Goal: Task Accomplishment & Management: Manage account settings

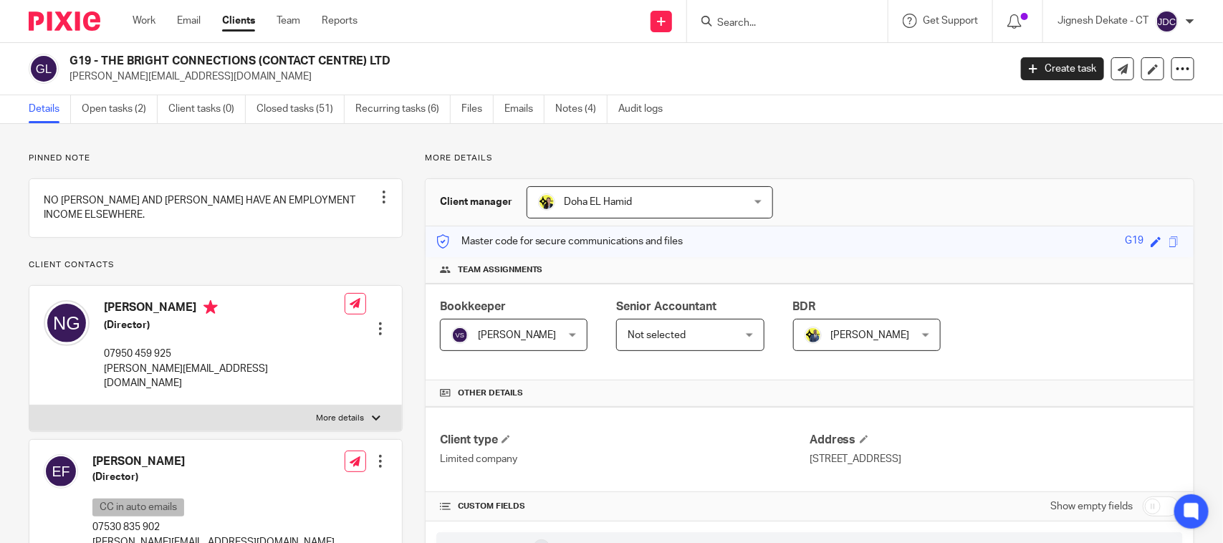
click at [140, 11] on div "Work Email Clients Team Reports Work Email Clients Team Reports Settings" at bounding box center [248, 21] width 261 height 42
click at [138, 16] on link "Work" at bounding box center [144, 21] width 23 height 14
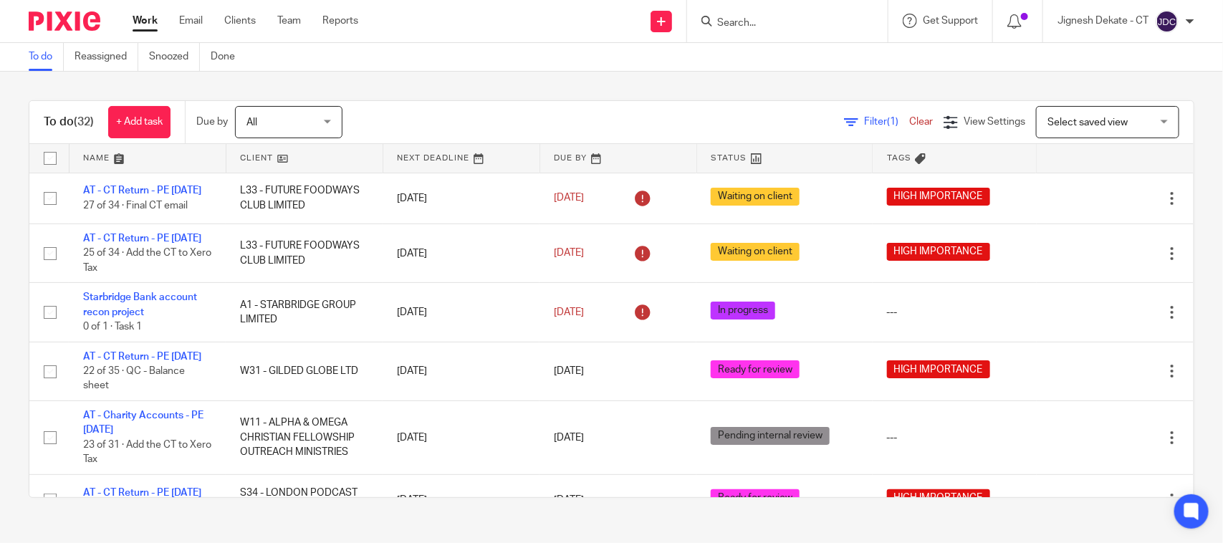
click at [43, 57] on link "To do" at bounding box center [46, 57] width 35 height 28
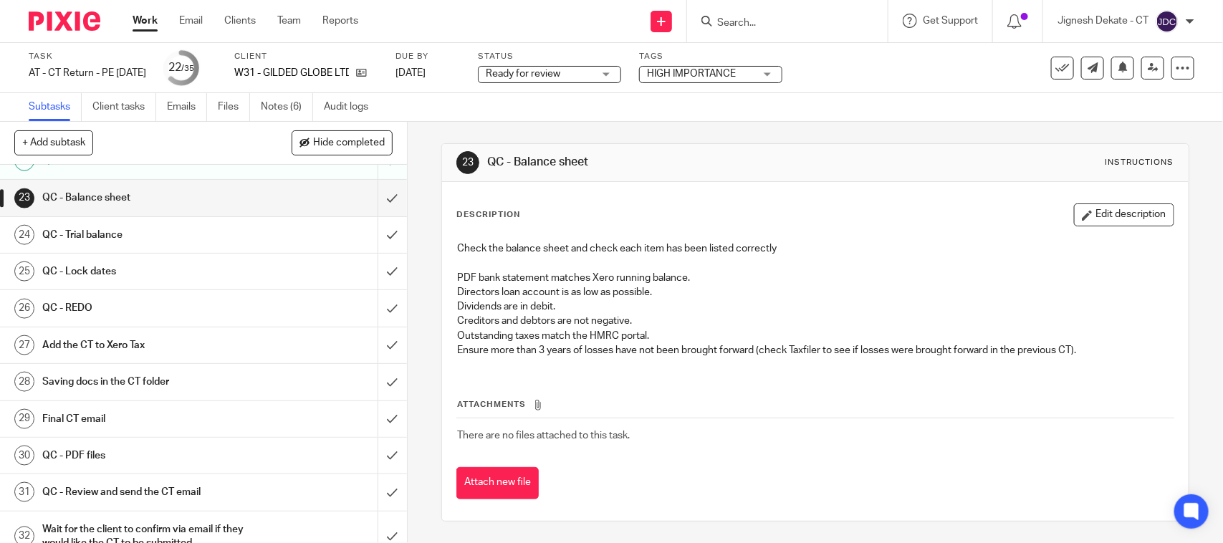
scroll to position [645, 0]
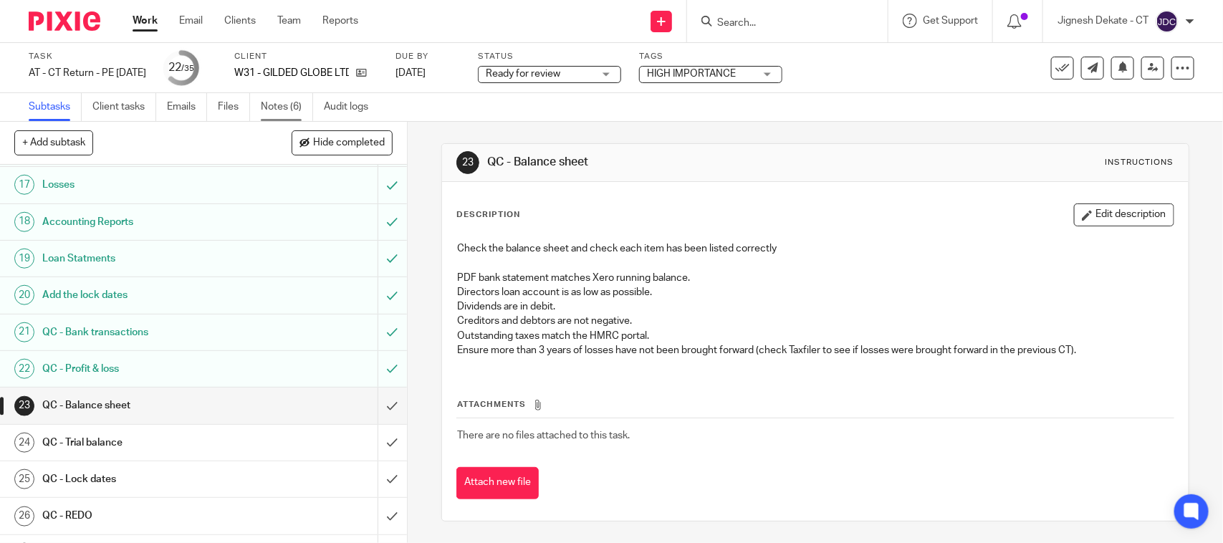
click at [272, 105] on link "Notes (6)" at bounding box center [287, 107] width 52 height 28
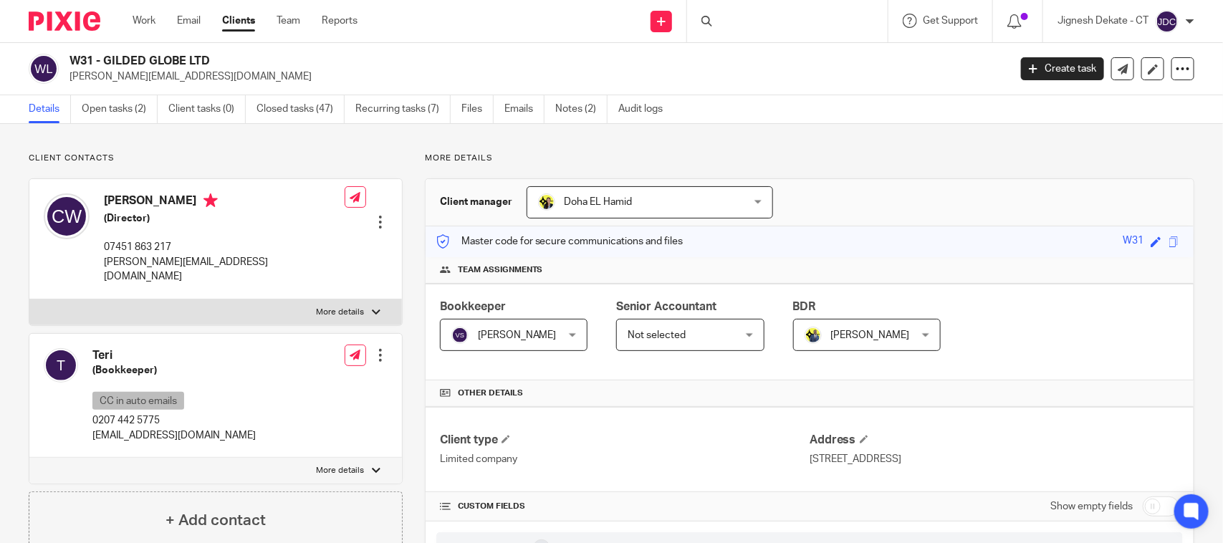
drag, startPoint x: 105, startPoint y: 208, endPoint x: 163, endPoint y: 190, distance: 60.7
click at [165, 203] on h4 "Carly Ward" at bounding box center [224, 202] width 241 height 18
copy h4 "Carly Ward"
click at [129, 222] on h5 "(Director)" at bounding box center [224, 218] width 241 height 14
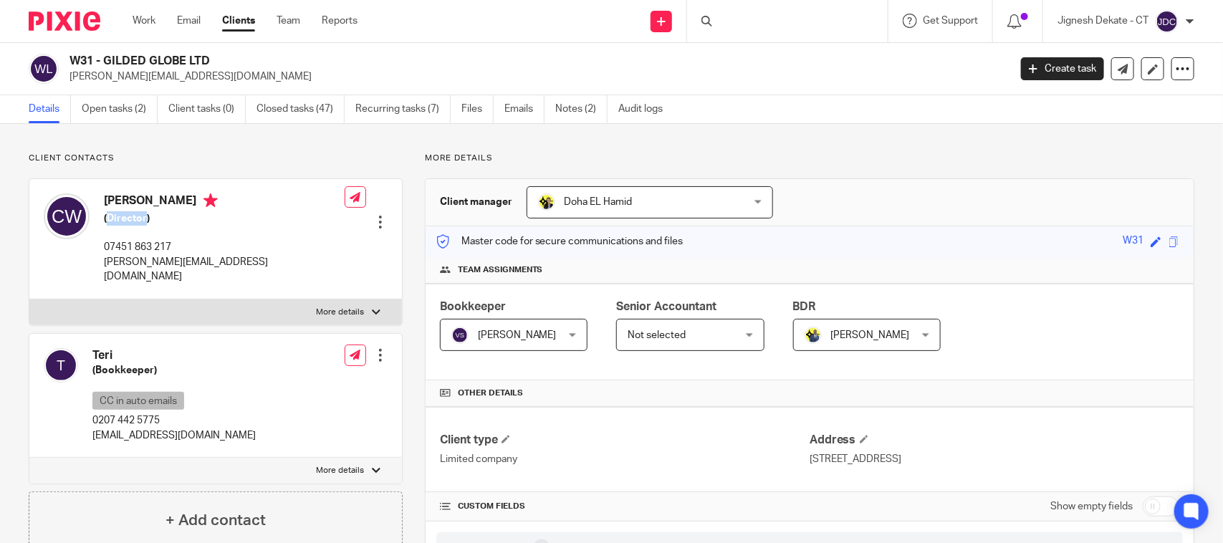
copy h5 "Director"
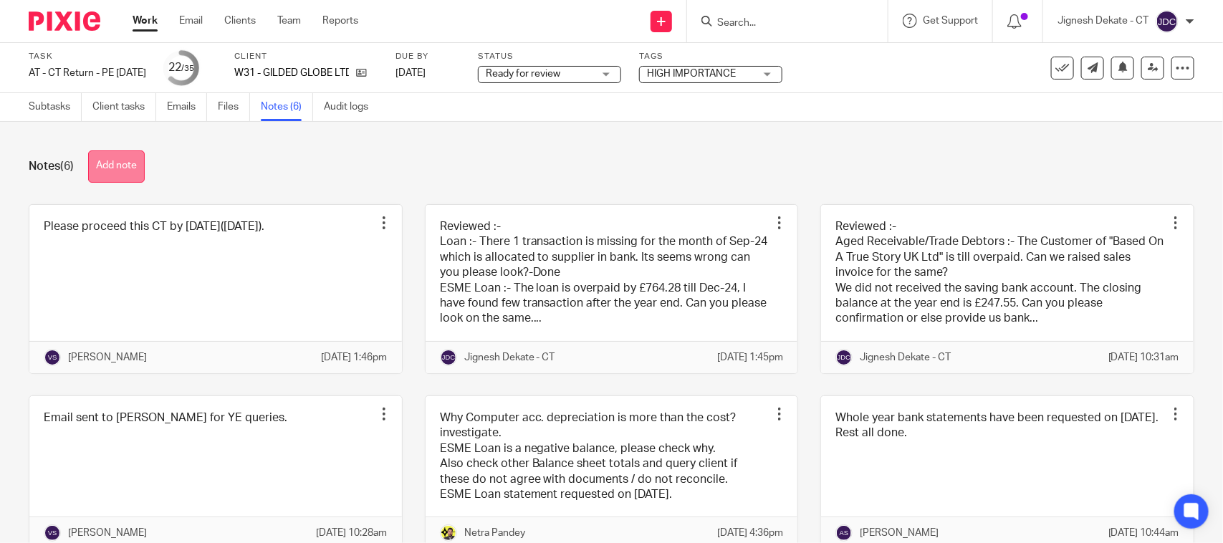
click at [133, 158] on button "Add note" at bounding box center [116, 166] width 57 height 32
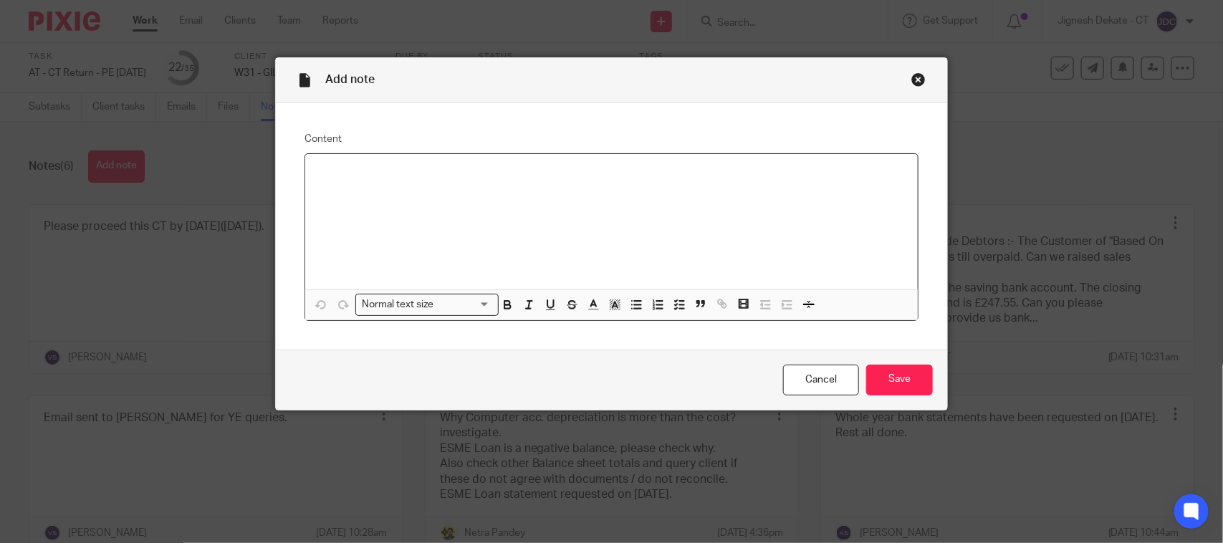
click at [356, 181] on div at bounding box center [611, 221] width 612 height 135
click at [881, 381] on input "Save" at bounding box center [899, 380] width 67 height 31
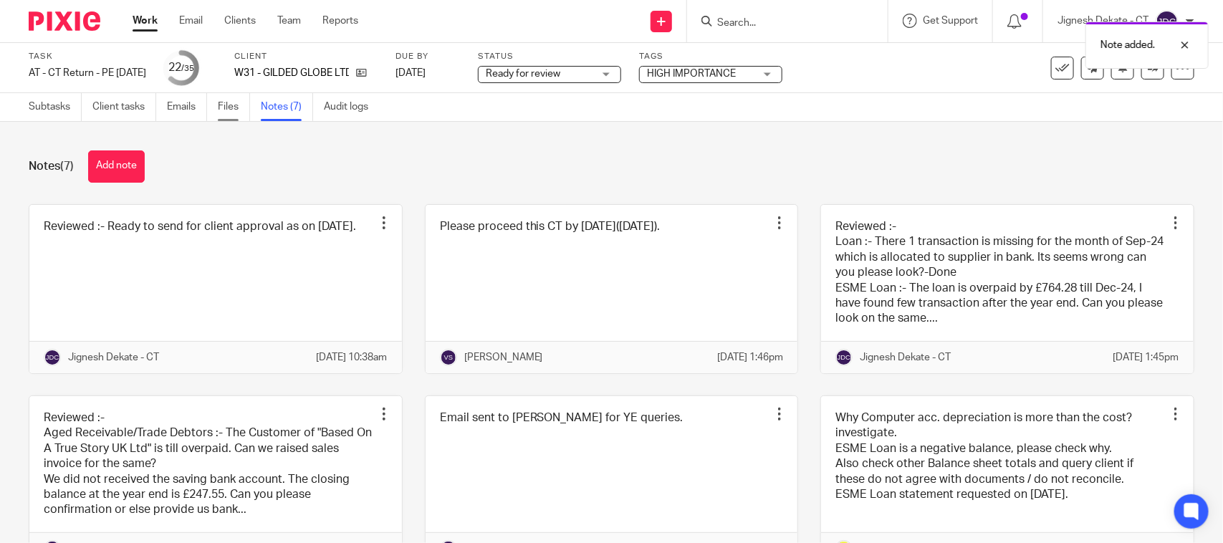
click at [240, 102] on link "Files" at bounding box center [234, 107] width 32 height 28
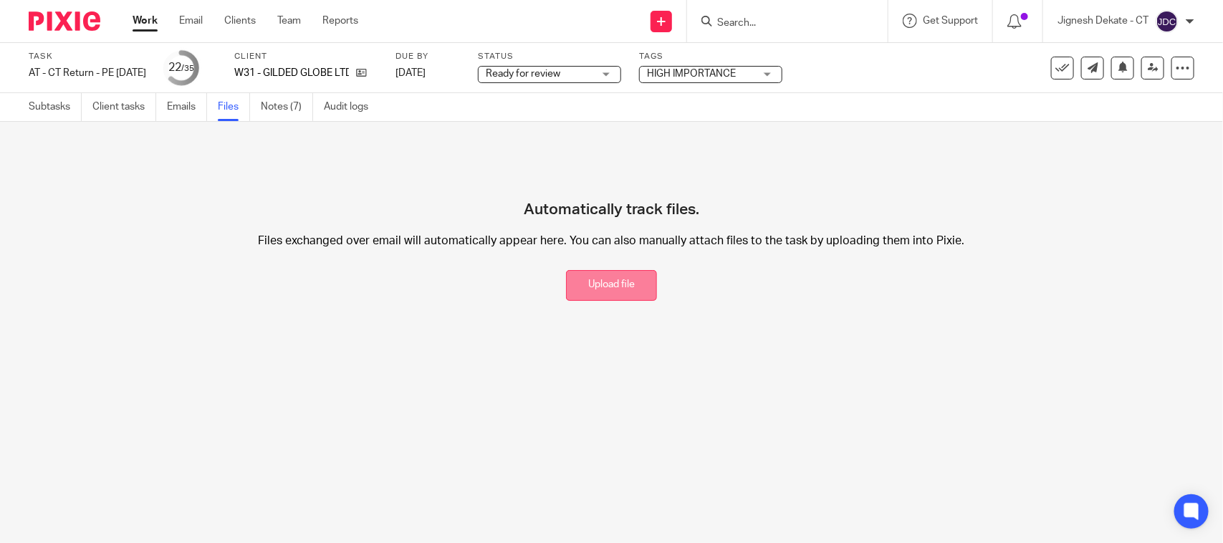
click at [599, 278] on button "Upload file" at bounding box center [611, 285] width 91 height 31
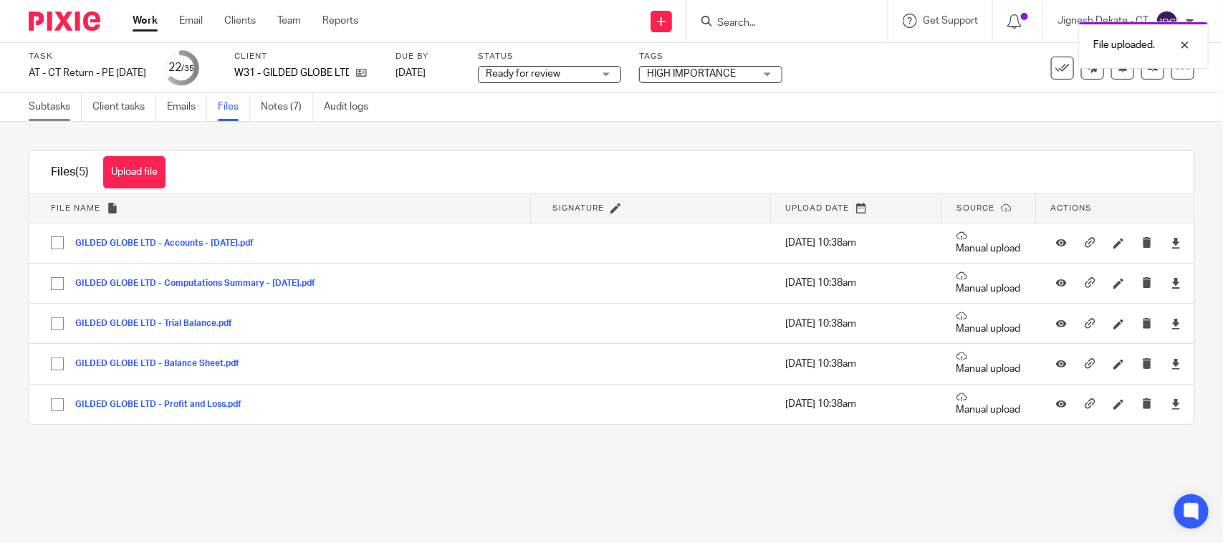
click at [47, 105] on link "Subtasks" at bounding box center [55, 107] width 53 height 28
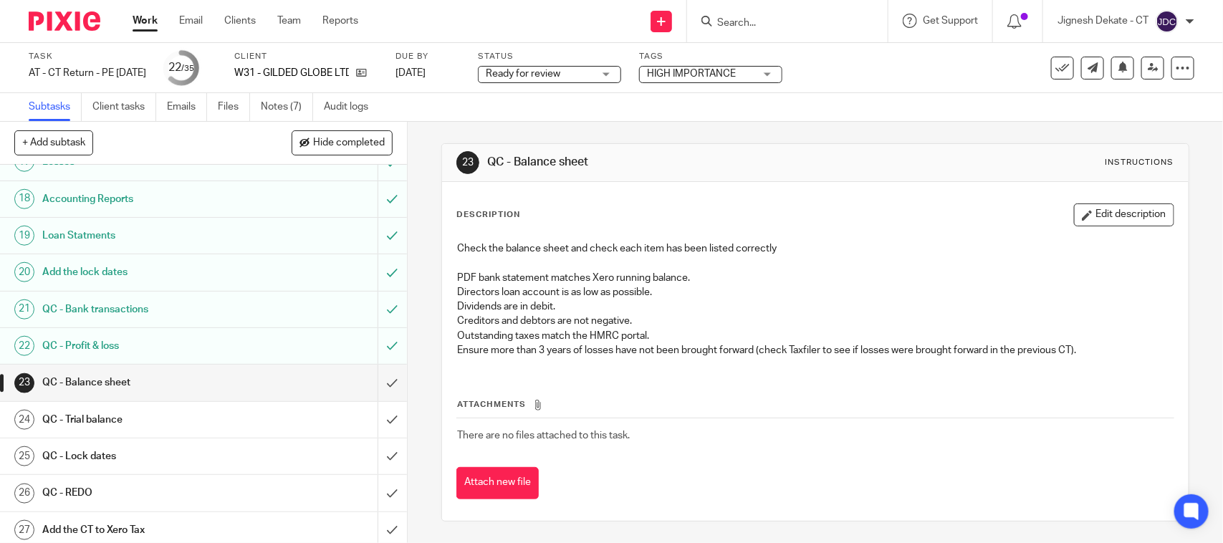
scroll to position [806, 0]
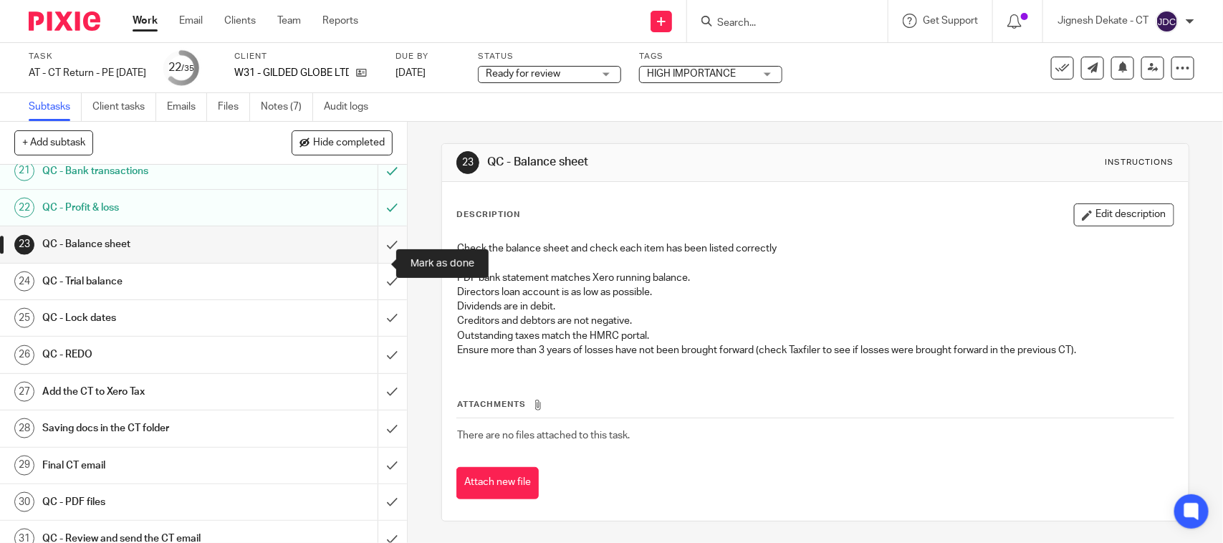
click at [372, 262] on input "submit" at bounding box center [203, 244] width 407 height 36
click at [371, 296] on input "submit" at bounding box center [203, 282] width 407 height 36
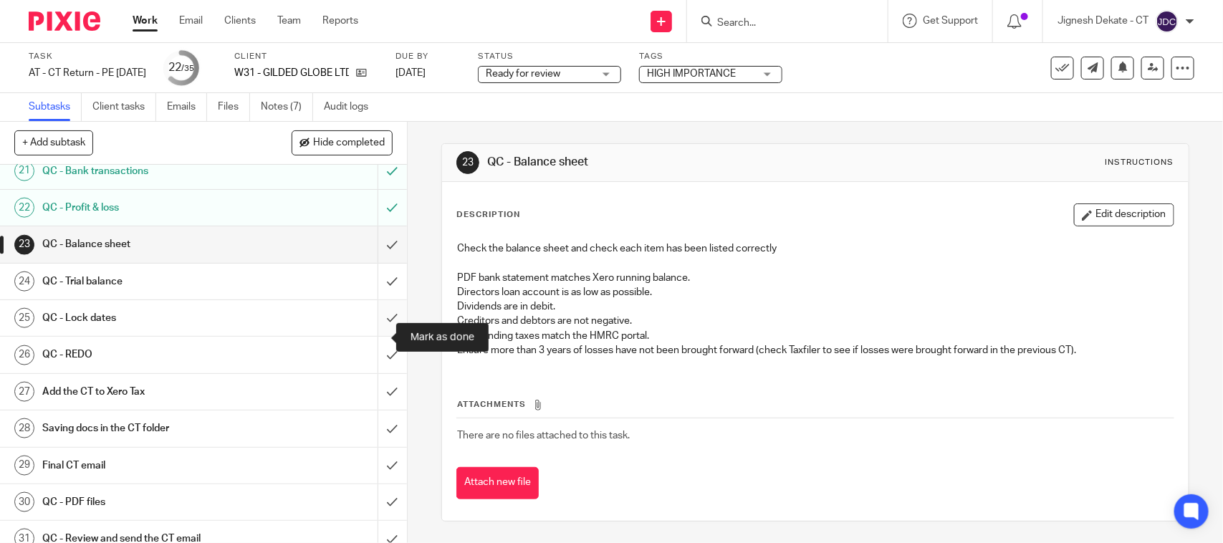
click at [370, 336] on input "submit" at bounding box center [203, 318] width 407 height 36
click at [372, 367] on input "submit" at bounding box center [203, 355] width 407 height 36
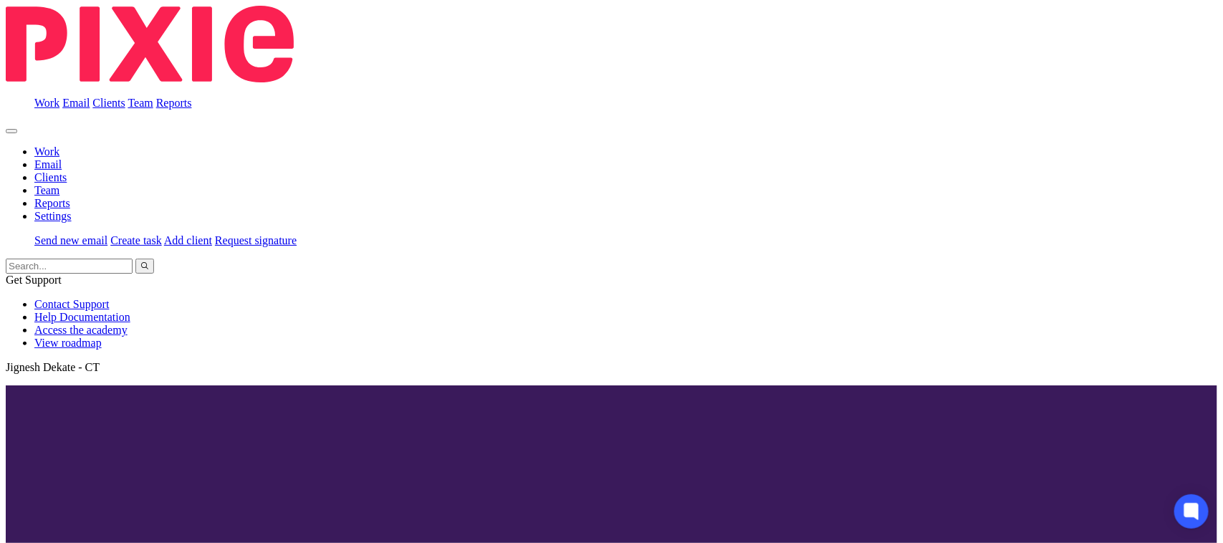
scroll to position [895, 0]
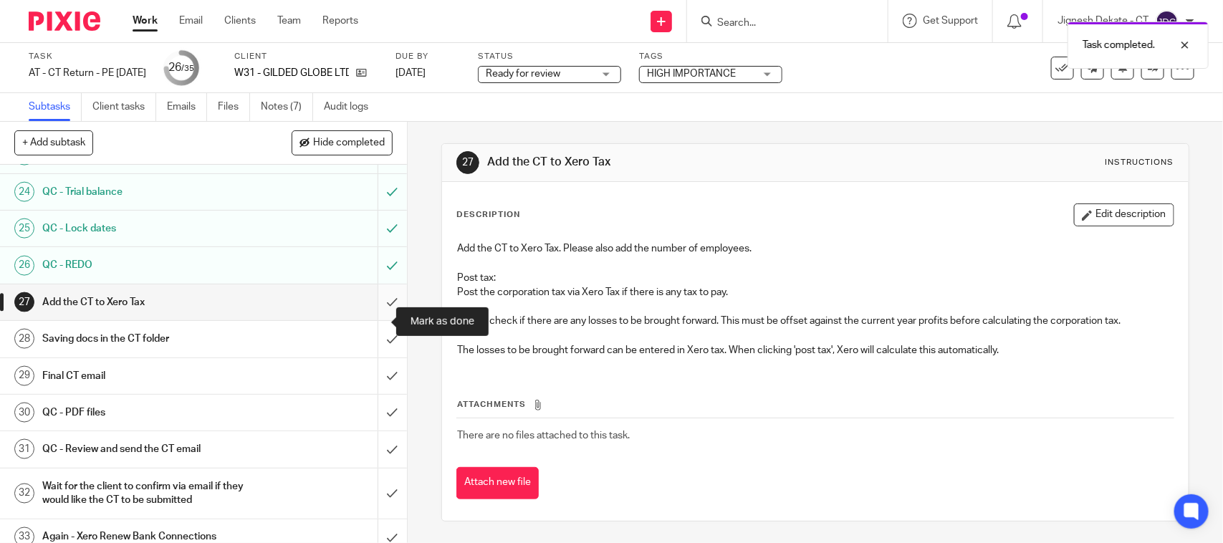
click at [371, 320] on input "submit" at bounding box center [203, 302] width 407 height 36
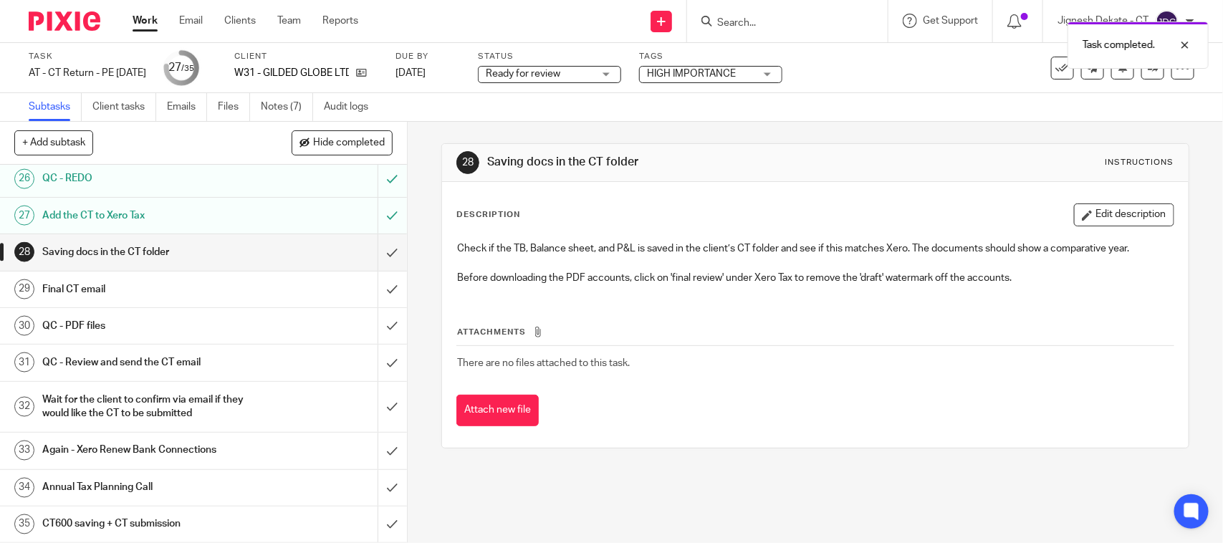
scroll to position [1003, 0]
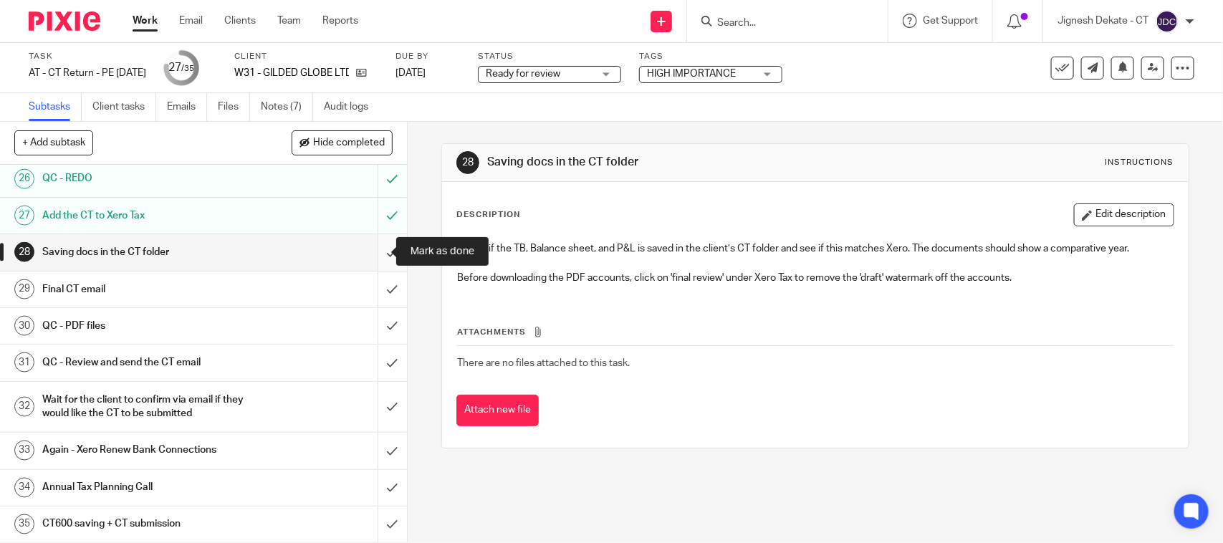
click at [377, 249] on input "submit" at bounding box center [203, 252] width 407 height 36
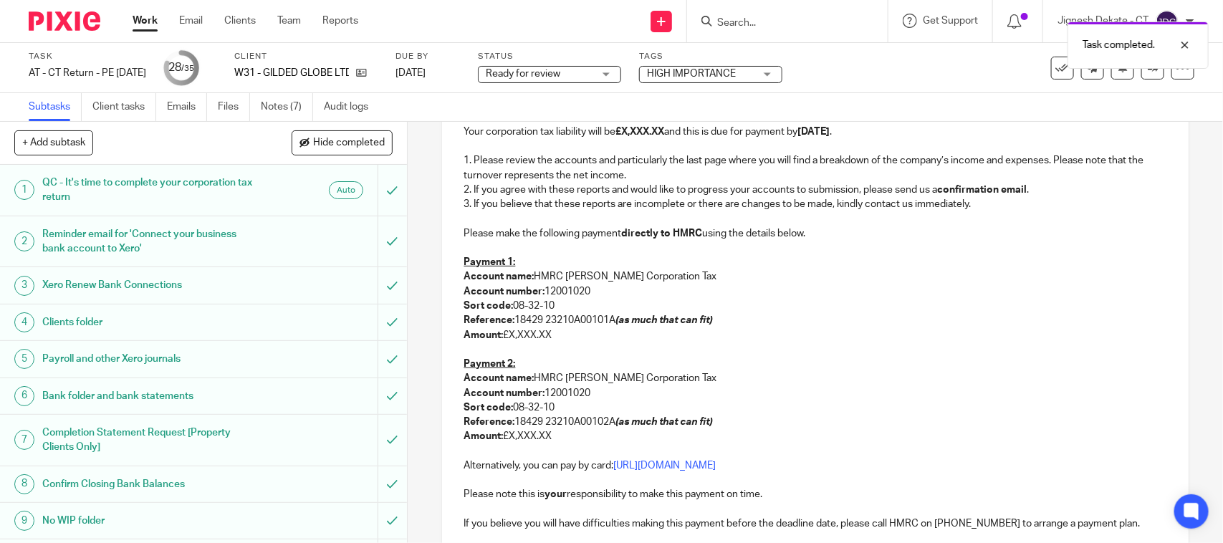
scroll to position [269, 0]
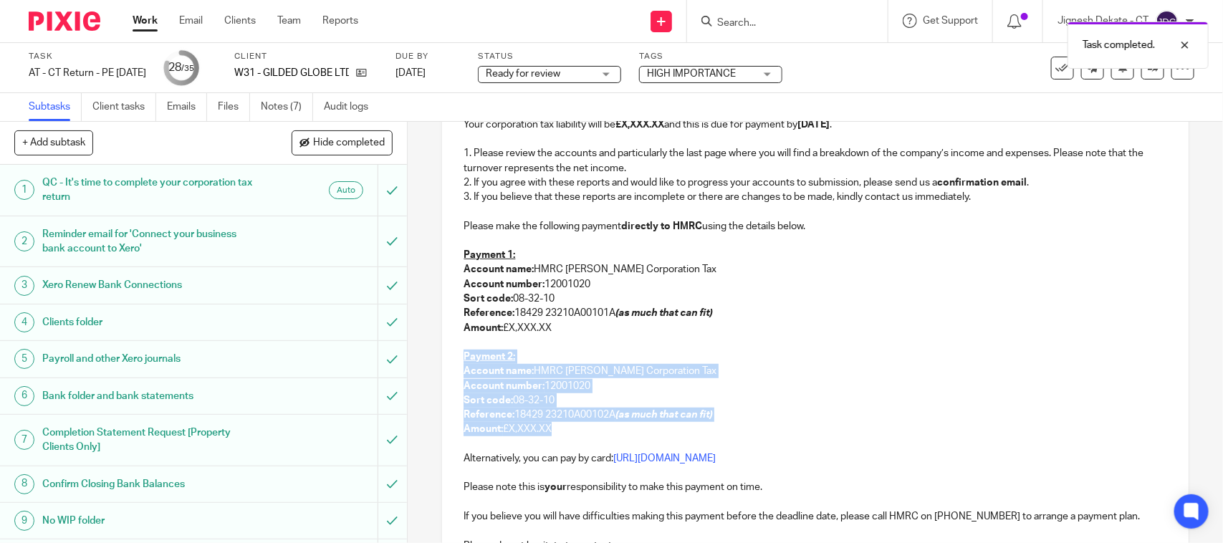
drag, startPoint x: 482, startPoint y: 345, endPoint x: 561, endPoint y: 430, distance: 115.6
click at [561, 430] on div "W31 - GILDED GLOBE LTD - Corporation Tax Return Dear [PERSON_NAME], Please find…" at bounding box center [815, 319] width 746 height 606
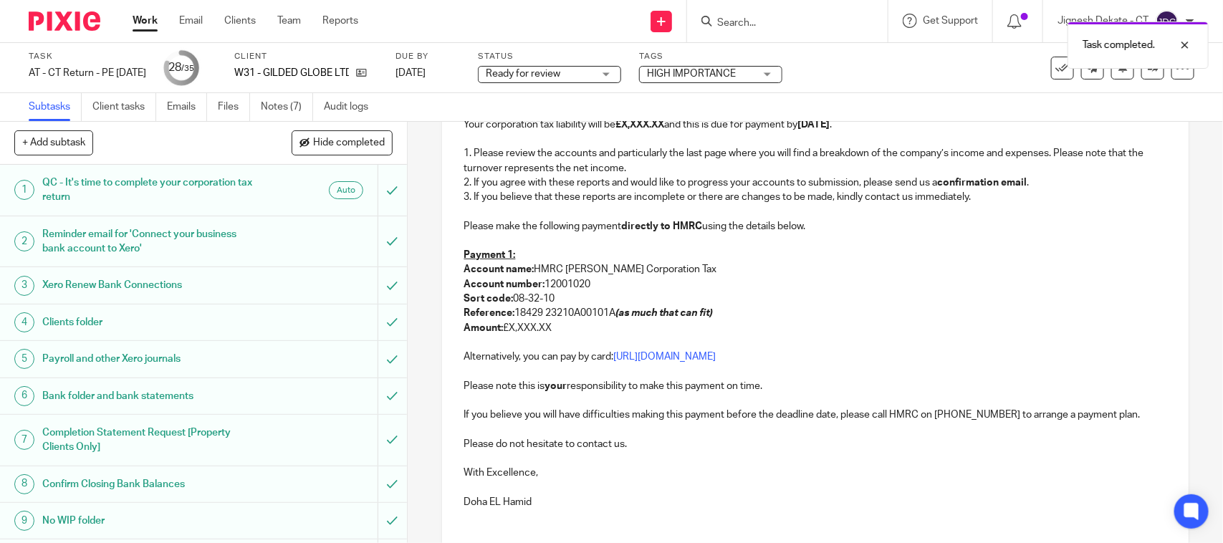
click at [597, 312] on p "Reference: 18429 23210A00101A (as much that can fit)" at bounding box center [814, 313] width 703 height 14
click at [567, 258] on p "Payment 1:" at bounding box center [814, 255] width 703 height 14
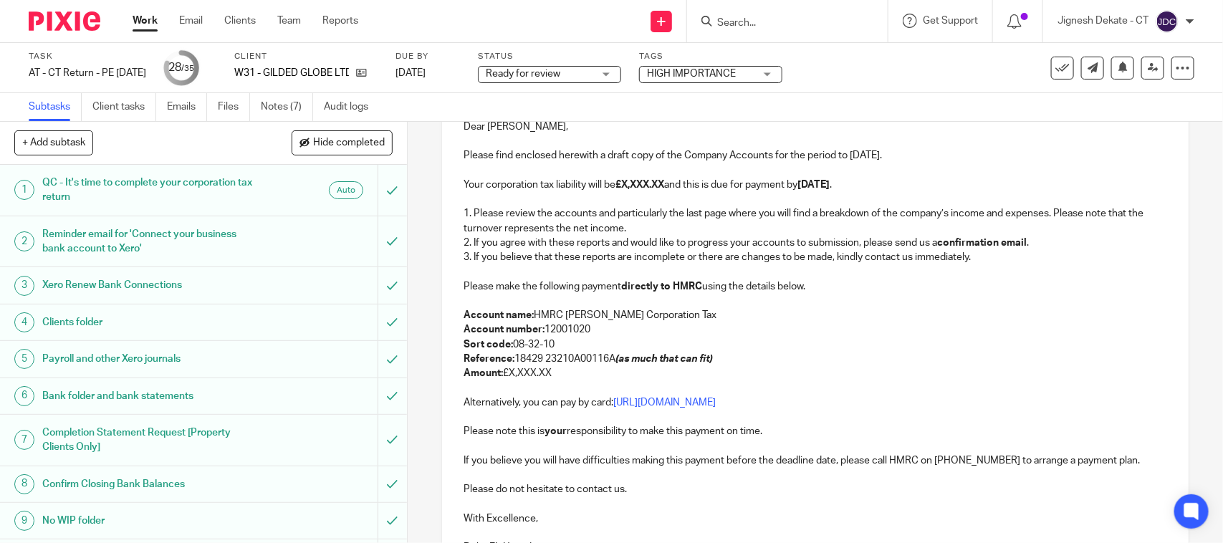
scroll to position [179, 0]
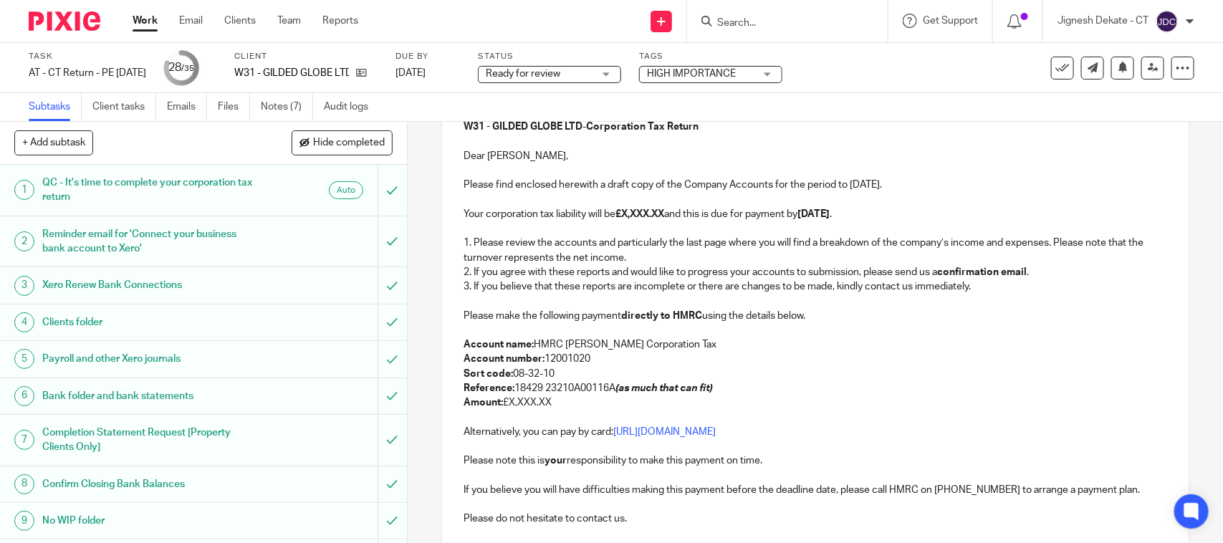
click at [620, 210] on strong "£X,XXX.XX" at bounding box center [639, 214] width 49 height 10
click at [664, 215] on strong "£X,XXX.XX" at bounding box center [639, 214] width 49 height 10
click at [567, 401] on p "Amount: £X,XXX.XX" at bounding box center [814, 402] width 703 height 14
click at [856, 186] on p "Please find enclosed herewith a draft copy of the Company Accounts for the peri…" at bounding box center [814, 185] width 703 height 14
click at [639, 388] on em "(as much that can fit)" at bounding box center [663, 388] width 97 height 10
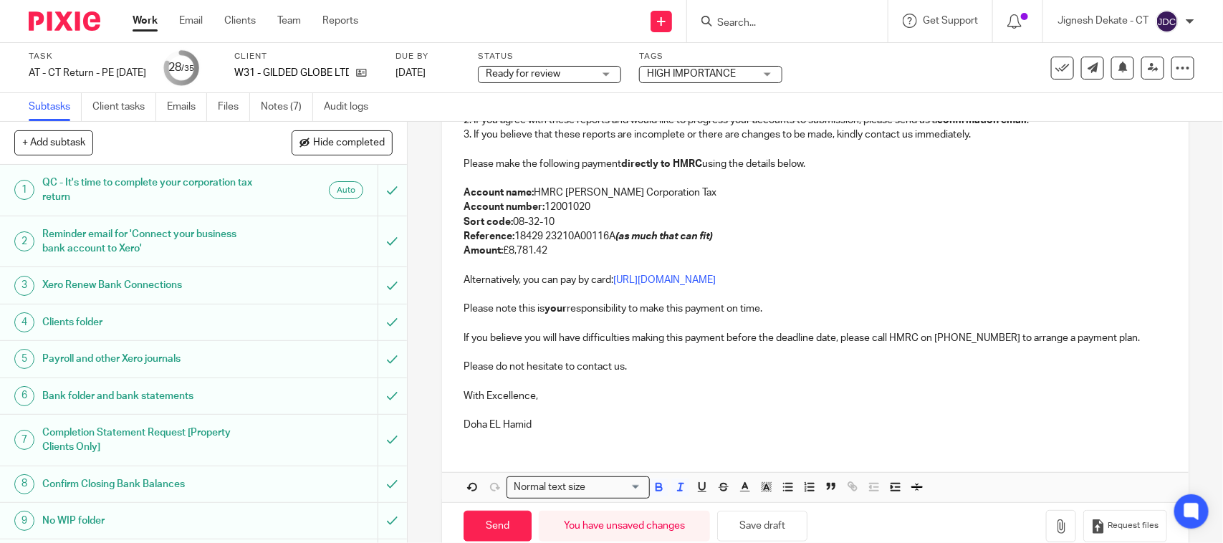
scroll to position [358, 0]
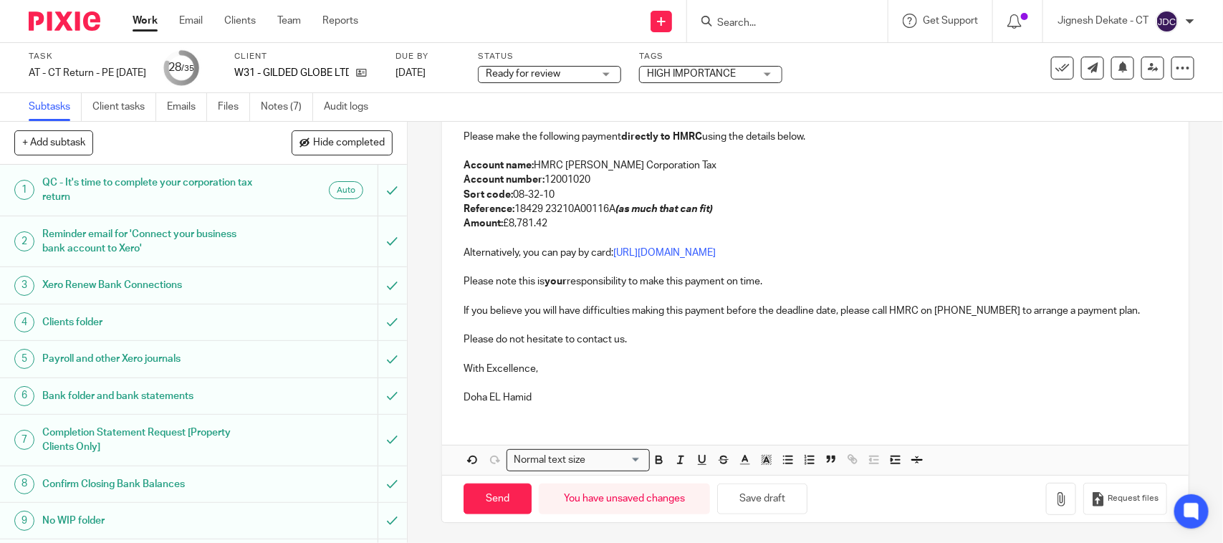
click at [537, 399] on p "Doha EL Hamid" at bounding box center [814, 397] width 703 height 14
click at [582, 352] on p at bounding box center [814, 354] width 703 height 14
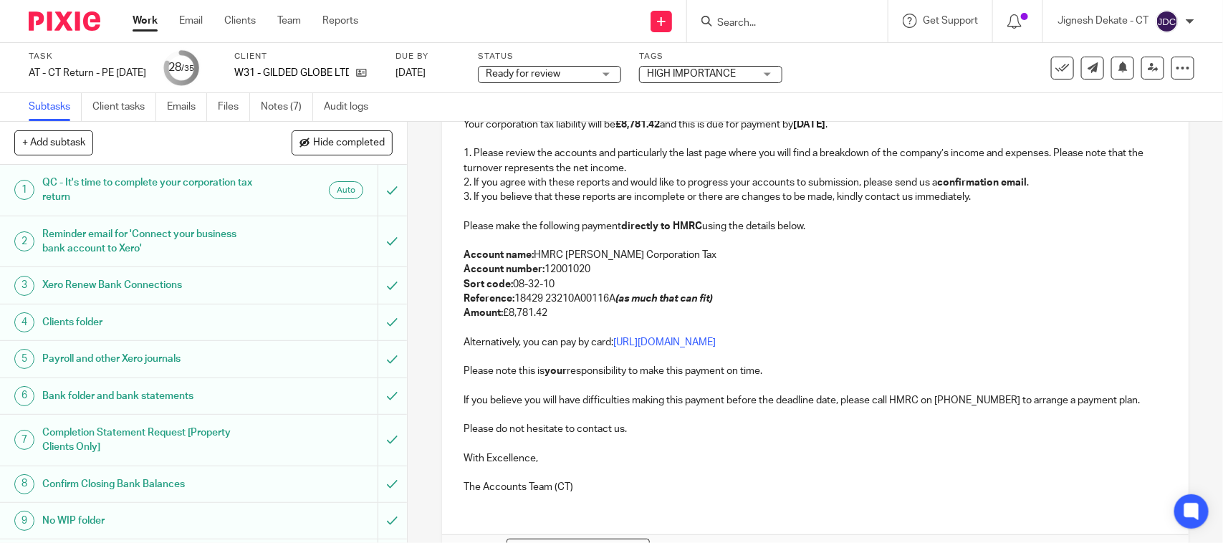
scroll to position [179, 0]
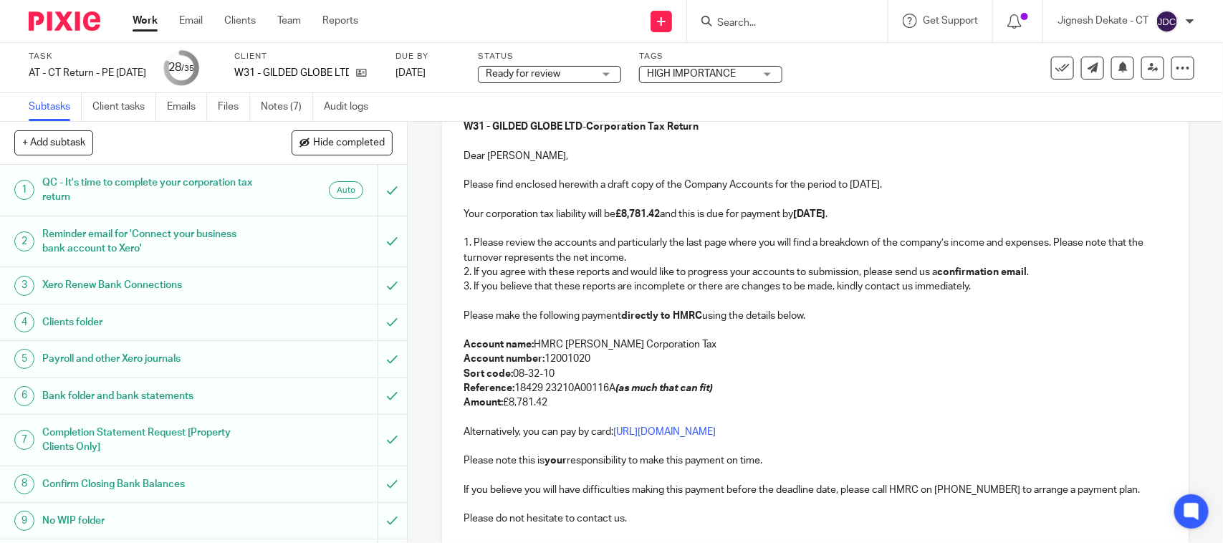
click at [575, 310] on p "Please make the following payment directly to HMRC using the details below." at bounding box center [814, 316] width 703 height 14
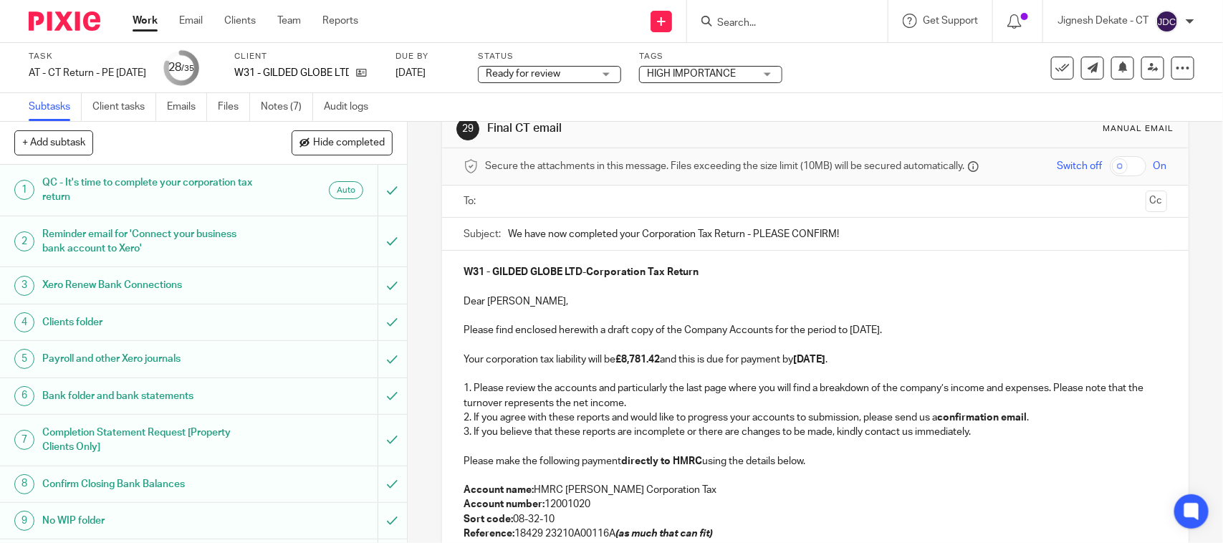
scroll to position [0, 0]
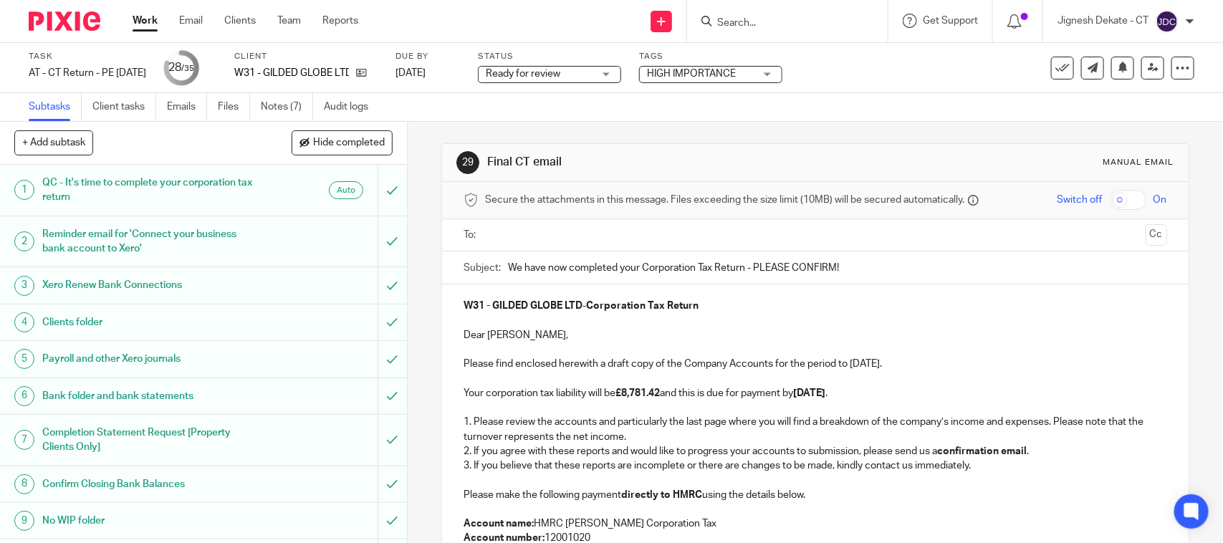
click at [518, 244] on ul at bounding box center [815, 235] width 658 height 24
click at [518, 239] on input "text" at bounding box center [814, 235] width 649 height 16
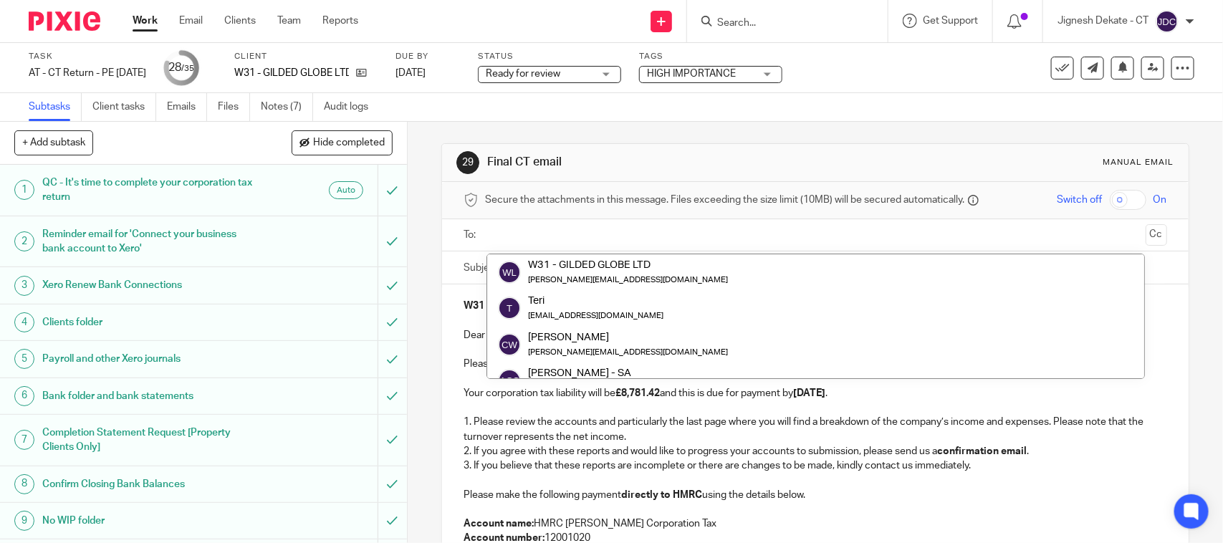
type input "C"
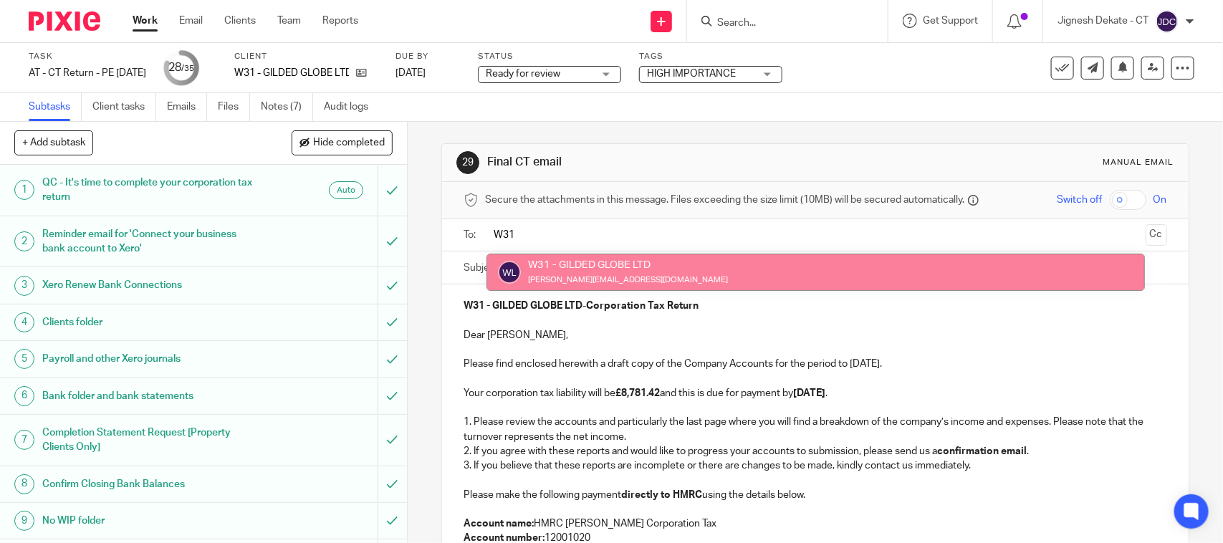
type input "W31"
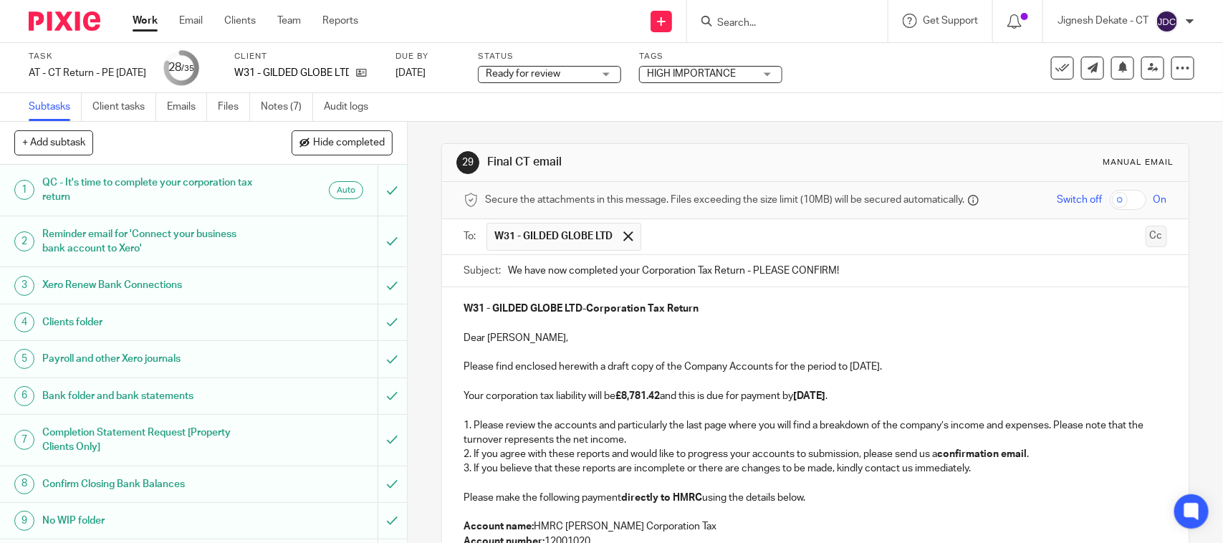
click at [1145, 234] on button "Cc" at bounding box center [1155, 236] width 21 height 21
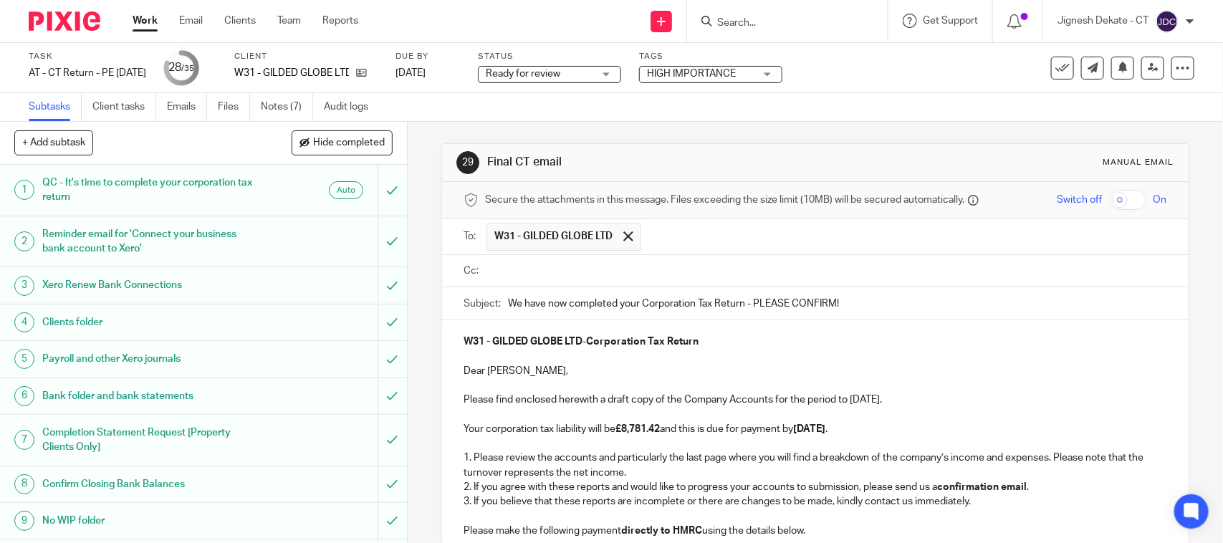
click at [501, 267] on input "text" at bounding box center [825, 271] width 670 height 16
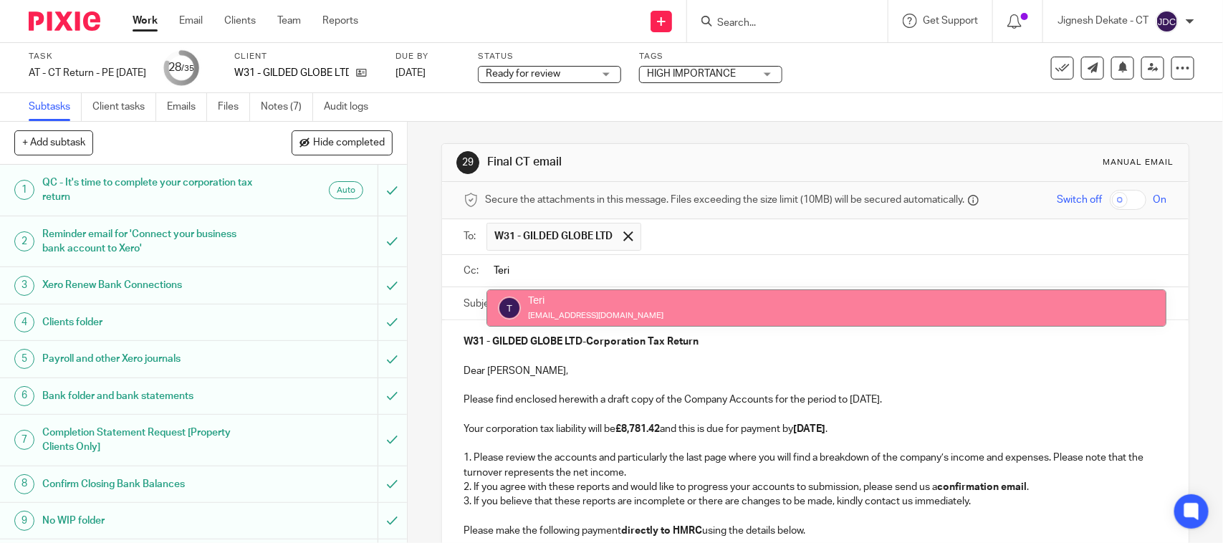
type input "Teri"
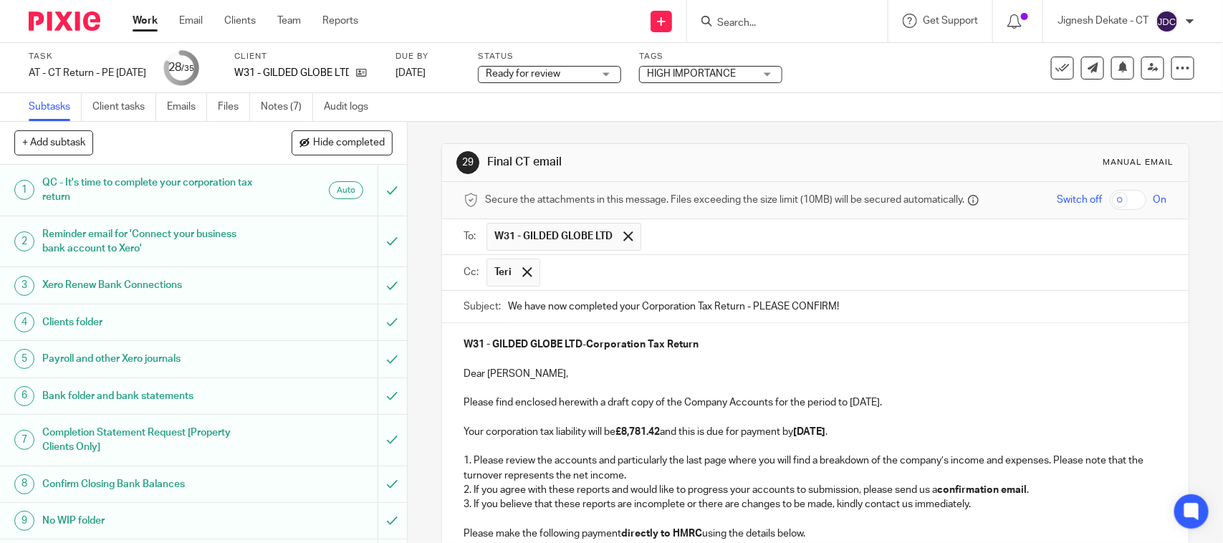
click at [713, 399] on p "Please find enclosed herewith a draft copy of the Company Accounts for the peri…" at bounding box center [814, 402] width 703 height 14
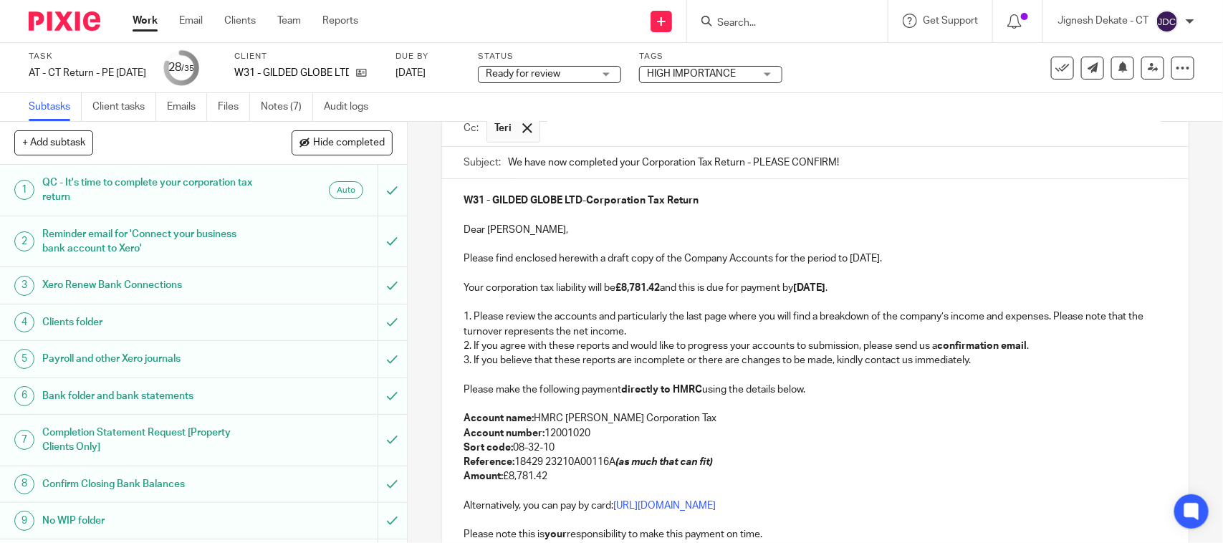
scroll to position [179, 0]
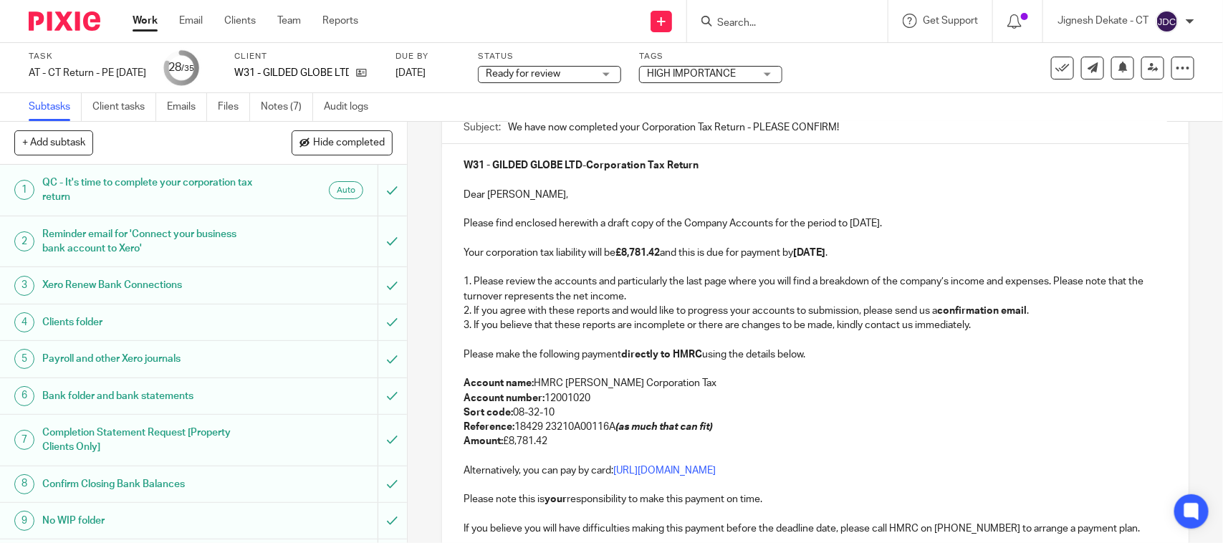
click at [698, 327] on p "3. If you believe that these reports are incomplete or there are changes to be …" at bounding box center [814, 325] width 703 height 14
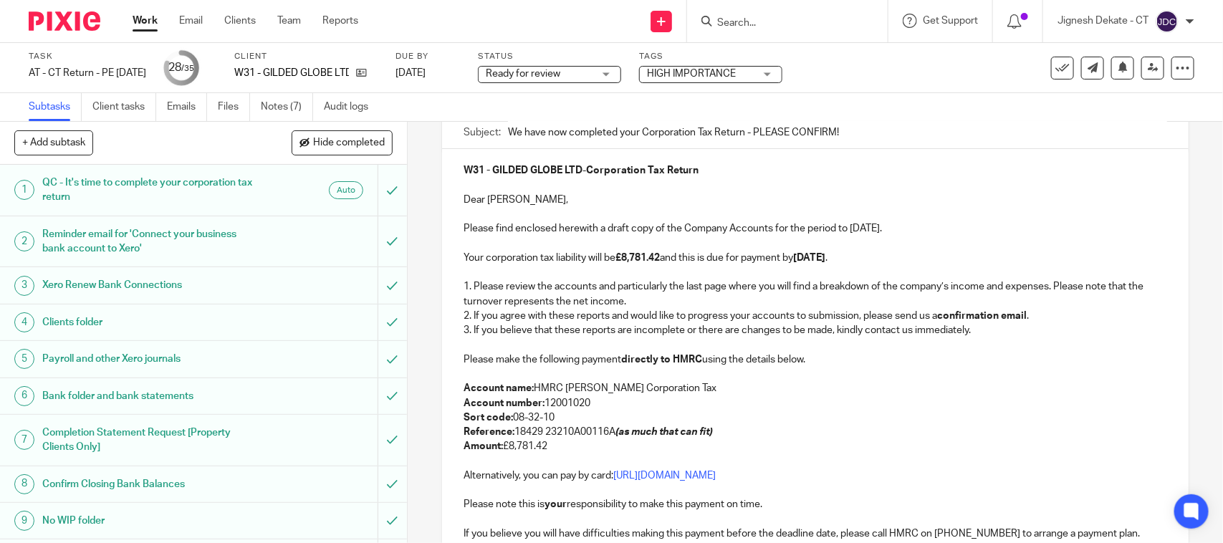
scroll to position [0, 0]
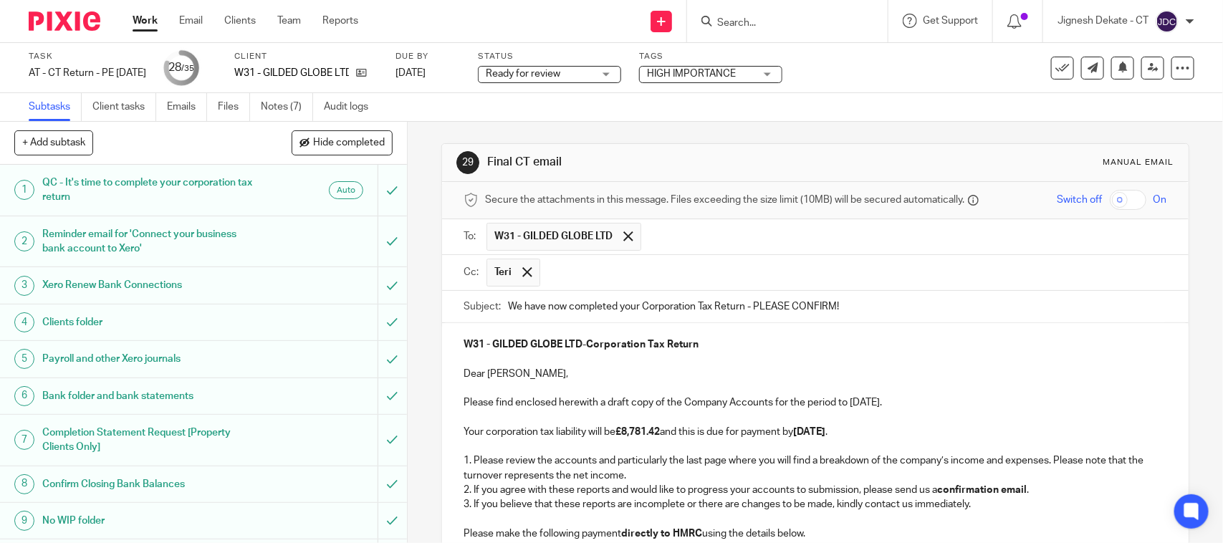
click at [643, 340] on p "W31 - GILDED GLOBE LTD - Corporation Tax Return" at bounding box center [814, 344] width 703 height 14
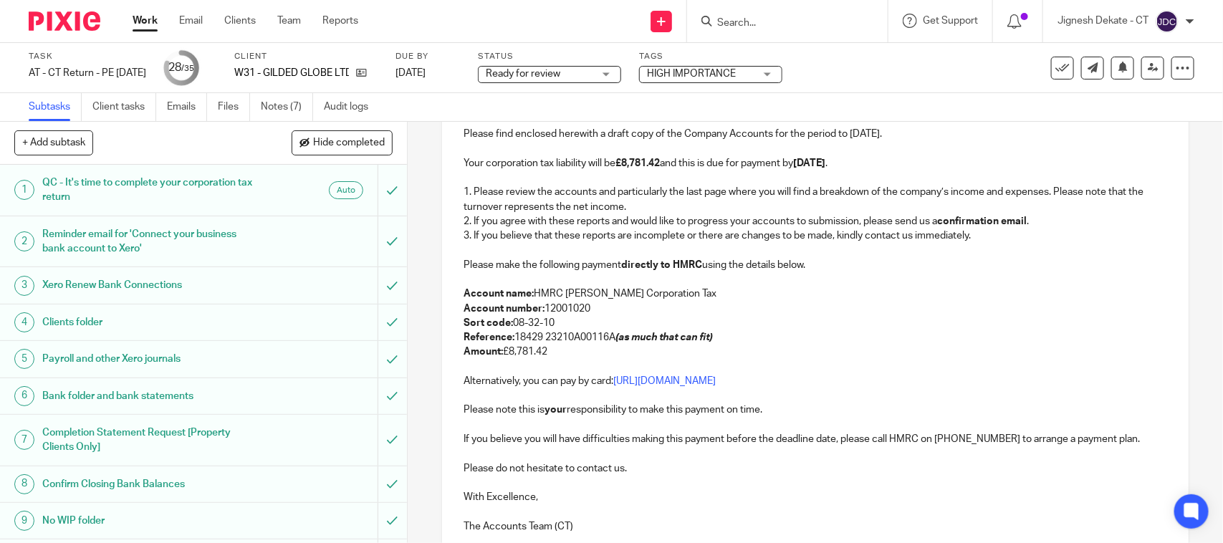
scroll to position [402, 0]
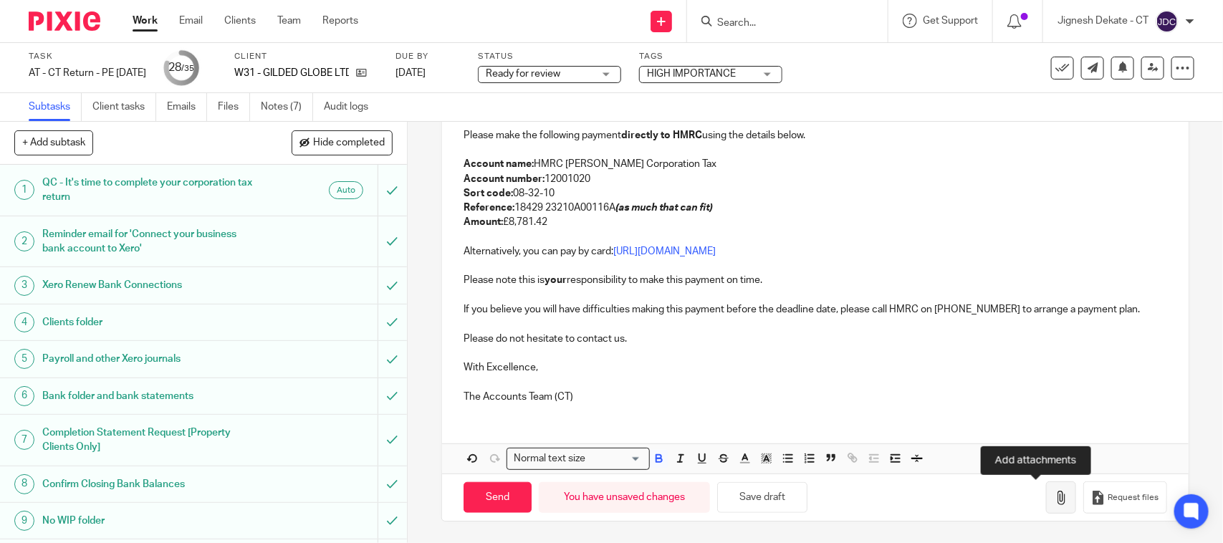
click at [1051, 498] on button "button" at bounding box center [1061, 497] width 30 height 32
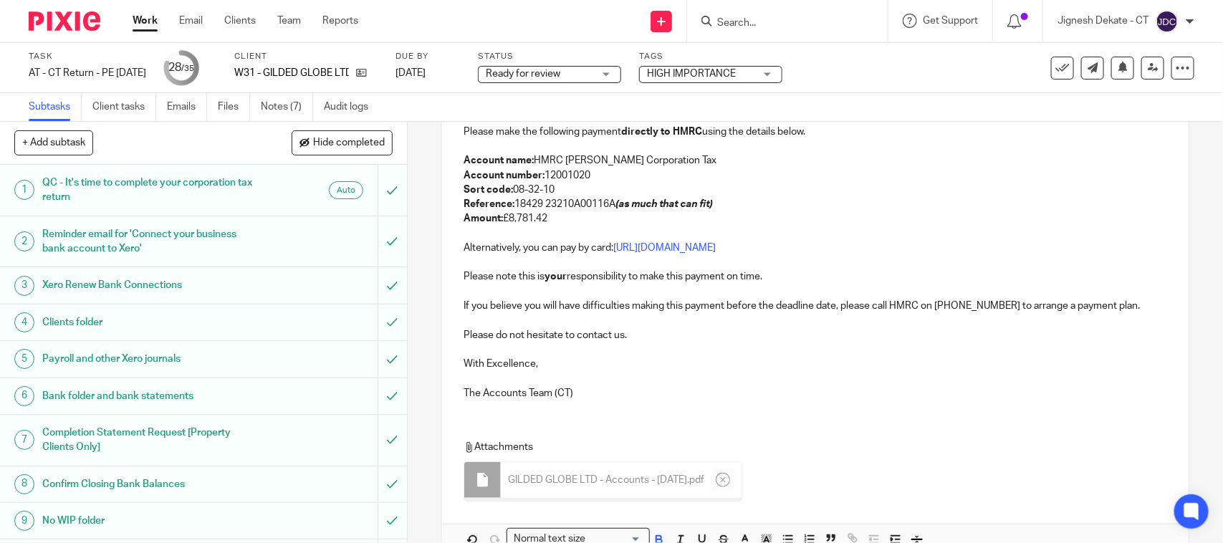
click at [746, 348] on p at bounding box center [814, 349] width 703 height 14
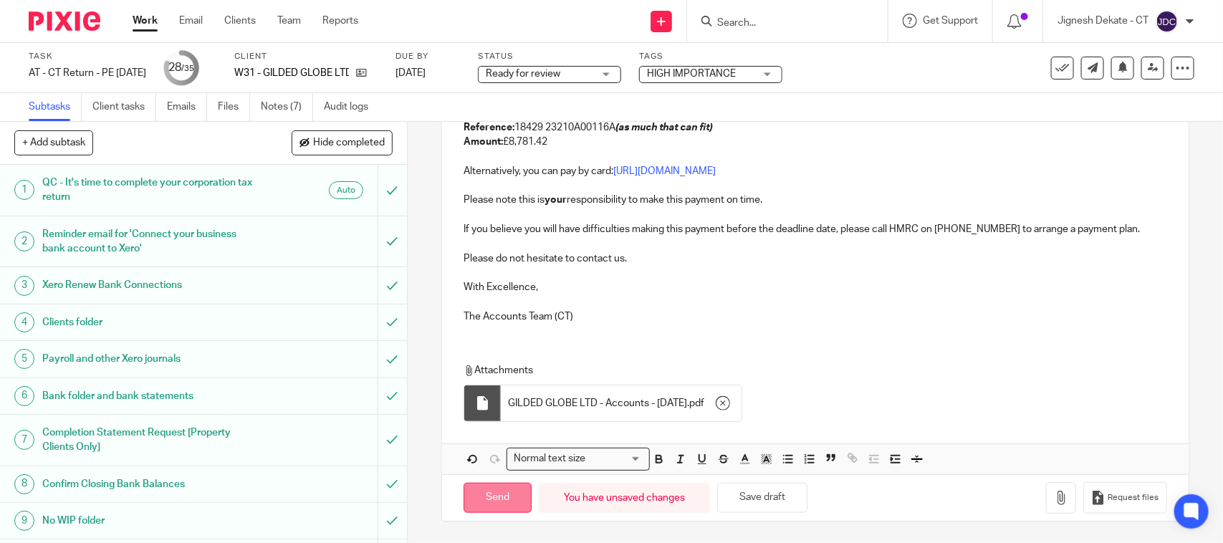
click at [481, 491] on input "Send" at bounding box center [497, 498] width 68 height 31
type input "Sent"
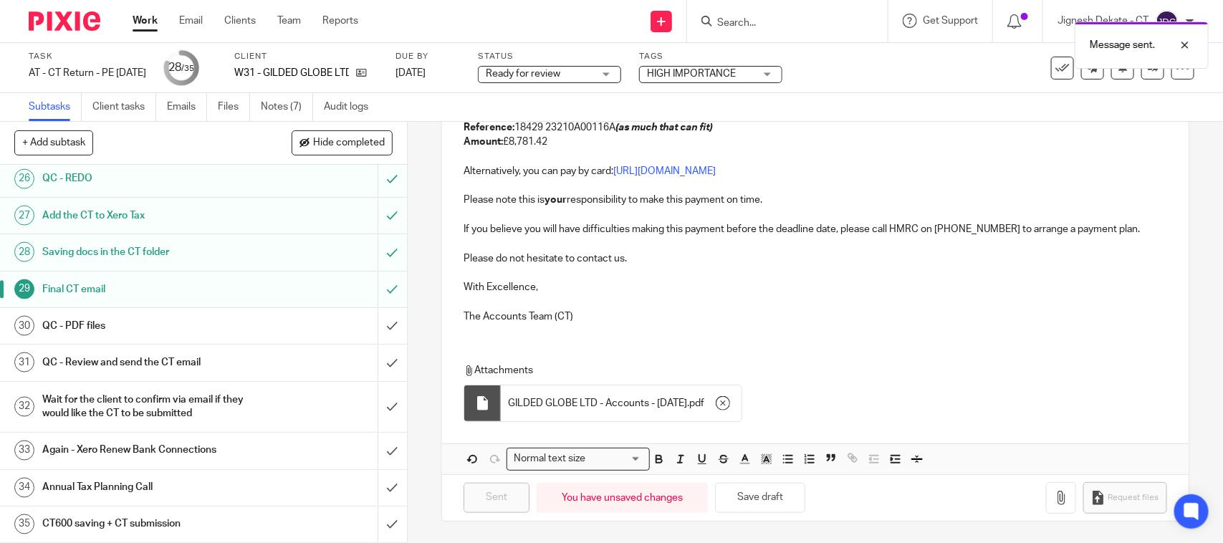
scroll to position [1003, 0]
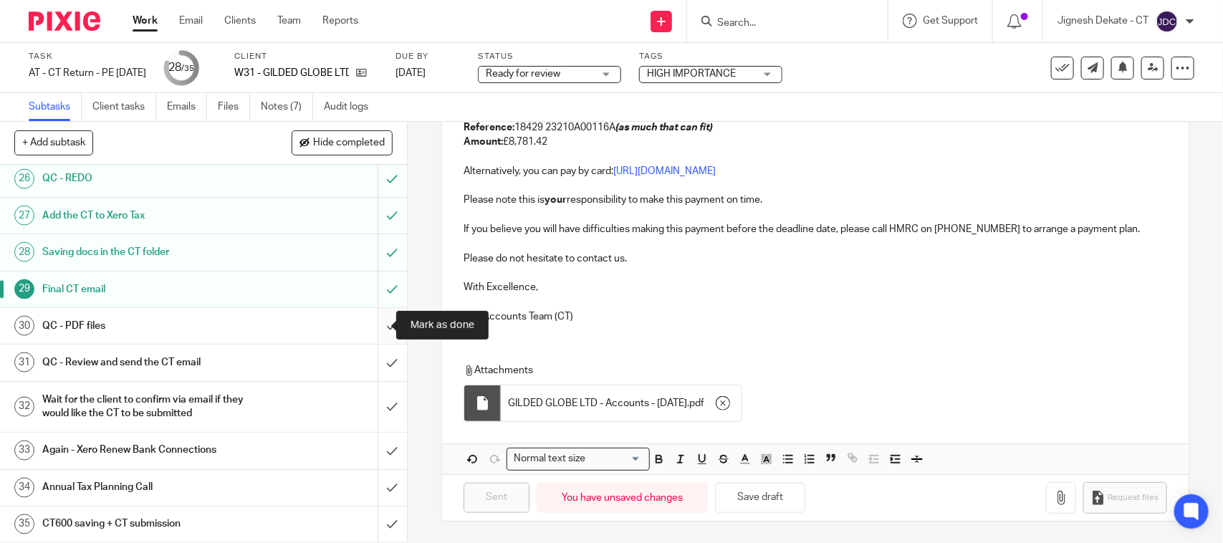
click at [370, 329] on input "submit" at bounding box center [203, 326] width 407 height 36
click at [377, 363] on input "submit" at bounding box center [203, 363] width 407 height 36
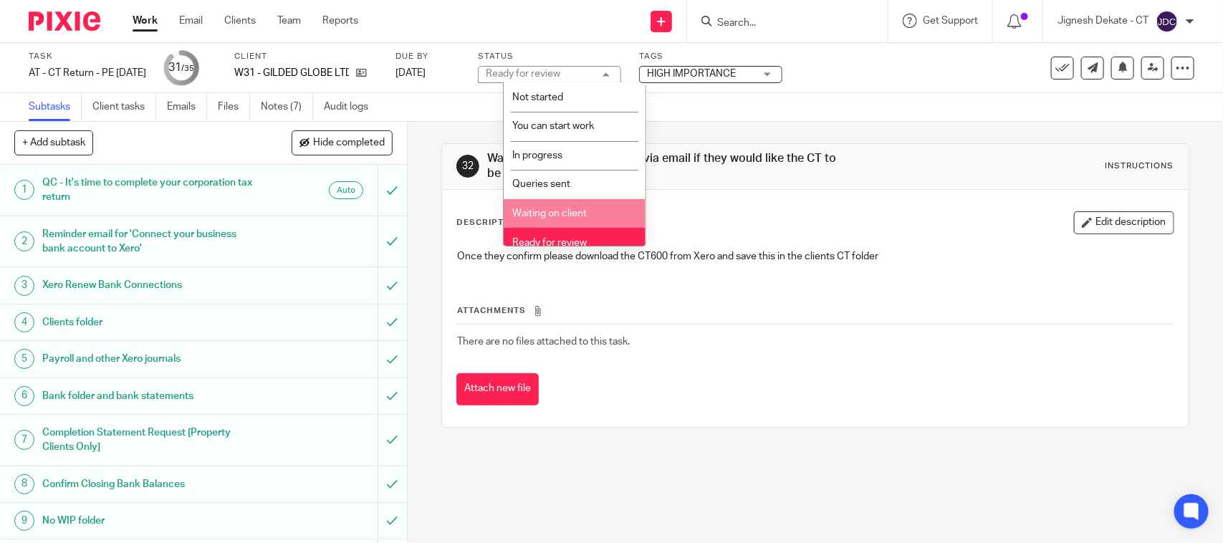
scroll to position [68, 0]
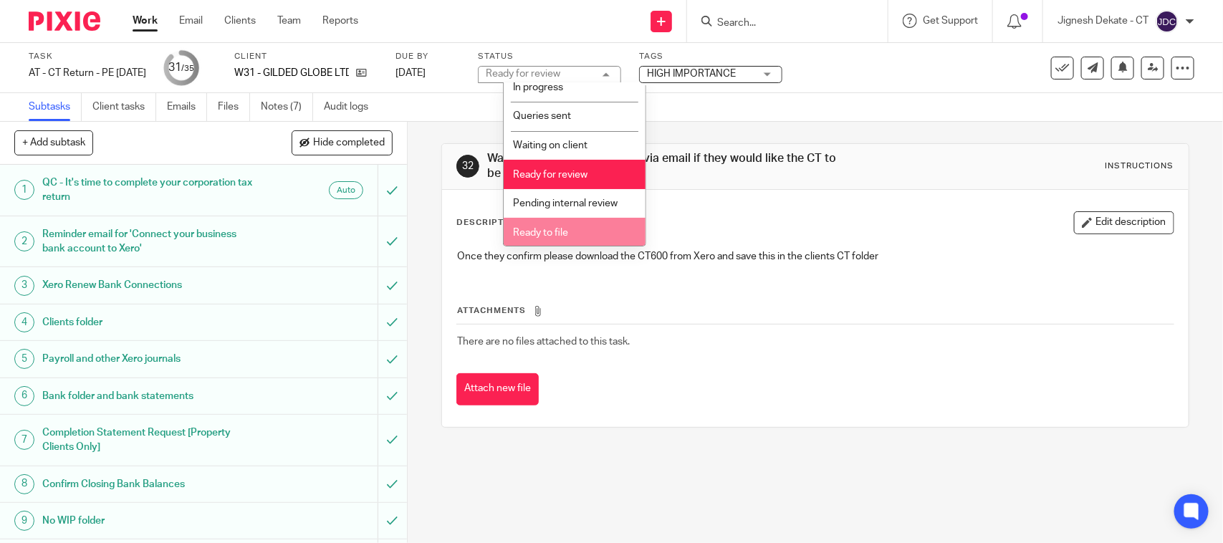
click at [546, 234] on span "Ready to file" at bounding box center [540, 233] width 55 height 10
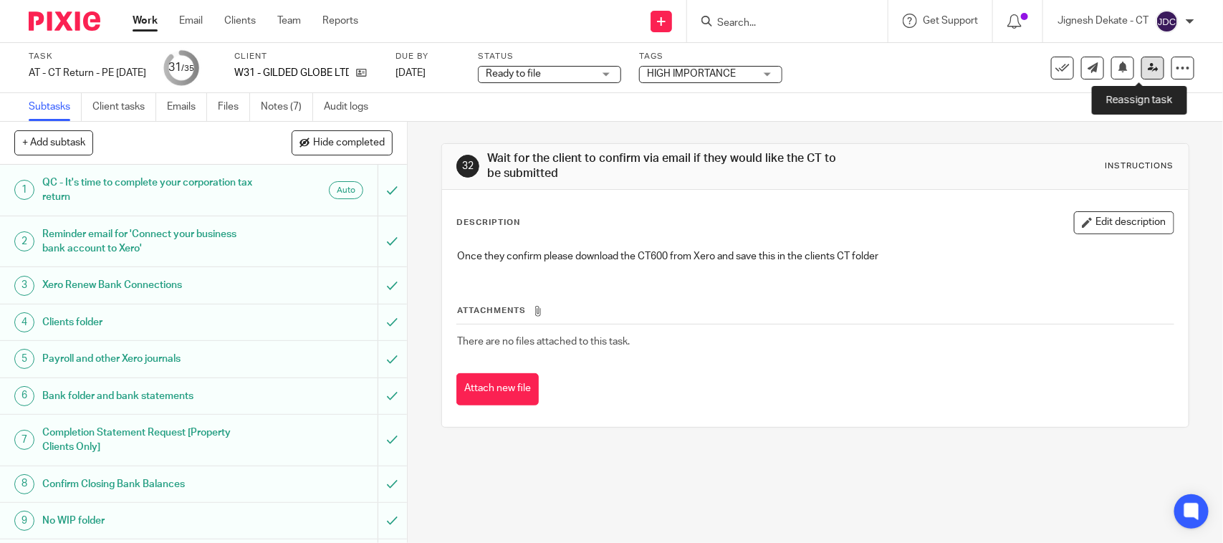
click at [1141, 68] on link at bounding box center [1152, 68] width 23 height 23
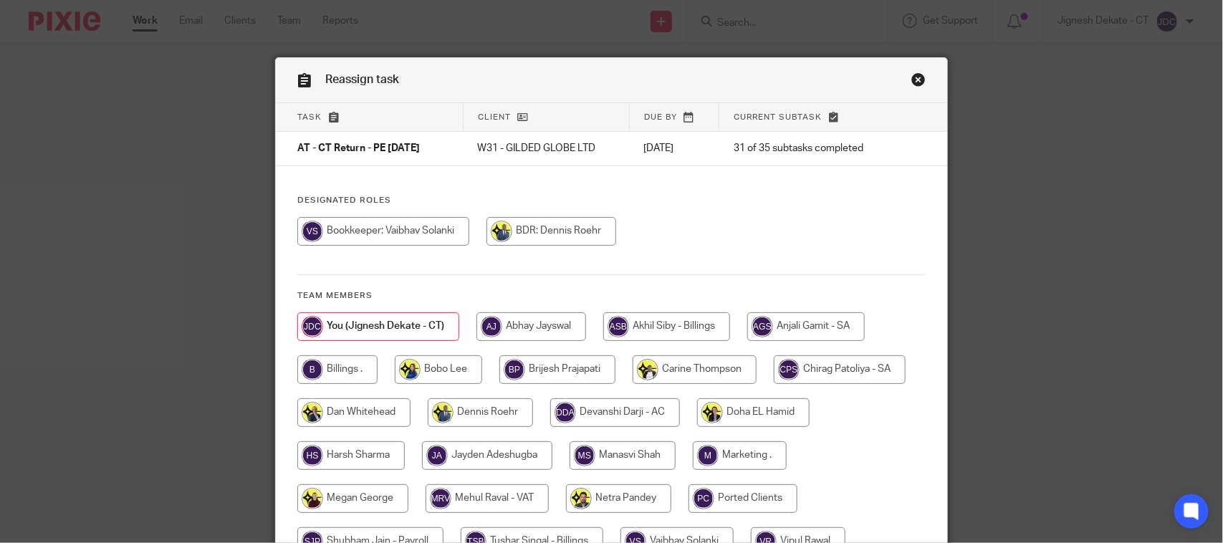
click at [345, 374] on input "radio" at bounding box center [337, 369] width 80 height 29
radio input "true"
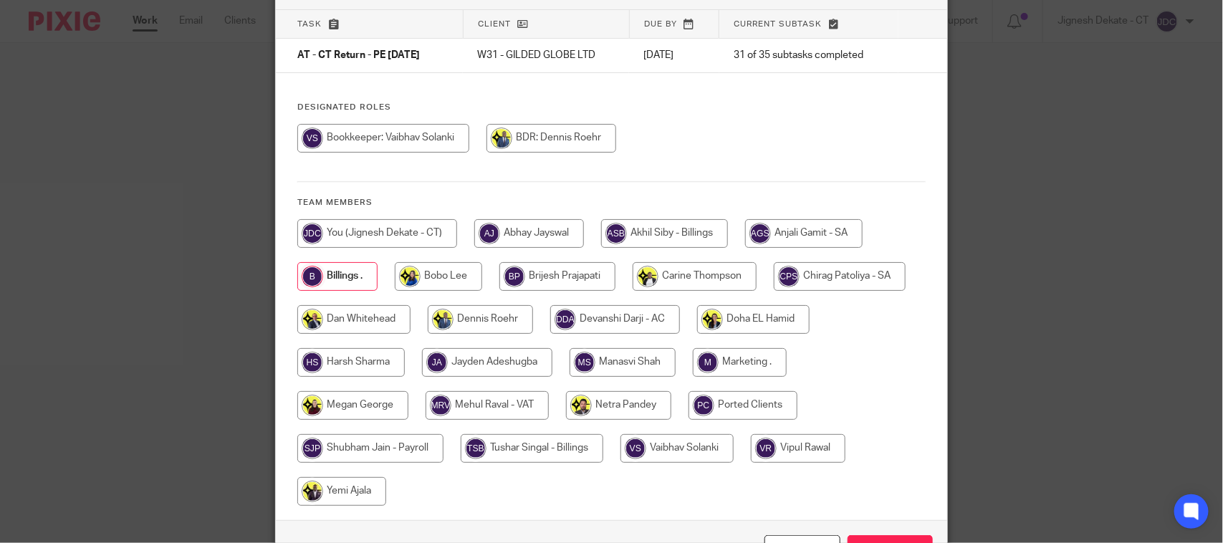
scroll to position [188, 0]
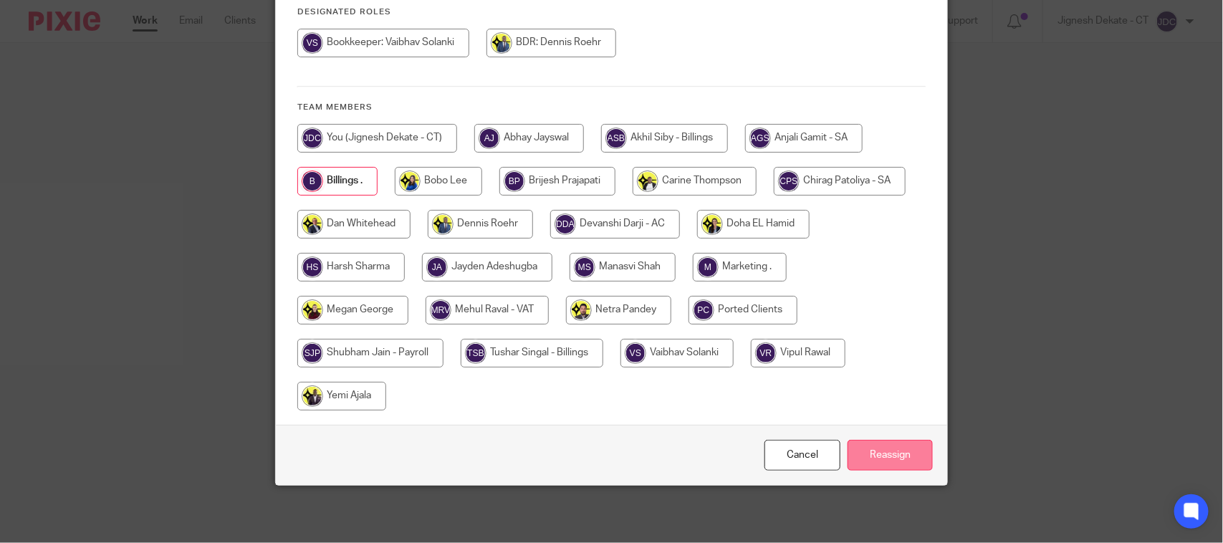
click at [861, 456] on input "Reassign" at bounding box center [889, 455] width 85 height 31
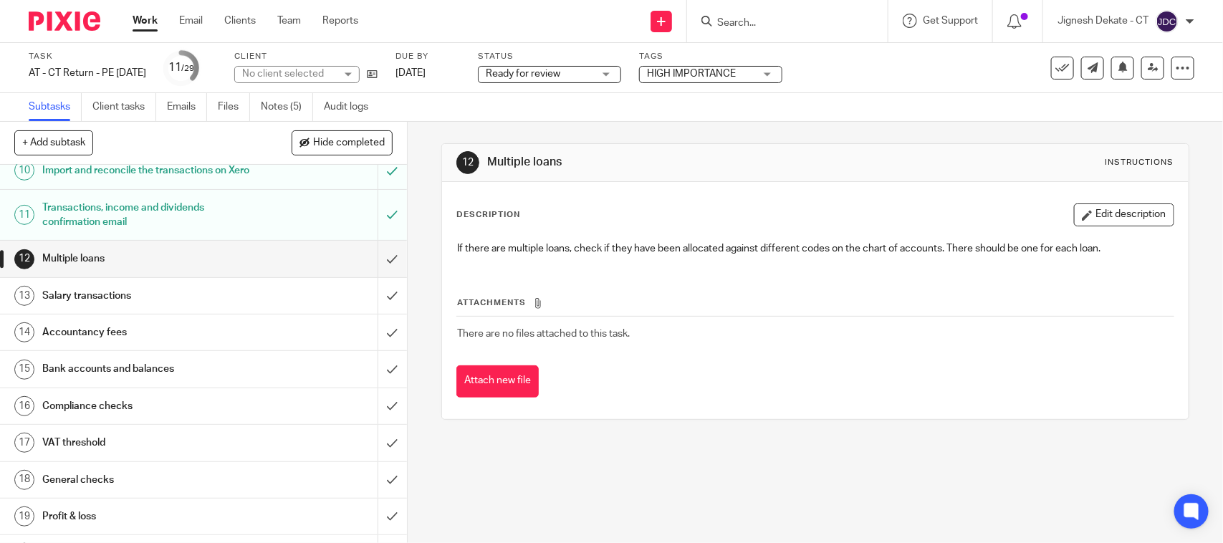
scroll to position [537, 0]
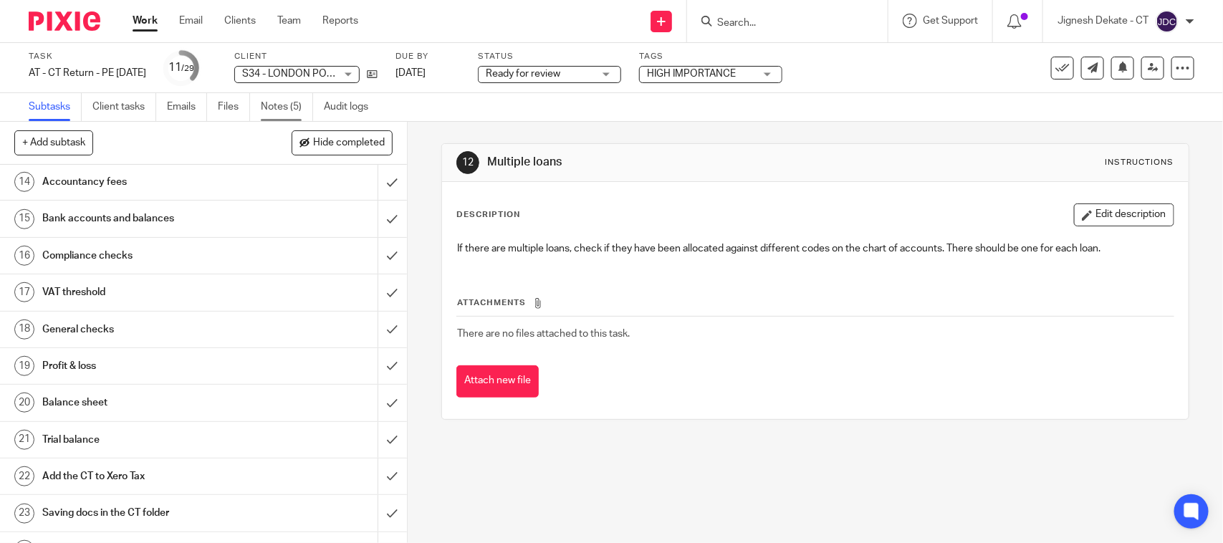
click at [280, 105] on link "Notes (5)" at bounding box center [287, 107] width 52 height 28
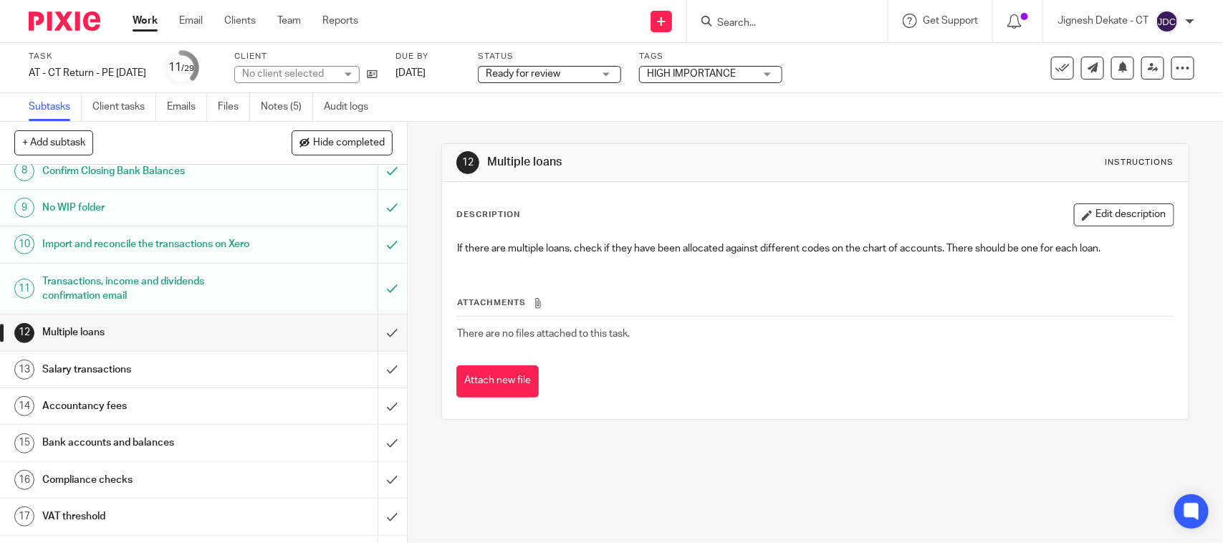
scroll to position [269, 0]
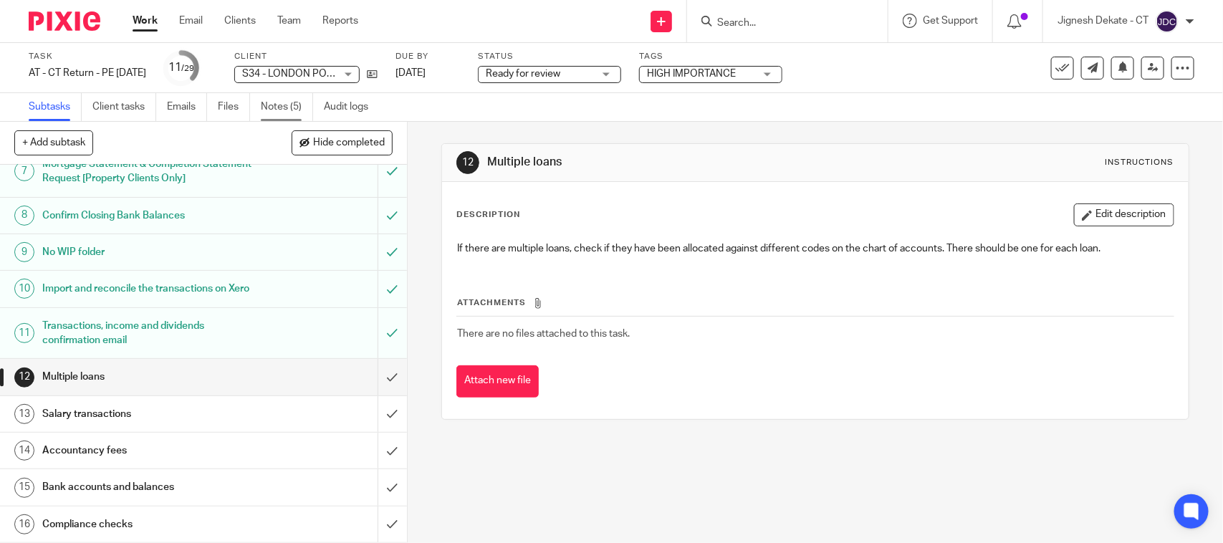
click at [285, 111] on link "Notes (5)" at bounding box center [287, 107] width 52 height 28
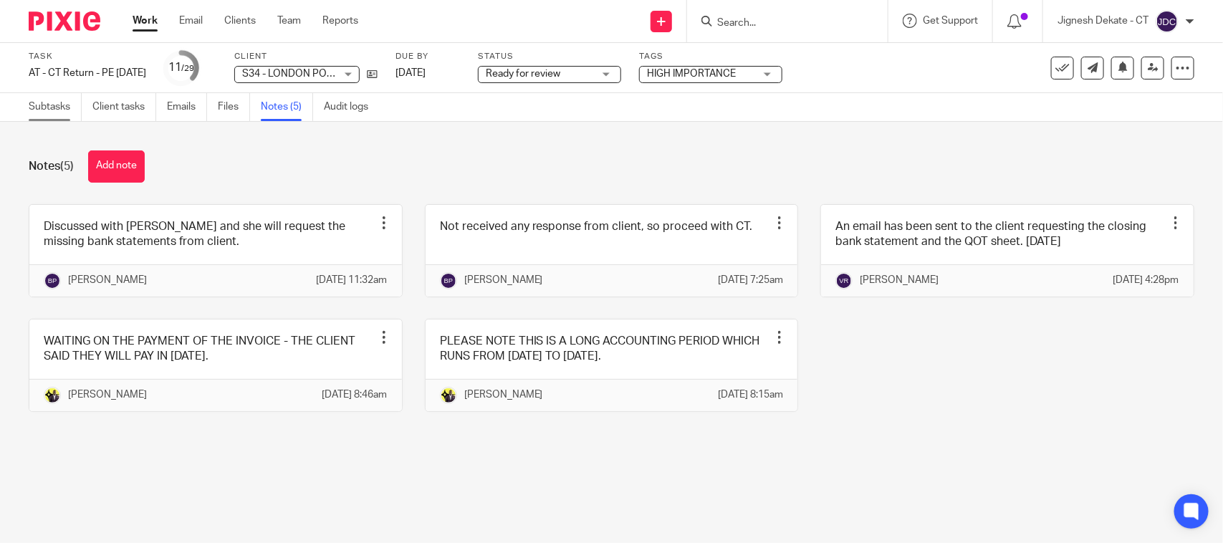
click at [47, 105] on link "Subtasks" at bounding box center [55, 107] width 53 height 28
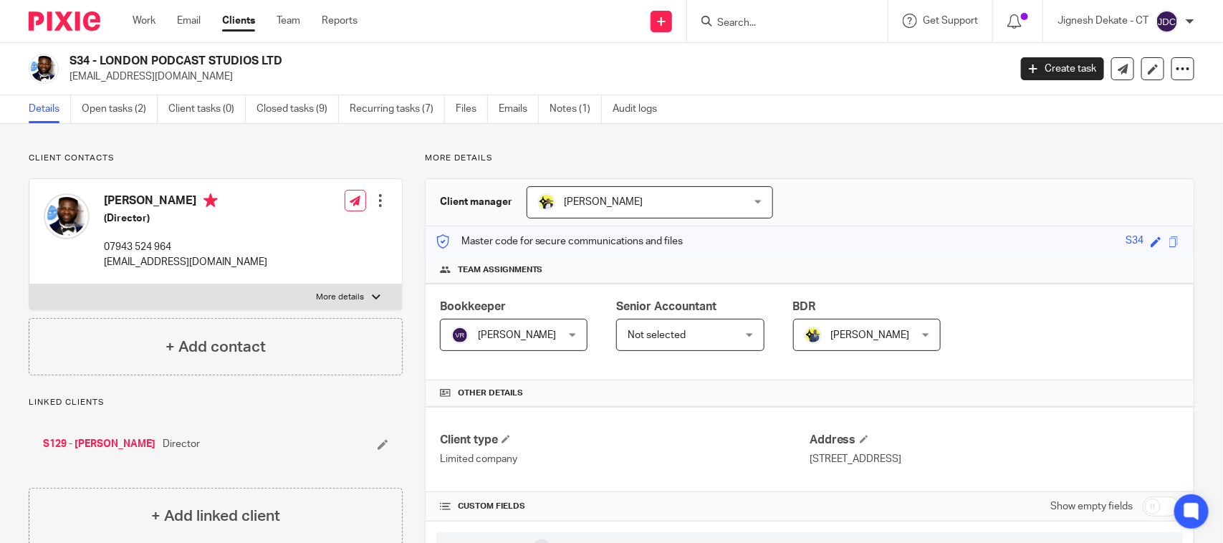
drag, startPoint x: 266, startPoint y: 63, endPoint x: 55, endPoint y: 59, distance: 210.6
click at [54, 59] on div "S34 - LONDON PODCAST STUDIOS LTD [EMAIL_ADDRESS][DOMAIN_NAME]" at bounding box center [514, 69] width 971 height 30
click at [284, 68] on h2 "S34 - LONDON PODCAST STUDIOS LTD" at bounding box center [441, 61] width 744 height 15
drag, startPoint x: 294, startPoint y: 62, endPoint x: 70, endPoint y: 65, distance: 223.5
click at [70, 65] on h2 "S34 - LONDON PODCAST STUDIOS LTD" at bounding box center [441, 61] width 744 height 15
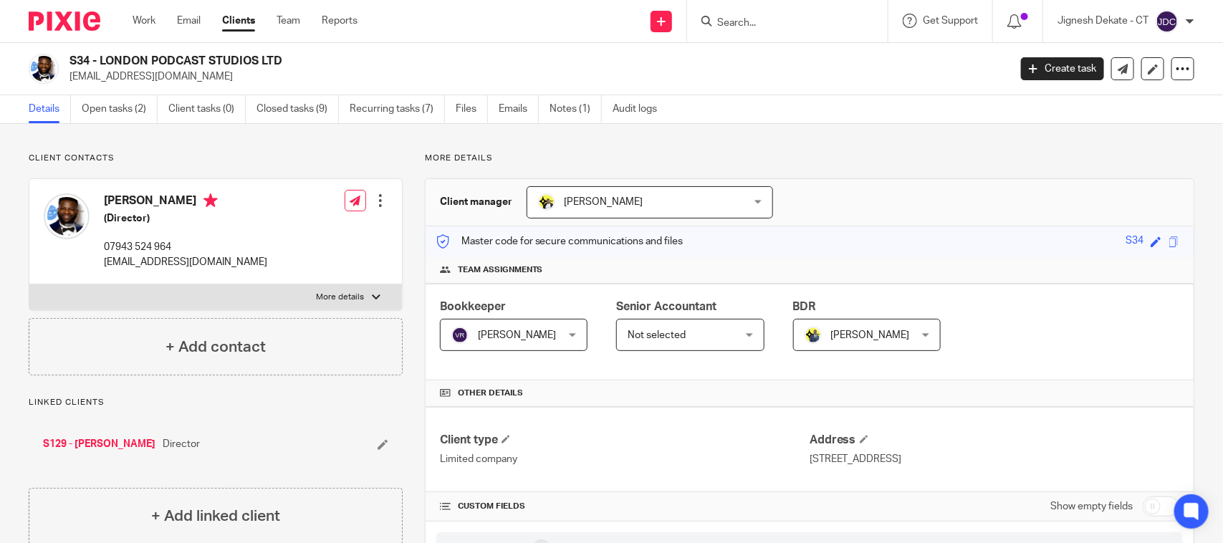
copy h2 "S34 - LONDON PODCAST STUDIOS LTD"
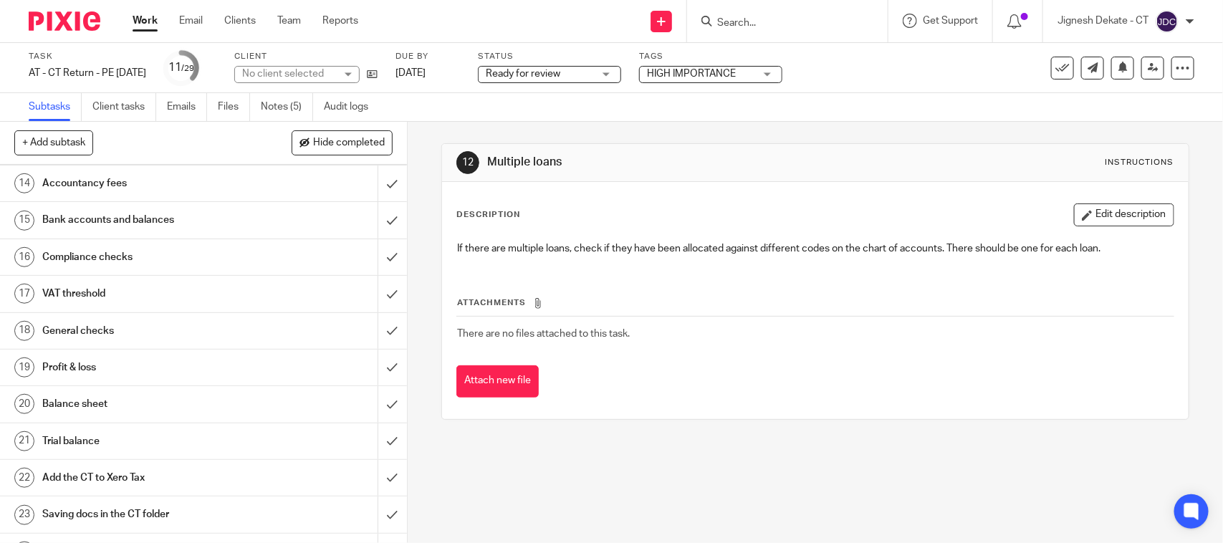
scroll to position [537, 0]
click at [221, 303] on h1 "VAT threshold" at bounding box center [149, 292] width 214 height 21
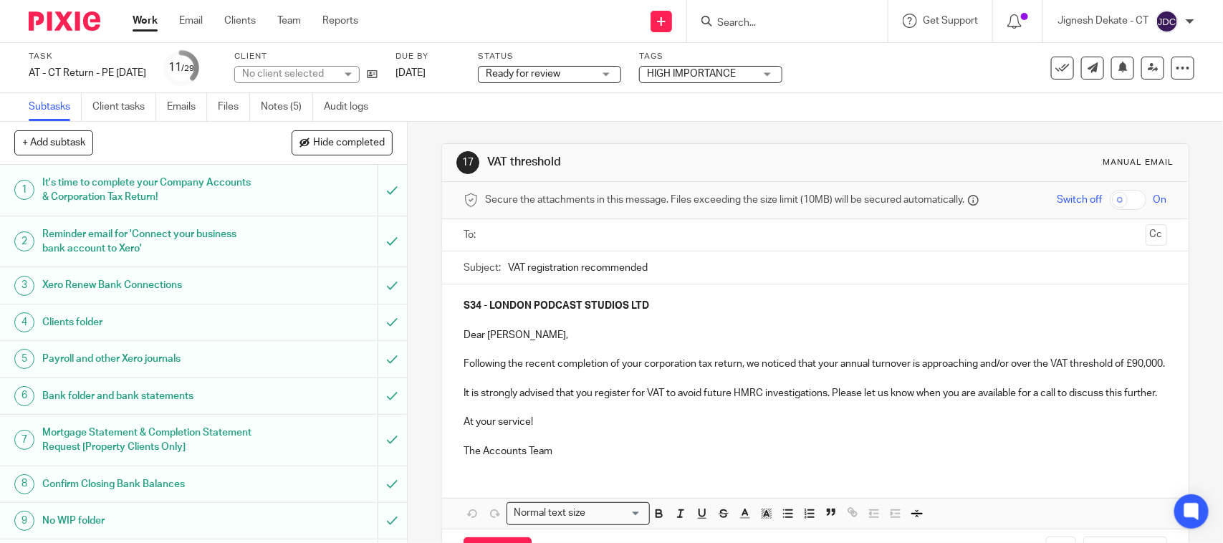
click at [510, 234] on input "text" at bounding box center [814, 235] width 649 height 16
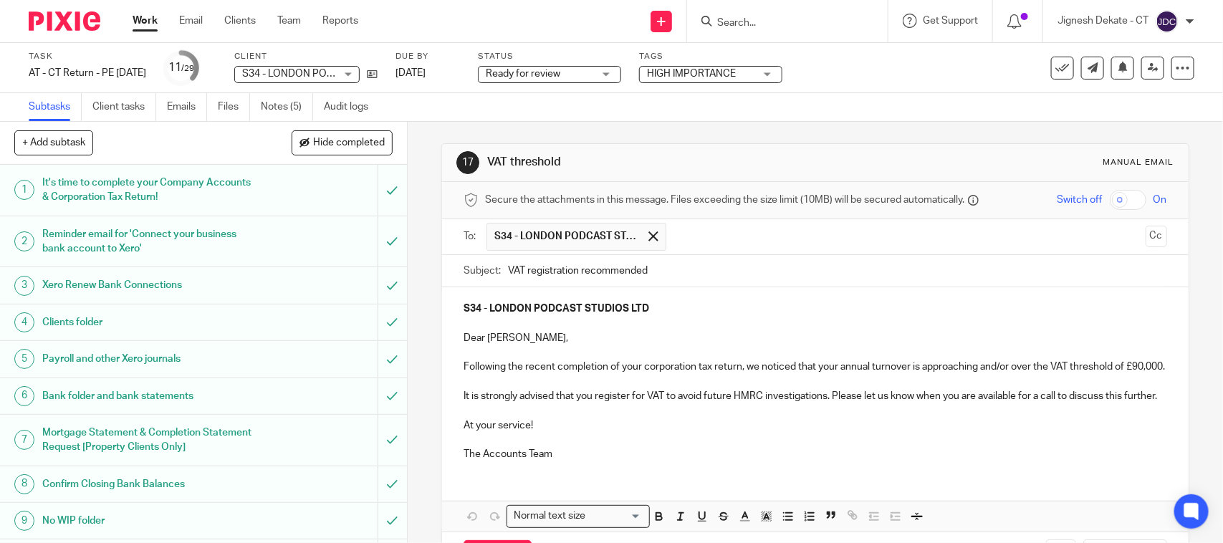
scroll to position [90, 0]
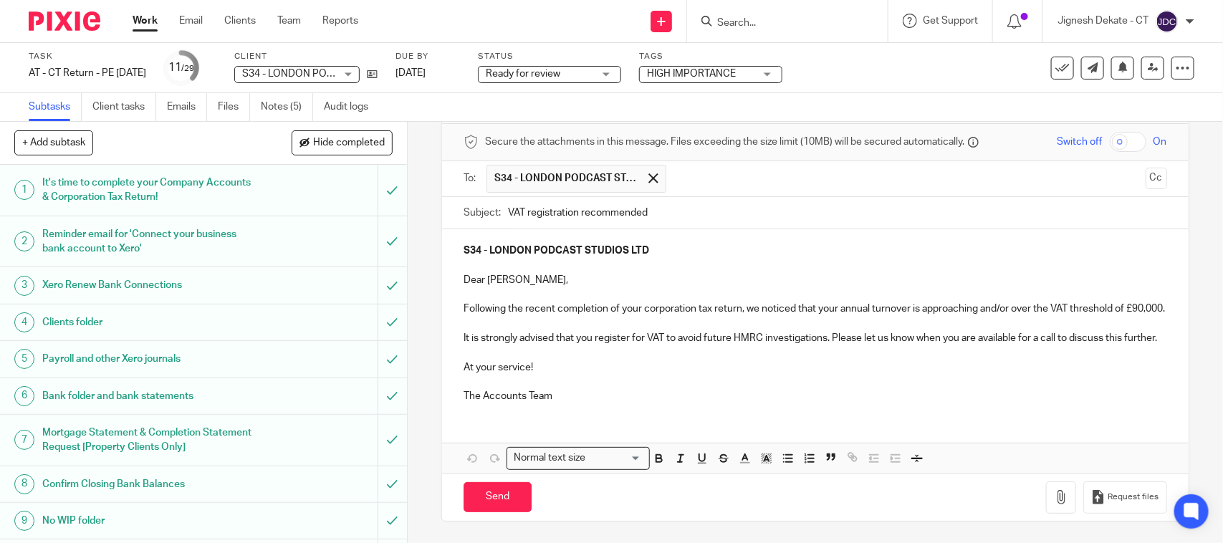
click at [610, 364] on p "At your service!" at bounding box center [814, 367] width 703 height 14
click at [566, 395] on p "The Accounts Team" at bounding box center [814, 396] width 703 height 14
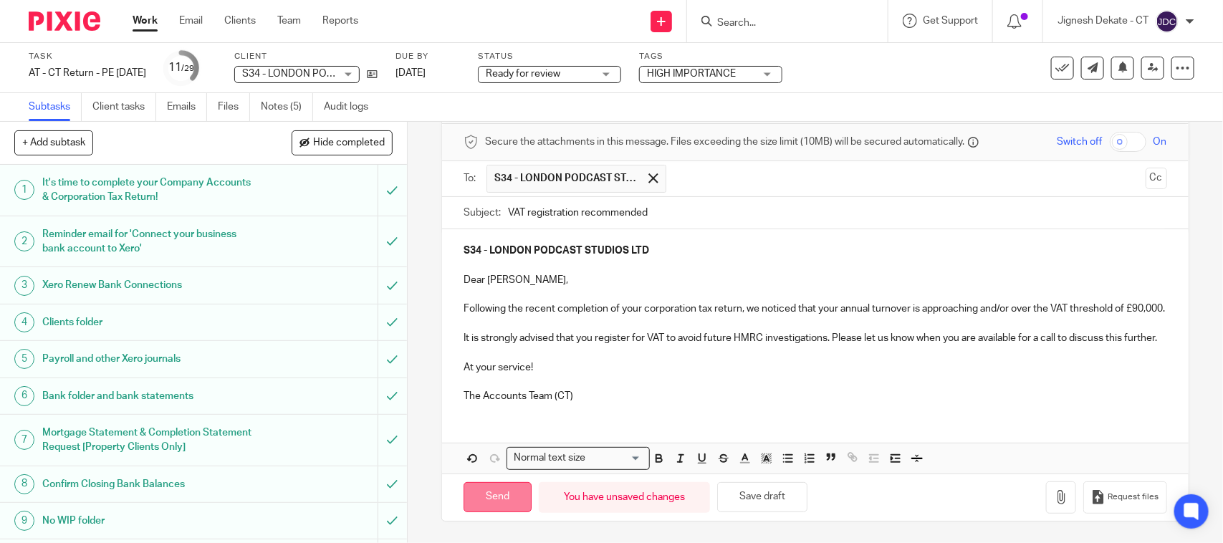
click at [466, 495] on input "Send" at bounding box center [497, 497] width 68 height 31
type input "Sent"
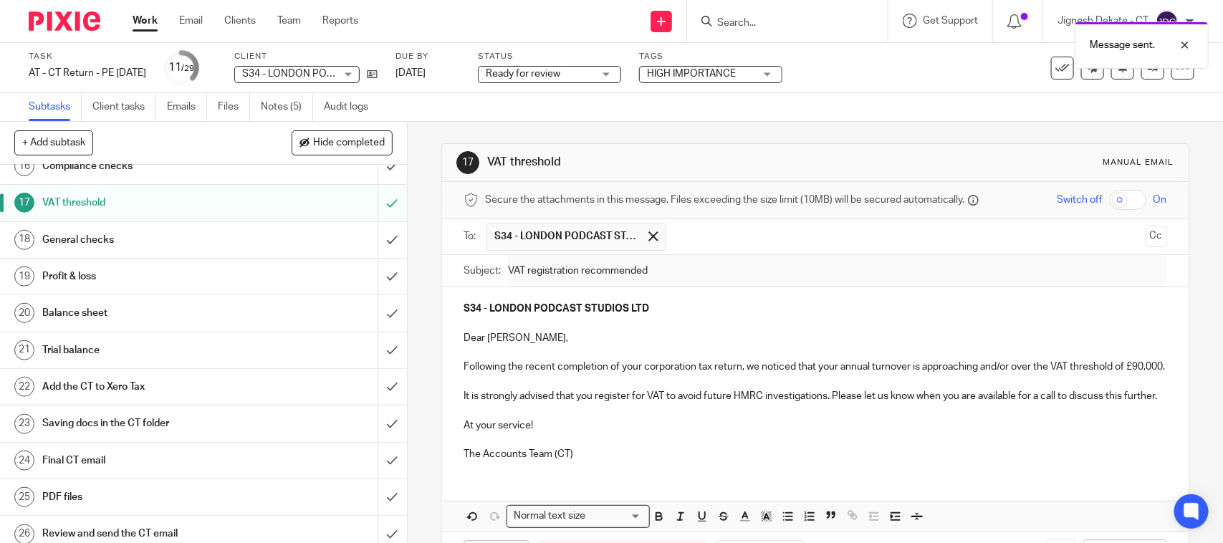
scroll to position [448, 0]
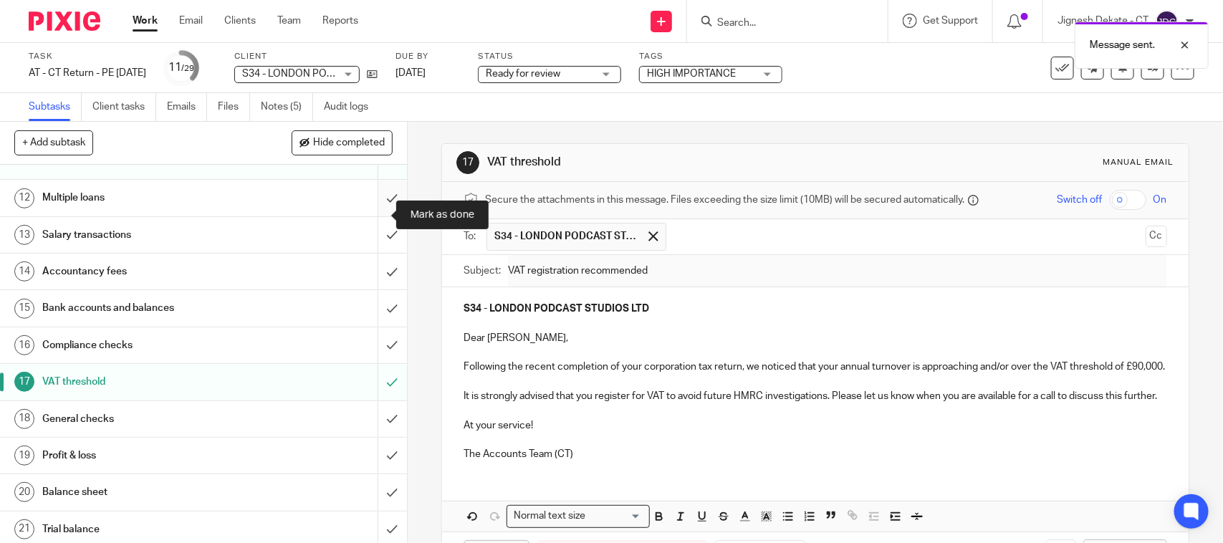
click at [376, 215] on input "submit" at bounding box center [203, 198] width 407 height 36
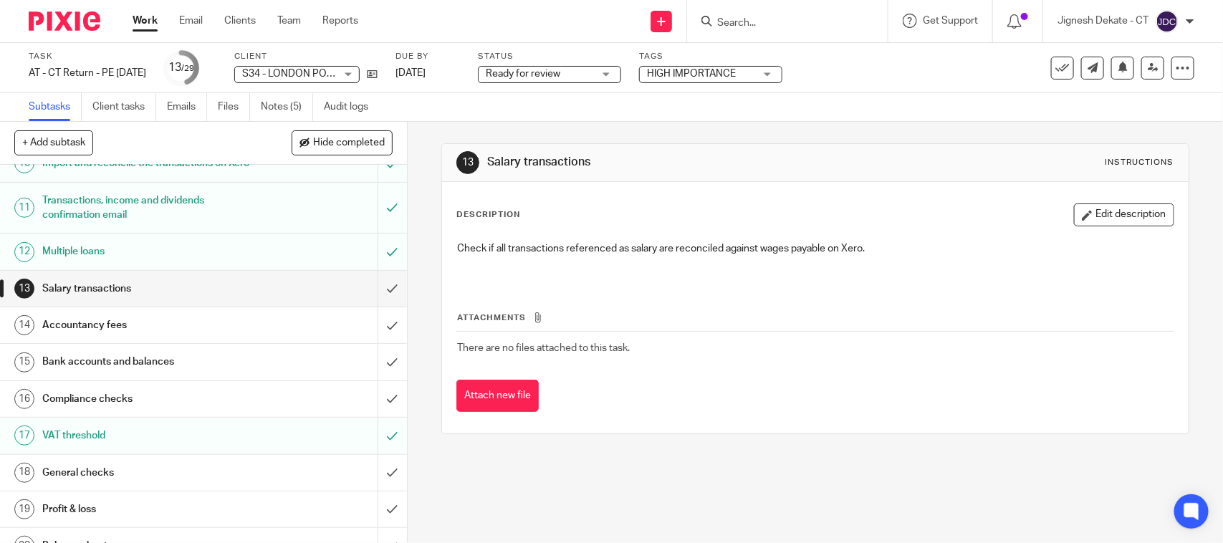
scroll to position [423, 0]
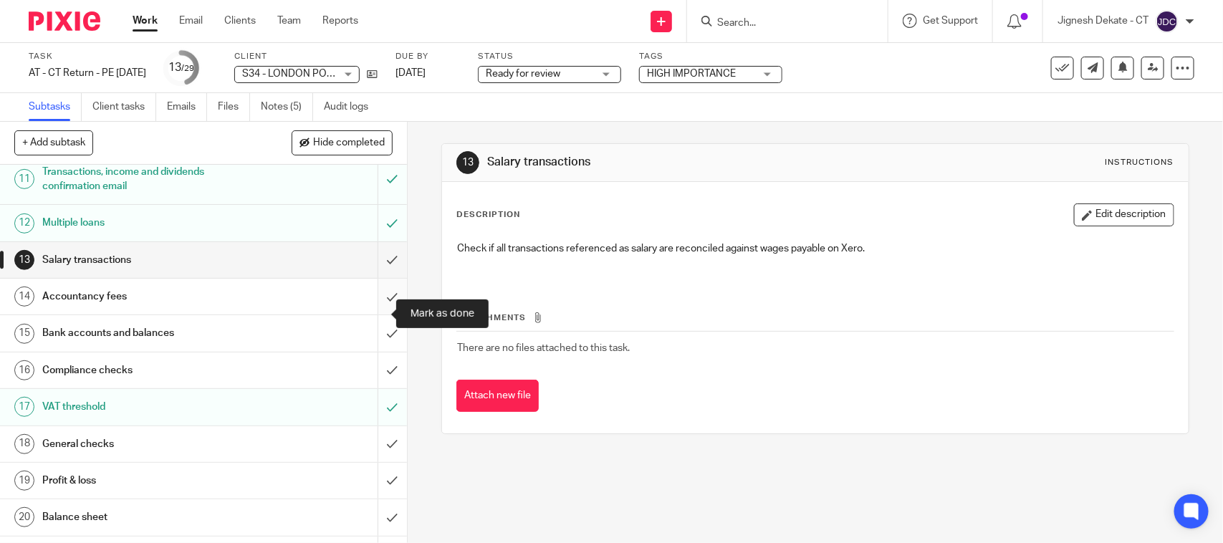
click at [371, 312] on input "submit" at bounding box center [203, 297] width 407 height 36
click at [377, 350] on input "submit" at bounding box center [203, 333] width 407 height 36
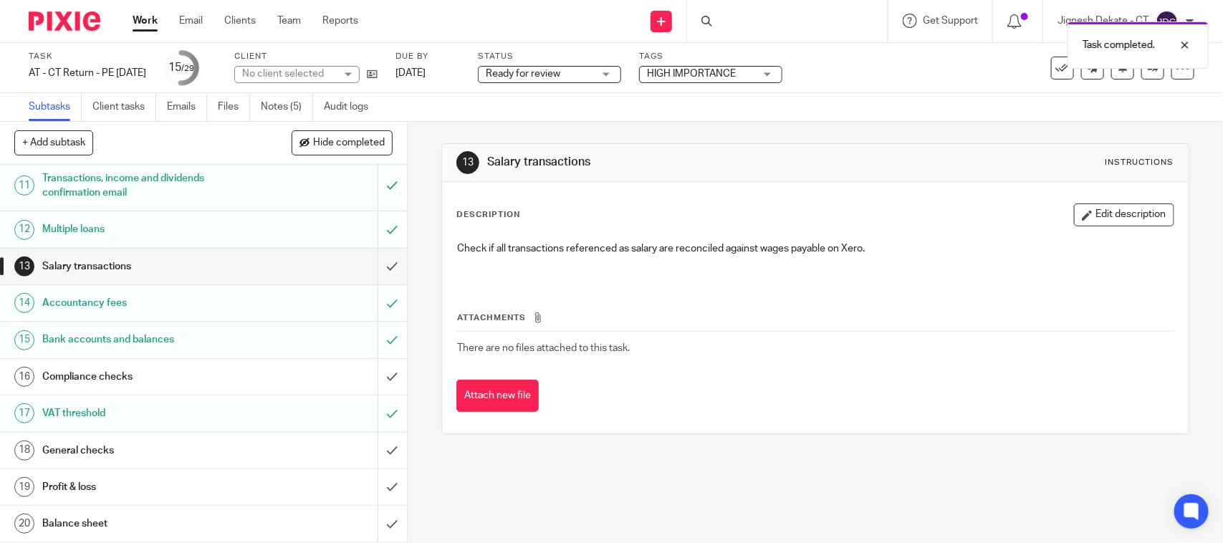
scroll to position [448, 0]
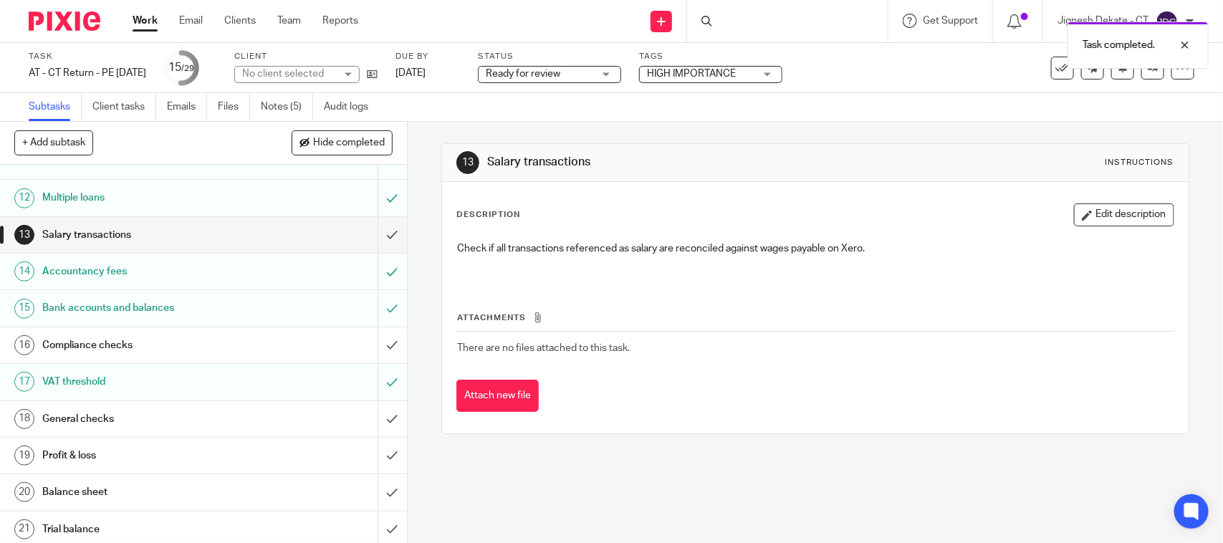
click at [163, 356] on h1 "Compliance checks" at bounding box center [149, 345] width 214 height 21
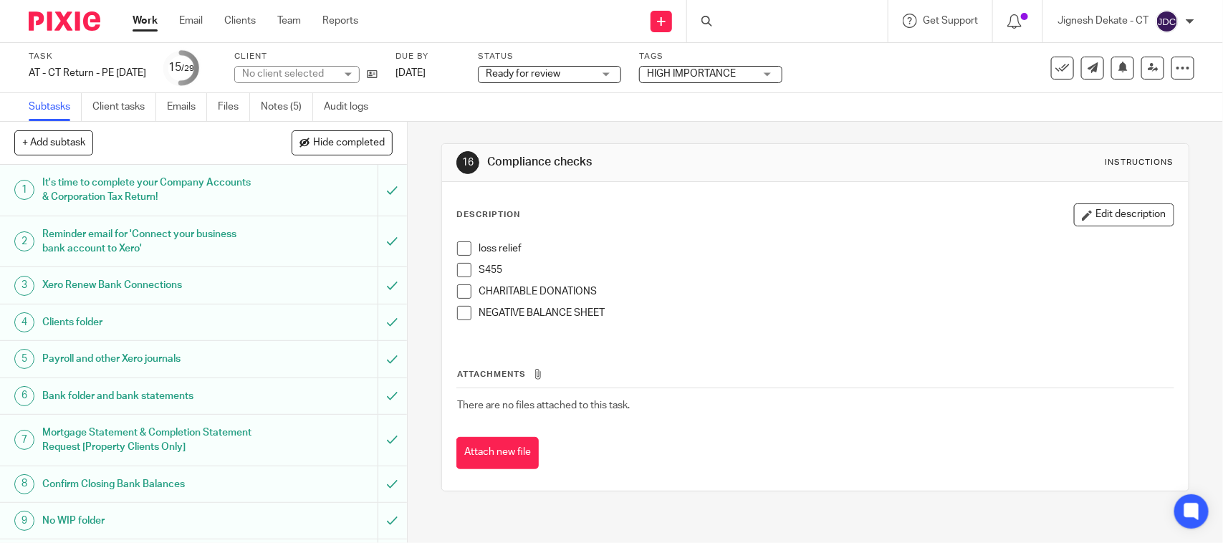
scroll to position [90, 0]
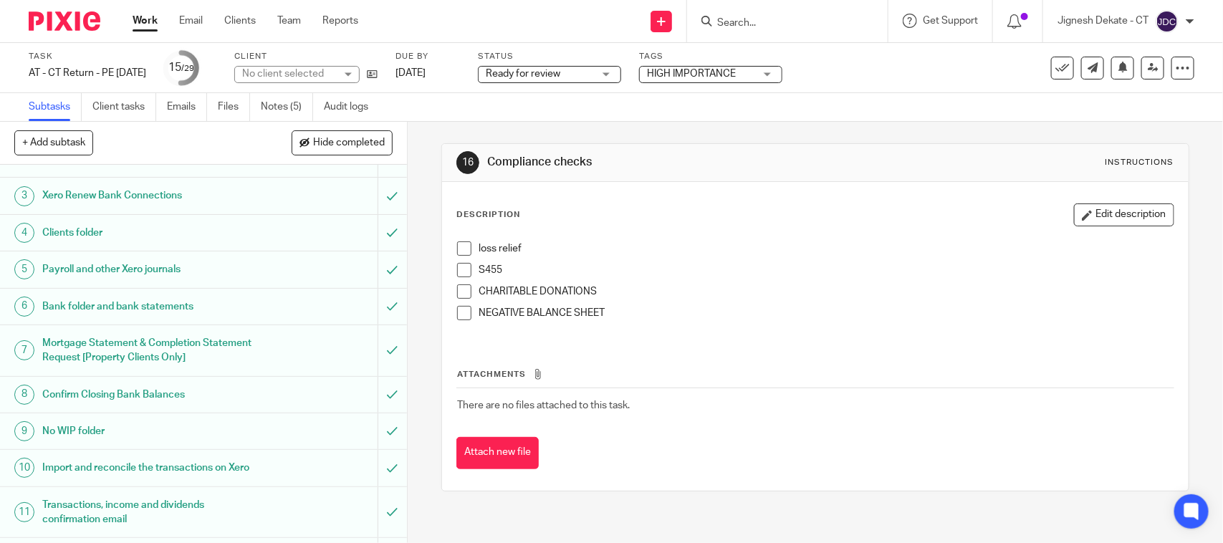
click at [464, 244] on span at bounding box center [464, 248] width 14 height 14
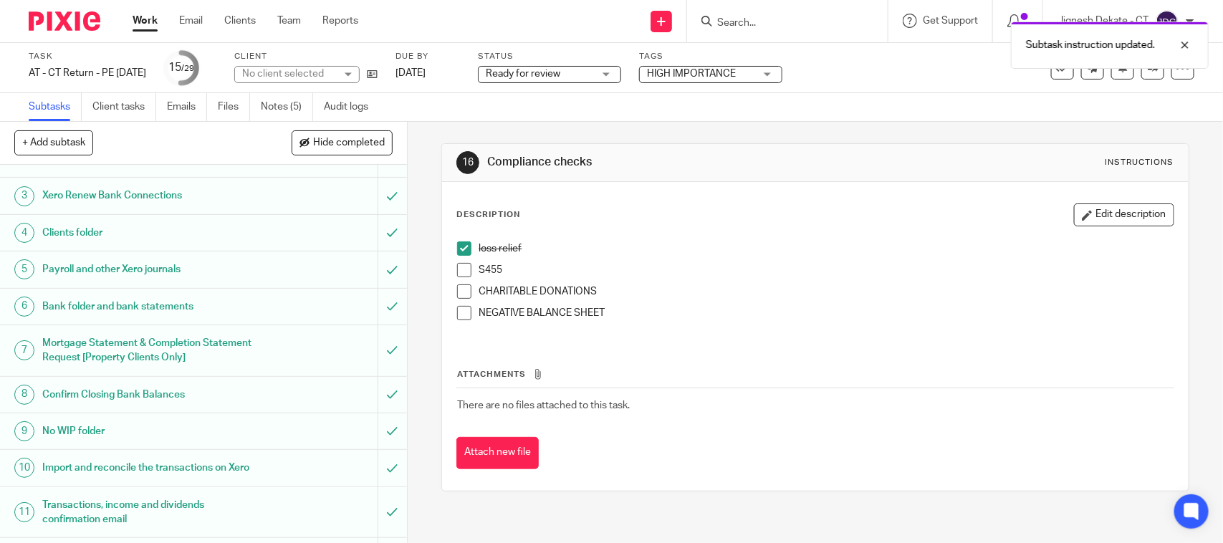
click at [457, 283] on li "S455" at bounding box center [815, 273] width 716 height 21
click at [457, 272] on span at bounding box center [464, 270] width 14 height 14
click at [460, 292] on span at bounding box center [464, 291] width 14 height 14
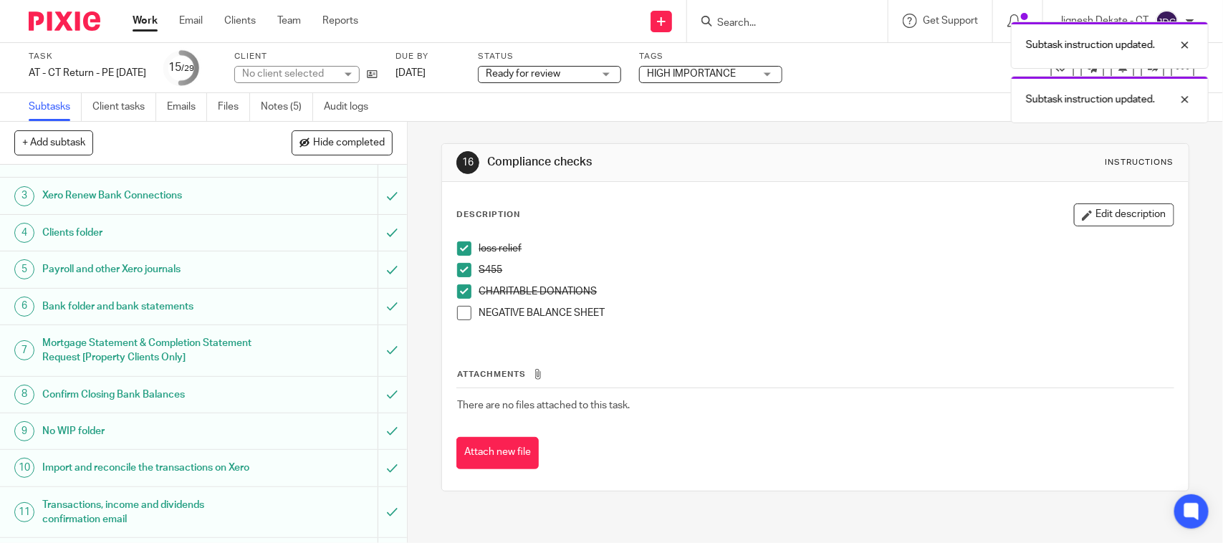
click at [463, 309] on span at bounding box center [464, 313] width 14 height 14
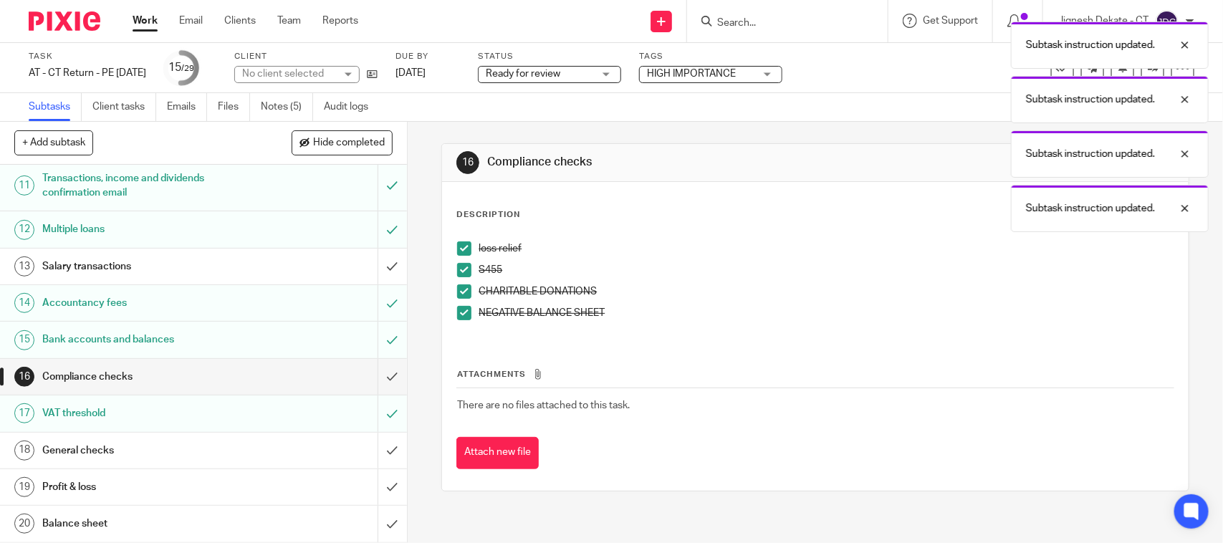
scroll to position [448, 0]
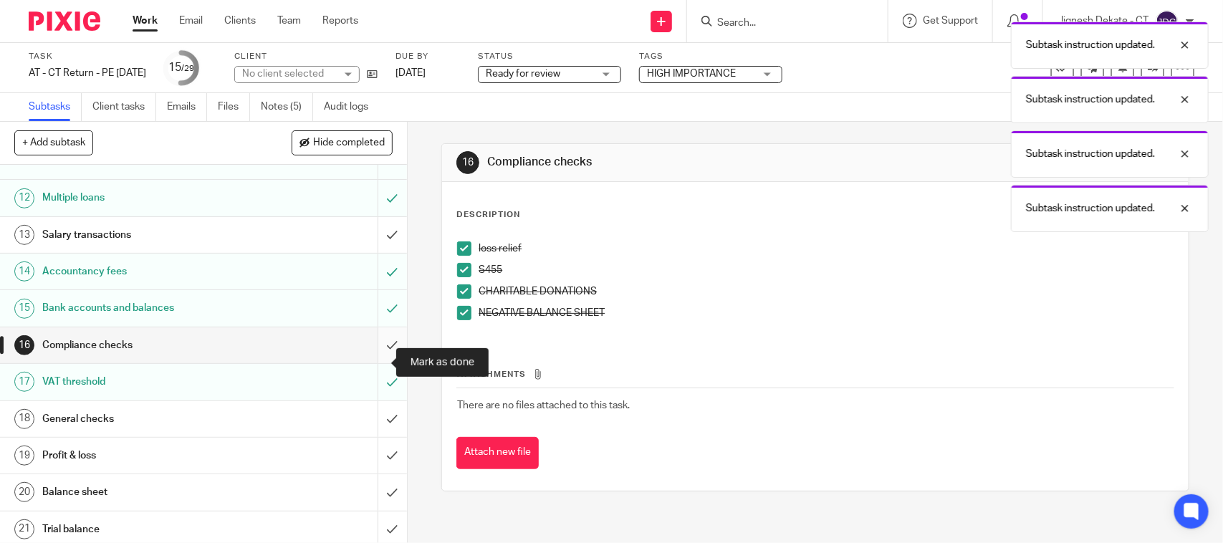
click at [369, 363] on input "submit" at bounding box center [203, 345] width 407 height 36
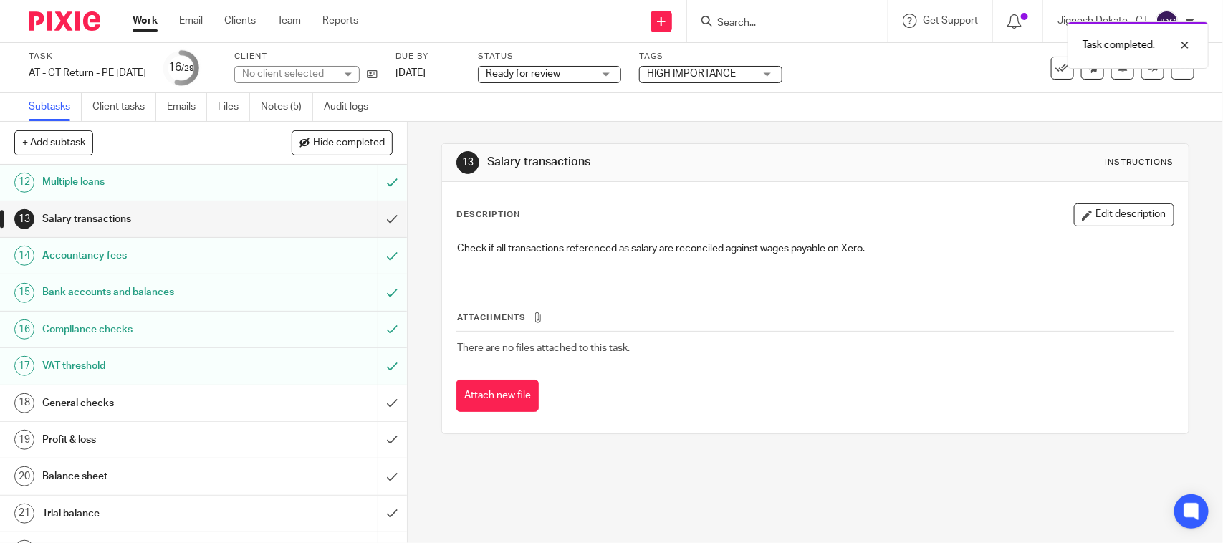
scroll to position [627, 0]
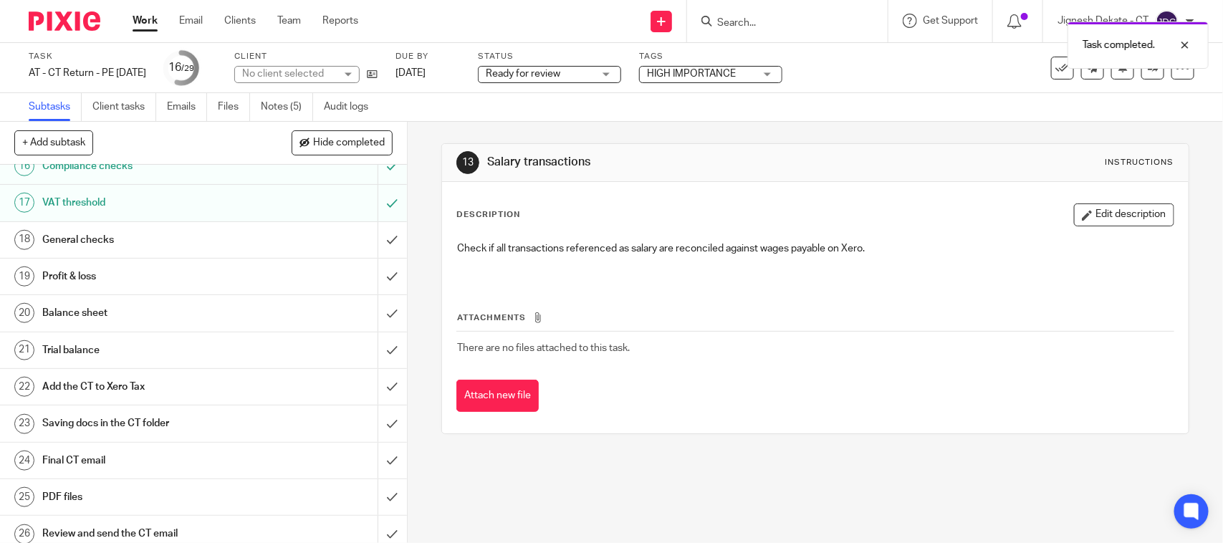
click at [120, 251] on h1 "General checks" at bounding box center [149, 239] width 214 height 21
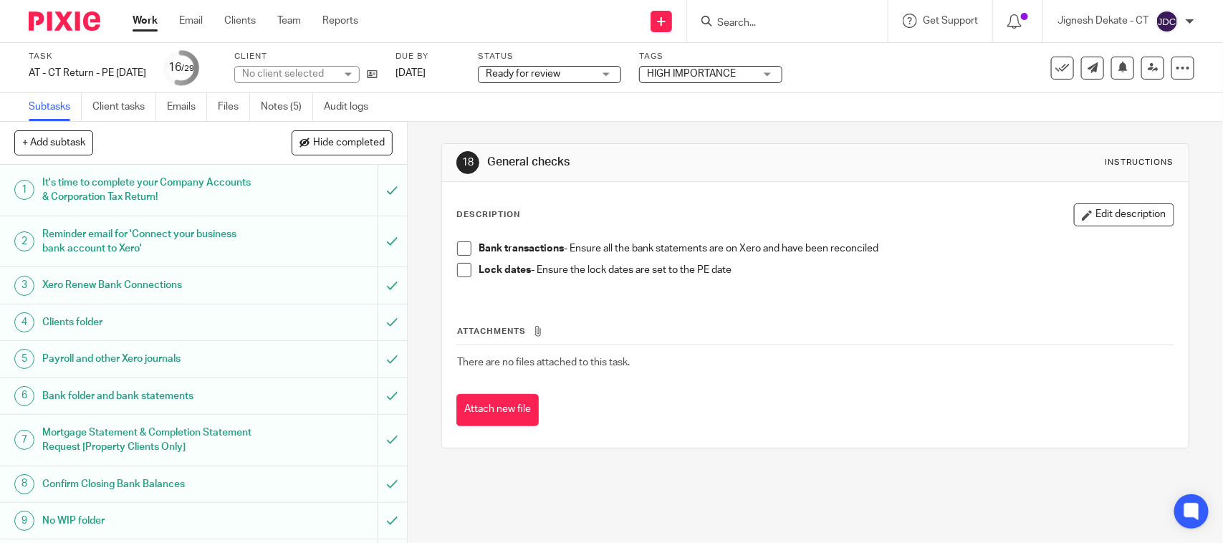
click at [460, 247] on span at bounding box center [464, 248] width 14 height 14
click at [457, 266] on span at bounding box center [464, 270] width 14 height 14
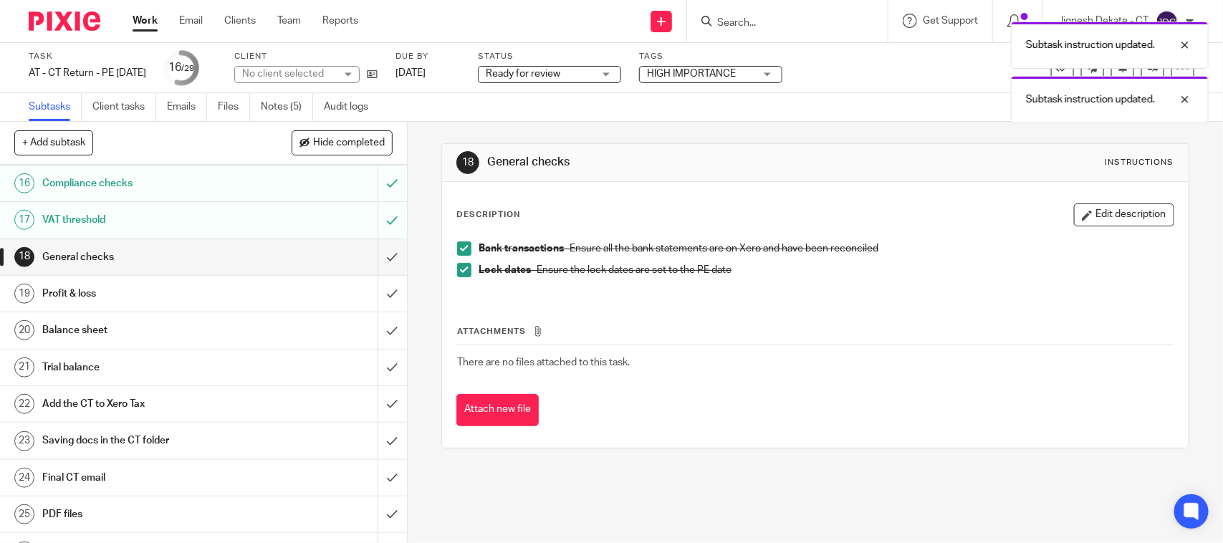
scroll to position [627, 0]
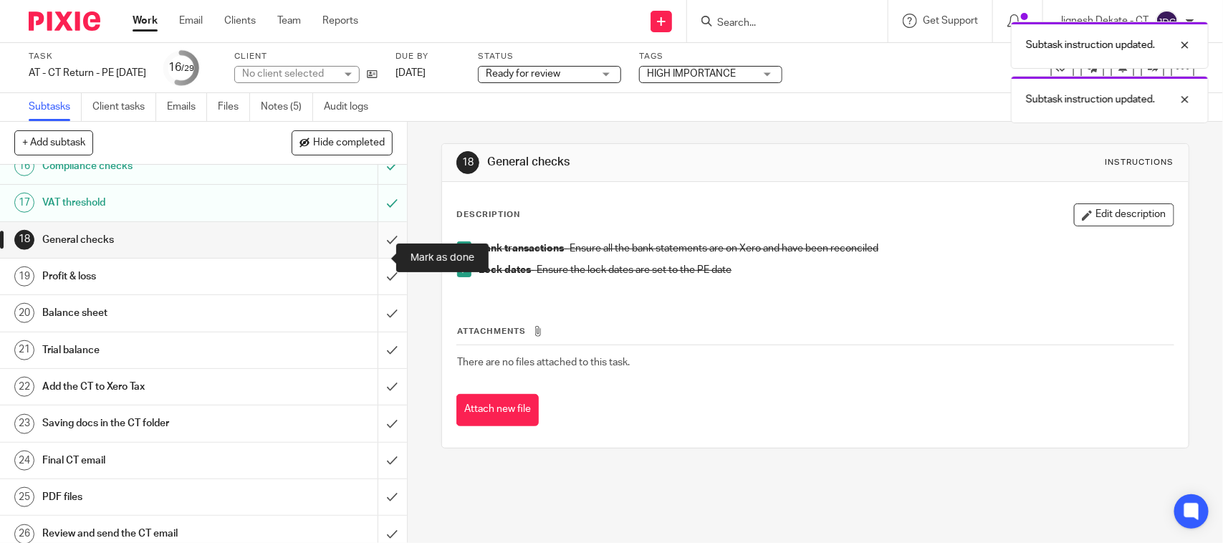
click at [374, 251] on input "submit" at bounding box center [203, 240] width 407 height 36
click at [370, 291] on input "submit" at bounding box center [203, 277] width 407 height 36
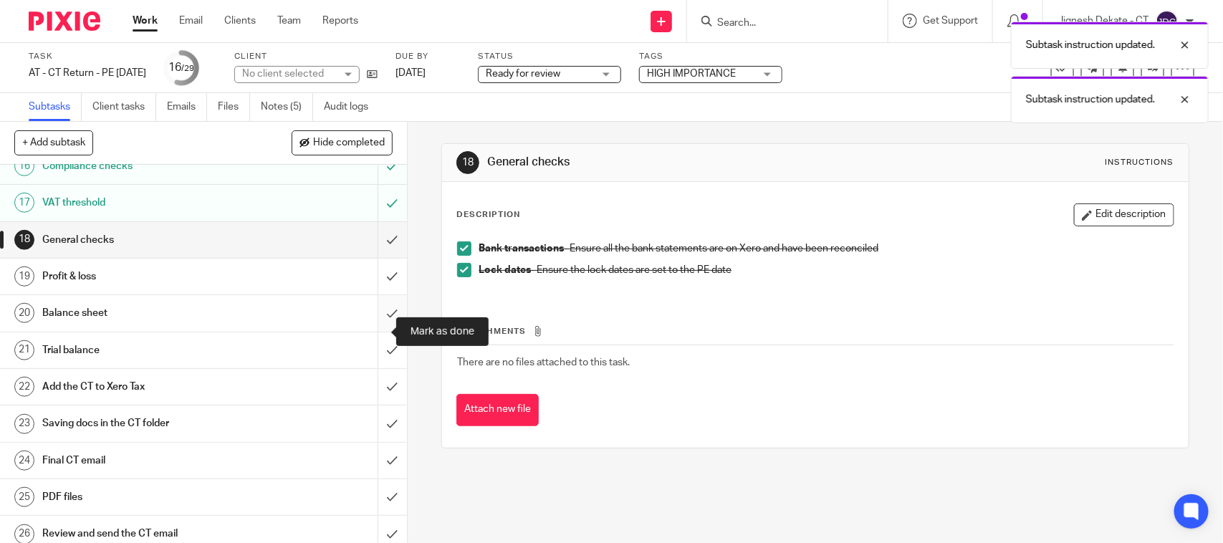
click at [380, 330] on input "submit" at bounding box center [203, 313] width 407 height 36
click at [367, 364] on input "submit" at bounding box center [203, 350] width 407 height 36
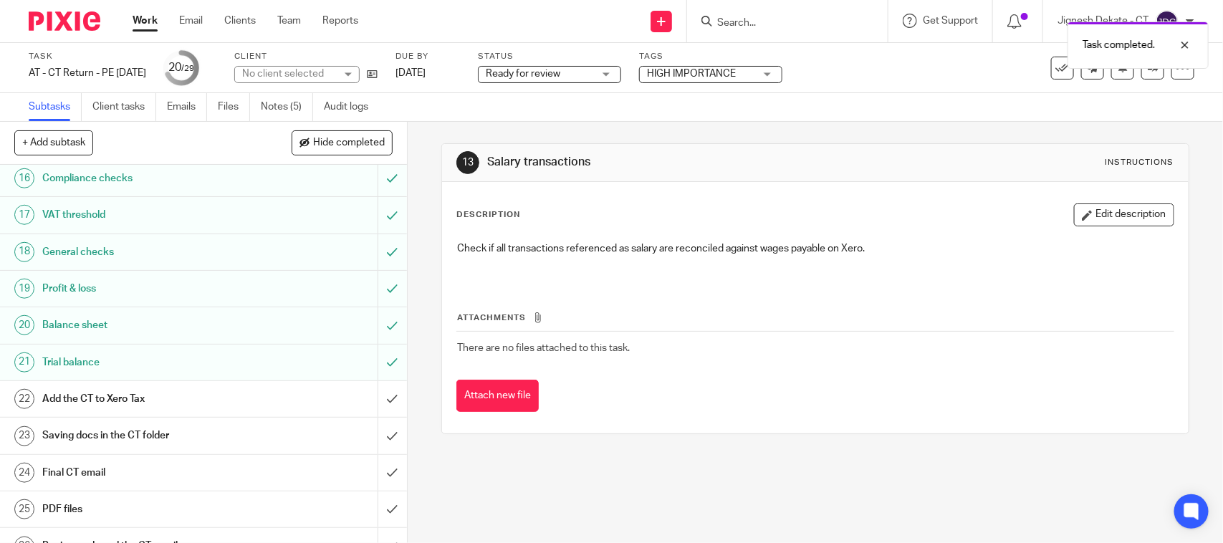
scroll to position [716, 0]
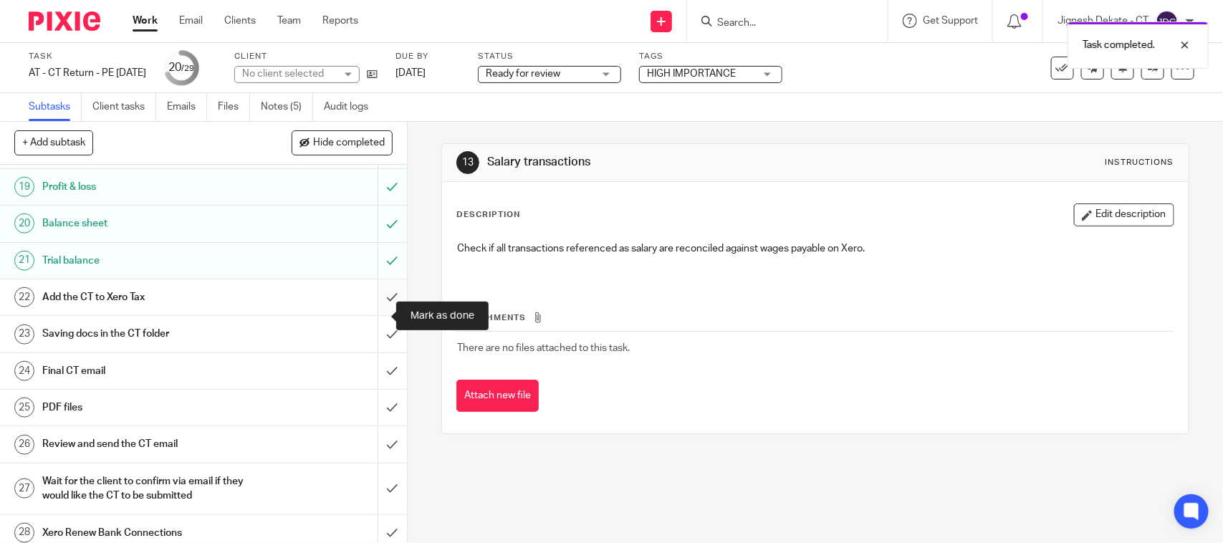
click at [373, 313] on input "submit" at bounding box center [203, 297] width 407 height 36
click at [370, 352] on input "submit" at bounding box center [203, 334] width 407 height 36
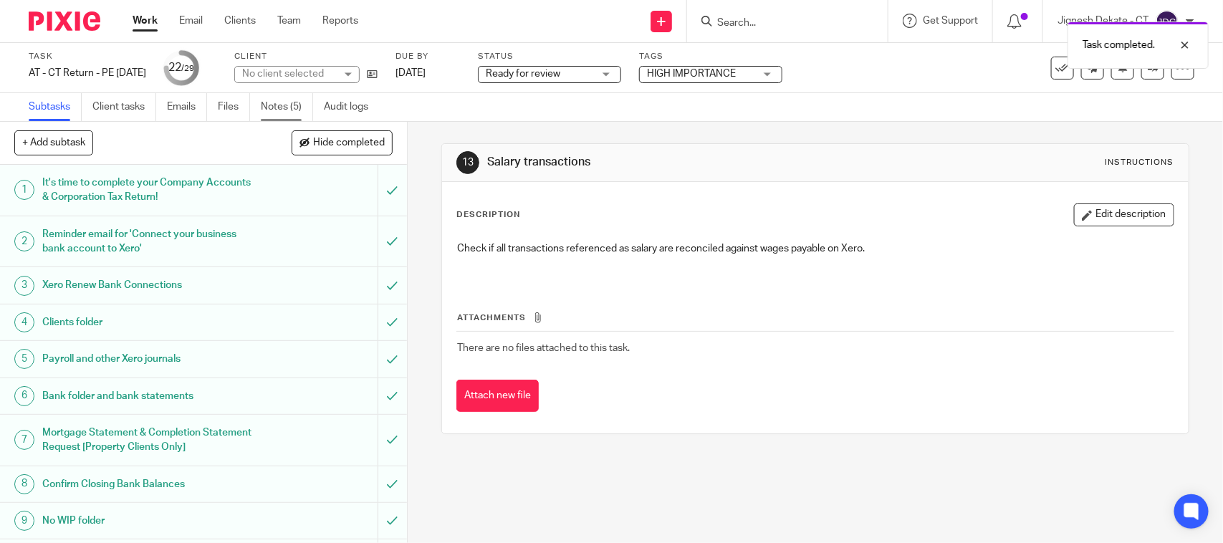
click at [285, 98] on link "Notes (5)" at bounding box center [287, 107] width 52 height 28
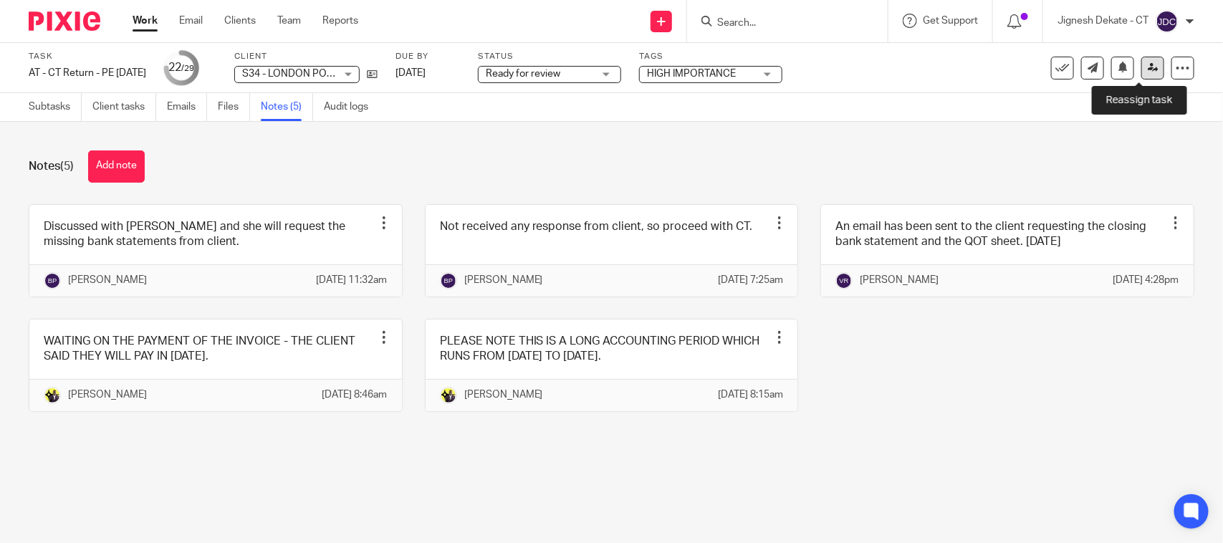
click at [1148, 70] on icon at bounding box center [1153, 67] width 11 height 11
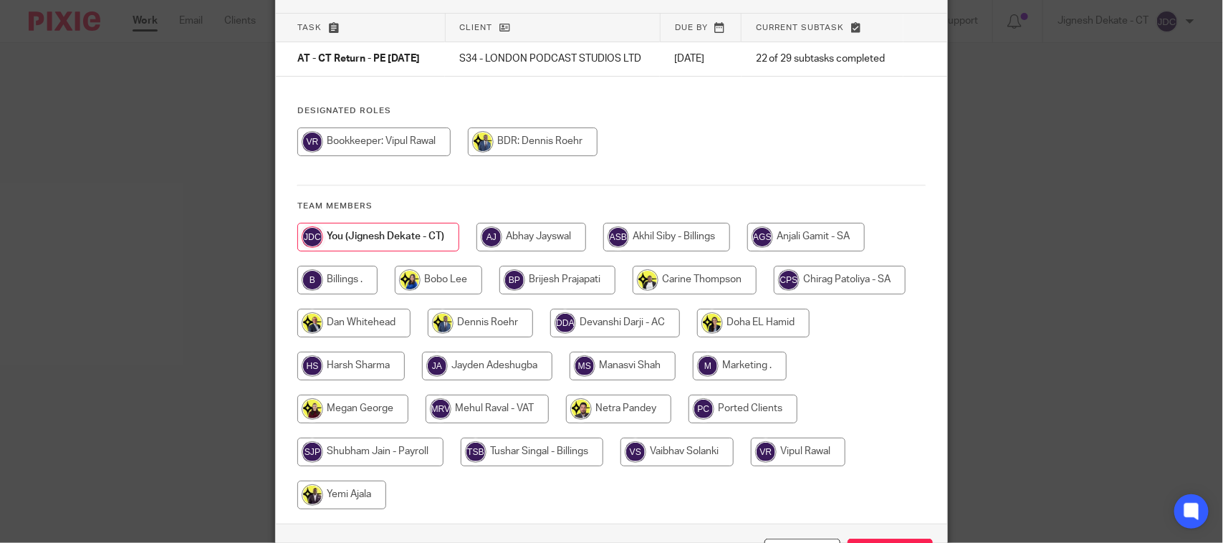
scroll to position [179, 0]
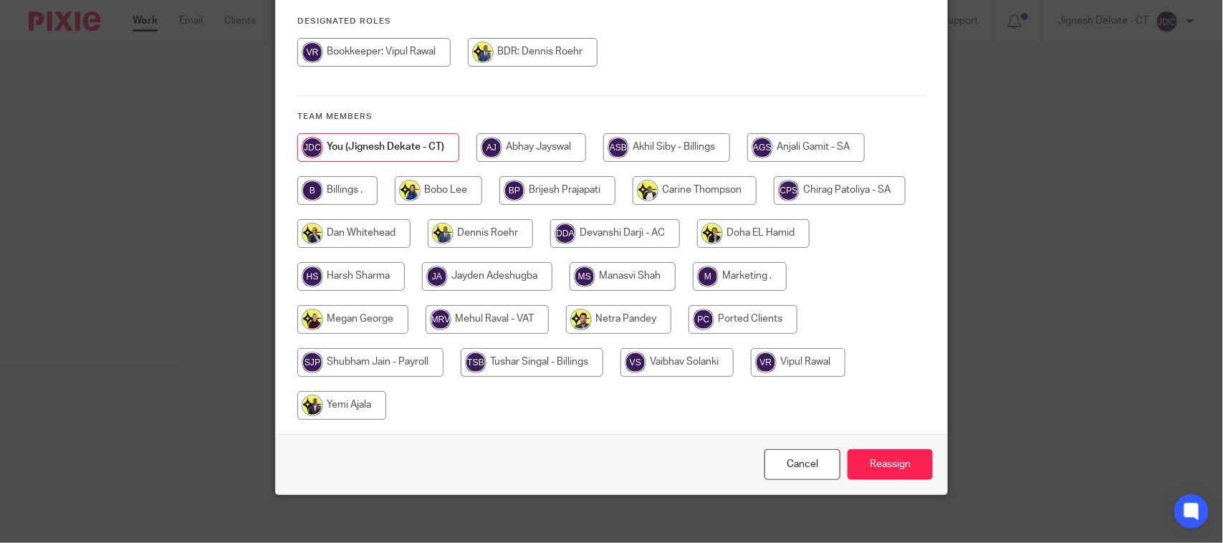
click at [399, 363] on input "radio" at bounding box center [370, 362] width 146 height 29
radio input "true"
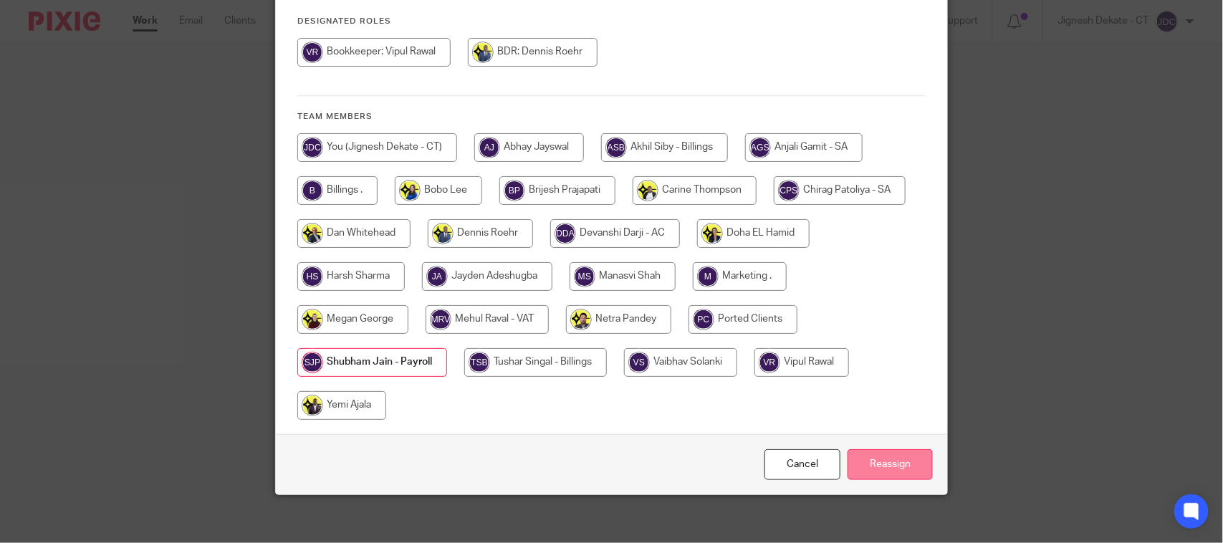
click at [890, 473] on input "Reassign" at bounding box center [889, 464] width 85 height 31
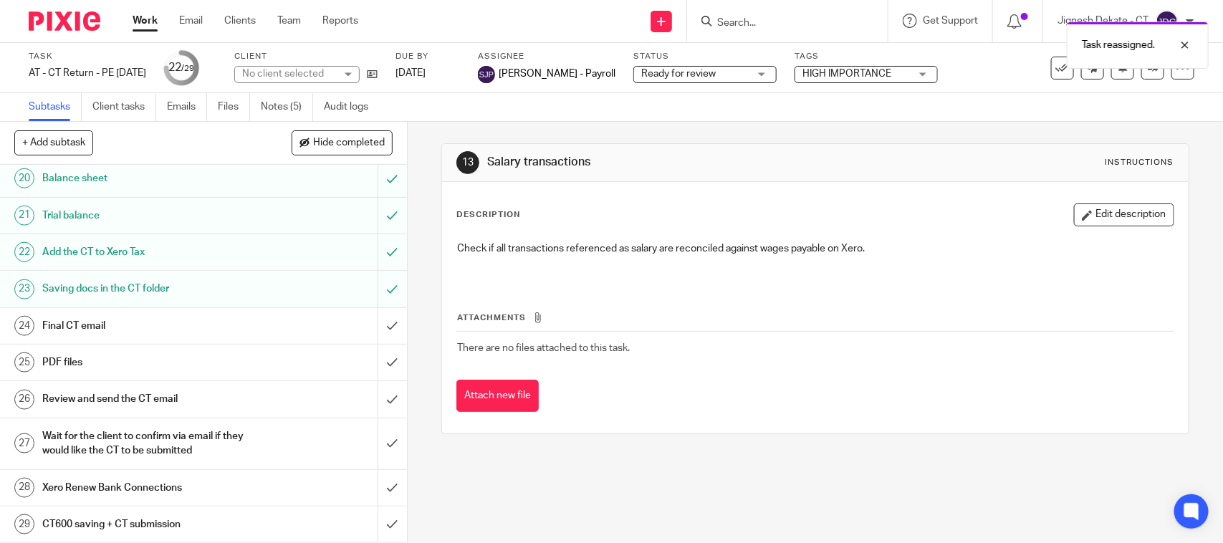
scroll to position [781, 0]
click at [377, 290] on input "submit" at bounding box center [203, 289] width 407 height 36
click at [372, 249] on input "submit" at bounding box center [203, 252] width 407 height 36
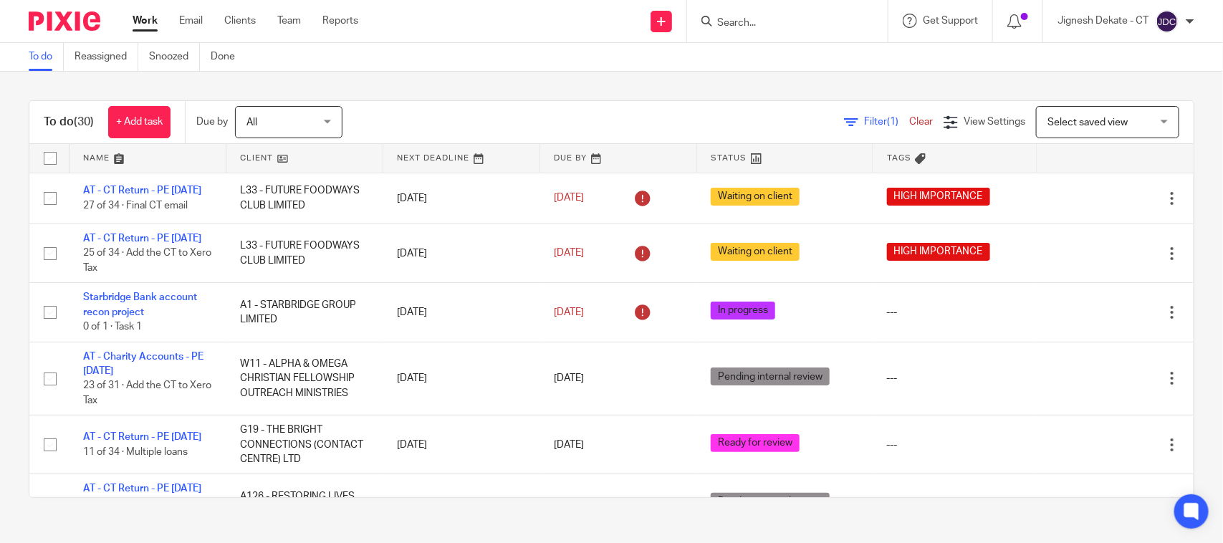
click at [31, 59] on link "To do" at bounding box center [46, 57] width 35 height 28
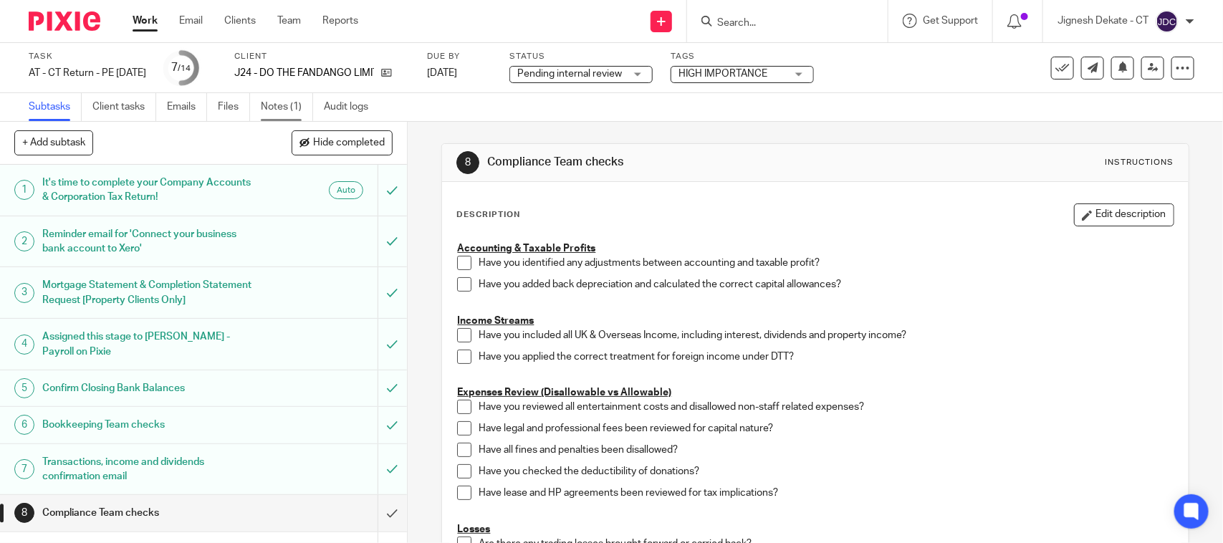
click at [304, 109] on link "Notes (1)" at bounding box center [287, 107] width 52 height 28
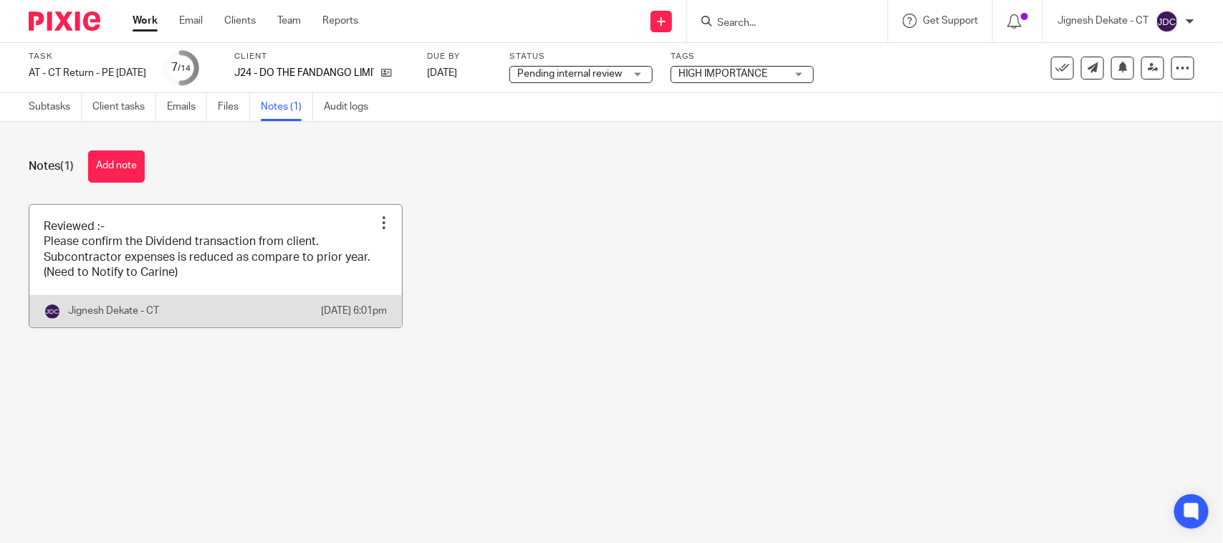
click at [195, 258] on link at bounding box center [215, 266] width 372 height 122
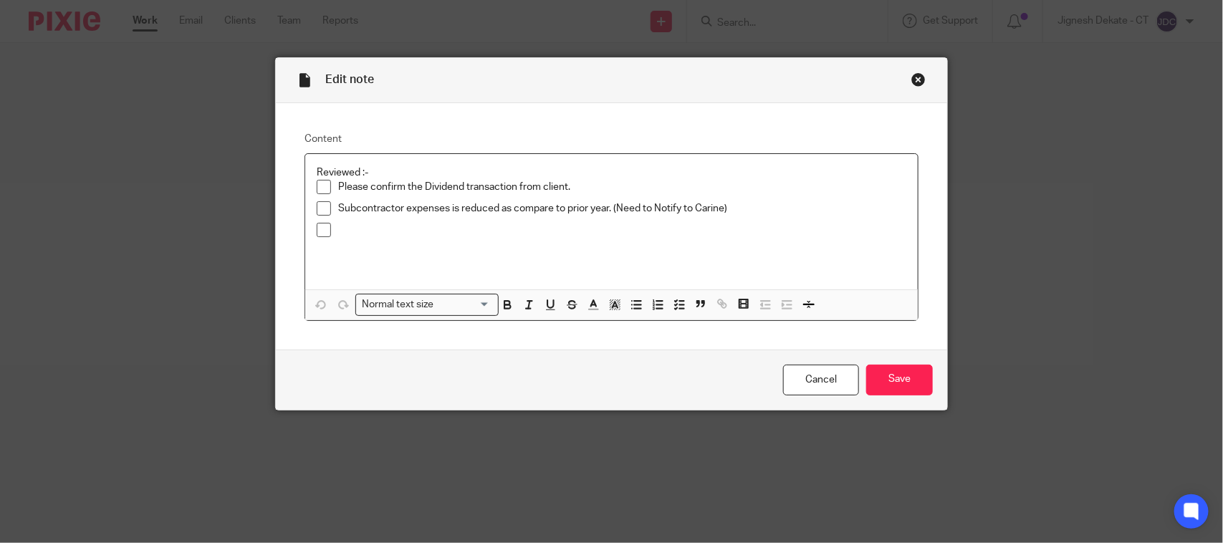
click at [911, 80] on div "Close this dialog window" at bounding box center [918, 79] width 14 height 14
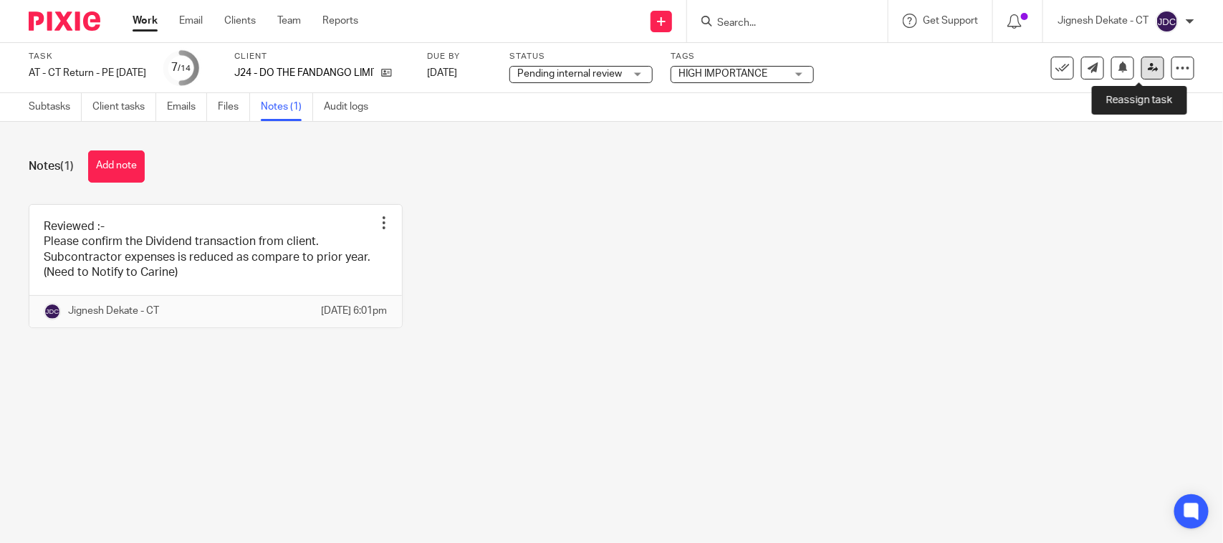
click at [1148, 62] on icon at bounding box center [1153, 67] width 11 height 11
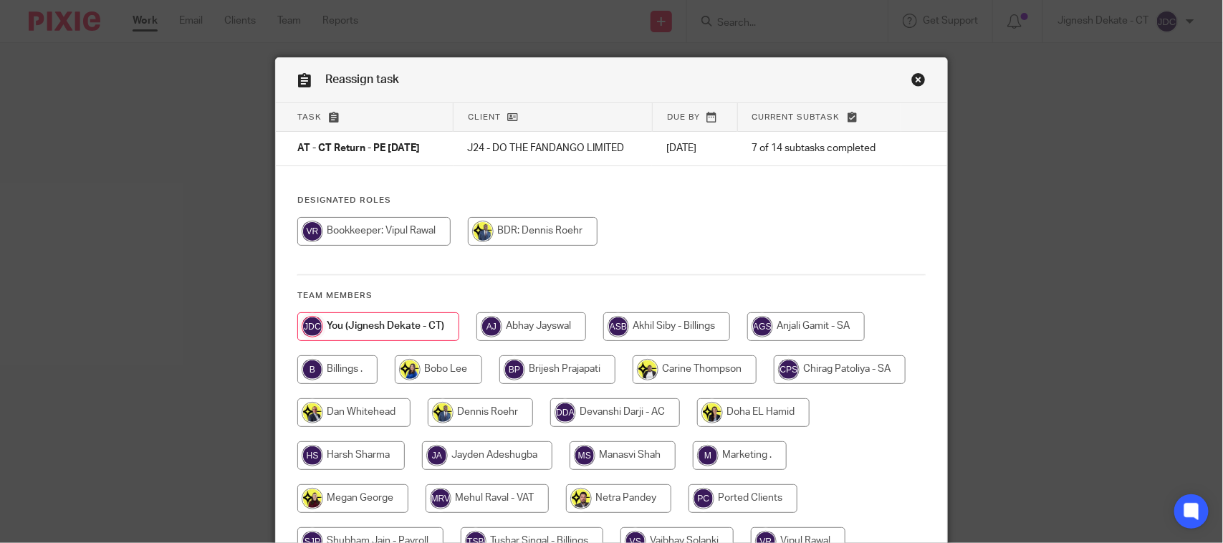
click at [370, 241] on input "radio" at bounding box center [373, 231] width 153 height 29
radio input "true"
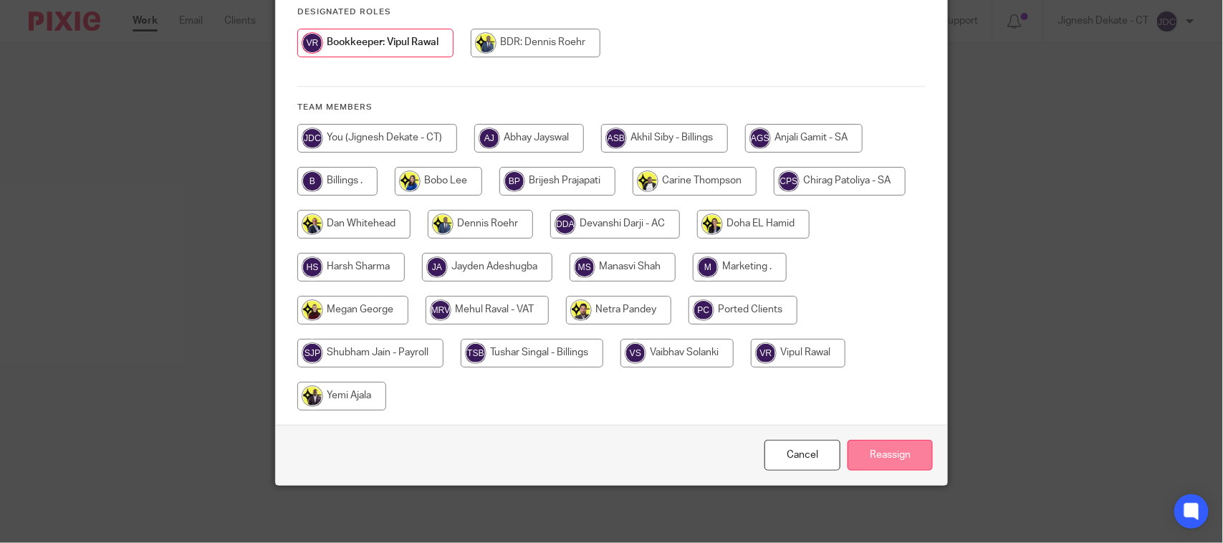
click at [855, 463] on input "Reassign" at bounding box center [889, 455] width 85 height 31
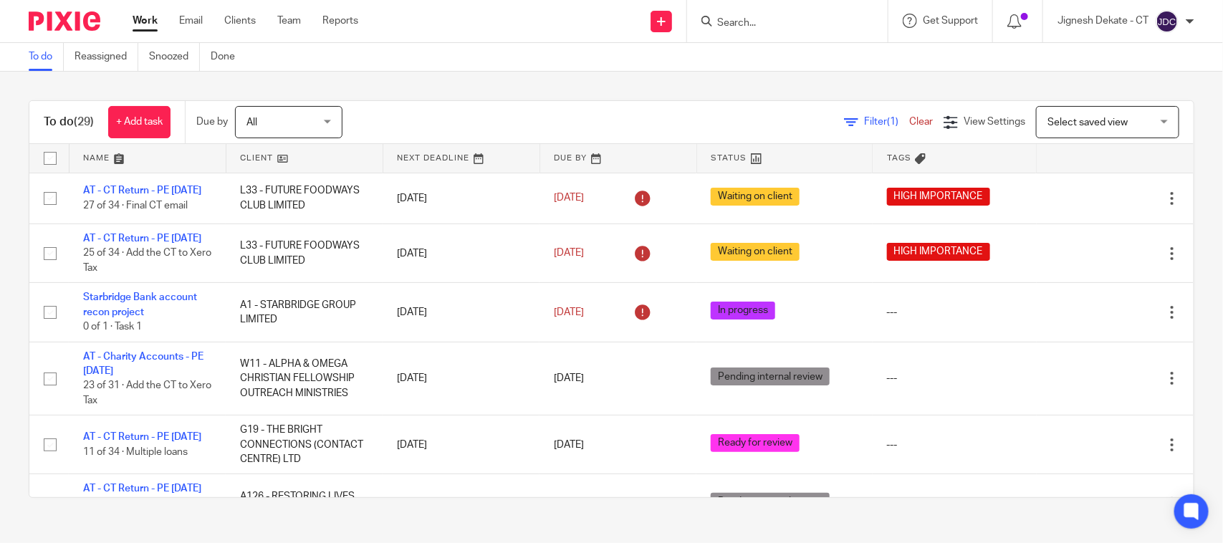
click at [150, 18] on link "Work" at bounding box center [145, 21] width 25 height 14
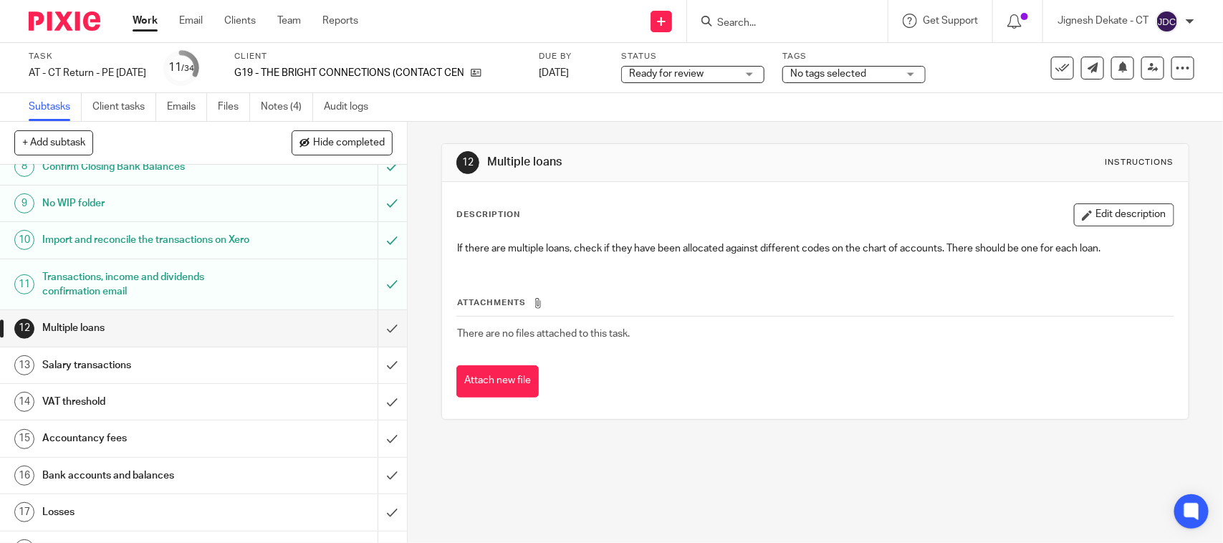
scroll to position [269, 0]
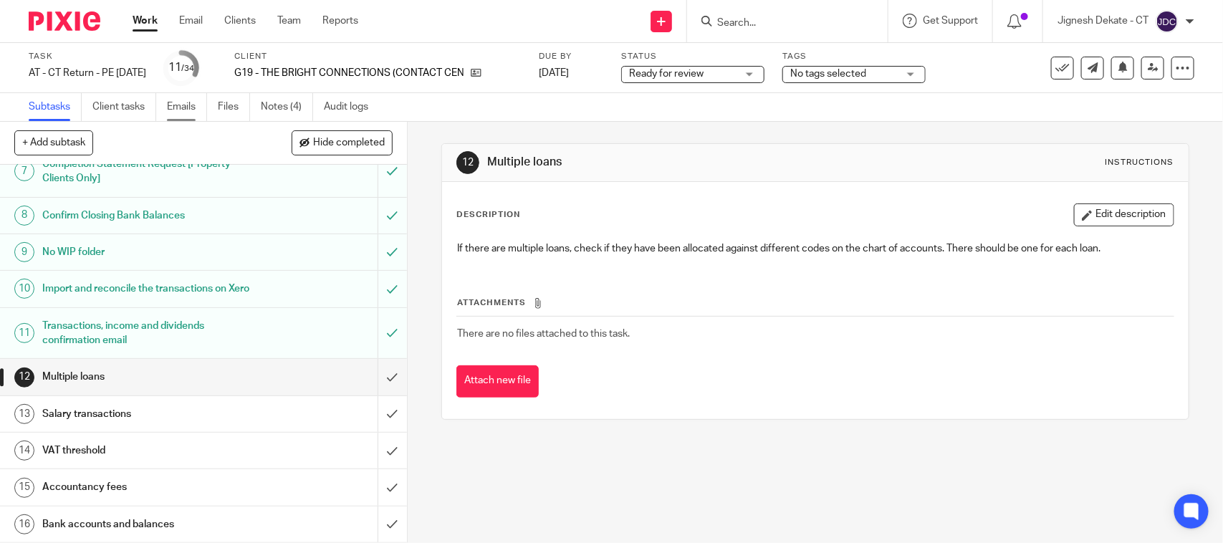
click at [170, 111] on link "Emails" at bounding box center [187, 107] width 40 height 28
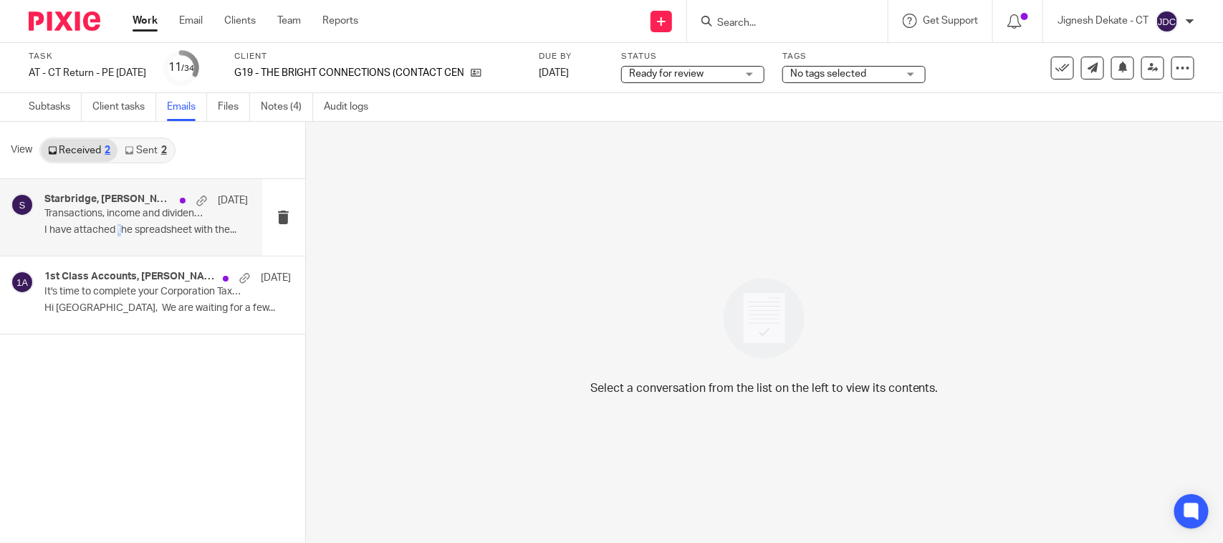
click at [119, 220] on div "Starbridge, [PERSON_NAME] [DATE] Transactions, income and dividends confirmatio…" at bounding box center [145, 217] width 203 height 48
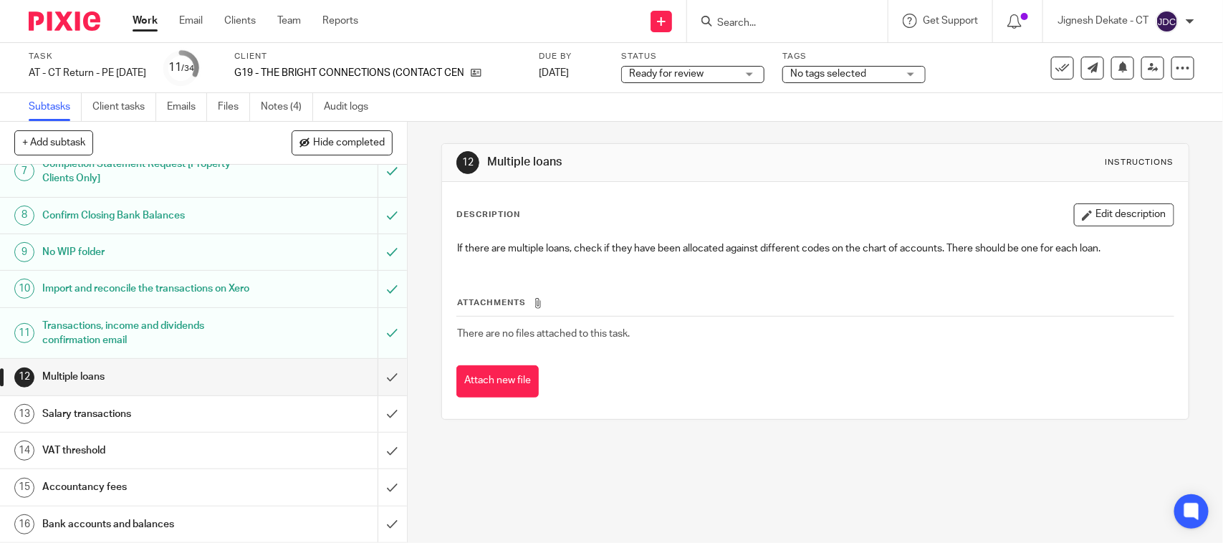
scroll to position [358, 0]
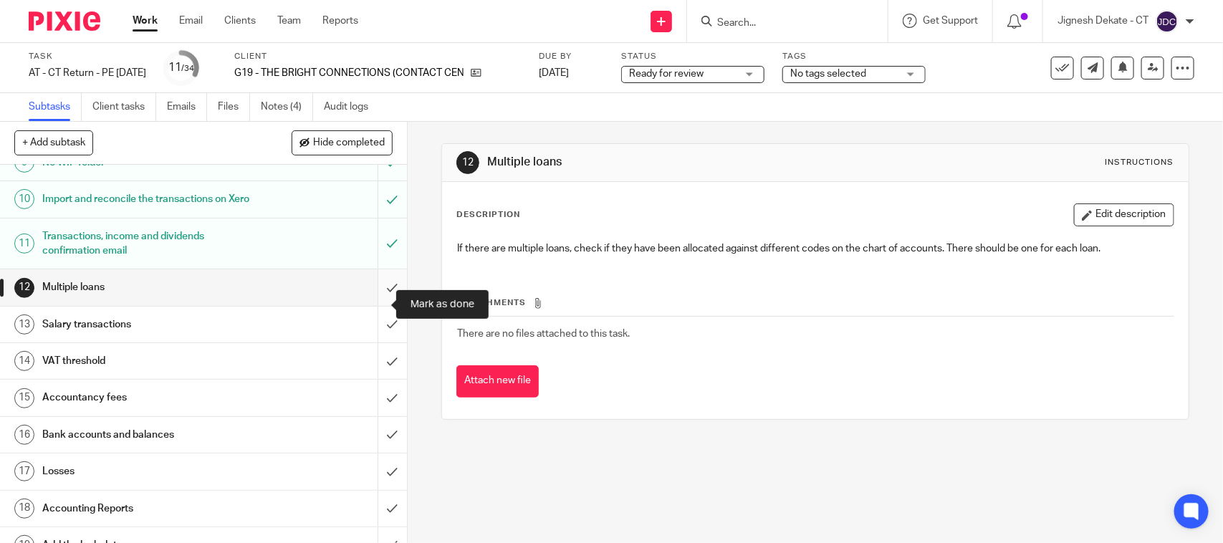
click at [372, 299] on input "submit" at bounding box center [203, 287] width 407 height 36
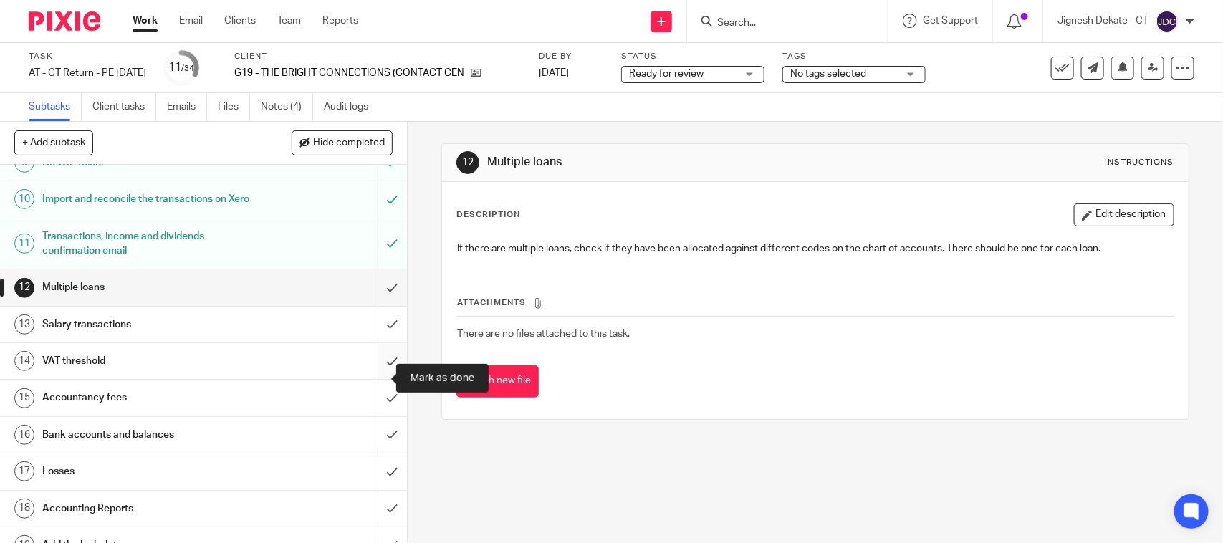
click at [371, 379] on input "submit" at bounding box center [203, 361] width 407 height 36
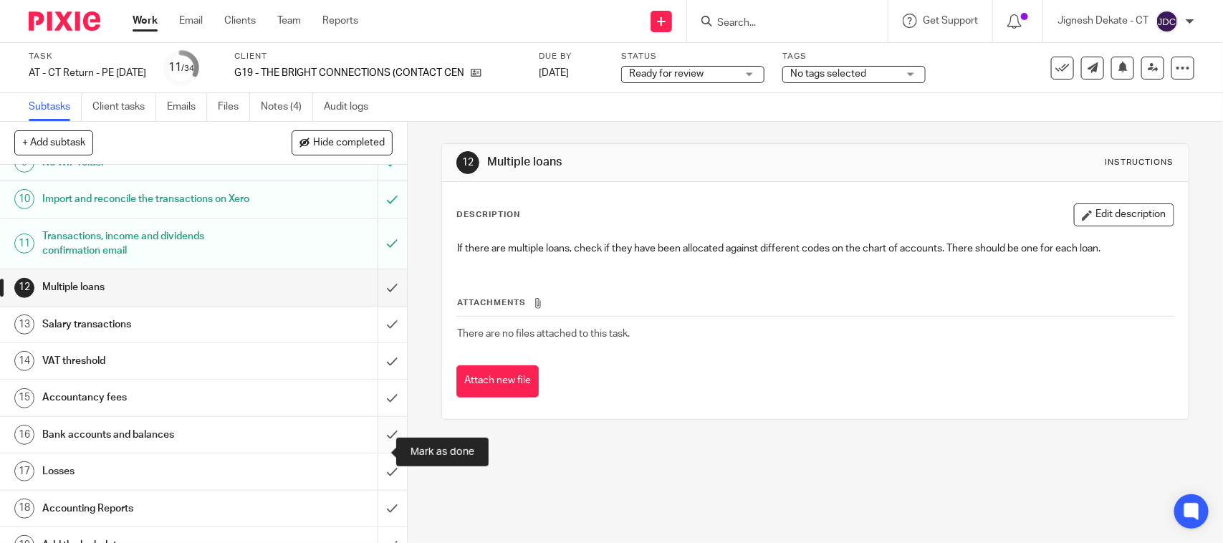
click at [371, 446] on input "submit" at bounding box center [203, 435] width 407 height 36
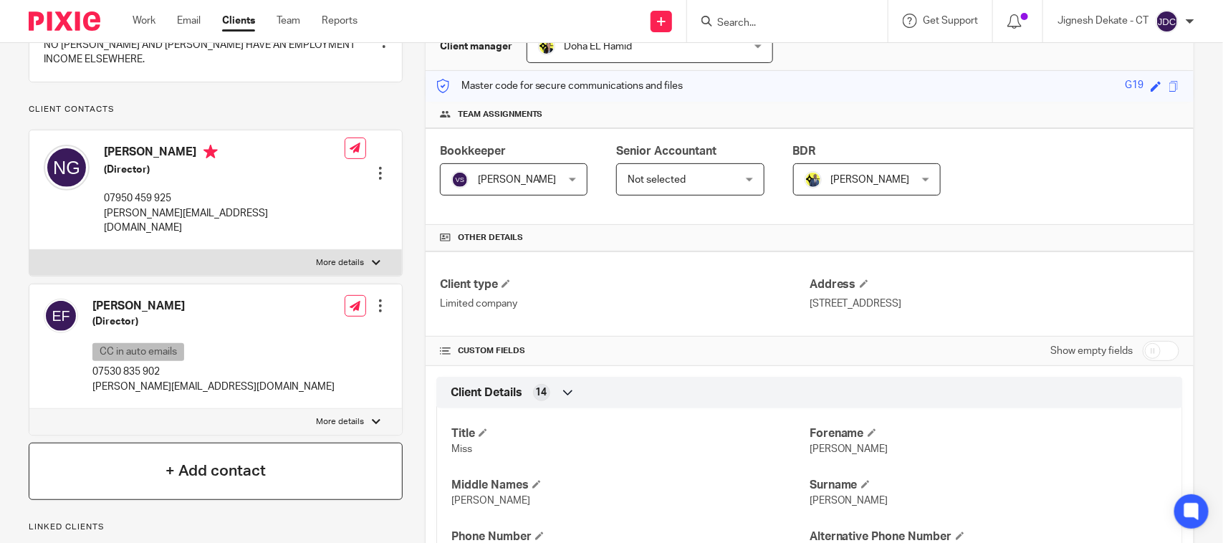
scroll to position [90, 0]
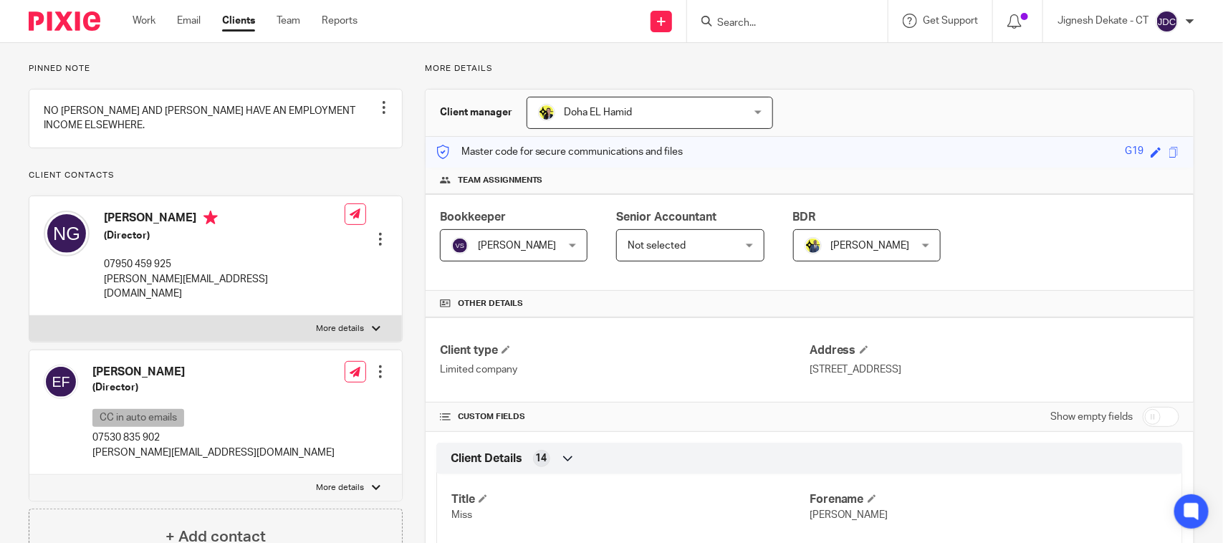
drag, startPoint x: 102, startPoint y: 230, endPoint x: 198, endPoint y: 234, distance: 96.1
click at [198, 234] on div "[PERSON_NAME] (Director) 07950 459 925 [EMAIL_ADDRESS][DOMAIN_NAME]" at bounding box center [194, 255] width 301 height 105
copy h4 "[PERSON_NAME]"
click at [137, 243] on h5 "(Director)" at bounding box center [224, 235] width 241 height 14
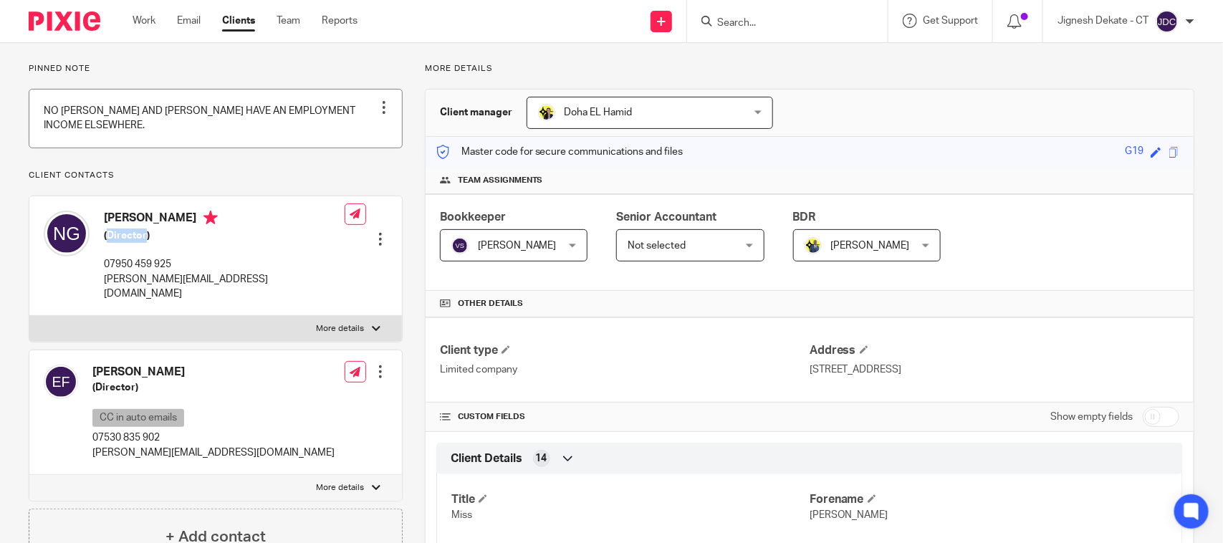
copy h5 "Director"
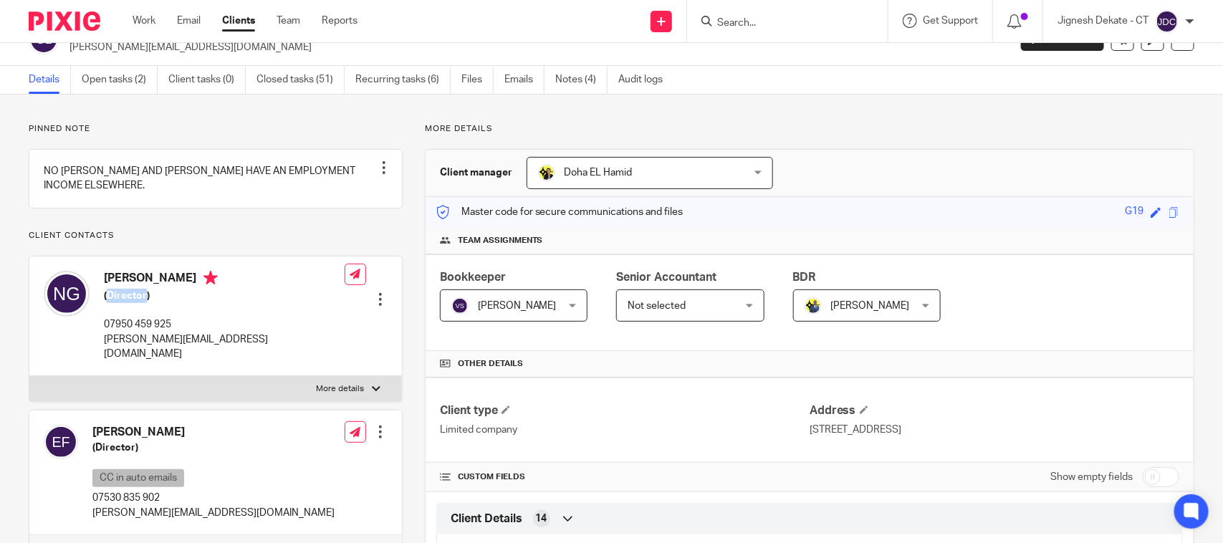
scroll to position [0, 0]
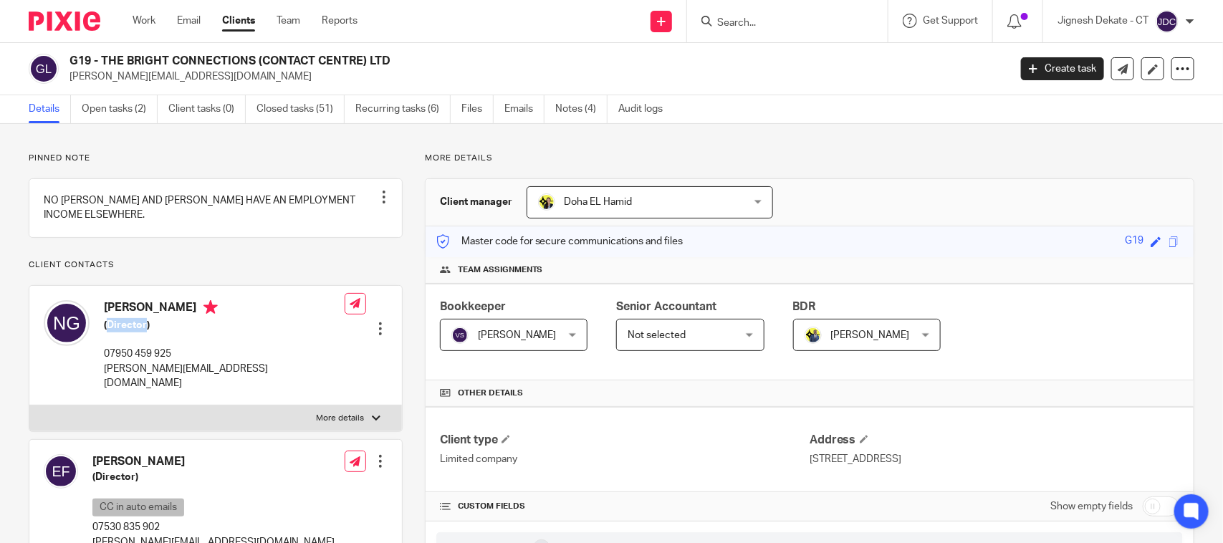
drag, startPoint x: 388, startPoint y: 63, endPoint x: 69, endPoint y: 65, distance: 318.0
click at [69, 65] on h2 "G19 - THE BRIGHT CONNECTIONS (CONTACT CENTRE) LTD" at bounding box center [441, 61] width 744 height 15
copy h2 "G19 - THE BRIGHT CONNECTIONS (CONTACT CENTRE) LTD"
click at [596, 64] on h2 "G19 - THE BRIGHT CONNECTIONS (CONTACT CENTRE) LTD" at bounding box center [441, 61] width 744 height 15
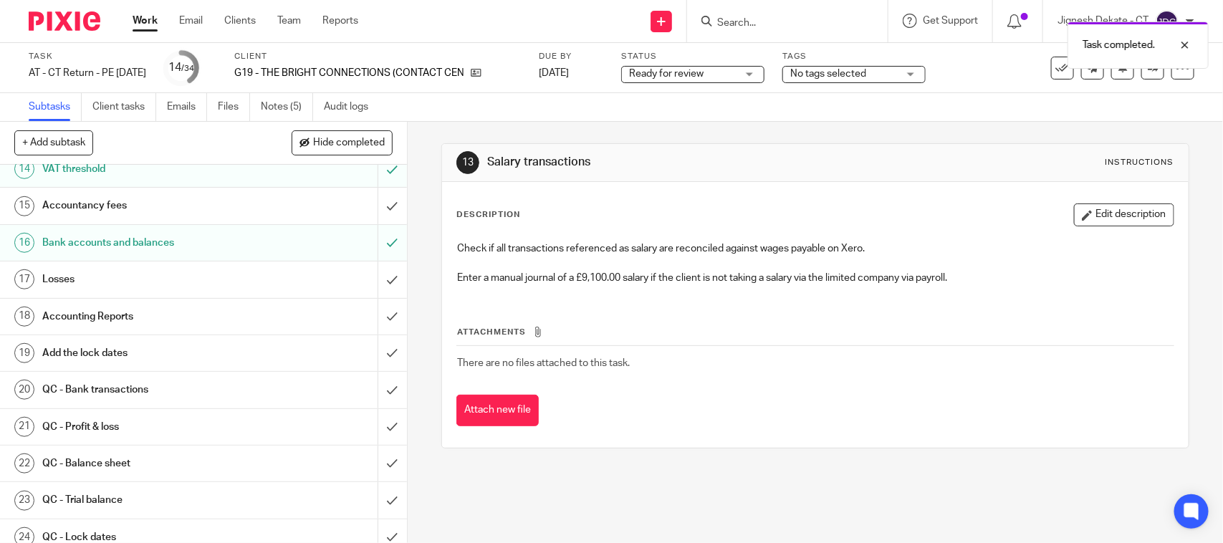
scroll to position [448, 0]
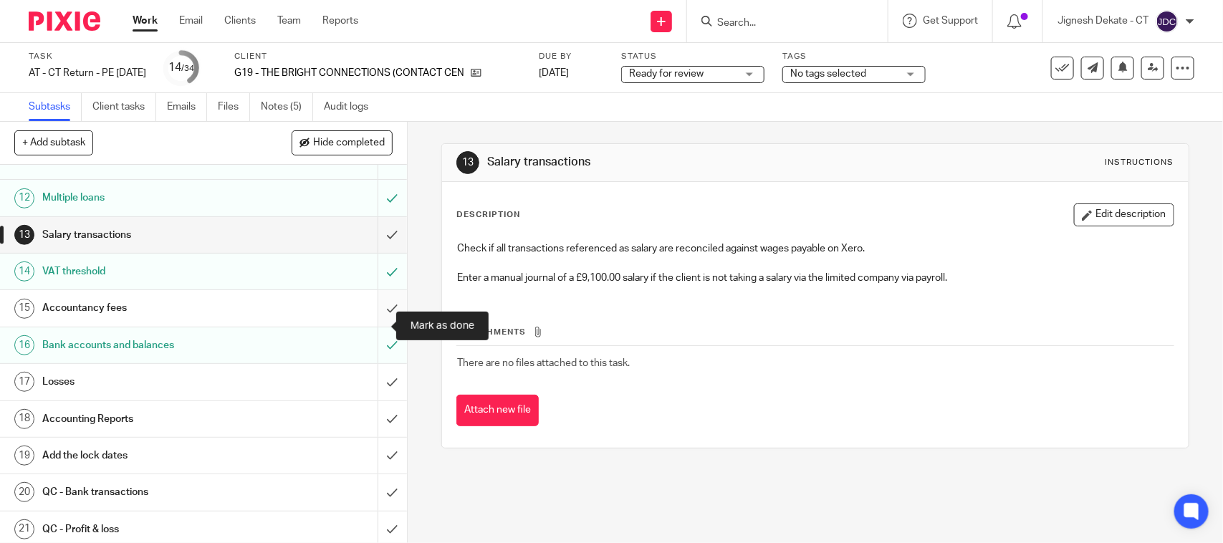
click at [367, 324] on input "submit" at bounding box center [203, 308] width 407 height 36
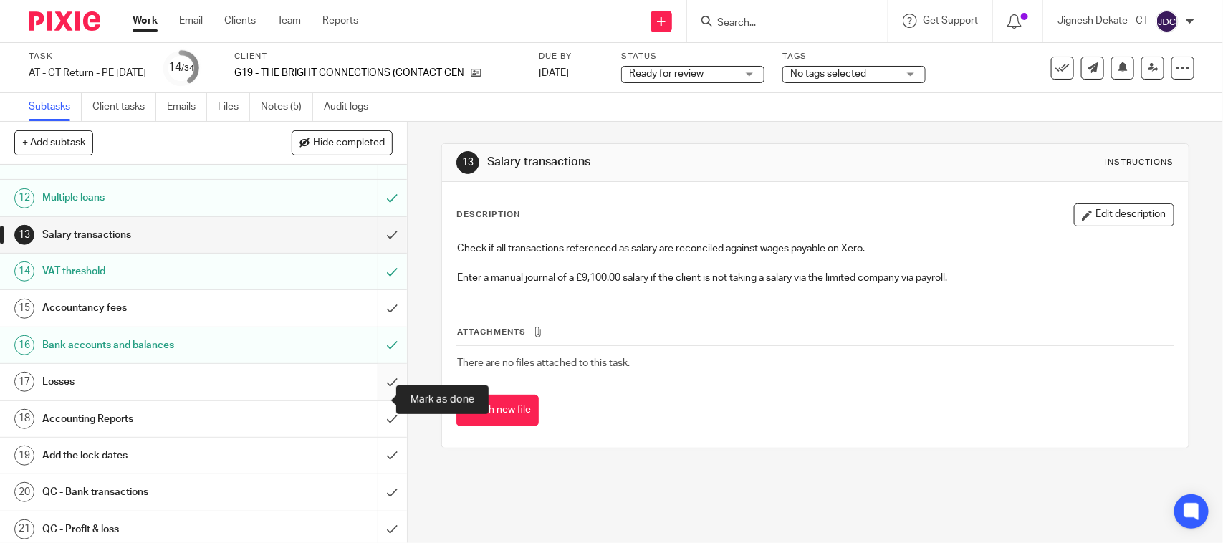
click at [364, 399] on input "submit" at bounding box center [203, 382] width 407 height 36
click at [369, 437] on input "submit" at bounding box center [203, 419] width 407 height 36
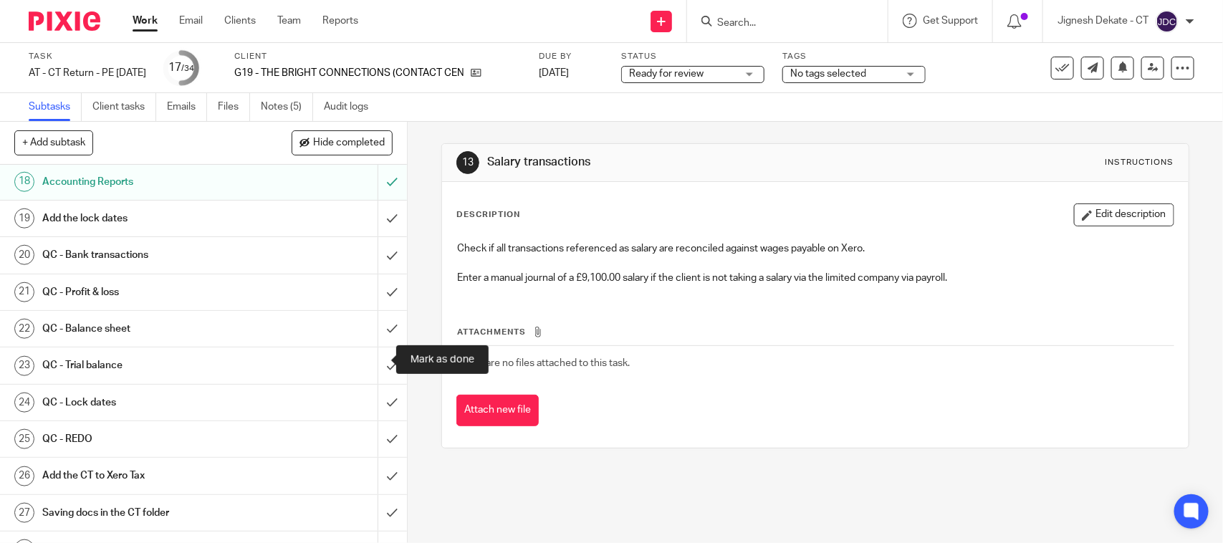
scroll to position [716, 0]
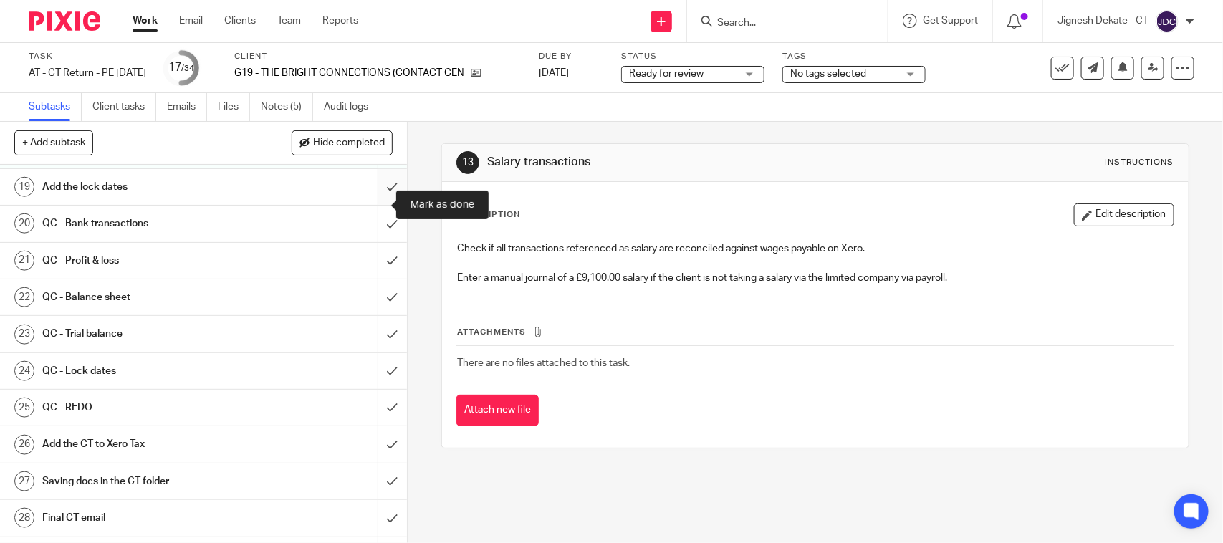
click at [375, 199] on input "submit" at bounding box center [203, 187] width 407 height 36
click at [370, 241] on input "submit" at bounding box center [203, 224] width 407 height 36
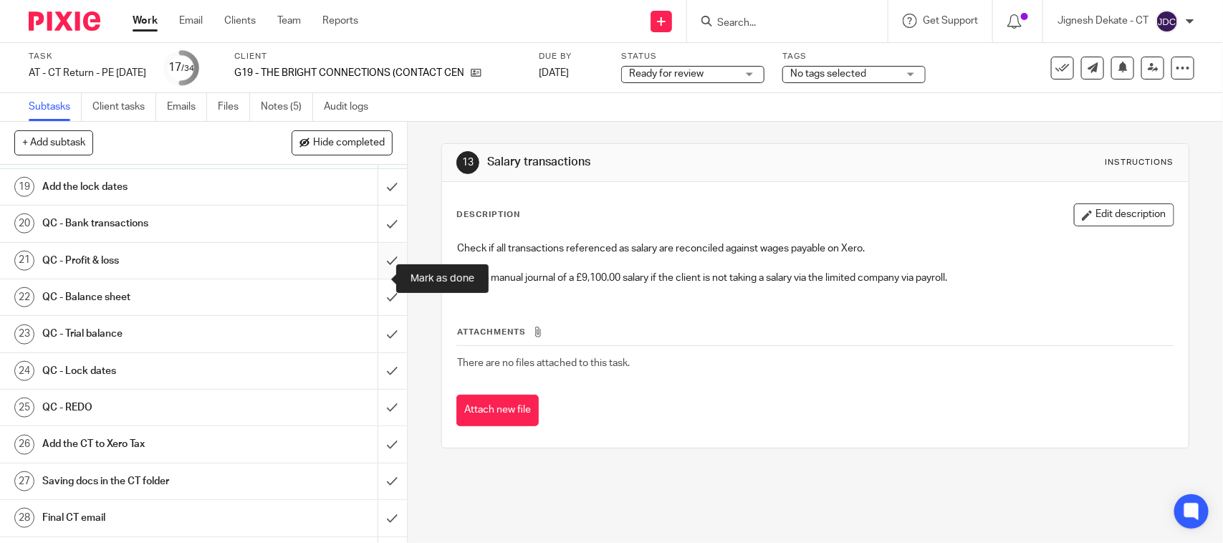
click at [372, 278] on input "submit" at bounding box center [203, 261] width 407 height 36
click at [370, 315] on input "submit" at bounding box center [203, 297] width 407 height 36
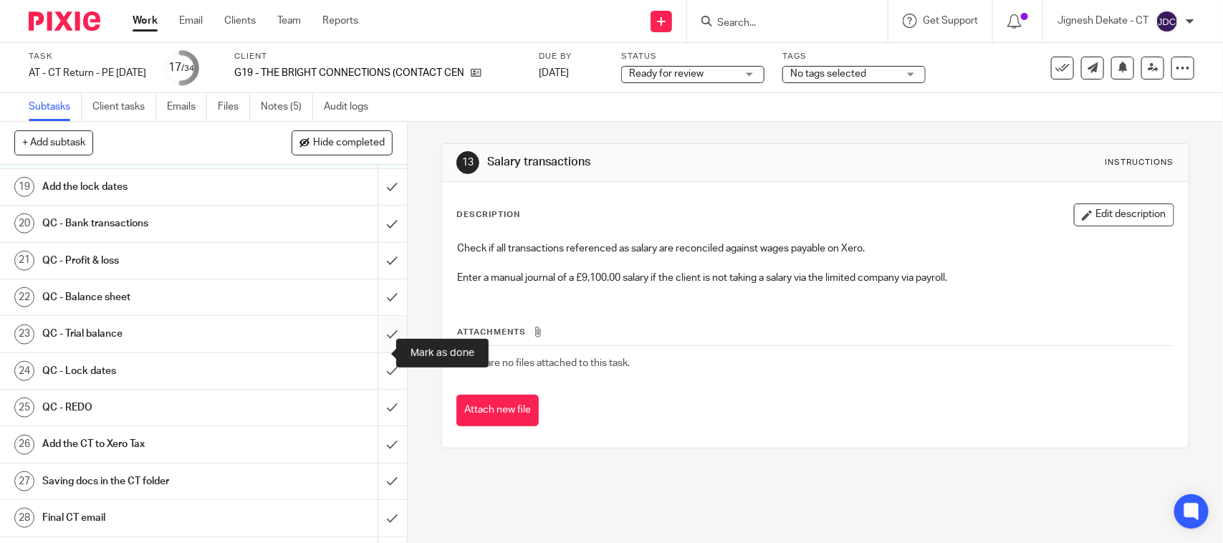
click at [367, 352] on input "submit" at bounding box center [203, 334] width 407 height 36
click at [365, 387] on input "submit" at bounding box center [203, 371] width 407 height 36
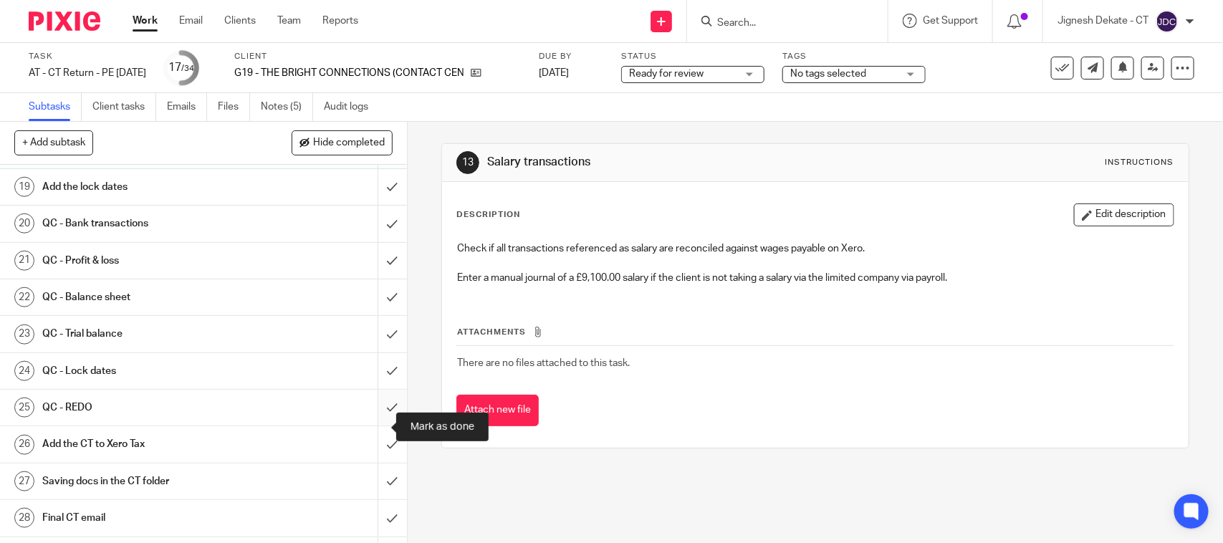
click at [370, 425] on input "submit" at bounding box center [203, 408] width 407 height 36
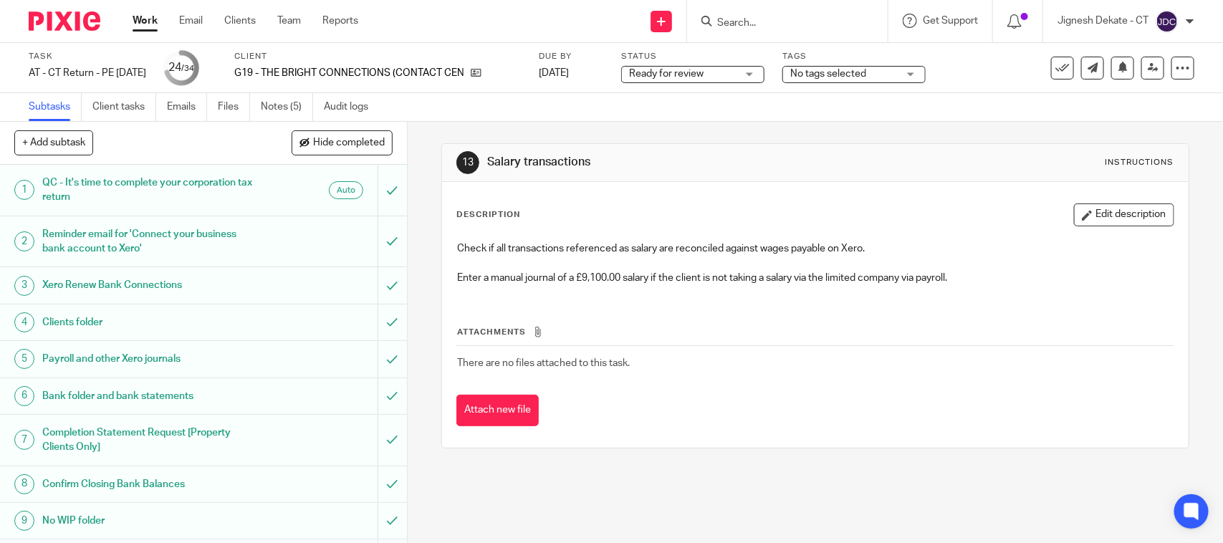
scroll to position [90, 0]
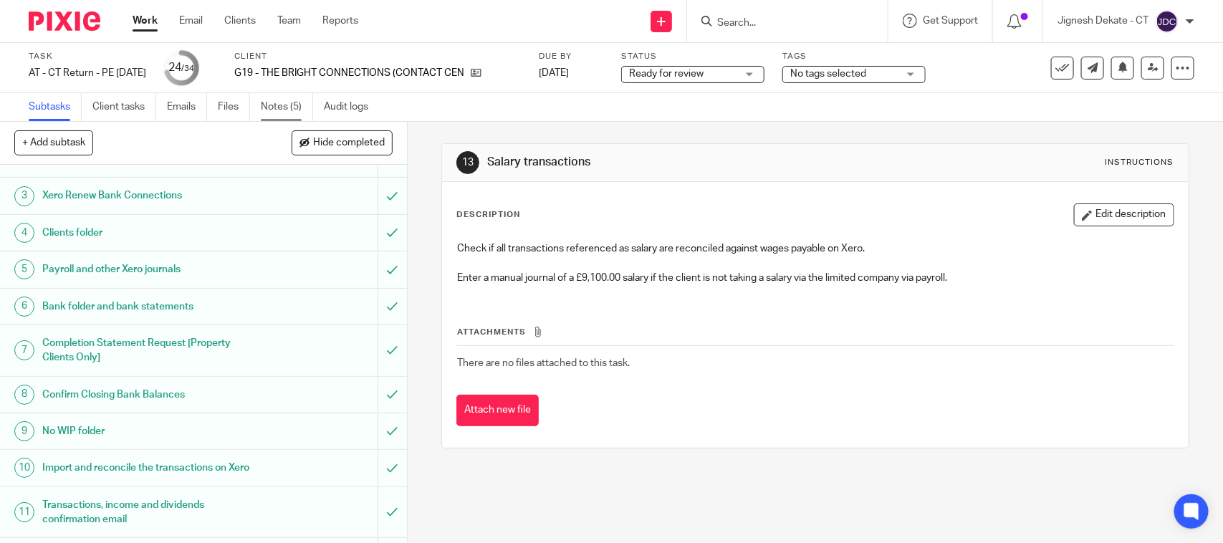
click at [276, 101] on link "Notes (5)" at bounding box center [287, 107] width 52 height 28
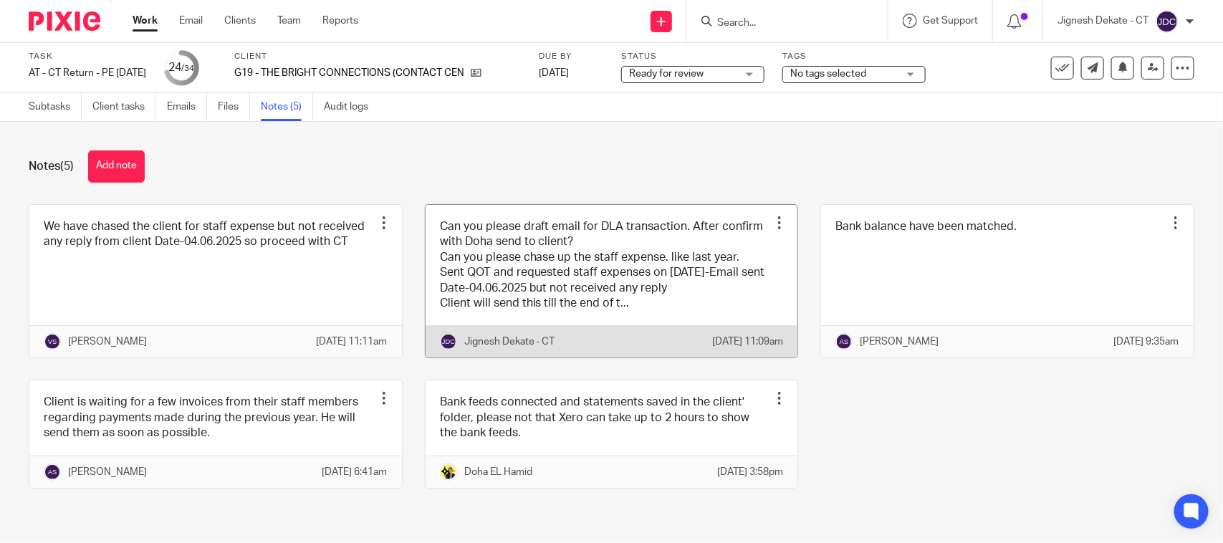
click at [484, 284] on link at bounding box center [611, 281] width 372 height 153
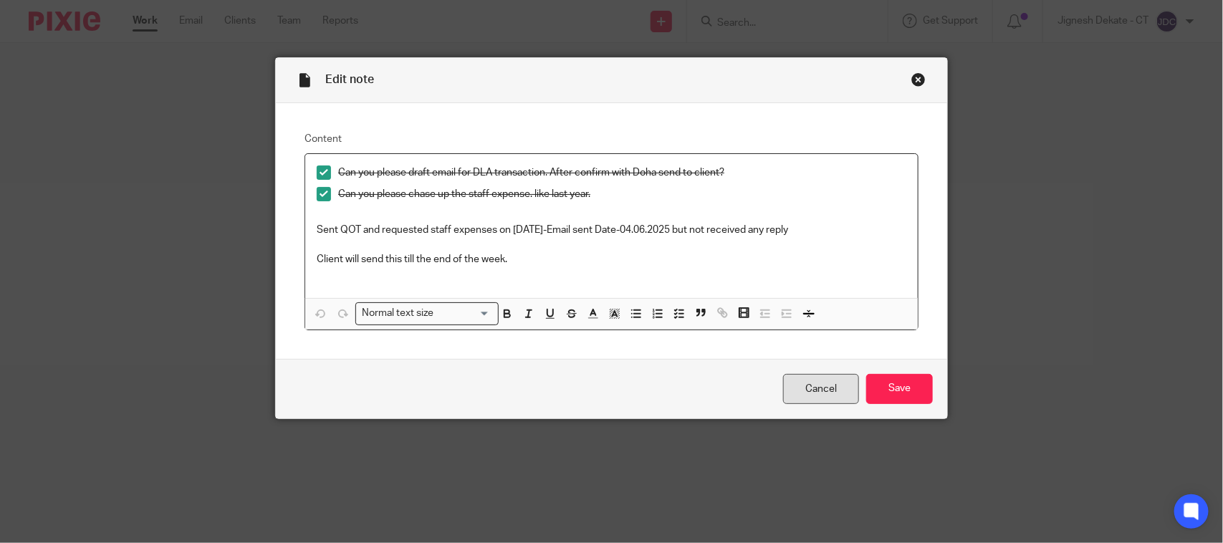
click at [793, 392] on link "Cancel" at bounding box center [821, 389] width 76 height 31
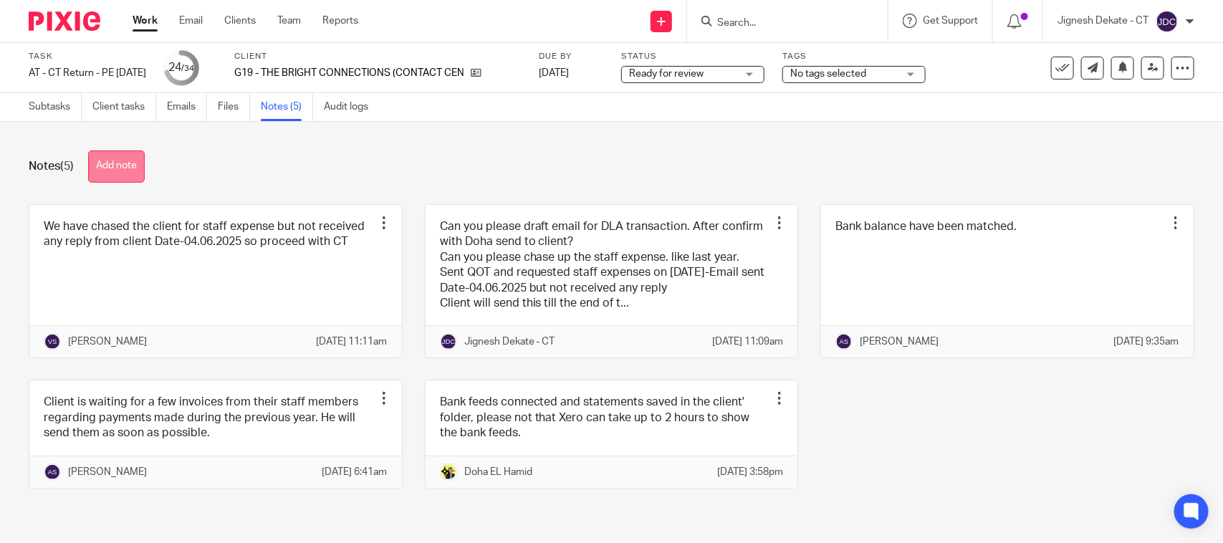
click at [105, 168] on button "Add note" at bounding box center [116, 166] width 57 height 32
click at [120, 168] on button "Add note" at bounding box center [116, 166] width 57 height 32
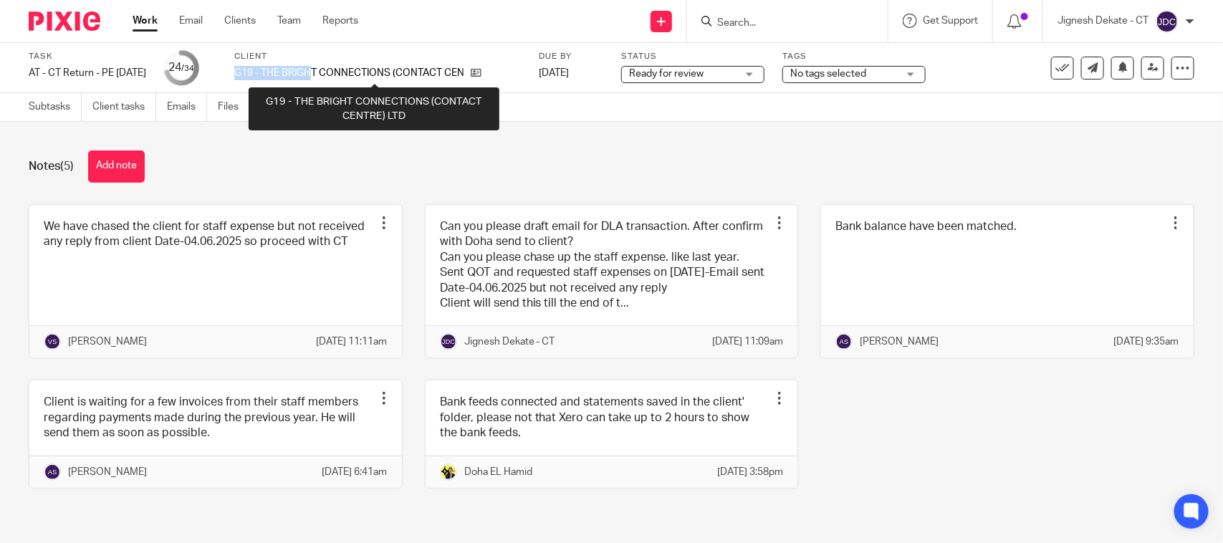
drag, startPoint x: 259, startPoint y: 70, endPoint x: 339, endPoint y: 75, distance: 79.7
click at [339, 75] on p "G19 - THE BRIGHT CONNECTIONS (CONTACT CENTRE) LTD" at bounding box center [348, 73] width 229 height 14
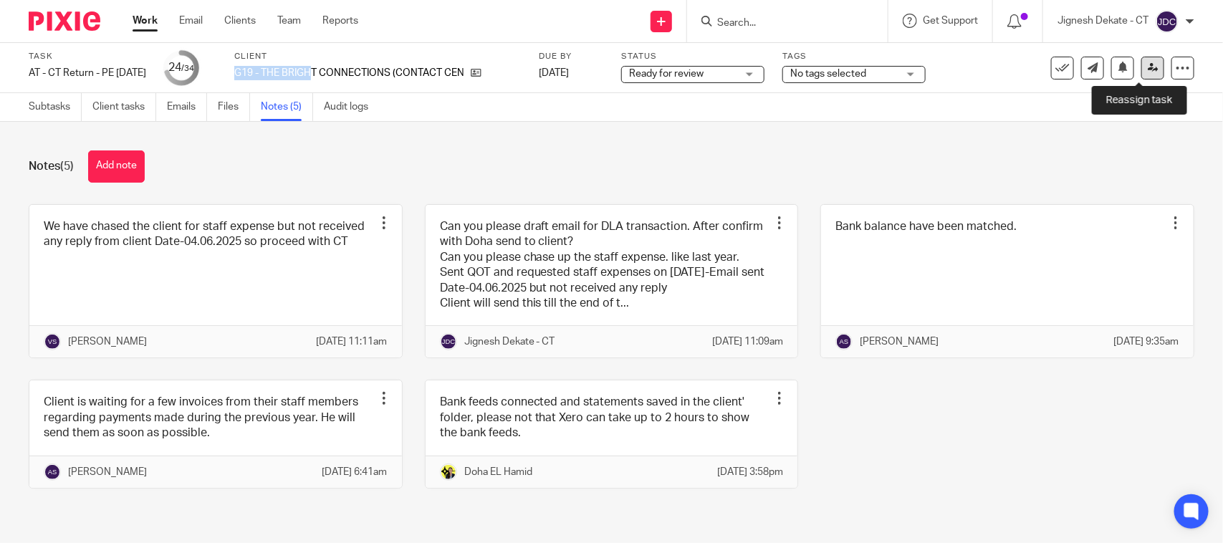
click at [1148, 63] on icon at bounding box center [1153, 67] width 11 height 11
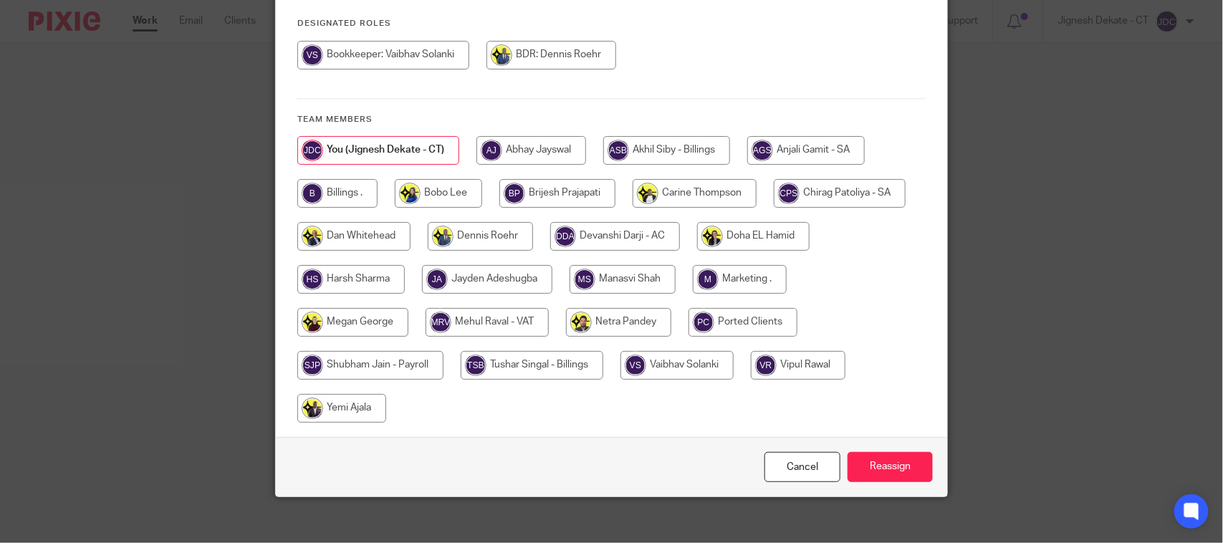
scroll to position [198, 0]
click at [338, 352] on input "radio" at bounding box center [370, 364] width 146 height 29
radio input "true"
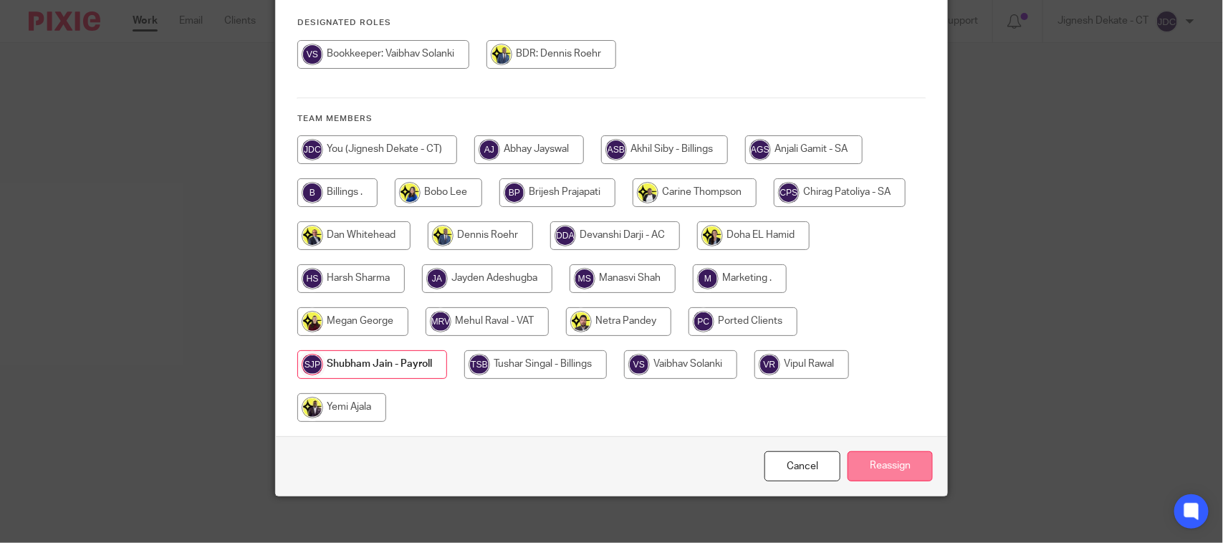
click at [890, 451] on input "Reassign" at bounding box center [889, 466] width 85 height 31
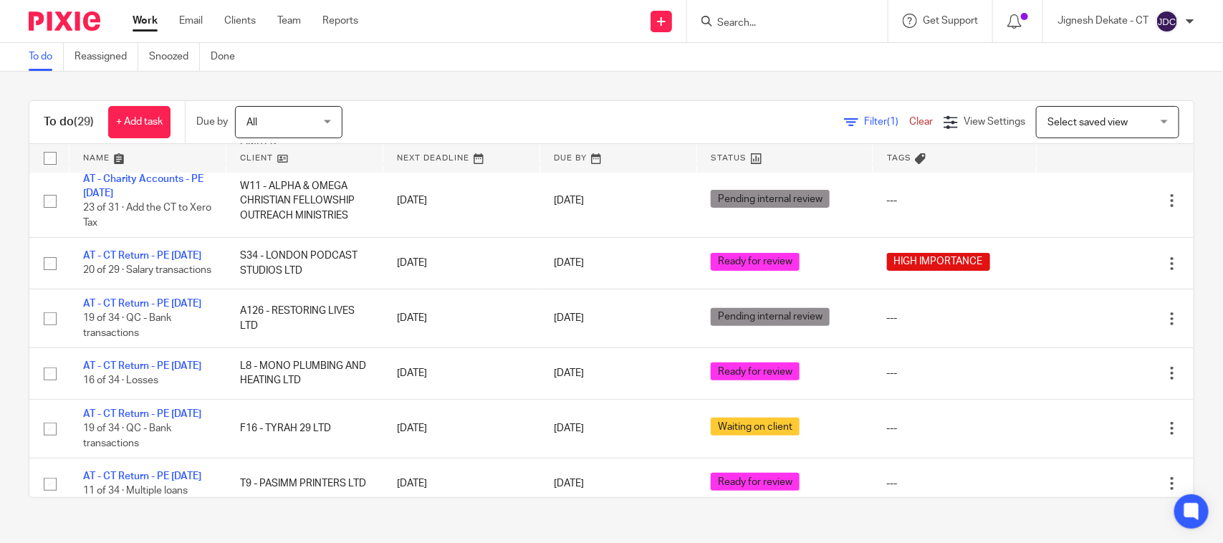
scroll to position [179, 0]
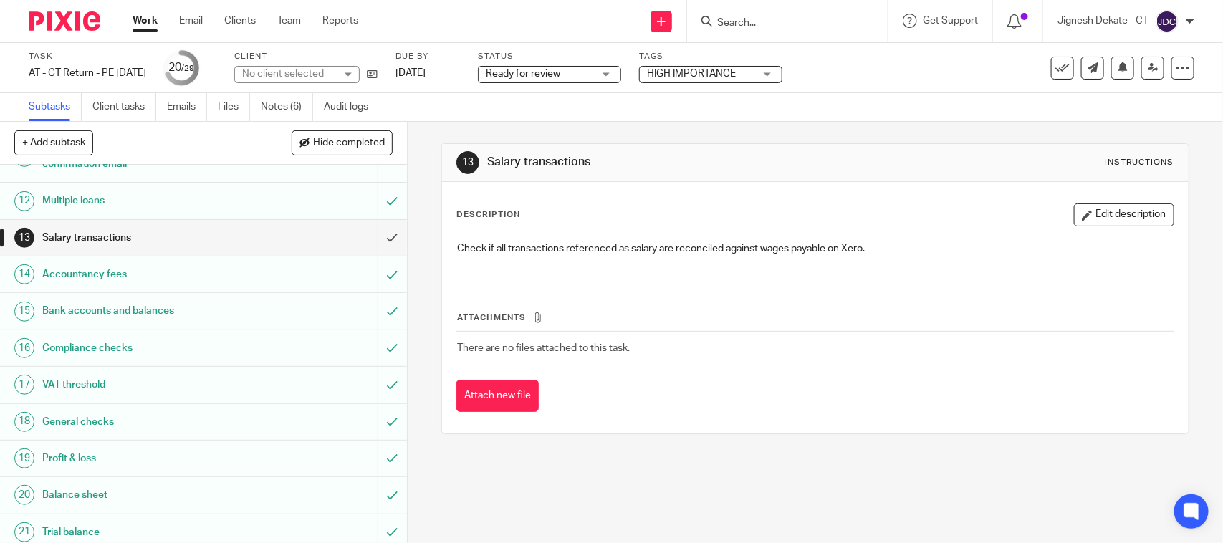
scroll to position [448, 0]
click at [287, 105] on link "Notes (6)" at bounding box center [287, 107] width 52 height 28
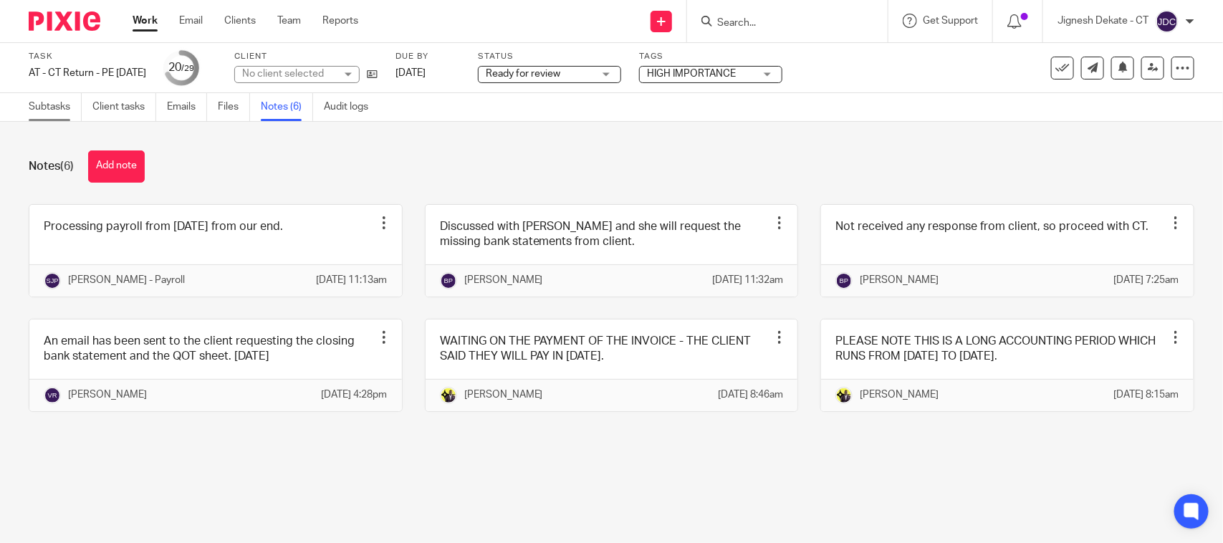
click at [41, 100] on link "Subtasks" at bounding box center [55, 107] width 53 height 28
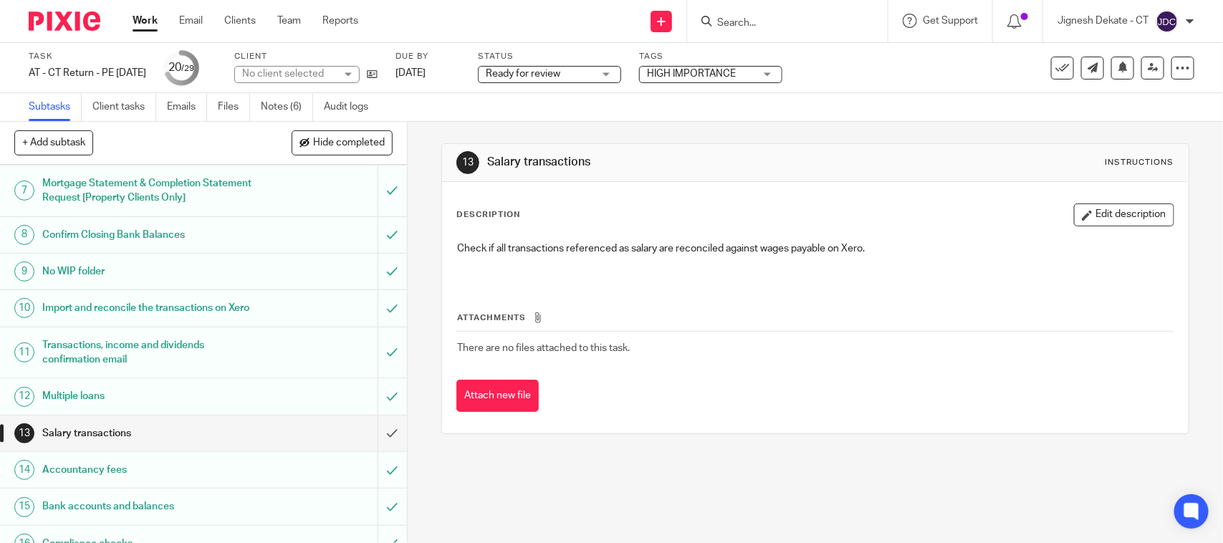
scroll to position [269, 0]
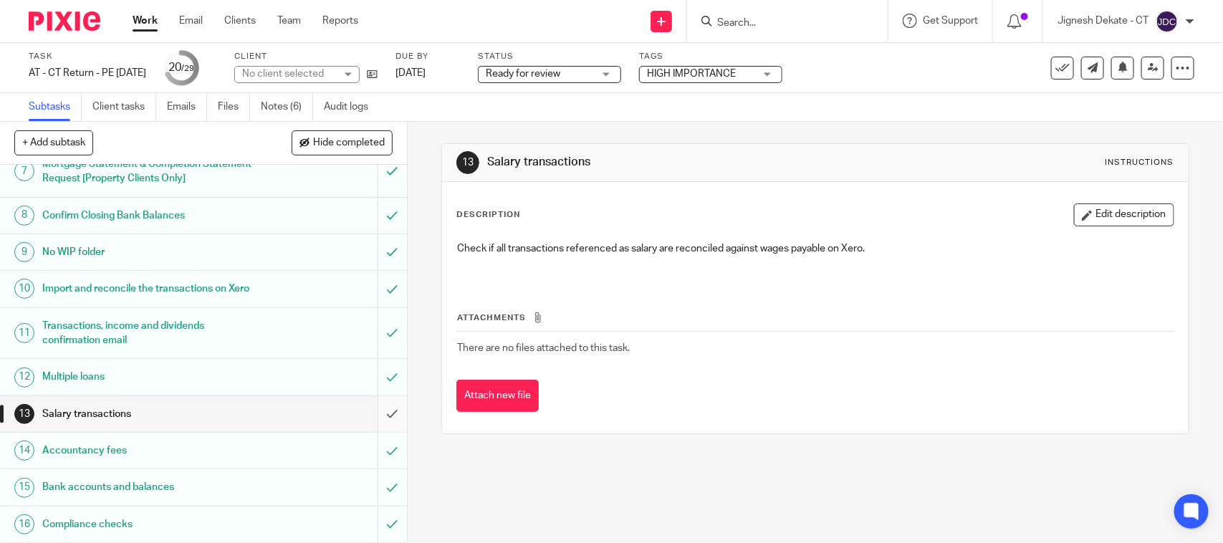
click at [372, 432] on input "submit" at bounding box center [203, 414] width 407 height 36
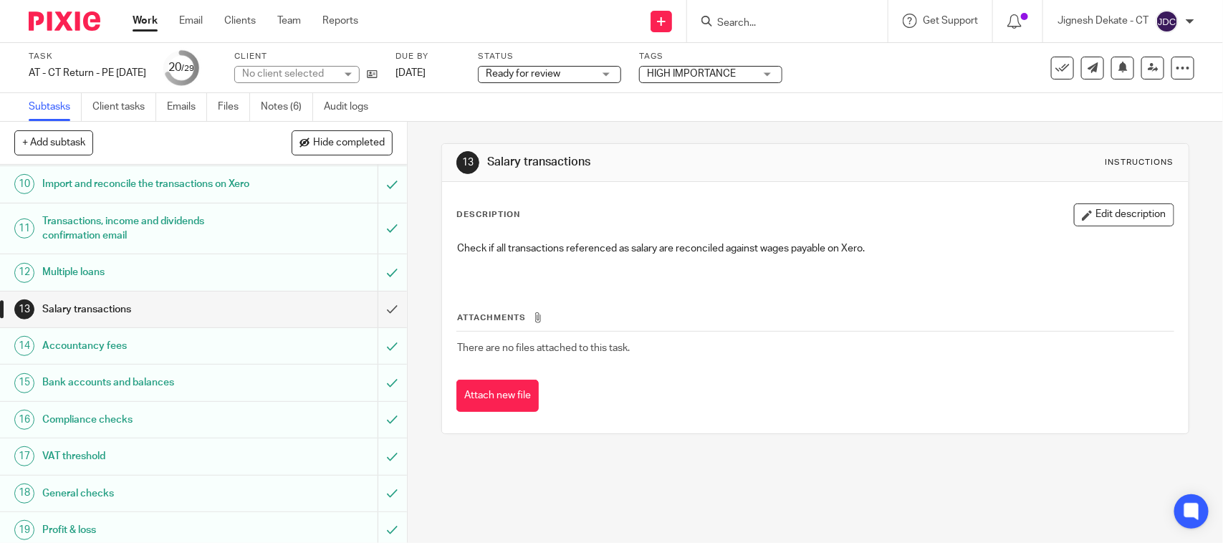
scroll to position [358, 0]
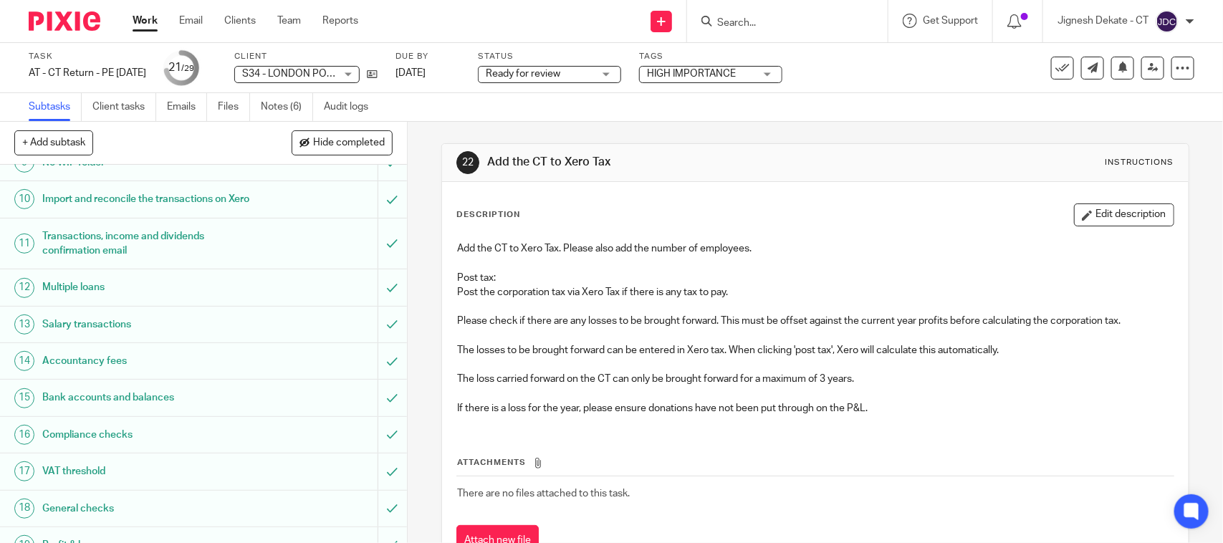
scroll to position [716, 0]
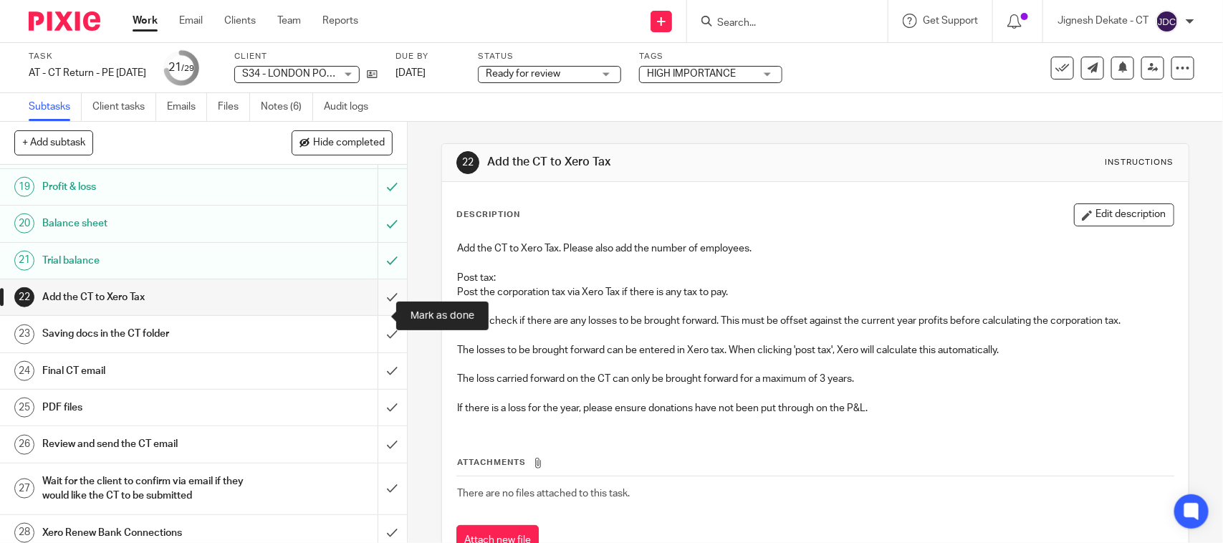
click at [371, 314] on input "submit" at bounding box center [203, 297] width 407 height 36
click at [373, 350] on input "submit" at bounding box center [203, 334] width 407 height 36
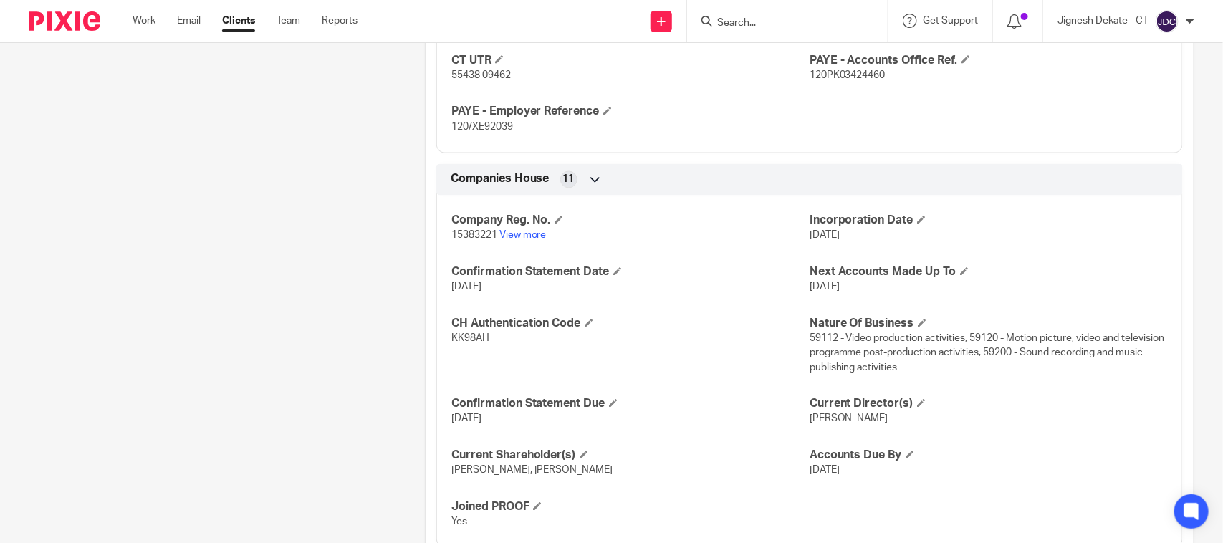
scroll to position [1068, 0]
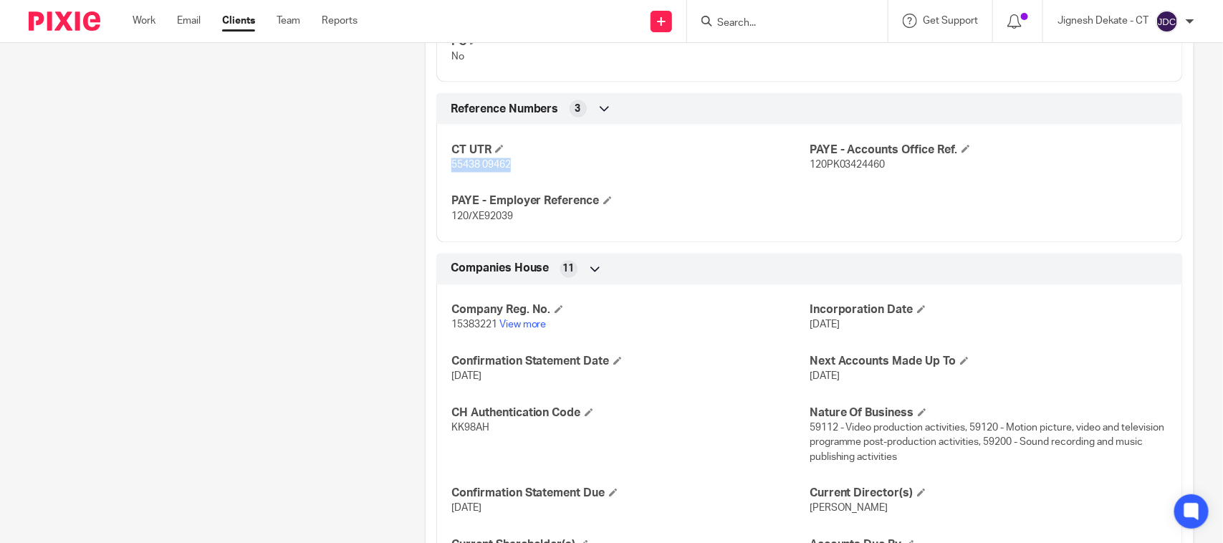
drag, startPoint x: 446, startPoint y: 170, endPoint x: 514, endPoint y: 170, distance: 68.8
click at [514, 170] on div "CT UTR 55438 09462 PAYE - Accounts Office Ref. 120PK03424460 PAYE - Employer Re…" at bounding box center [809, 178] width 746 height 129
copy span "55438 09462"
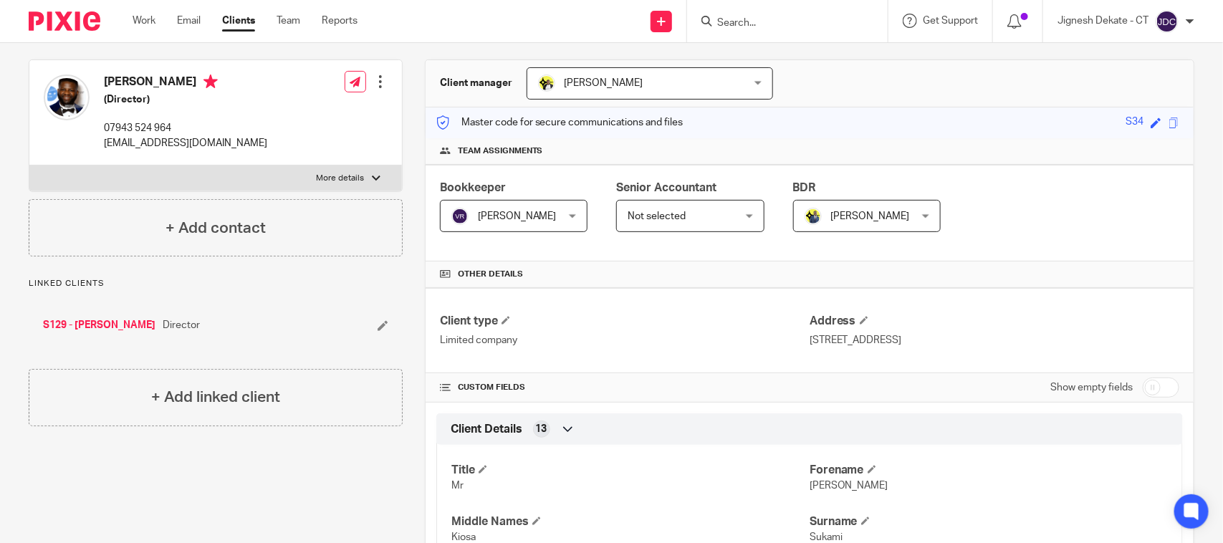
scroll to position [83, 0]
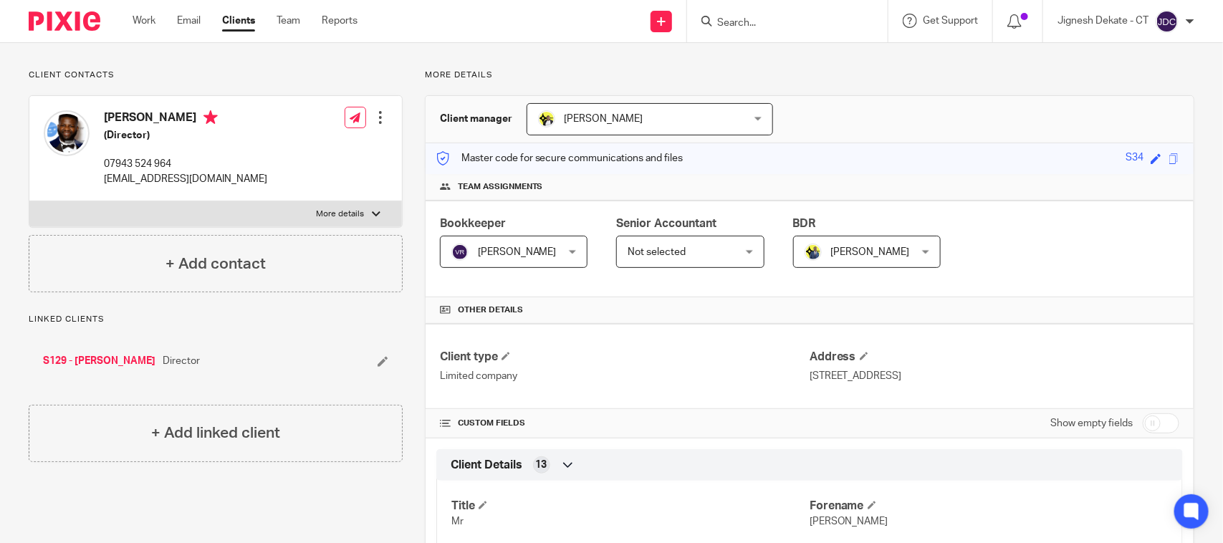
drag, startPoint x: 105, startPoint y: 120, endPoint x: 170, endPoint y: 120, distance: 65.2
click at [170, 120] on h4 "[PERSON_NAME]" at bounding box center [185, 119] width 163 height 18
copy h4 "[PERSON_NAME]"
click at [120, 131] on h5 "(Director)" at bounding box center [185, 135] width 163 height 14
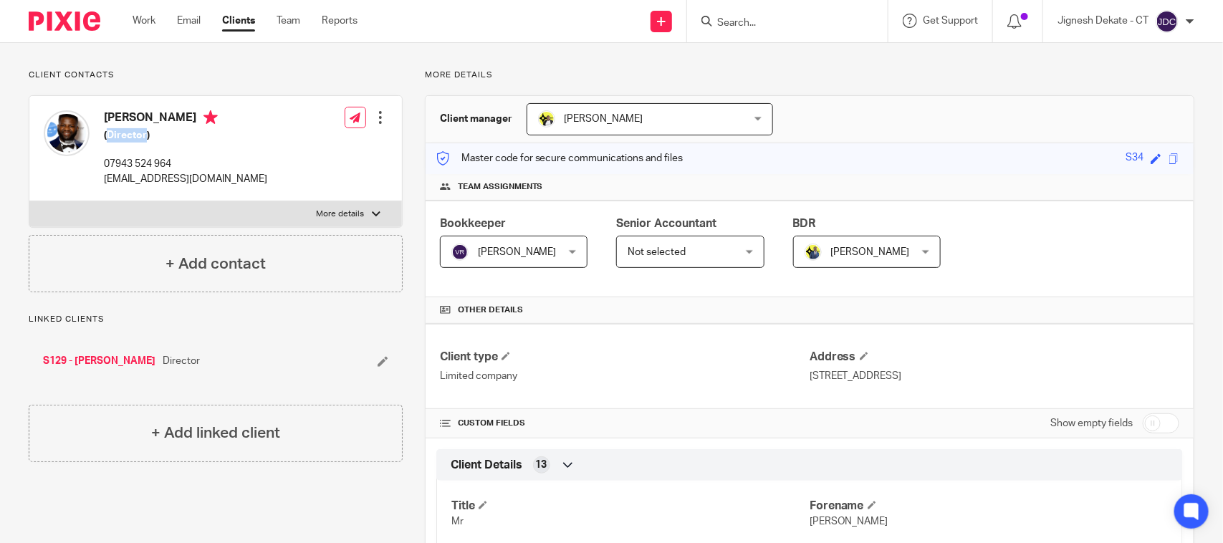
copy h5 "Director"
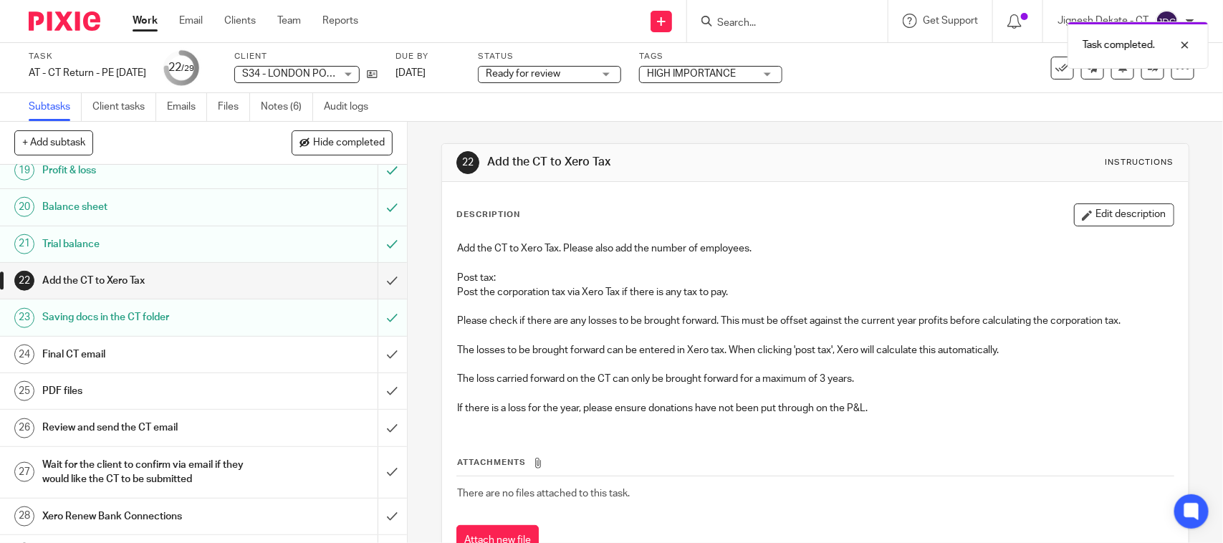
scroll to position [781, 0]
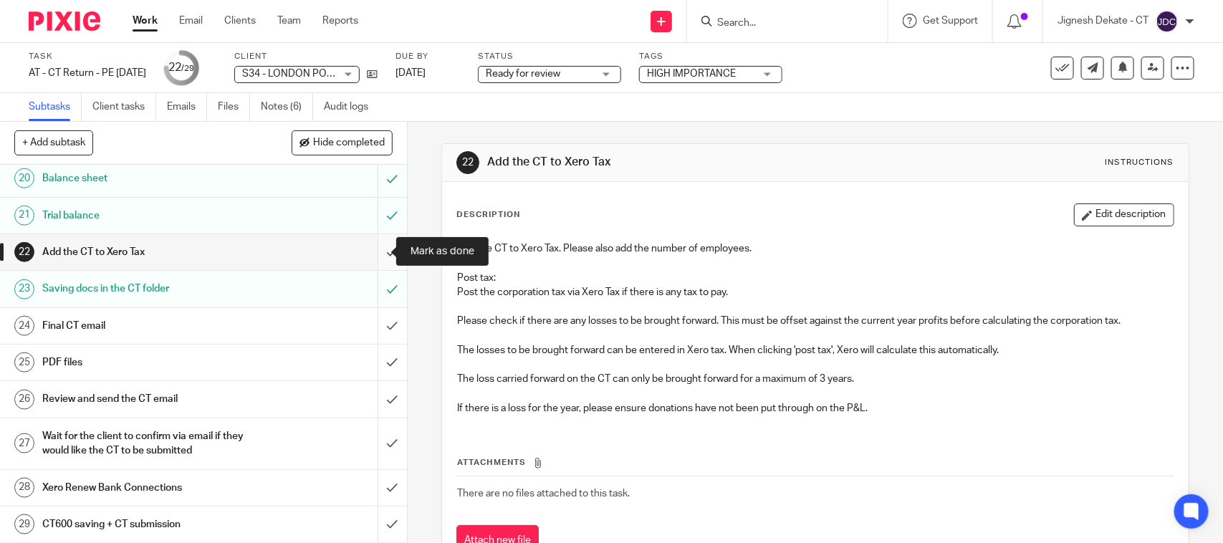
click at [376, 248] on input "submit" at bounding box center [203, 252] width 407 height 36
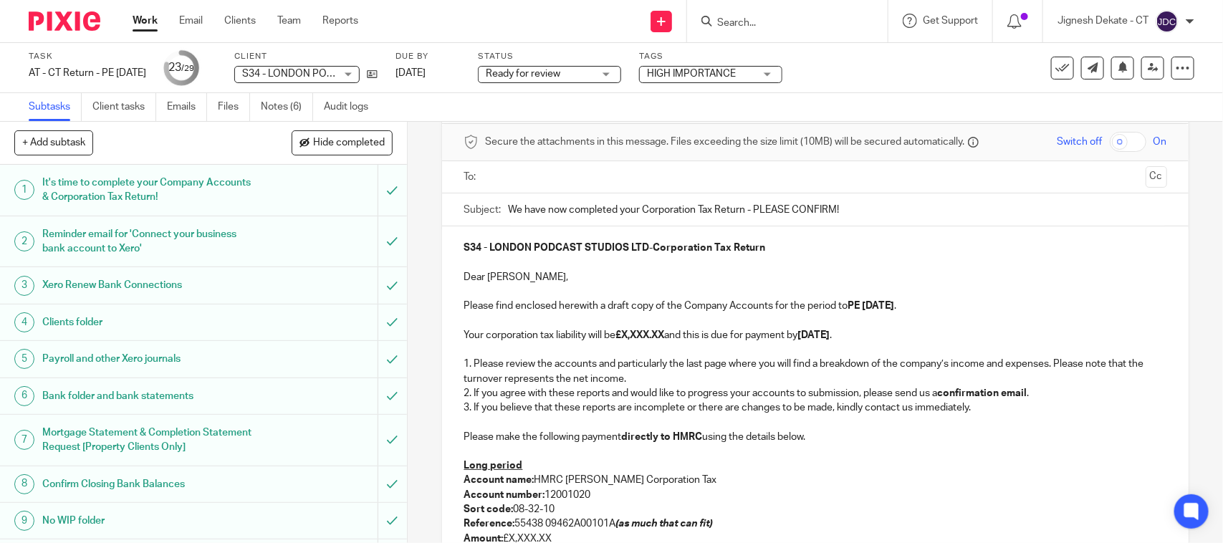
scroll to position [90, 0]
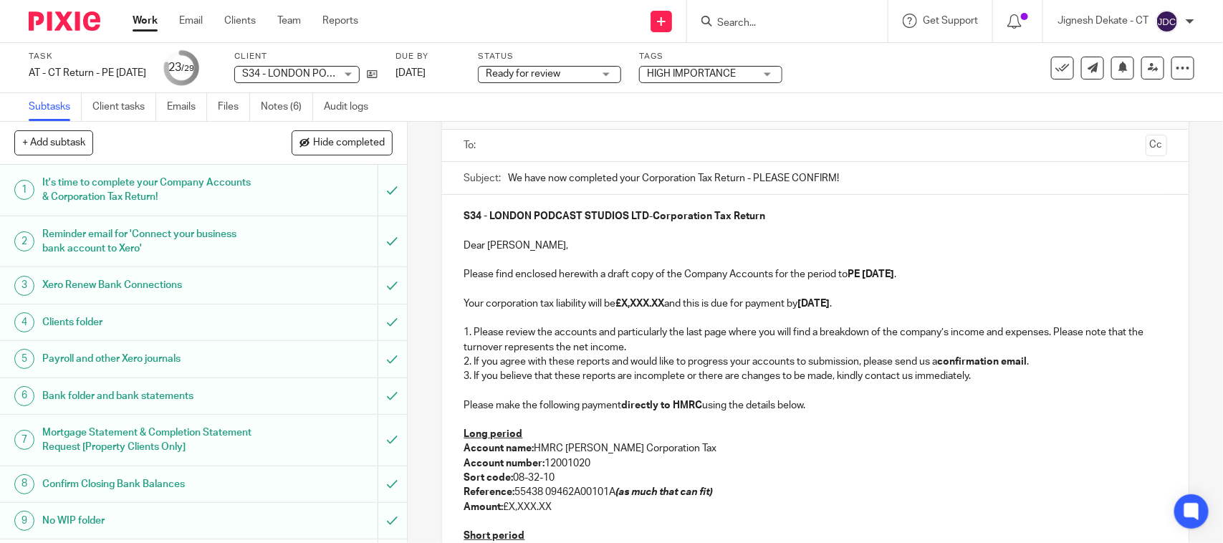
drag, startPoint x: 820, startPoint y: 281, endPoint x: 792, endPoint y: 297, distance: 32.4
click at [820, 281] on p "Please find enclosed herewith a draft copy of the Company Accounts for the peri…" at bounding box center [814, 274] width 703 height 14
click at [620, 304] on strong "£X,XXX.XX" at bounding box center [639, 304] width 49 height 10
click at [671, 307] on p "Your corporation tax liability will be £X,XXX.XX and this is due for payment by…" at bounding box center [814, 304] width 703 height 14
click at [664, 307] on strong "£X,XXX.XX" at bounding box center [639, 304] width 49 height 10
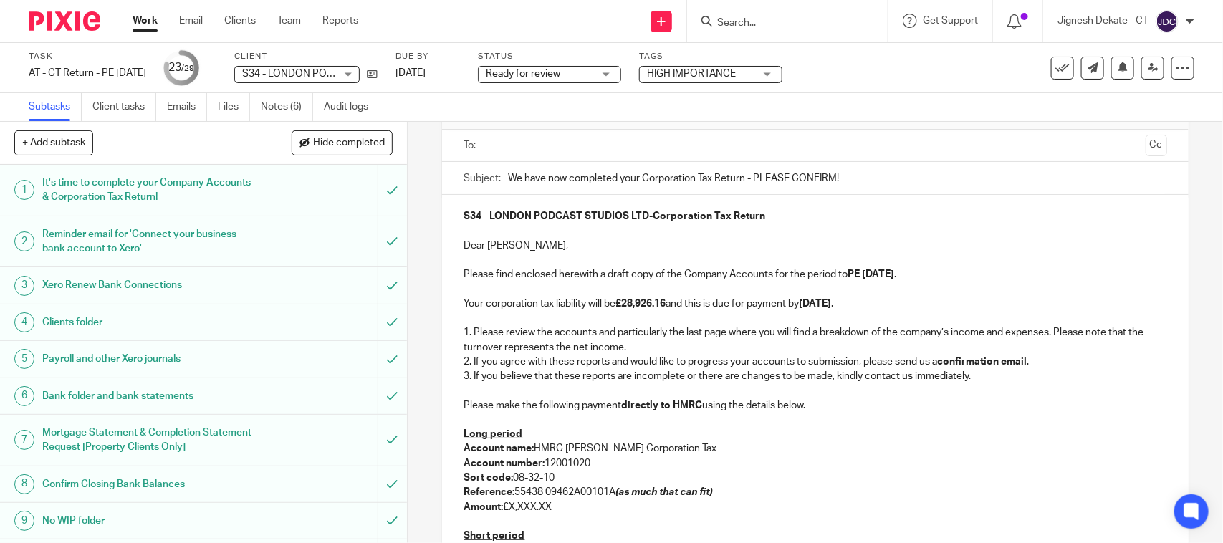
click at [871, 278] on strong "PE 31-05-2025" at bounding box center [870, 274] width 47 height 10
click at [809, 302] on strong "28th February 2026" at bounding box center [815, 304] width 32 height 10
click at [817, 299] on strong "28th February 2026" at bounding box center [815, 304] width 32 height 10
click at [896, 307] on p "Your corporation tax liability will be £28,926.16 and this is due for payment b…" at bounding box center [814, 304] width 703 height 14
click at [523, 436] on p "Long period" at bounding box center [814, 434] width 703 height 14
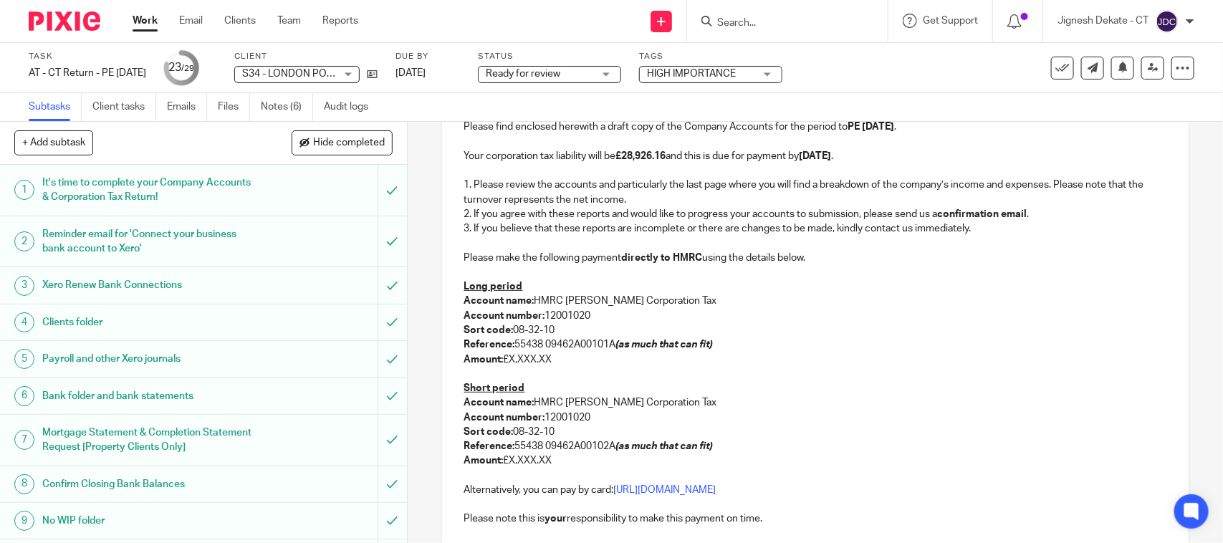
scroll to position [269, 0]
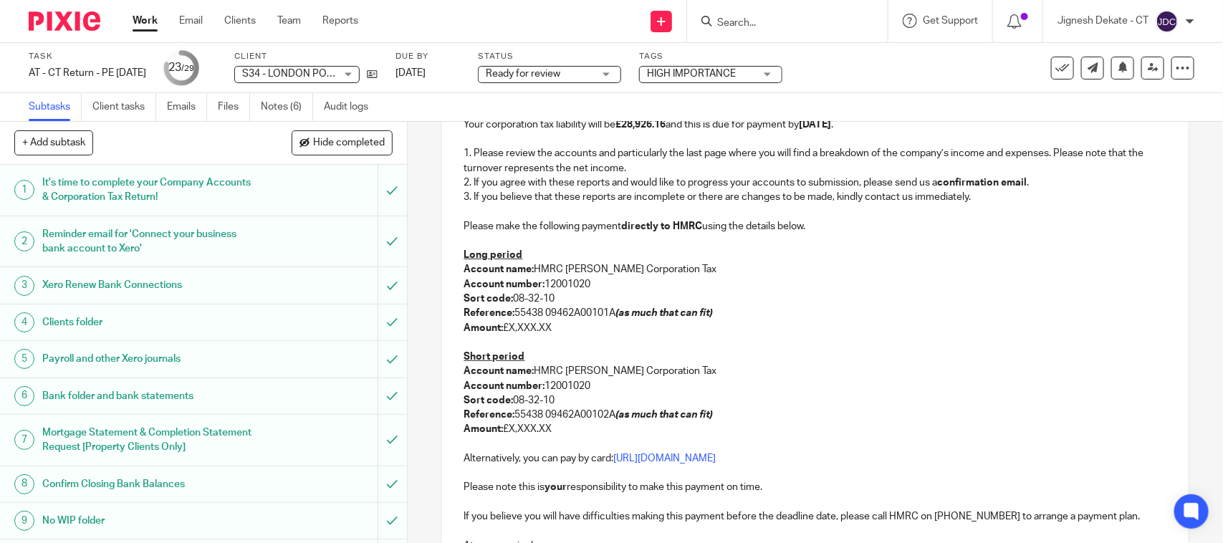
click at [552, 328] on p "Amount: £X,XXX.XX" at bounding box center [814, 328] width 703 height 14
click at [563, 430] on p "Amount: £X,XXX.XX" at bounding box center [814, 429] width 703 height 14
click at [590, 340] on p at bounding box center [814, 342] width 703 height 14
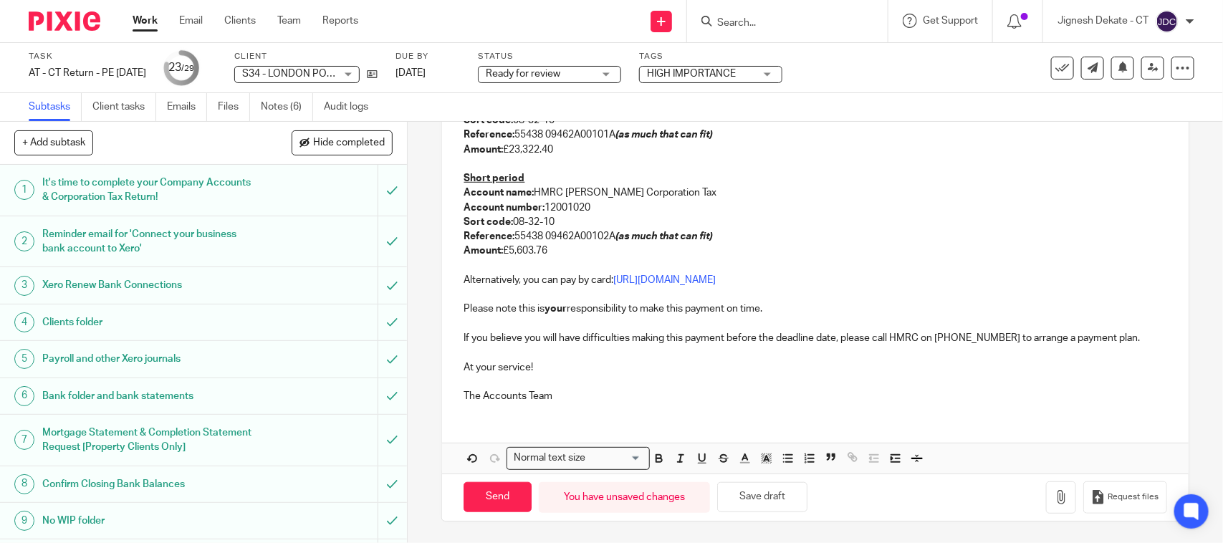
scroll to position [448, 0]
click at [568, 389] on p "The Accounts Team" at bounding box center [814, 396] width 703 height 14
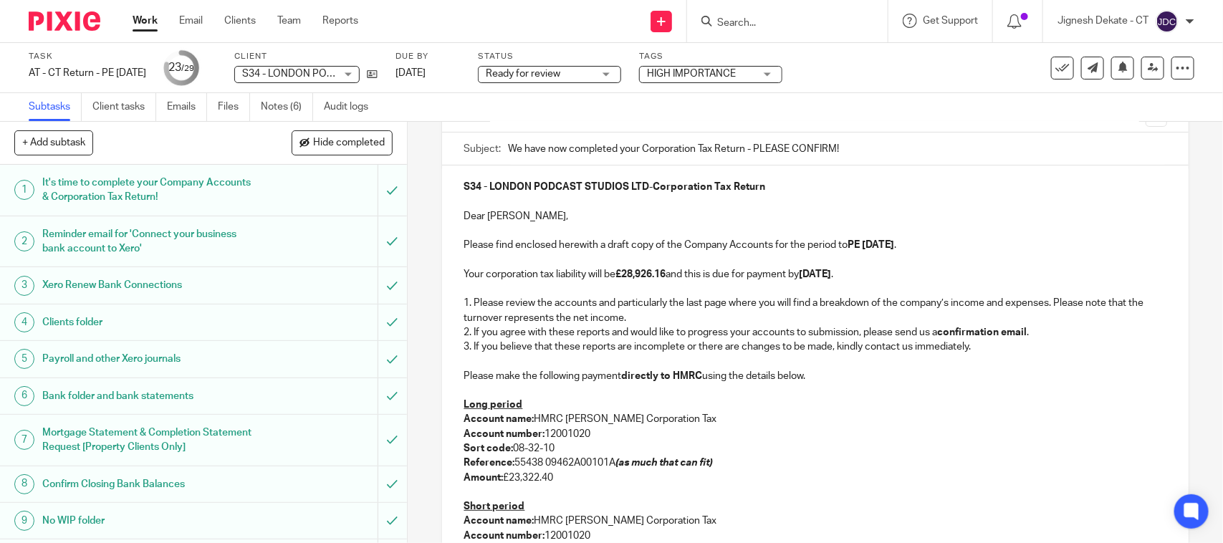
scroll to position [90, 0]
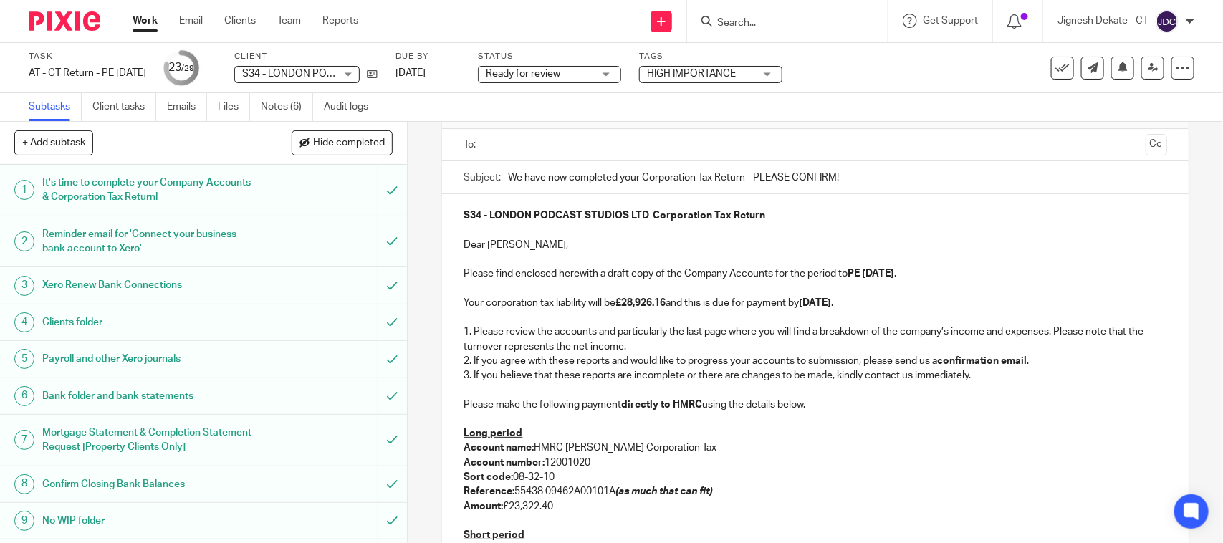
click at [625, 420] on p at bounding box center [814, 419] width 703 height 14
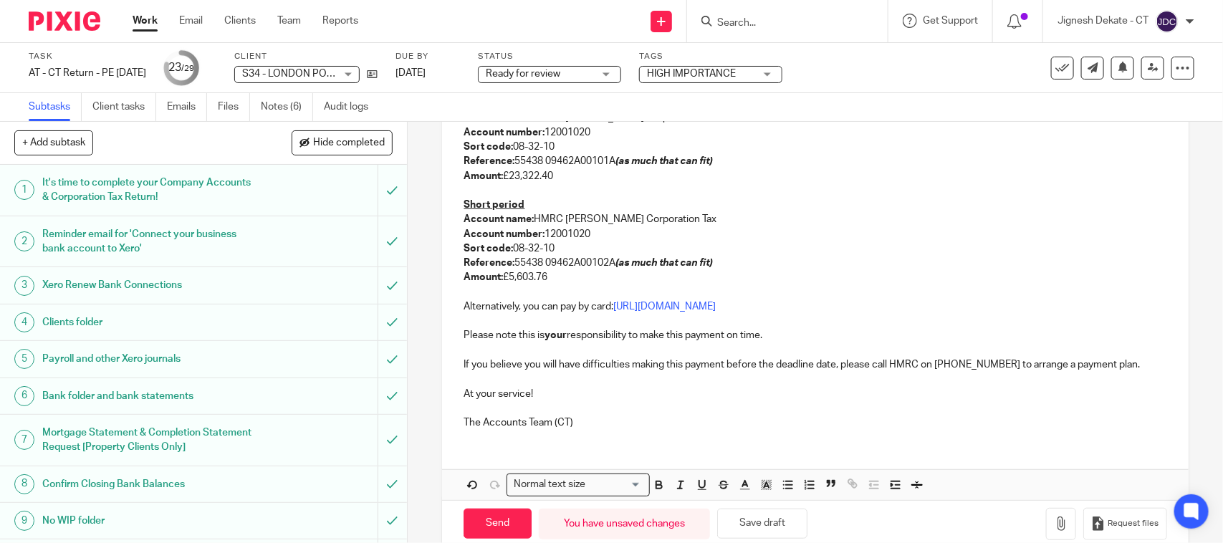
scroll to position [448, 0]
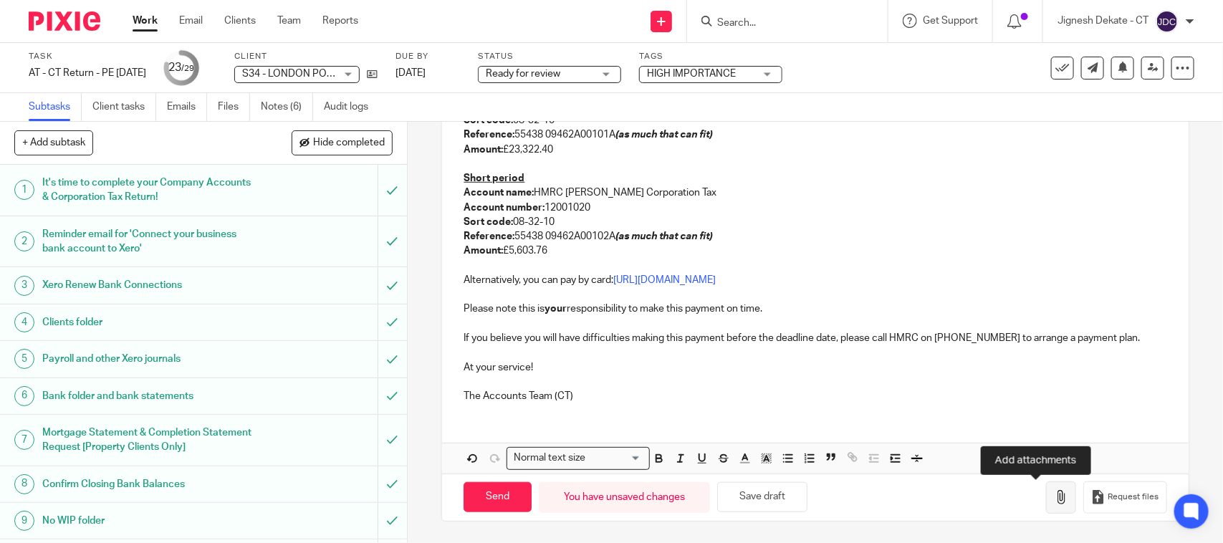
click at [1054, 491] on icon "button" at bounding box center [1061, 497] width 14 height 14
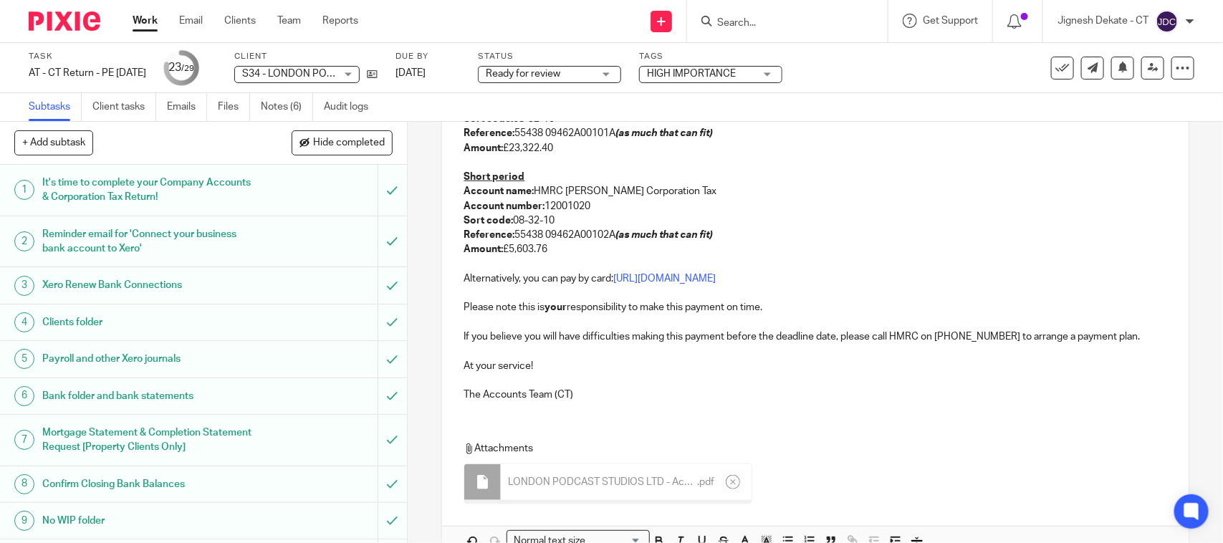
click at [828, 322] on p at bounding box center [814, 322] width 703 height 14
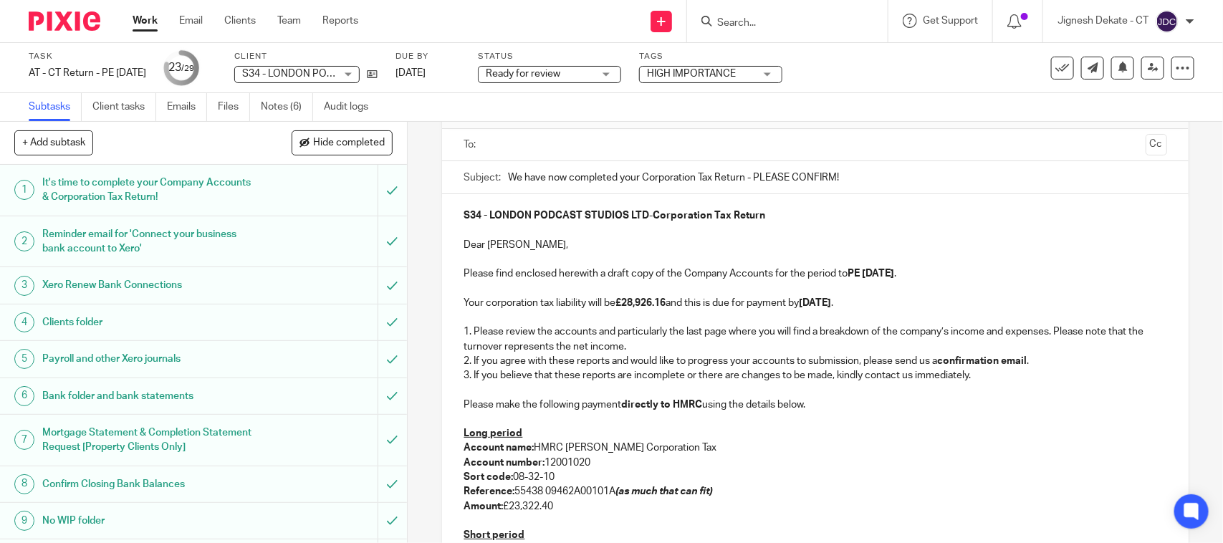
scroll to position [0, 0]
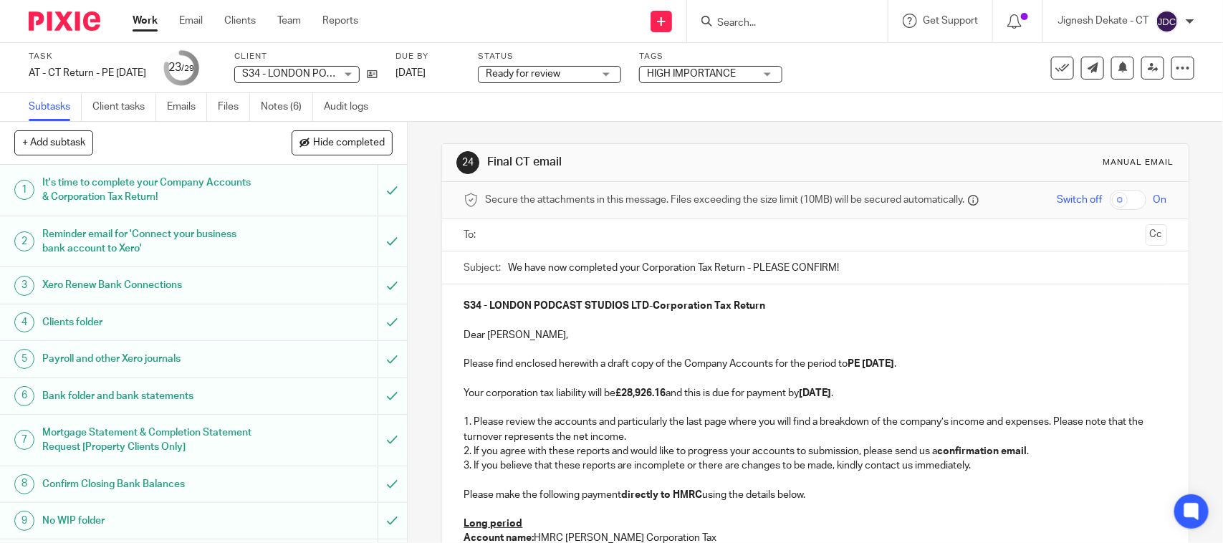
click at [538, 233] on input "text" at bounding box center [814, 235] width 649 height 16
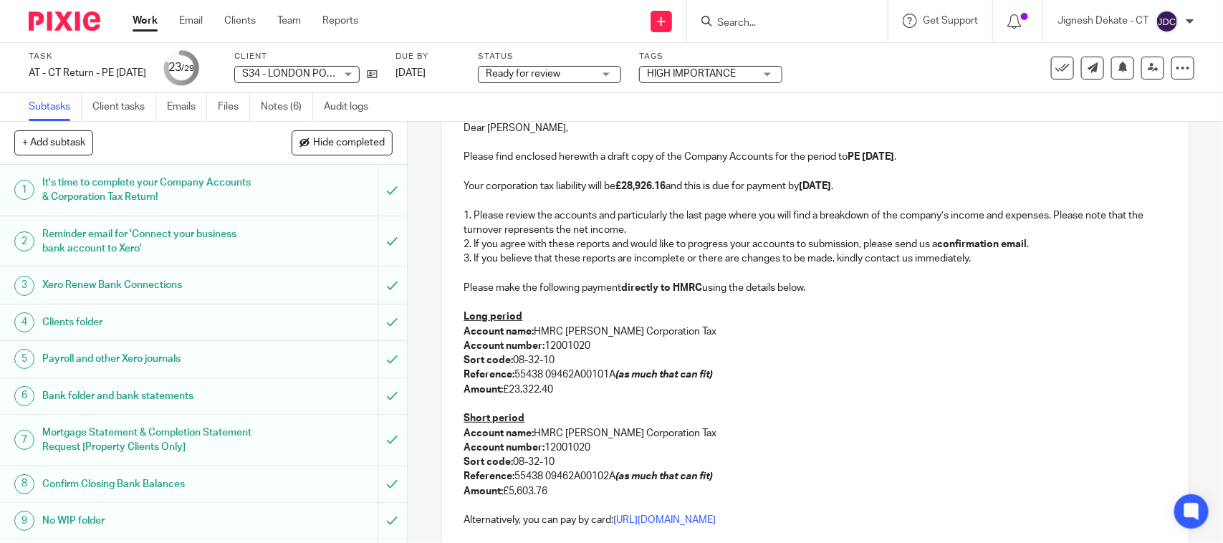
scroll to position [179, 0]
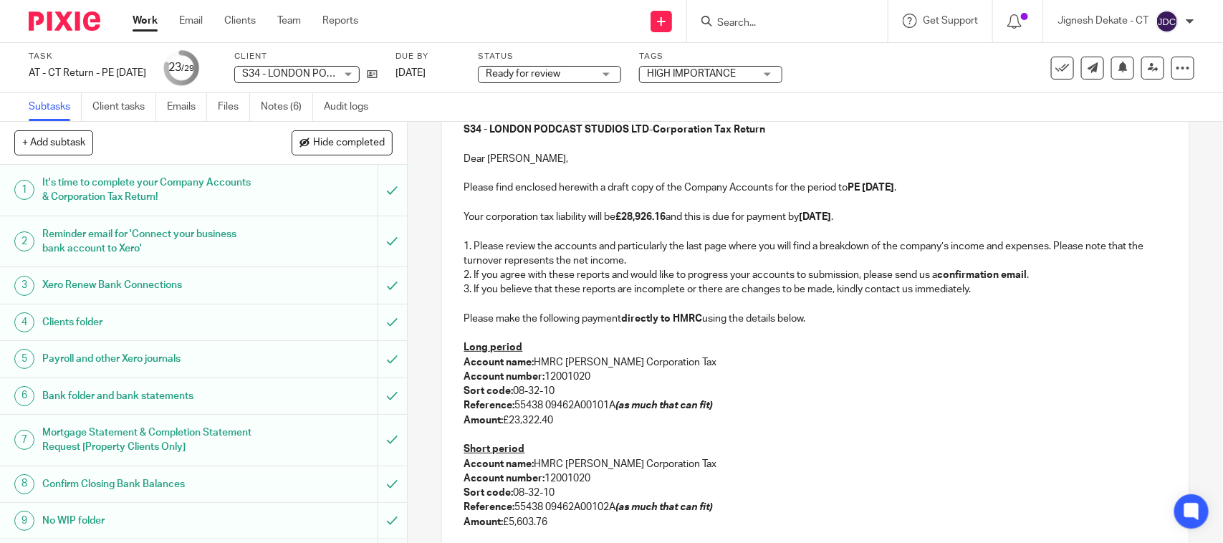
click at [976, 237] on p at bounding box center [814, 231] width 703 height 14
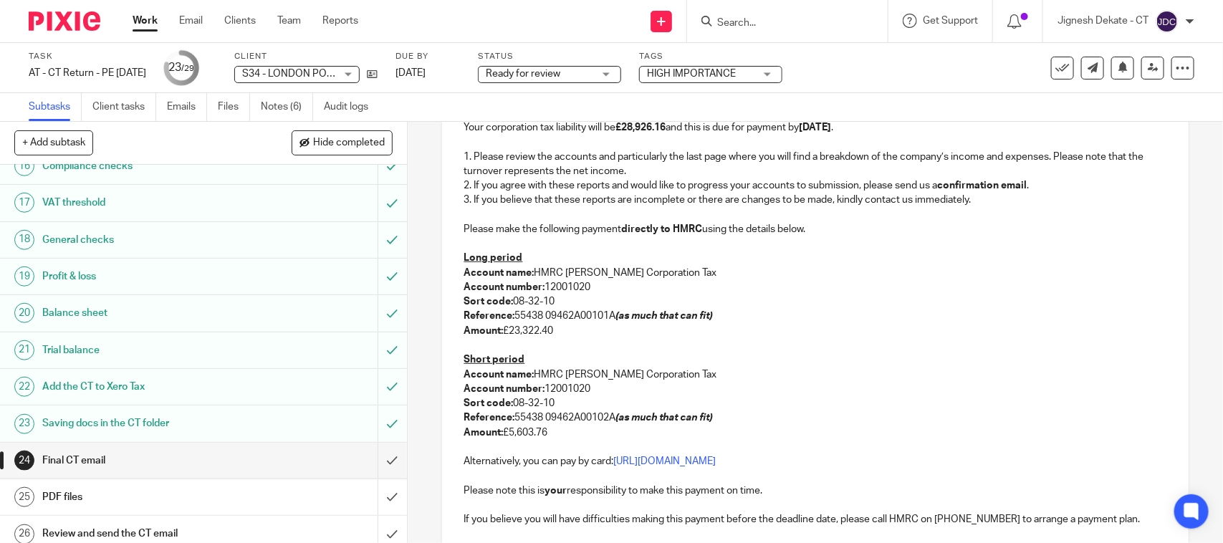
scroll to position [534, 0]
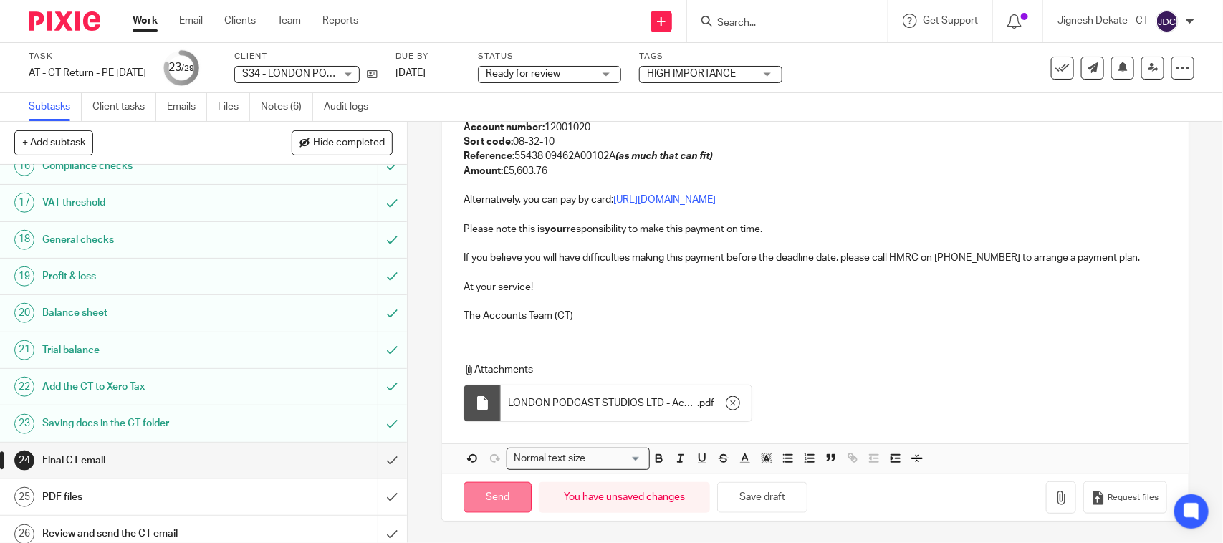
click at [473, 489] on input "Send" at bounding box center [497, 497] width 68 height 31
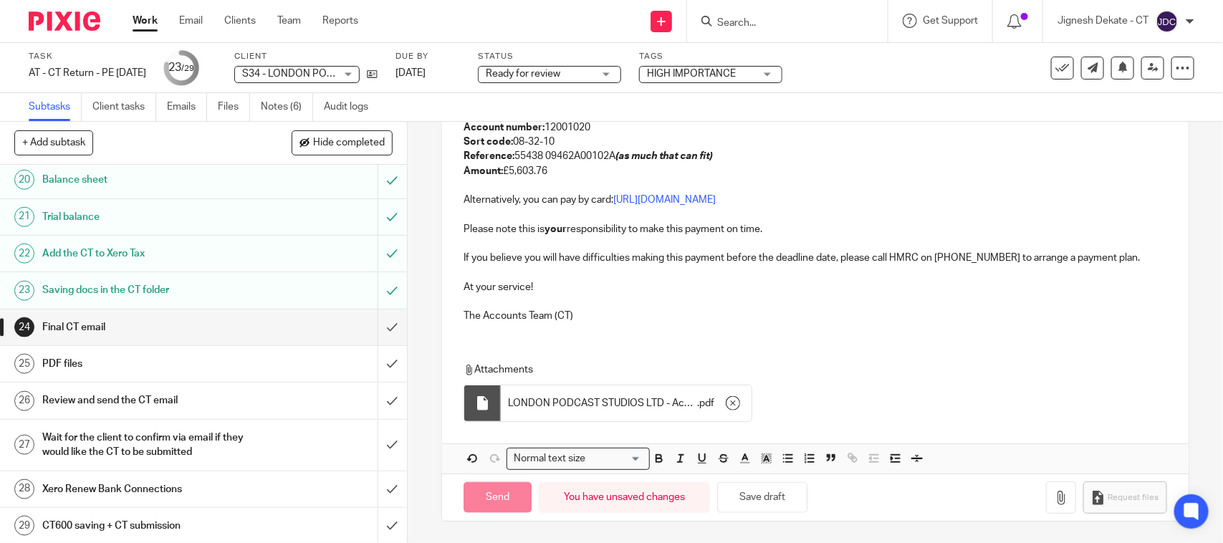
scroll to position [781, 0]
type input "Sent"
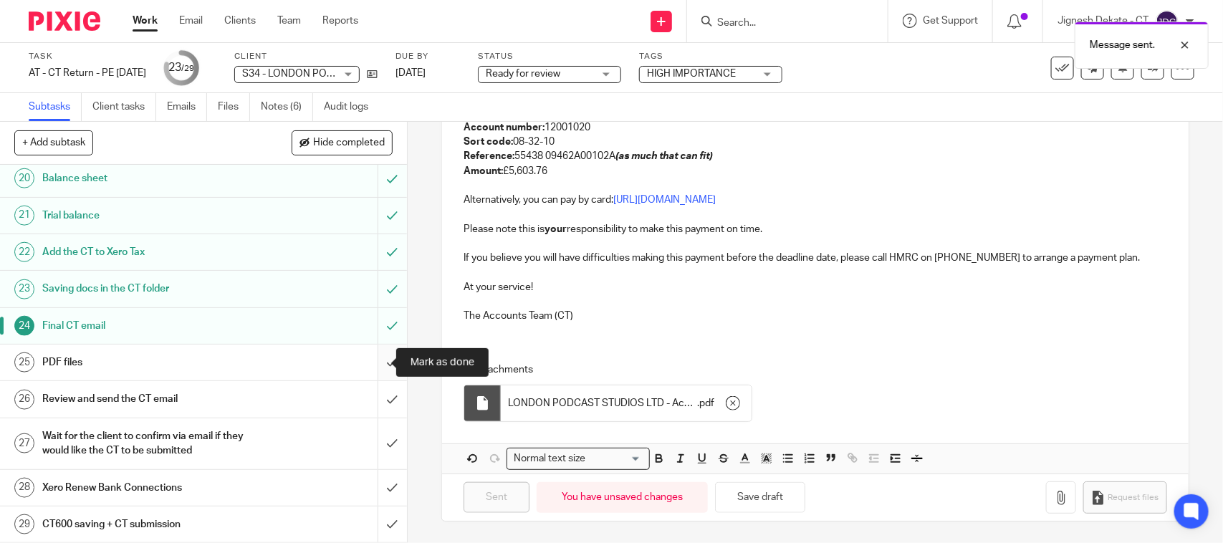
click at [367, 362] on input "submit" at bounding box center [203, 363] width 407 height 36
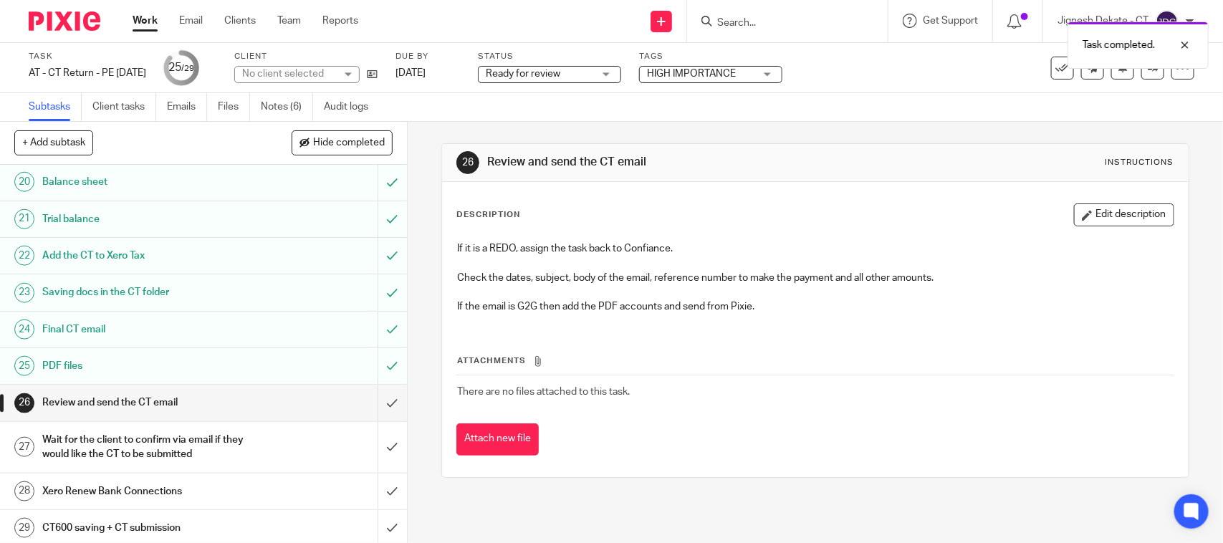
scroll to position [781, 0]
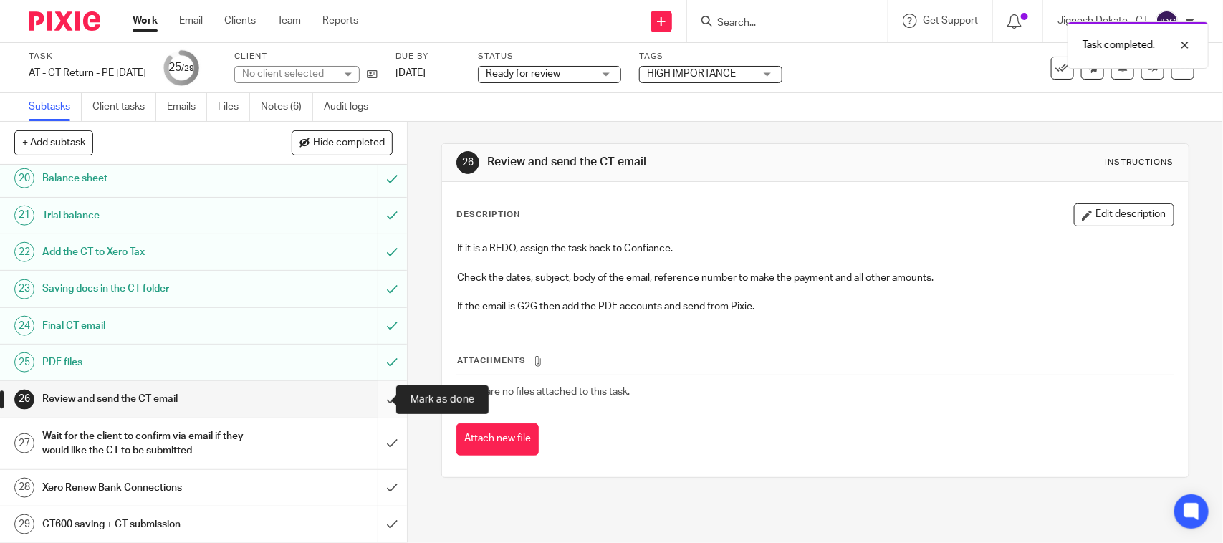
click at [371, 398] on input "submit" at bounding box center [203, 399] width 407 height 36
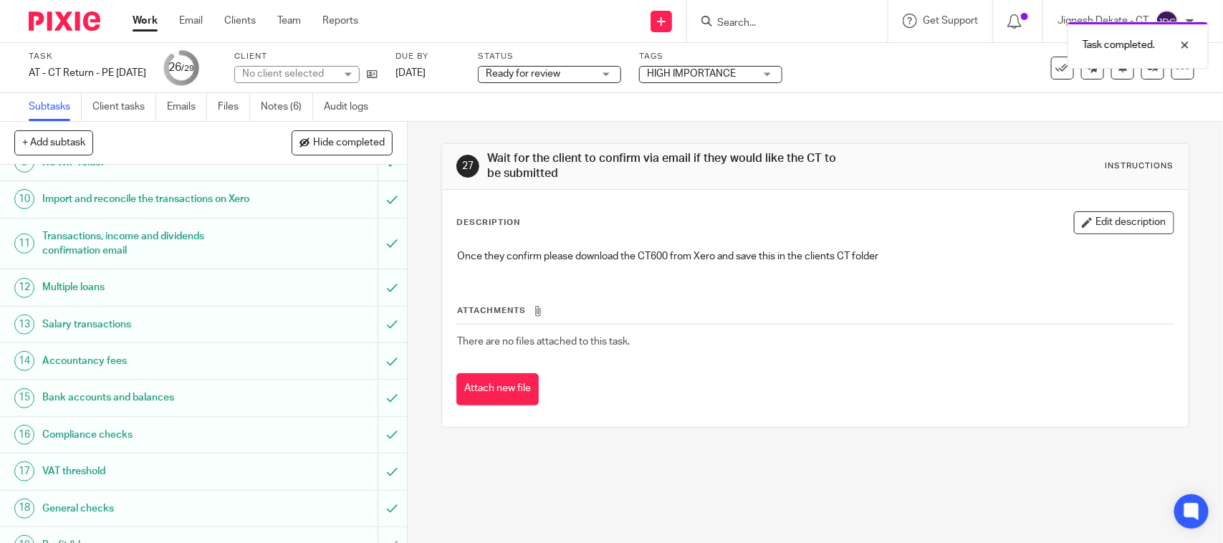
scroll to position [716, 0]
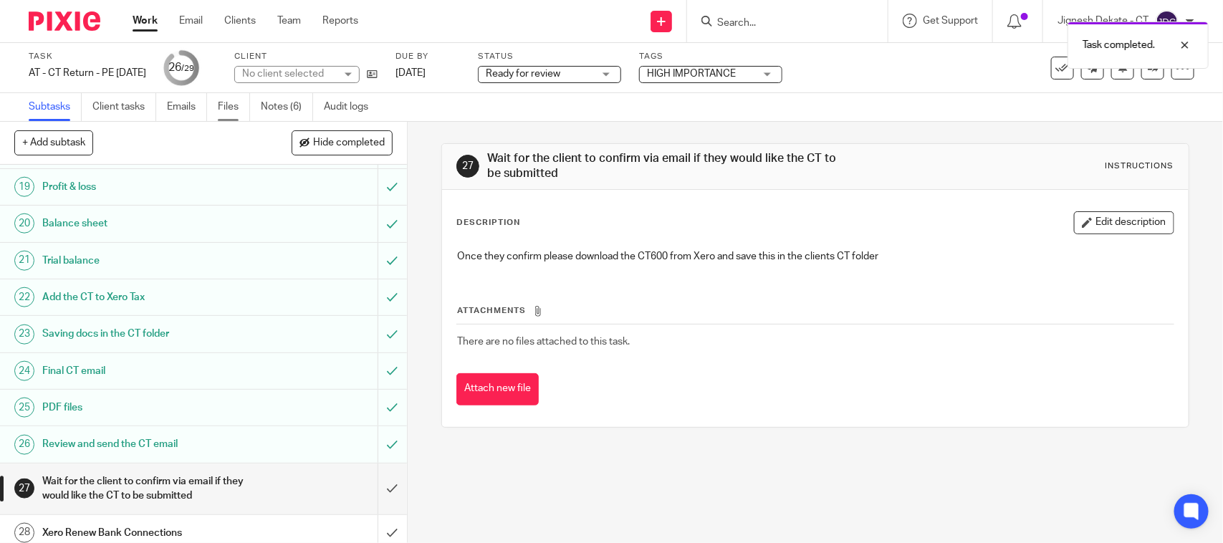
click at [228, 105] on link "Files" at bounding box center [234, 107] width 32 height 28
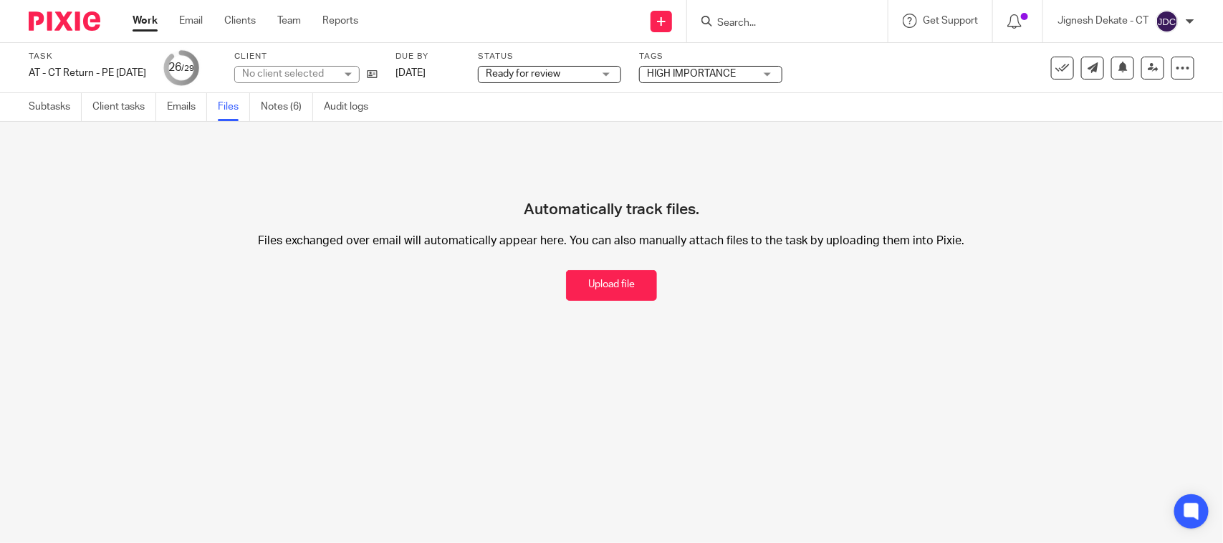
click at [550, 280] on div "Automatically track files. Files exchanged over email will automatically appear…" at bounding box center [611, 225] width 1165 height 150
click at [625, 287] on button "Upload file" at bounding box center [611, 285] width 91 height 31
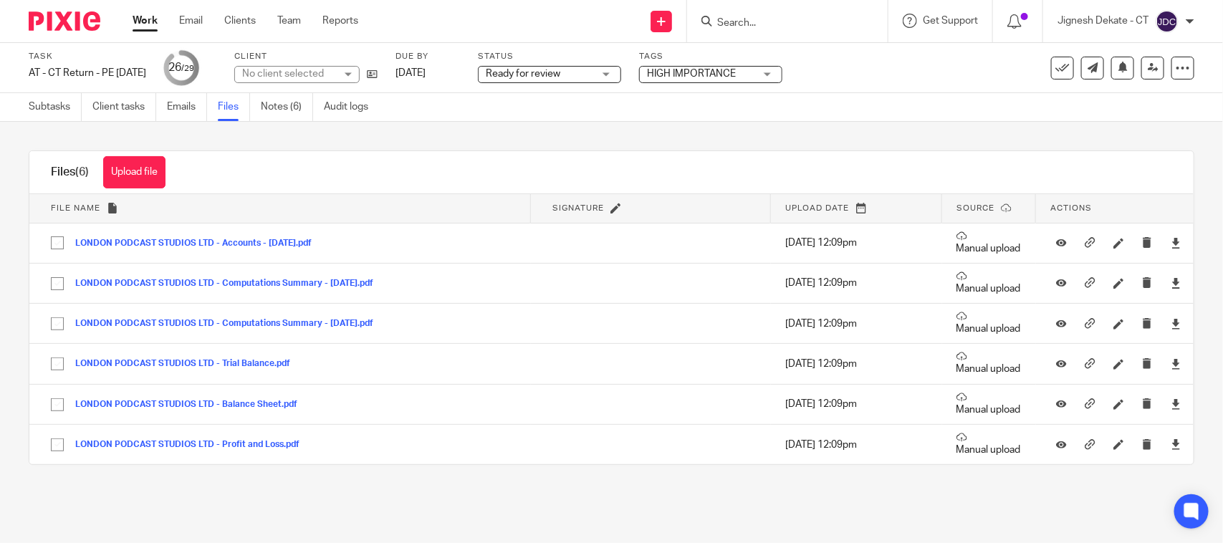
click at [305, 144] on div "Upload file Drag & Drop your files, or click here Files uploading... Files (6) …" at bounding box center [611, 308] width 1223 height 372
click at [272, 111] on link "Notes (6)" at bounding box center [287, 107] width 52 height 28
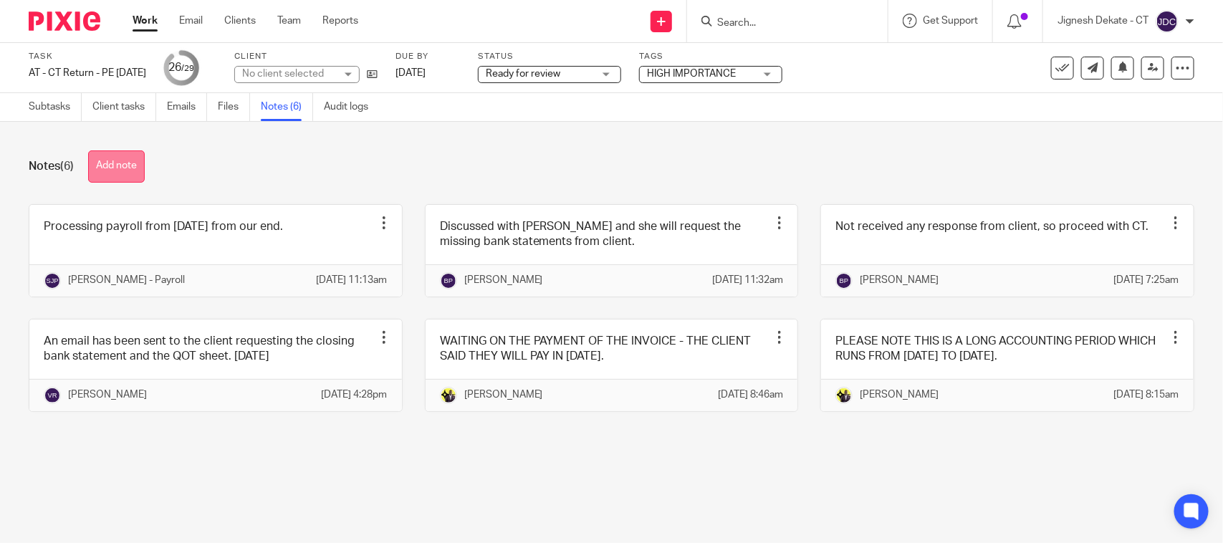
click at [106, 161] on button "Add note" at bounding box center [116, 166] width 57 height 32
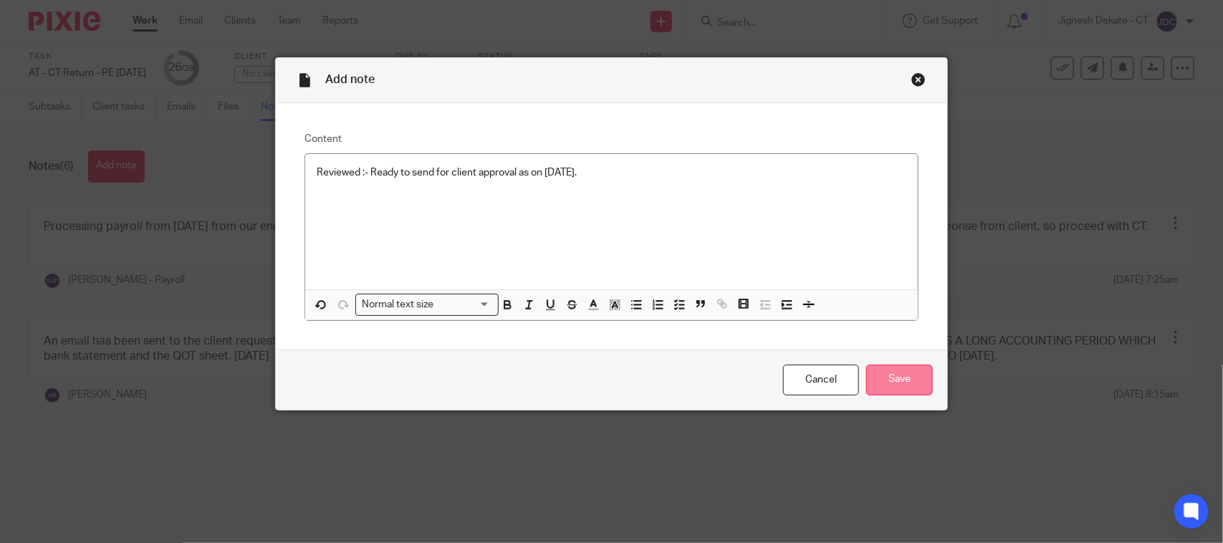
click at [866, 385] on input "Save" at bounding box center [899, 380] width 67 height 31
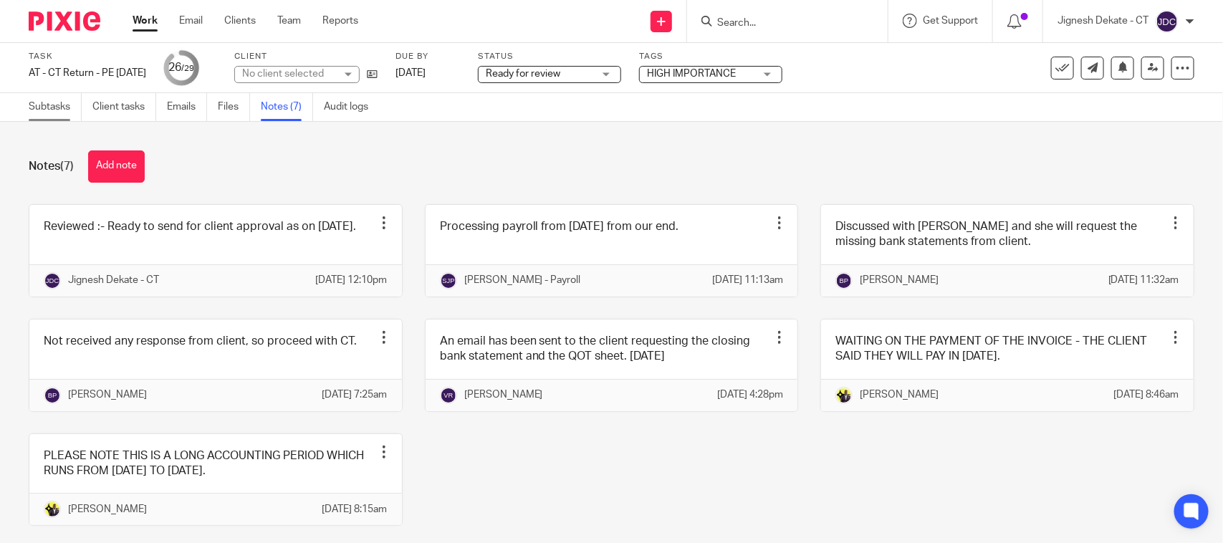
click at [48, 105] on link "Subtasks" at bounding box center [55, 107] width 53 height 28
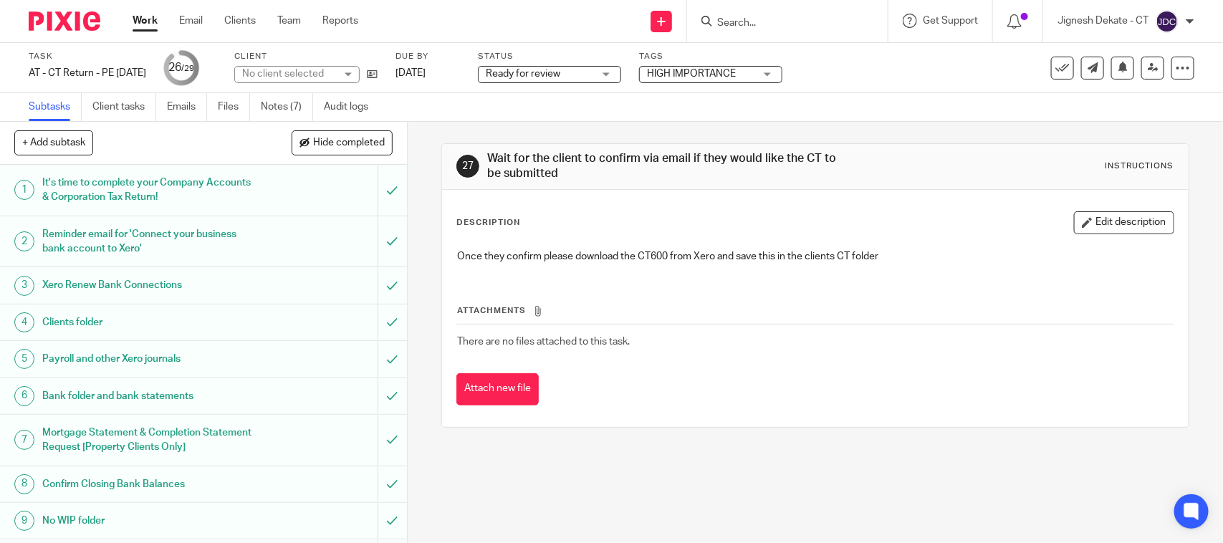
click at [560, 77] on span "Ready for review" at bounding box center [523, 74] width 74 height 10
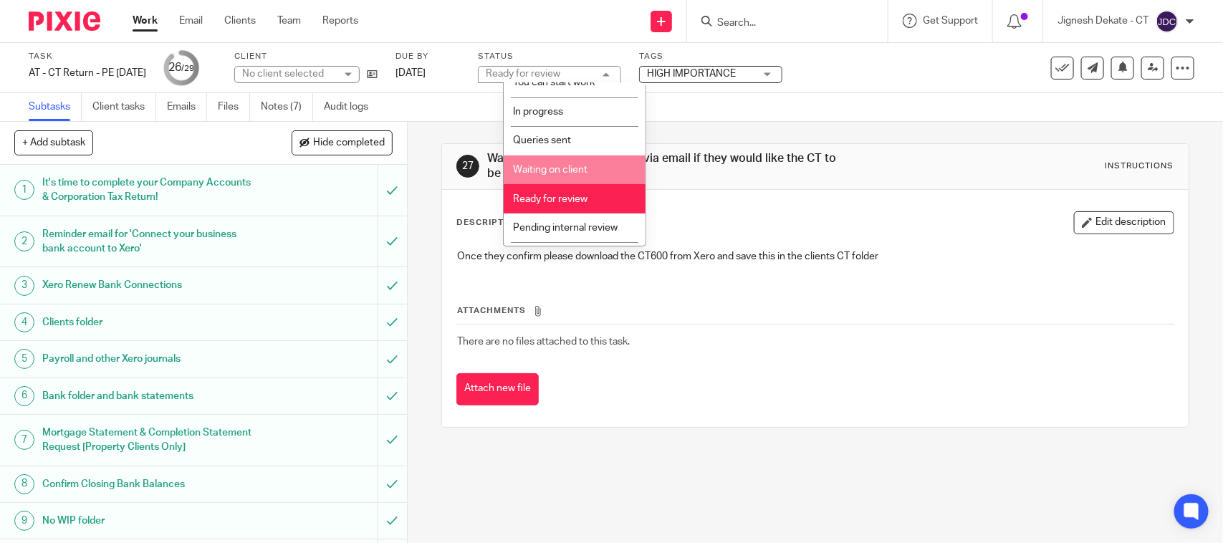
scroll to position [68, 0]
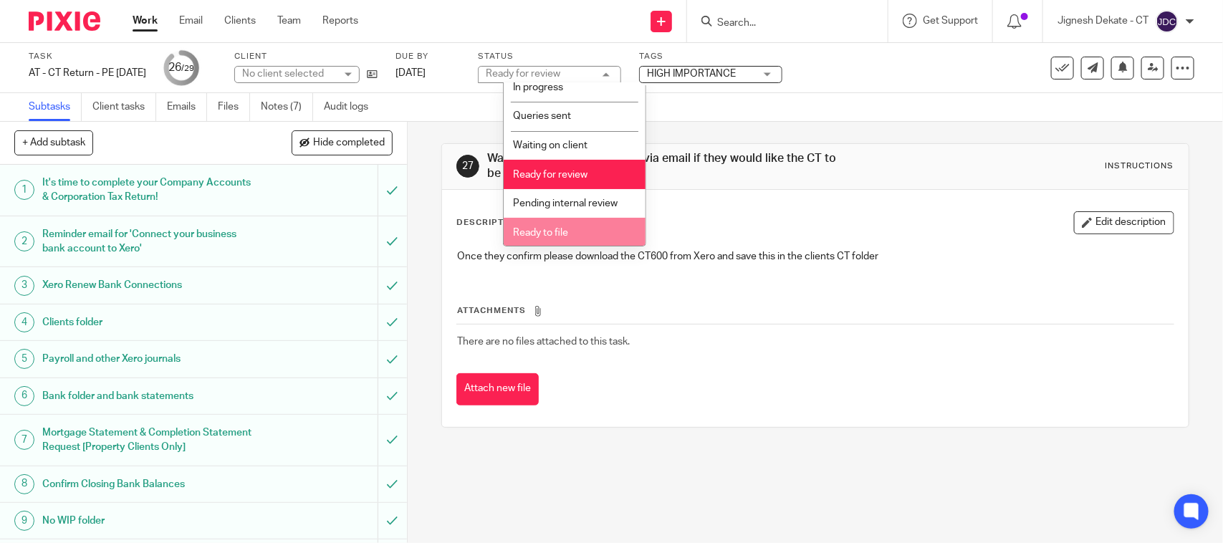
click at [537, 231] on span "Ready to file" at bounding box center [540, 233] width 55 height 10
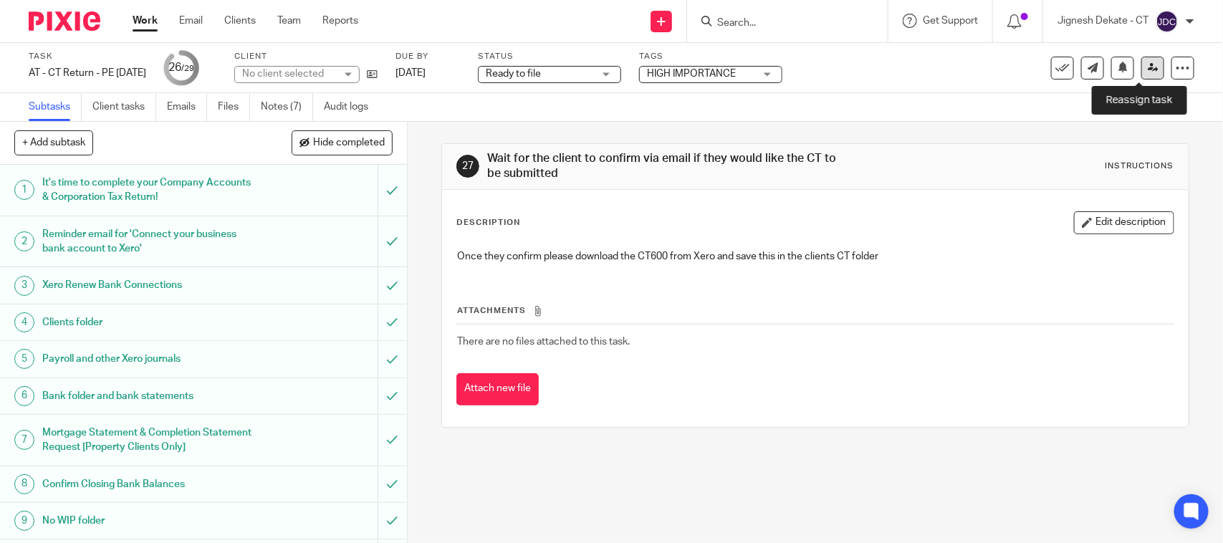
click at [1148, 72] on icon at bounding box center [1153, 67] width 11 height 11
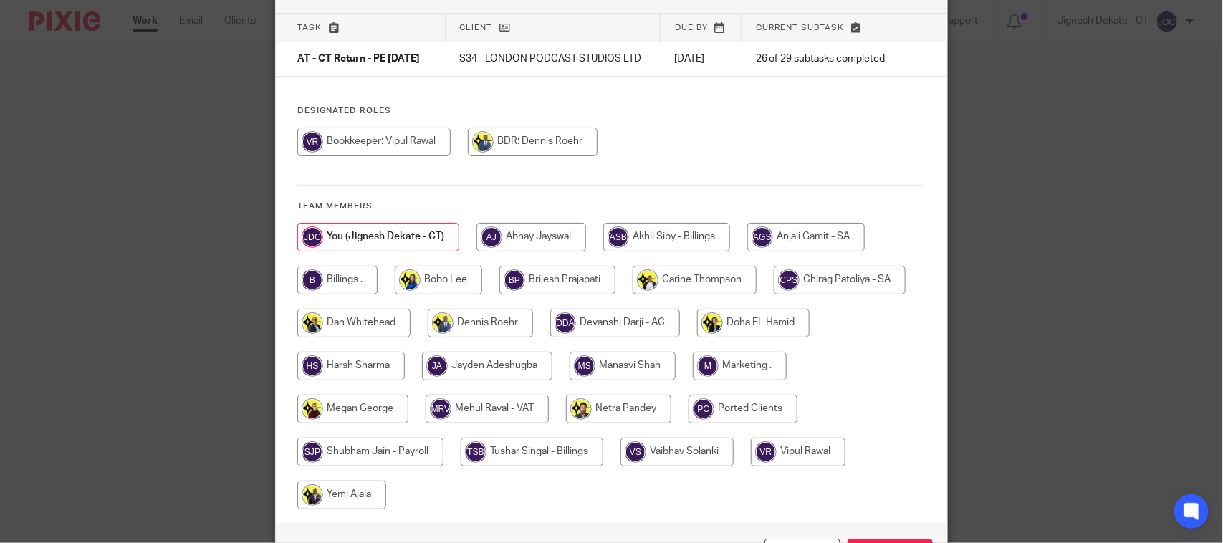
scroll to position [198, 0]
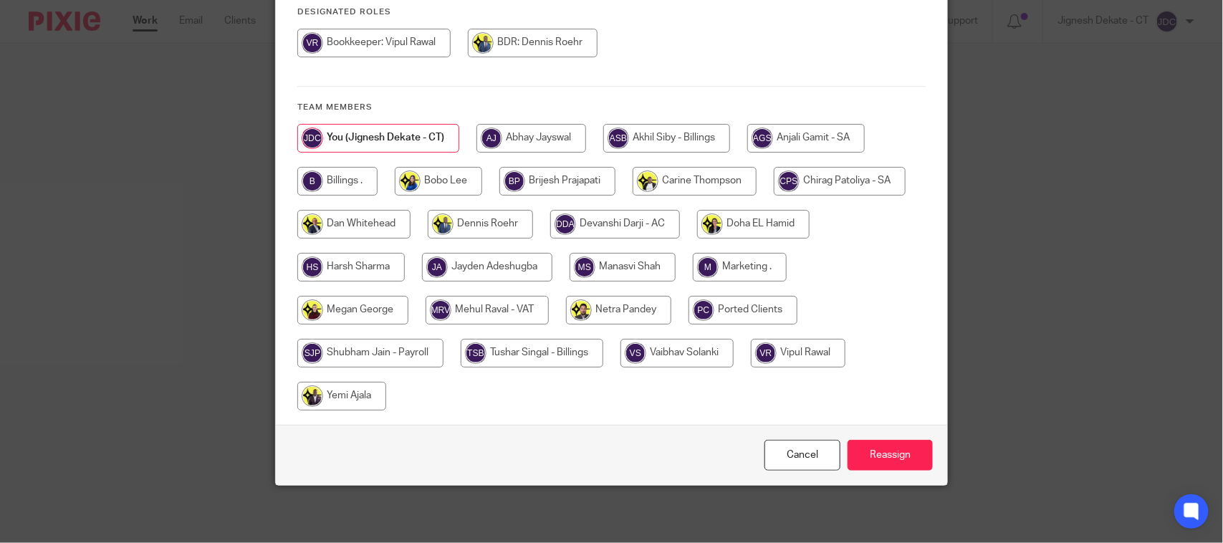
click at [338, 181] on input "radio" at bounding box center [337, 181] width 80 height 29
radio input "true"
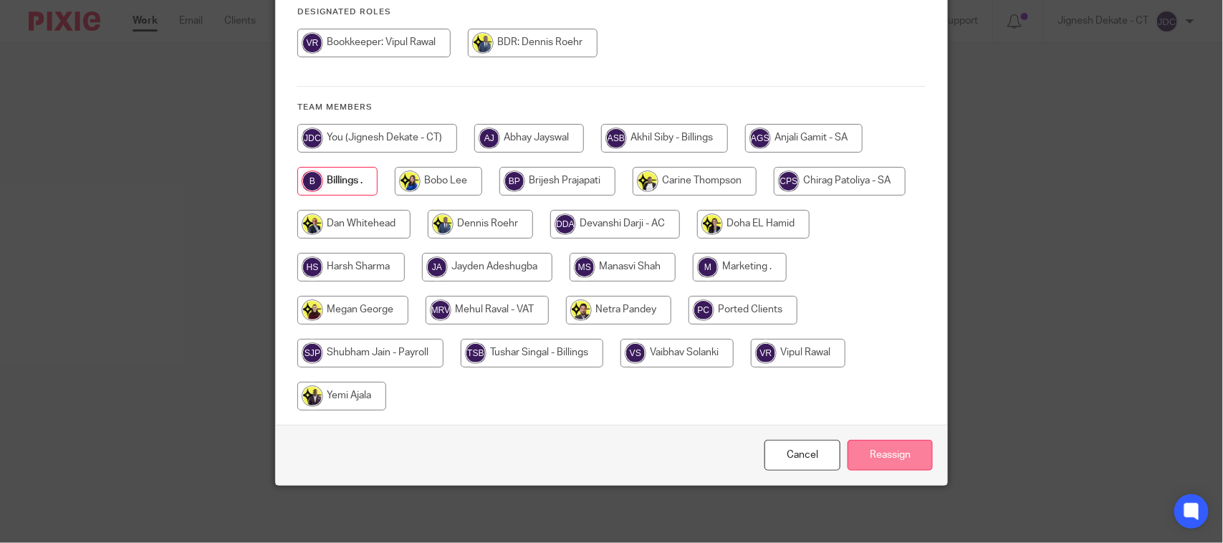
click at [868, 453] on input "Reassign" at bounding box center [889, 455] width 85 height 31
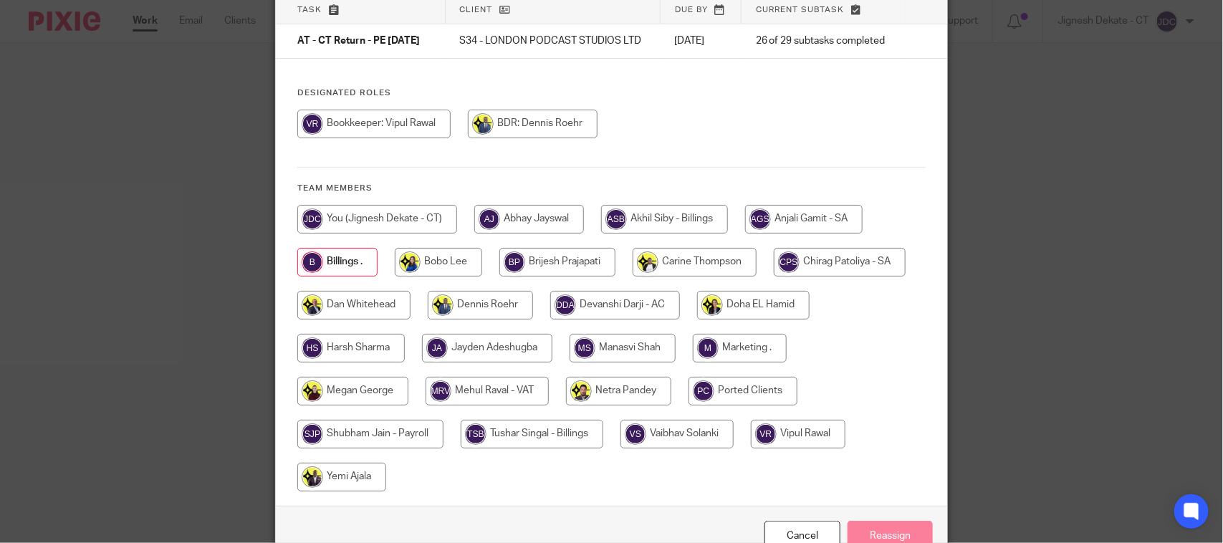
scroll to position [0, 0]
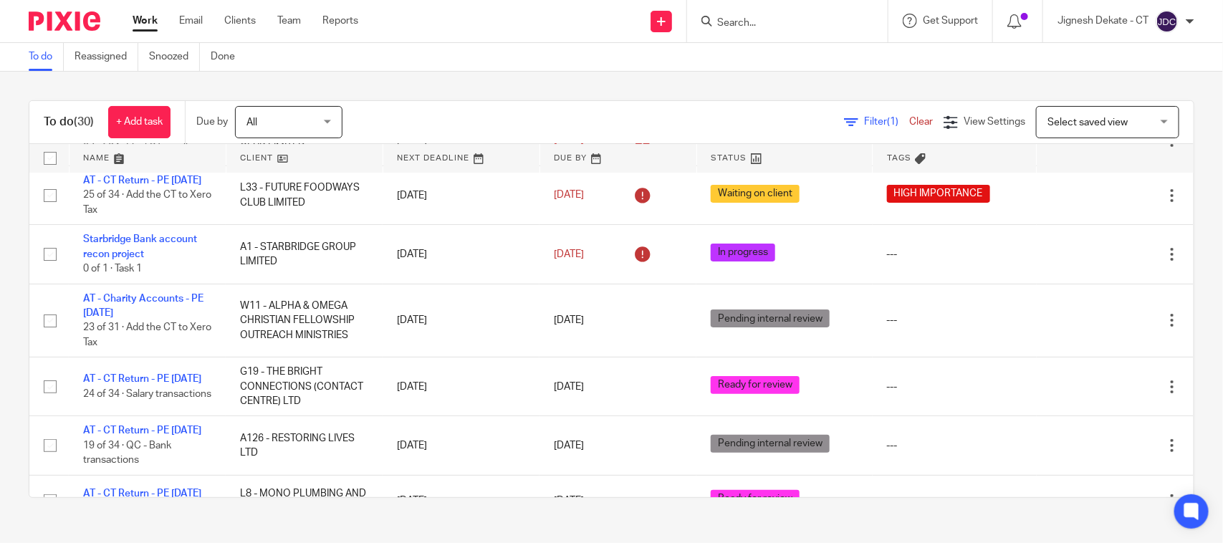
scroll to position [90, 0]
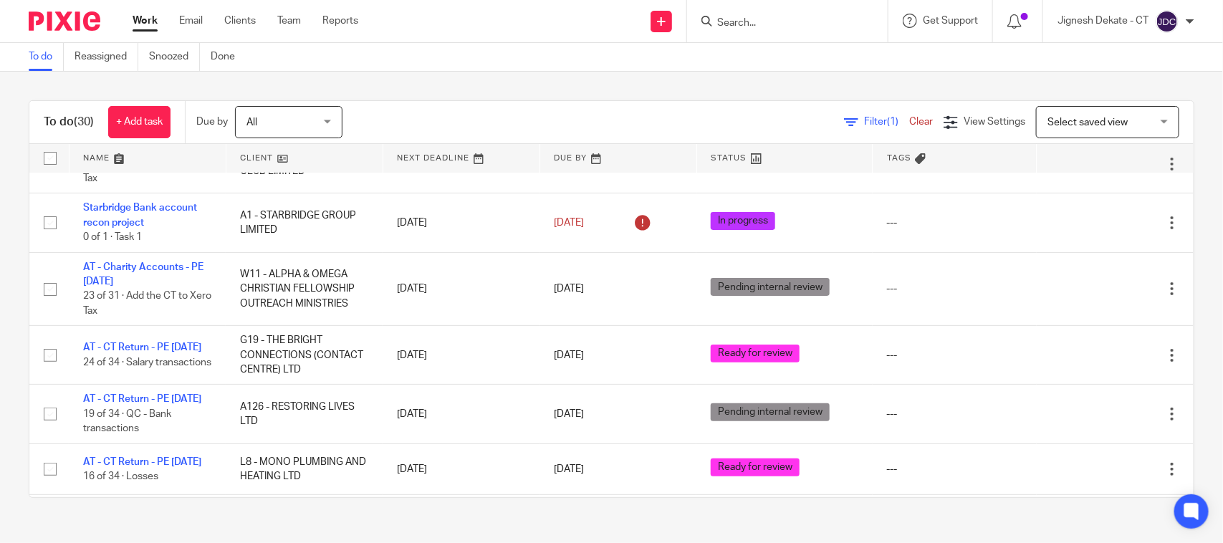
click at [382, 87] on div "To do (30) + Add task Due by All All Today Tomorrow This week Next week This mo…" at bounding box center [611, 299] width 1223 height 455
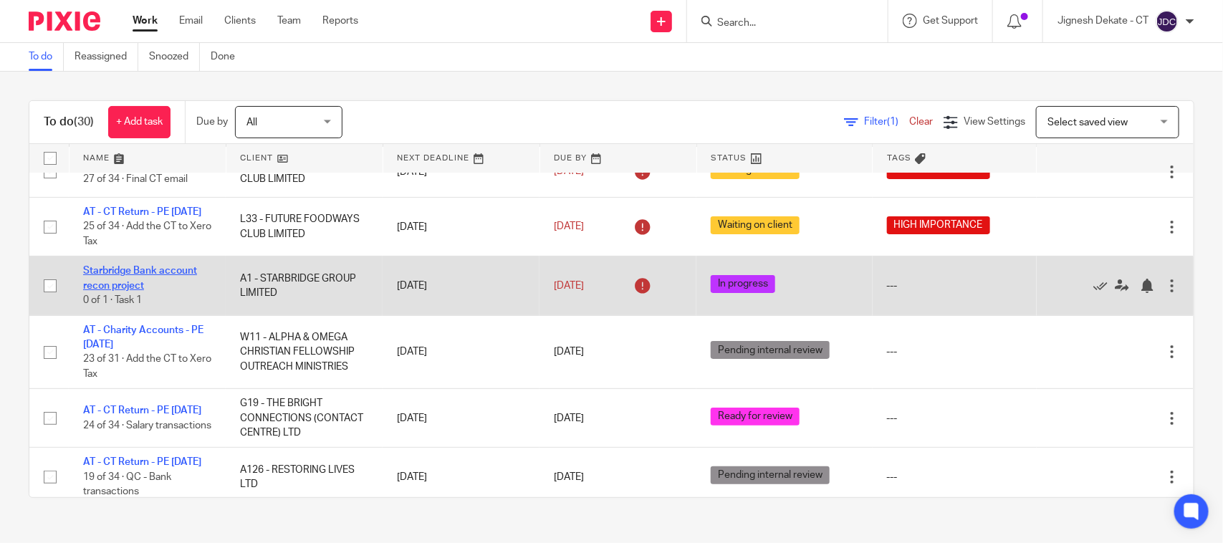
scroll to position [0, 0]
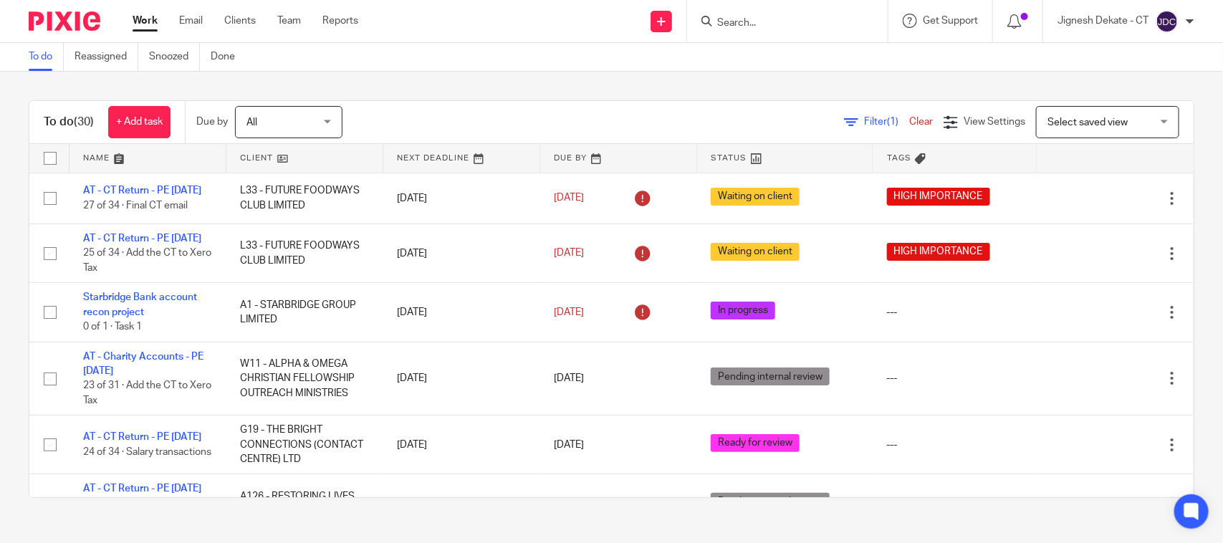
click at [41, 62] on link "To do" at bounding box center [46, 57] width 35 height 28
click at [516, 82] on div "To do (30) + Add task Due by All All Today Tomorrow This week Next week This mo…" at bounding box center [611, 299] width 1223 height 455
click at [625, 83] on div "To do (30) + Add task Due by All All Today Tomorrow This week Next week This mo…" at bounding box center [611, 299] width 1223 height 455
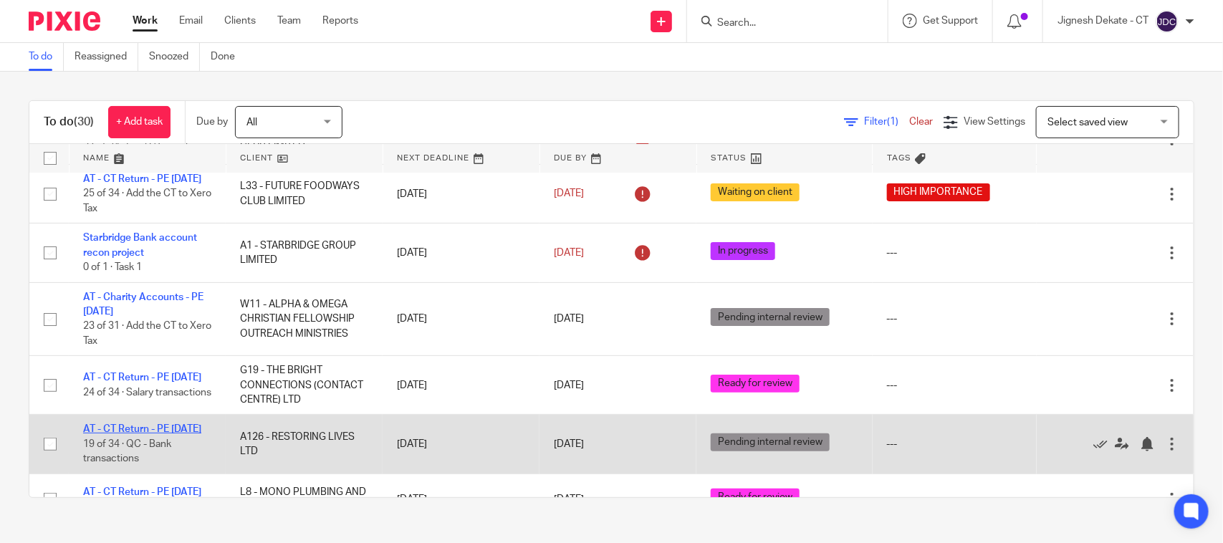
scroll to position [90, 0]
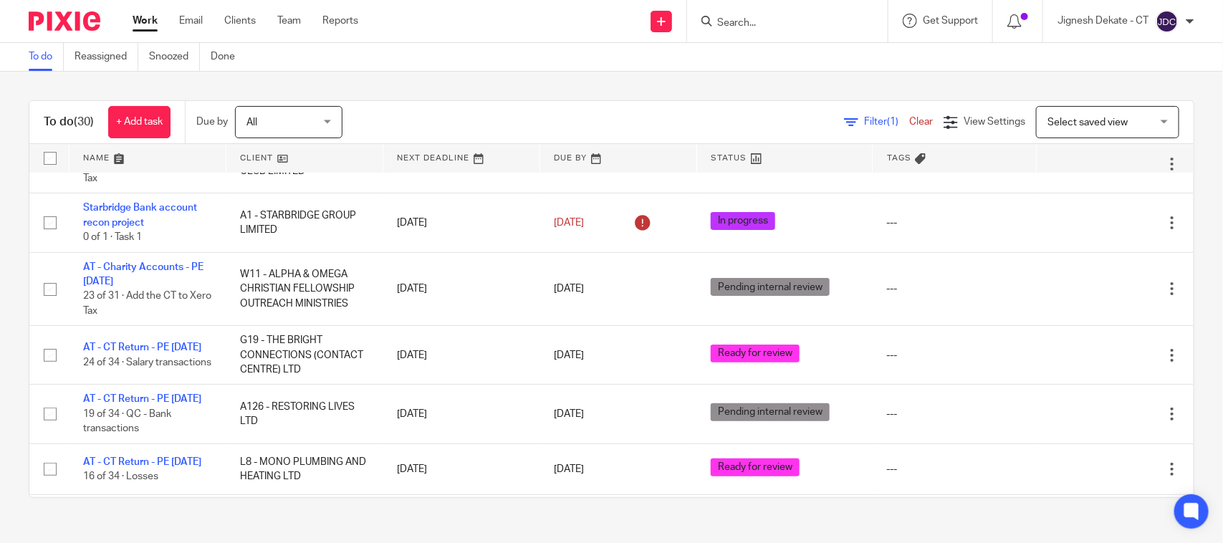
click at [37, 49] on link "To do" at bounding box center [46, 57] width 35 height 28
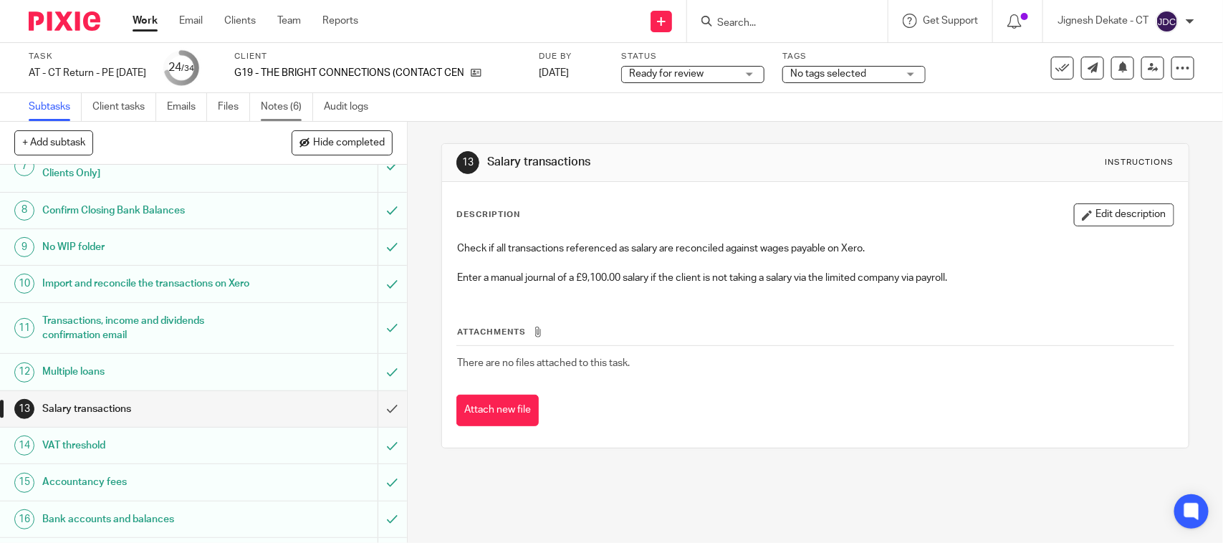
scroll to position [249, 0]
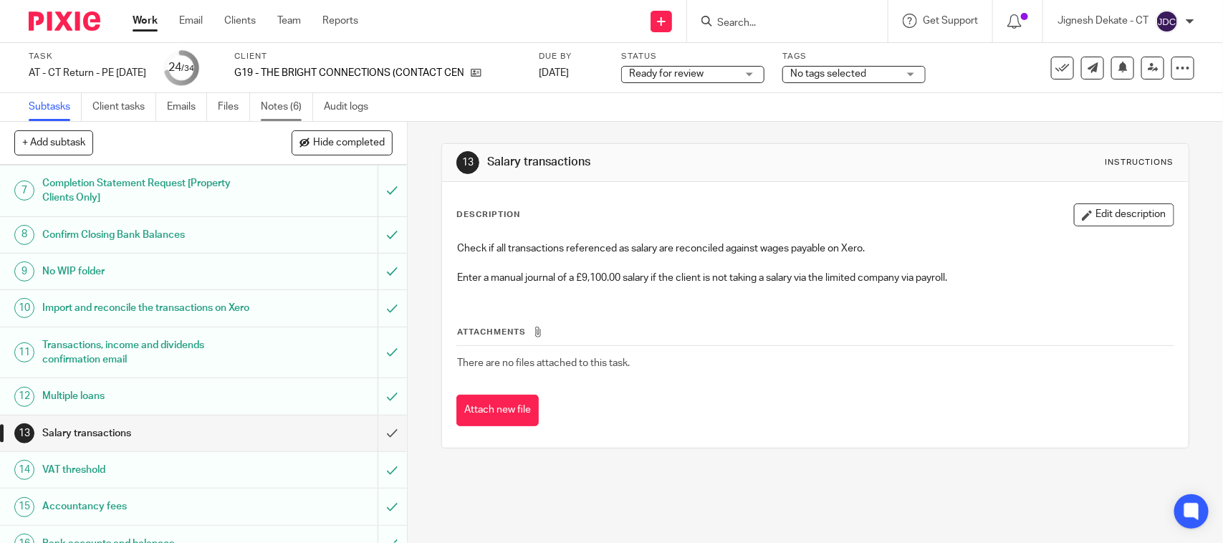
click at [274, 105] on link "Notes (6)" at bounding box center [287, 107] width 52 height 28
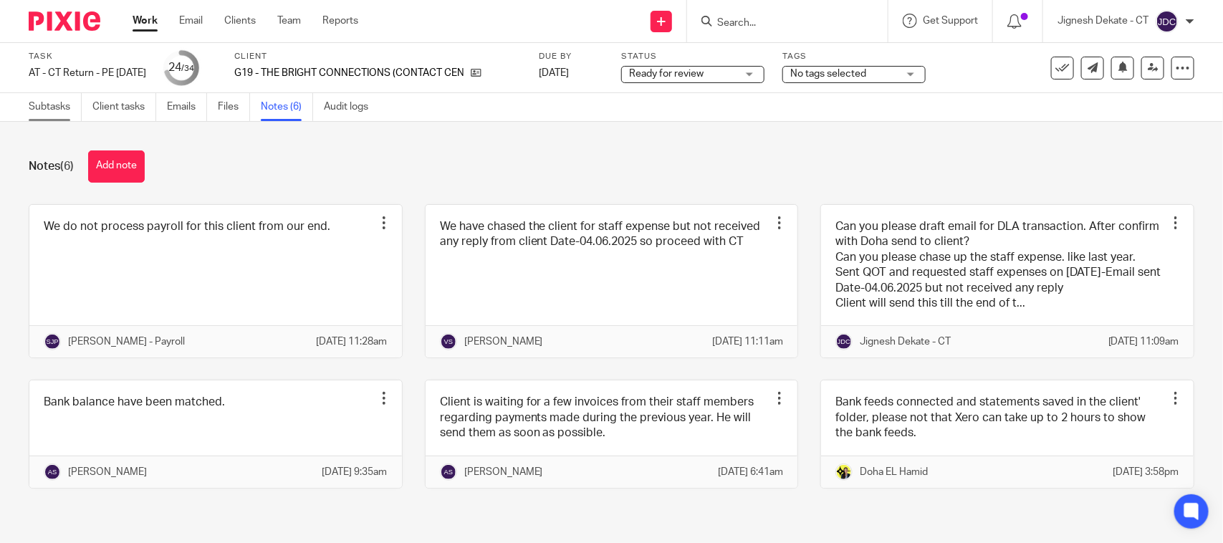
click at [40, 108] on link "Subtasks" at bounding box center [55, 107] width 53 height 28
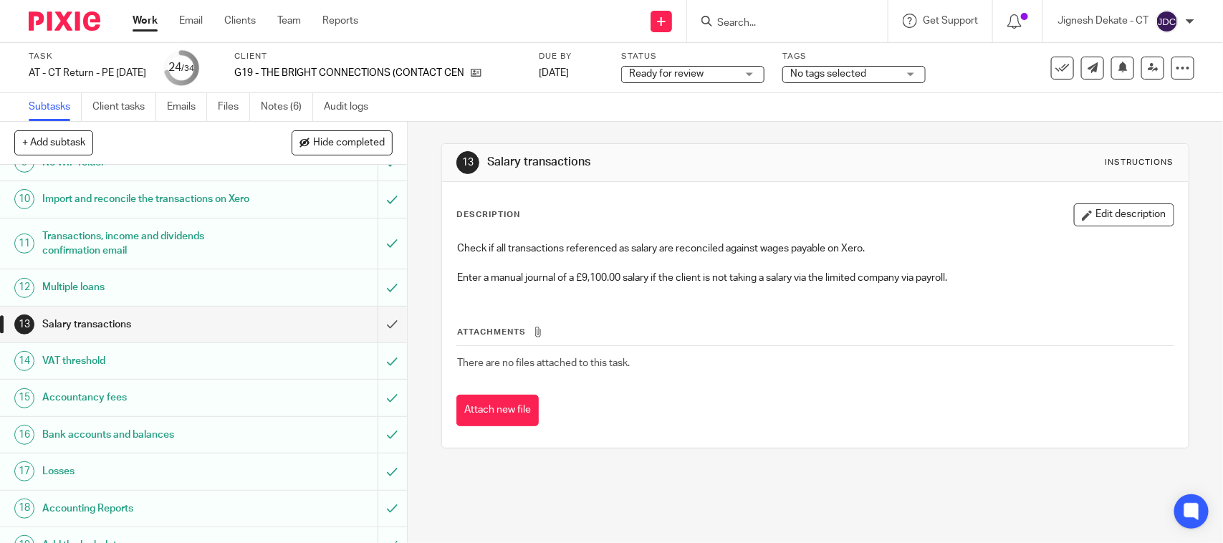
scroll to position [448, 0]
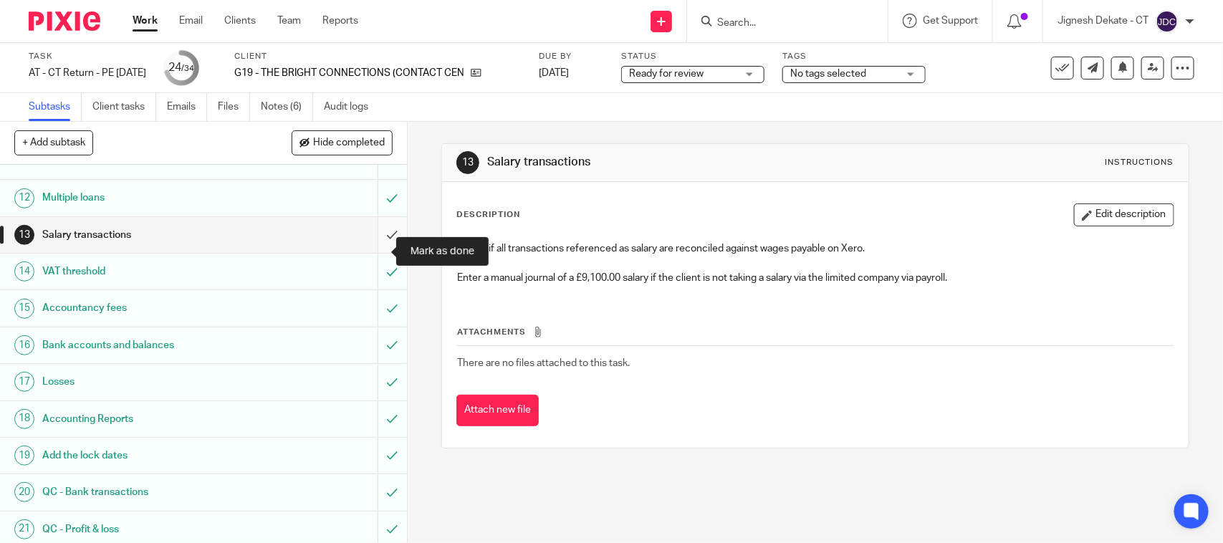
click at [372, 251] on input "submit" at bounding box center [203, 235] width 407 height 36
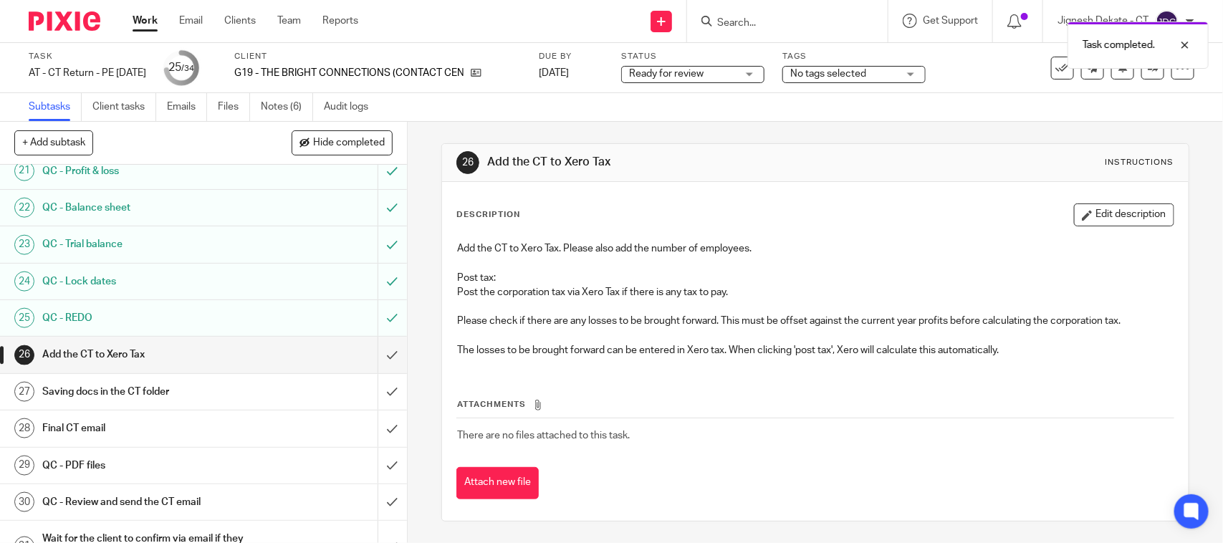
scroll to position [895, 0]
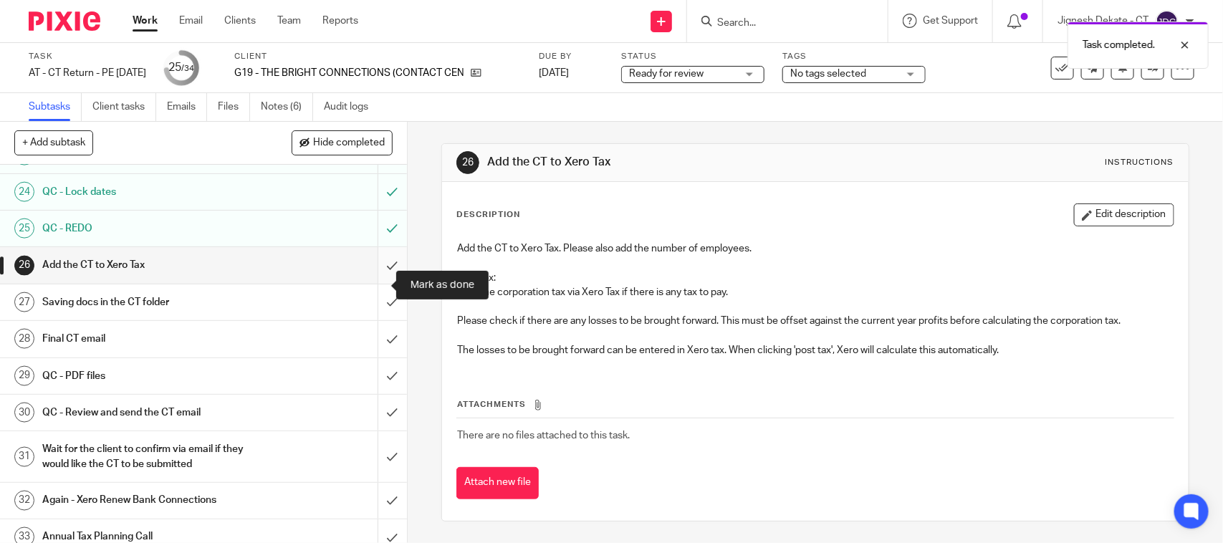
click at [376, 280] on input "submit" at bounding box center [203, 265] width 407 height 36
click at [367, 320] on input "submit" at bounding box center [203, 302] width 407 height 36
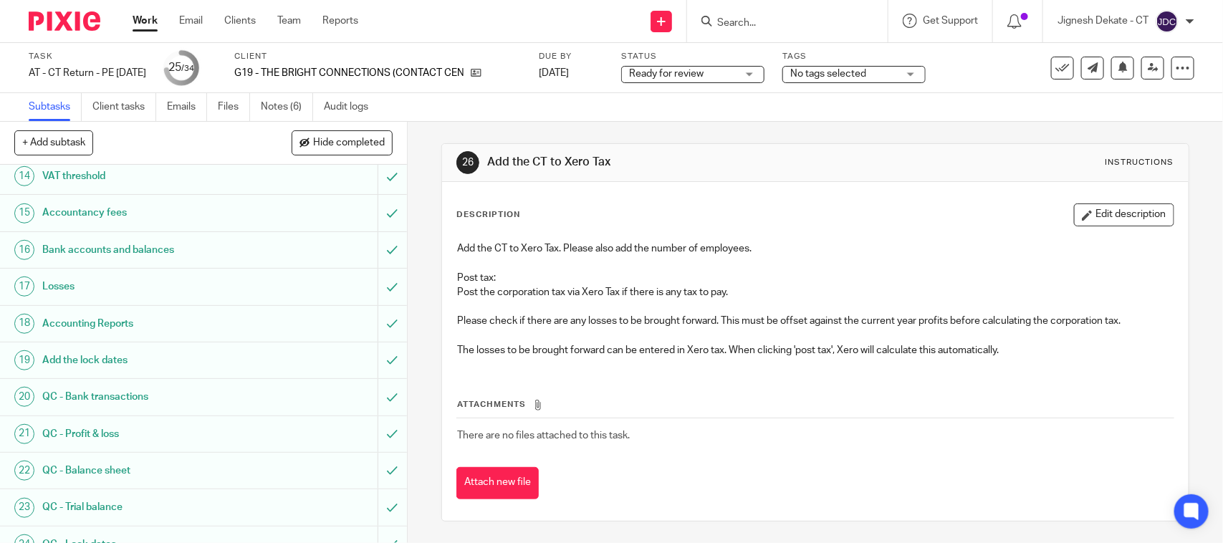
scroll to position [537, 0]
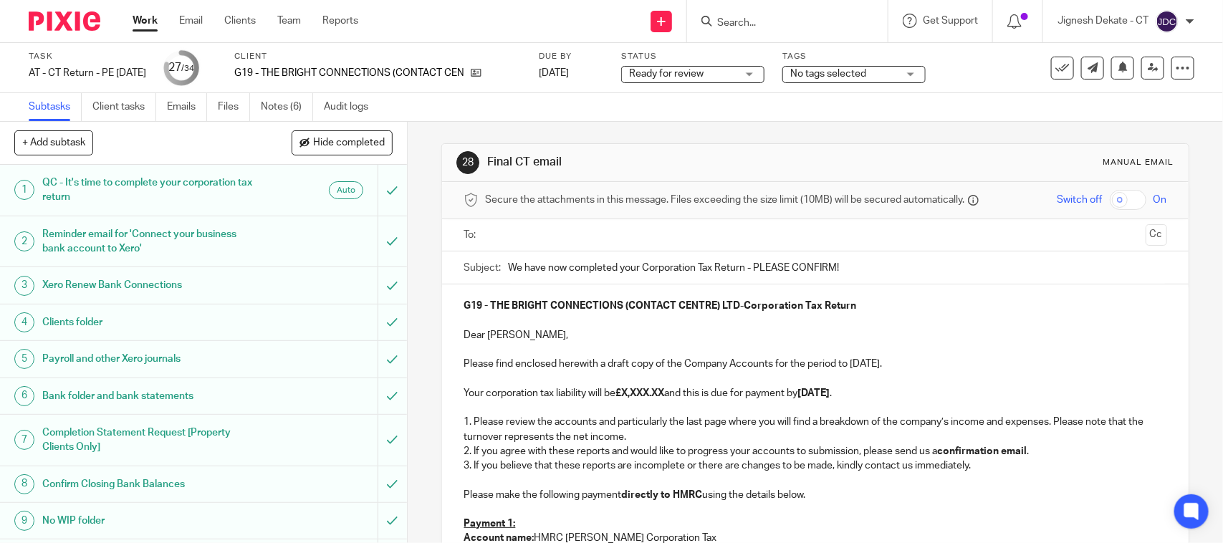
click at [496, 240] on input "text" at bounding box center [814, 235] width 649 height 16
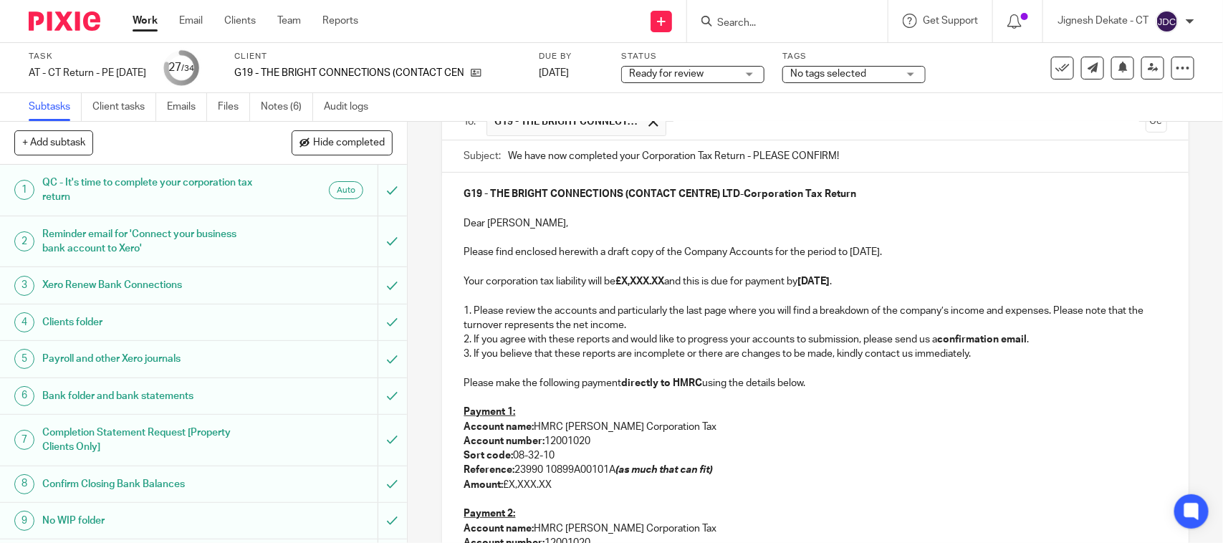
scroll to position [179, 0]
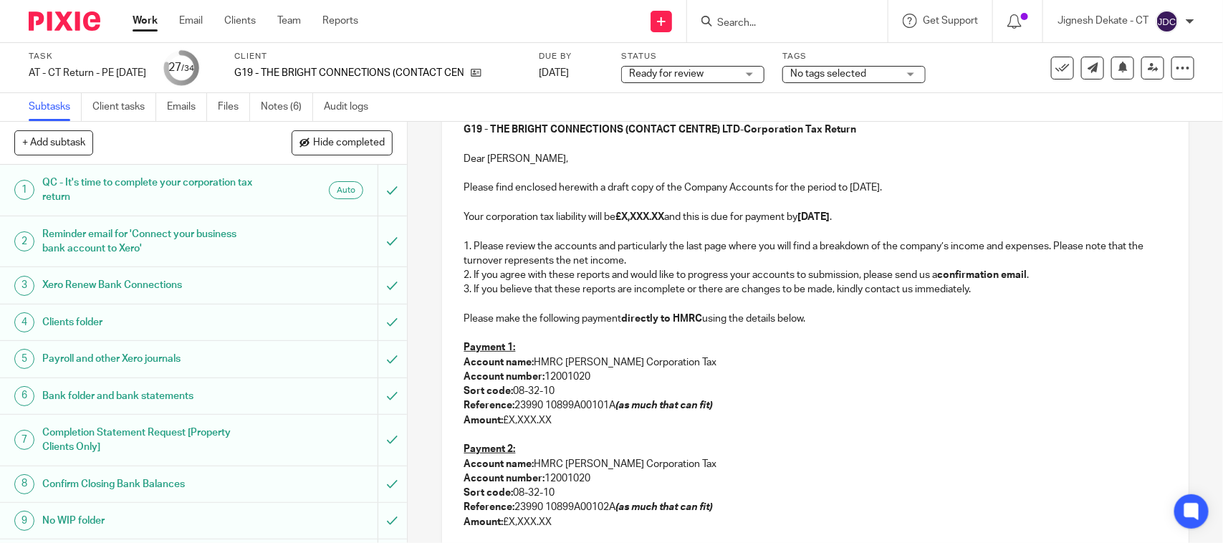
click at [672, 216] on p "Your corporation tax liability will be £X,XXX.XX and this is due for payment by…" at bounding box center [814, 217] width 703 height 14
click at [664, 217] on strong "£X,XXX.XX" at bounding box center [639, 217] width 49 height 10
click at [499, 331] on p at bounding box center [814, 333] width 703 height 14
click at [478, 423] on strong "Amount:" at bounding box center [482, 420] width 39 height 10
click at [482, 439] on p at bounding box center [814, 435] width 703 height 14
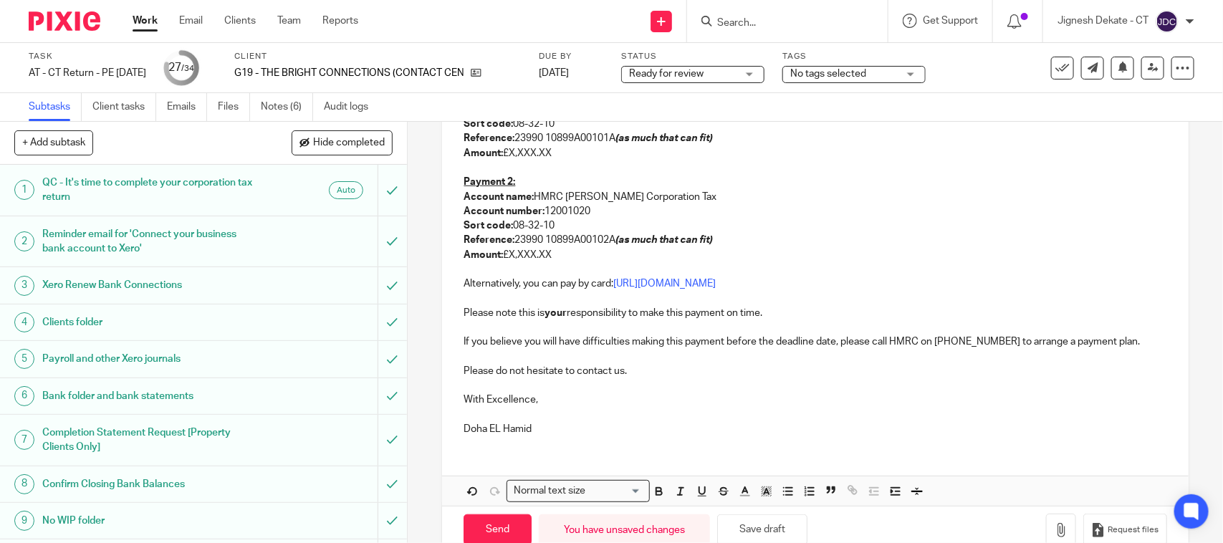
scroll to position [448, 0]
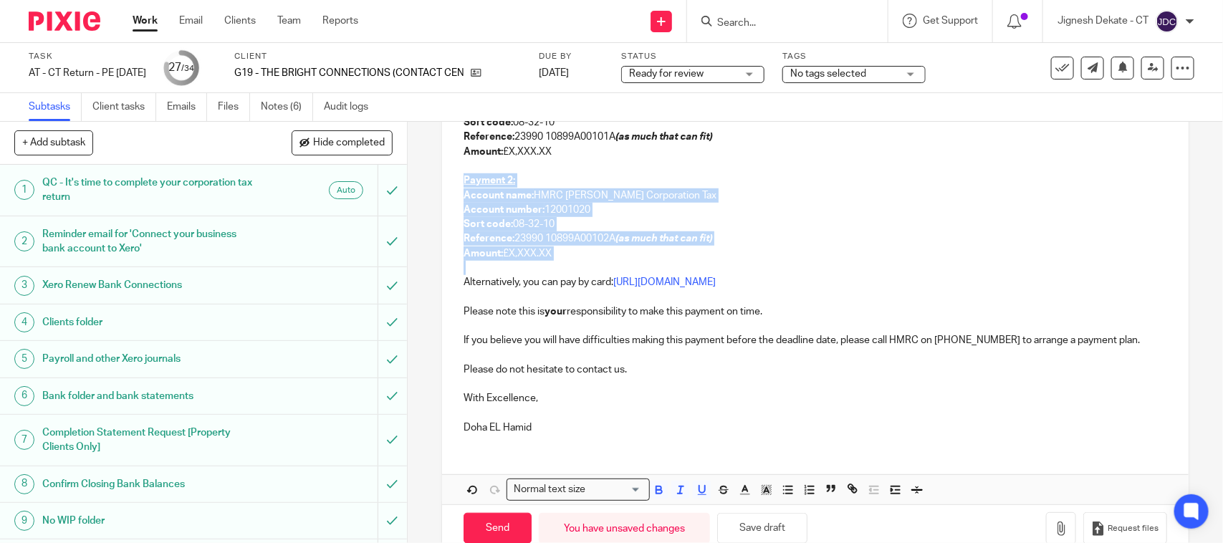
click at [560, 262] on p at bounding box center [814, 268] width 703 height 14
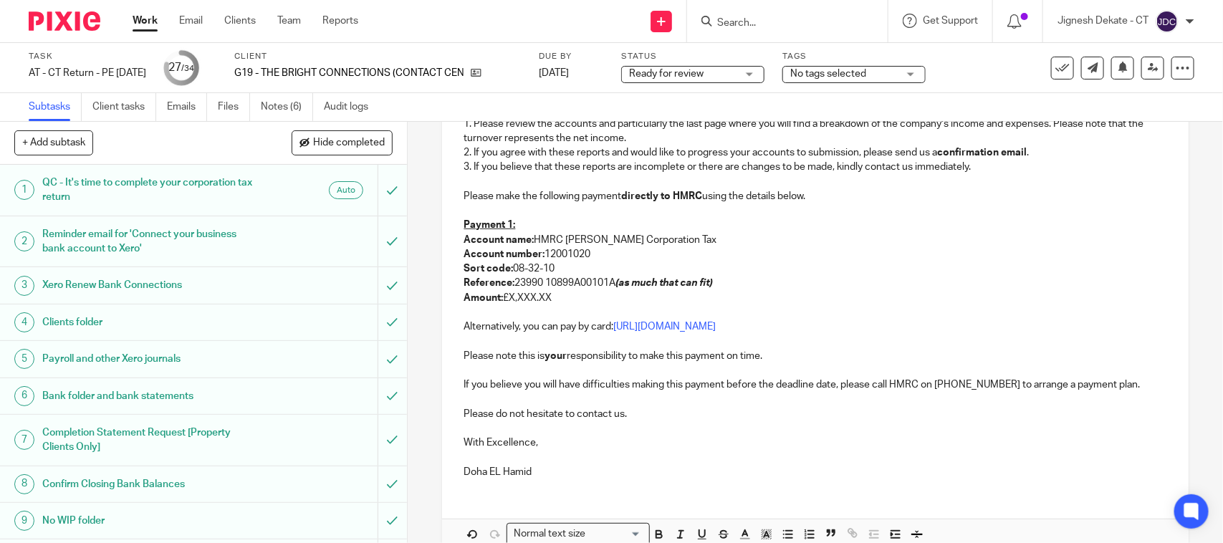
scroll to position [201, 0]
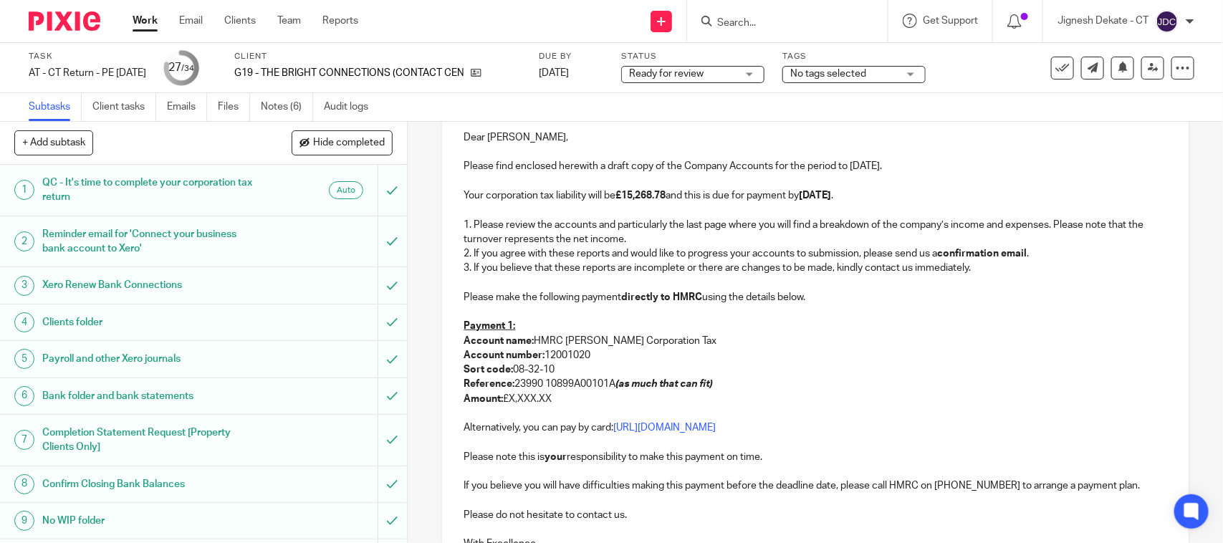
click at [524, 328] on p "Payment 1:" at bounding box center [814, 326] width 703 height 14
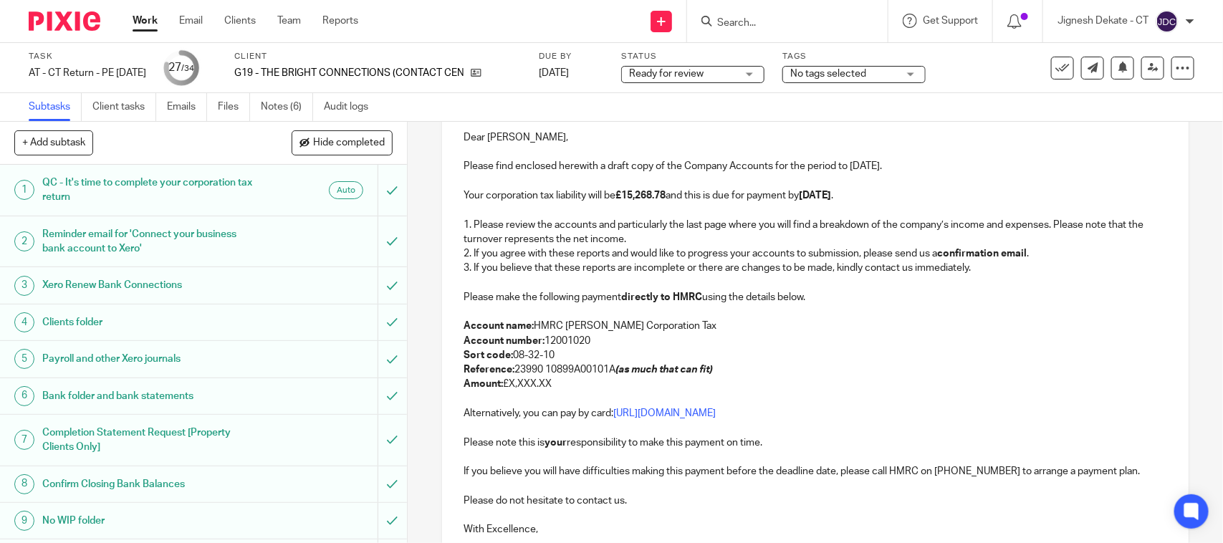
click at [554, 385] on p "Amount: £X,XXX.XX" at bounding box center [814, 384] width 703 height 14
click at [857, 169] on p "Please find enclosed herewith a draft copy of the Company Accounts for the peri…" at bounding box center [814, 166] width 703 height 14
click at [811, 198] on strong "[DATE]" at bounding box center [815, 196] width 32 height 10
click at [871, 308] on p at bounding box center [814, 311] width 703 height 14
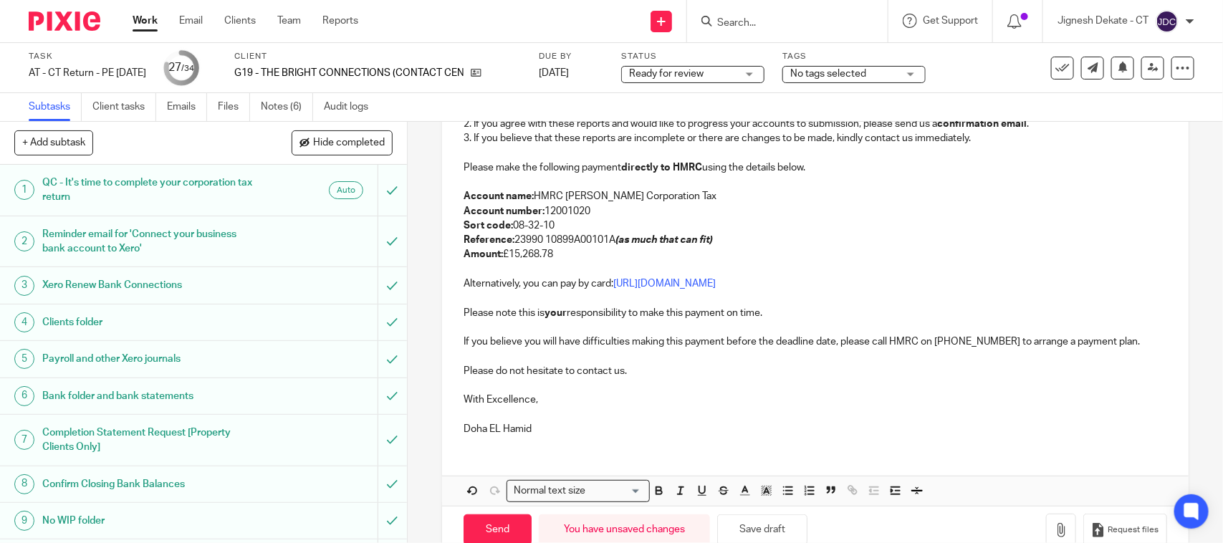
scroll to position [365, 0]
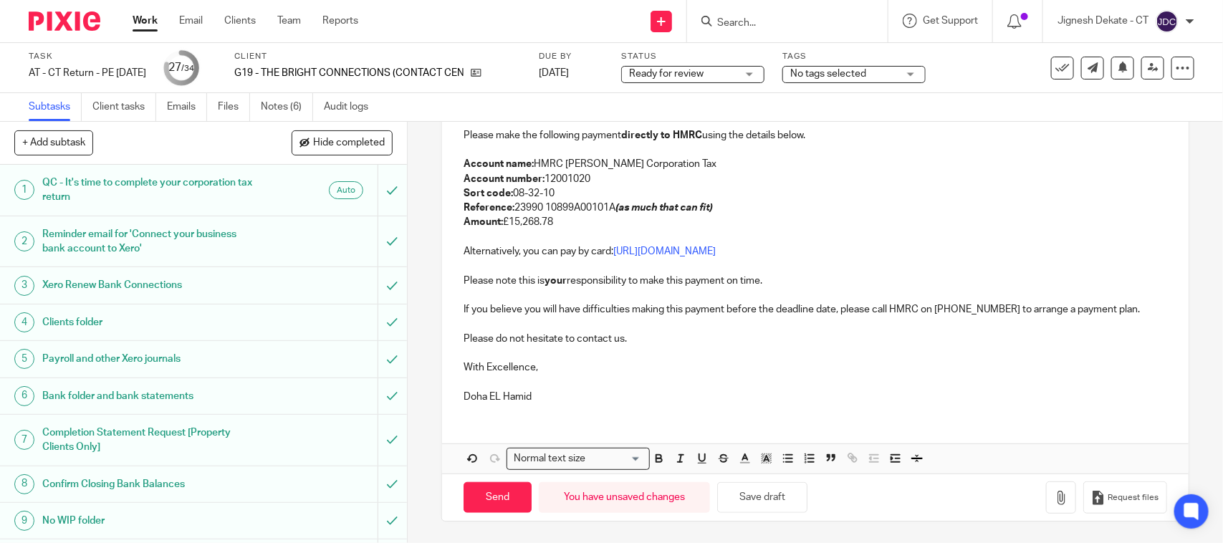
click at [597, 390] on p "Doha EL Hamid" at bounding box center [814, 397] width 703 height 14
click at [597, 390] on p "The Accounts Team (CT)" at bounding box center [814, 397] width 703 height 14
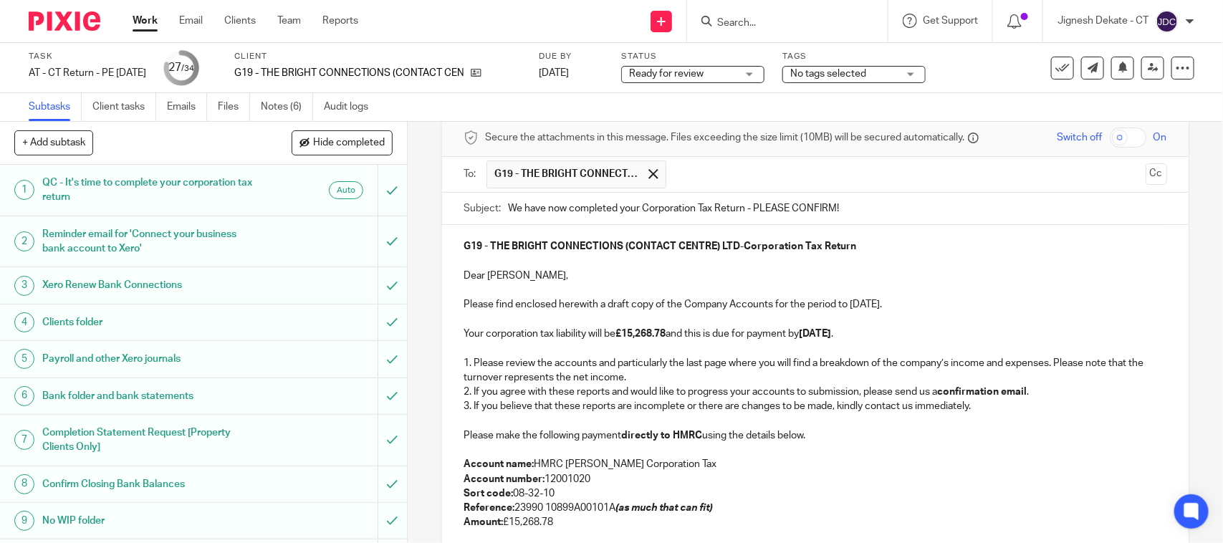
scroll to position [90, 0]
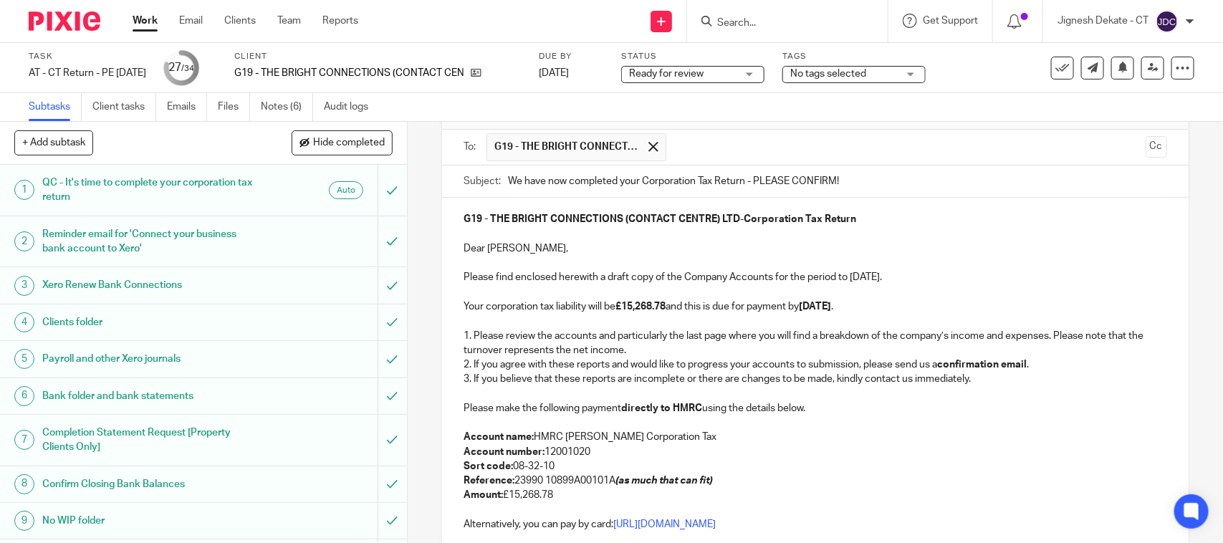
click at [609, 484] on p "Reference: 23990 10899A00101A (as much that can fit)" at bounding box center [814, 480] width 703 height 14
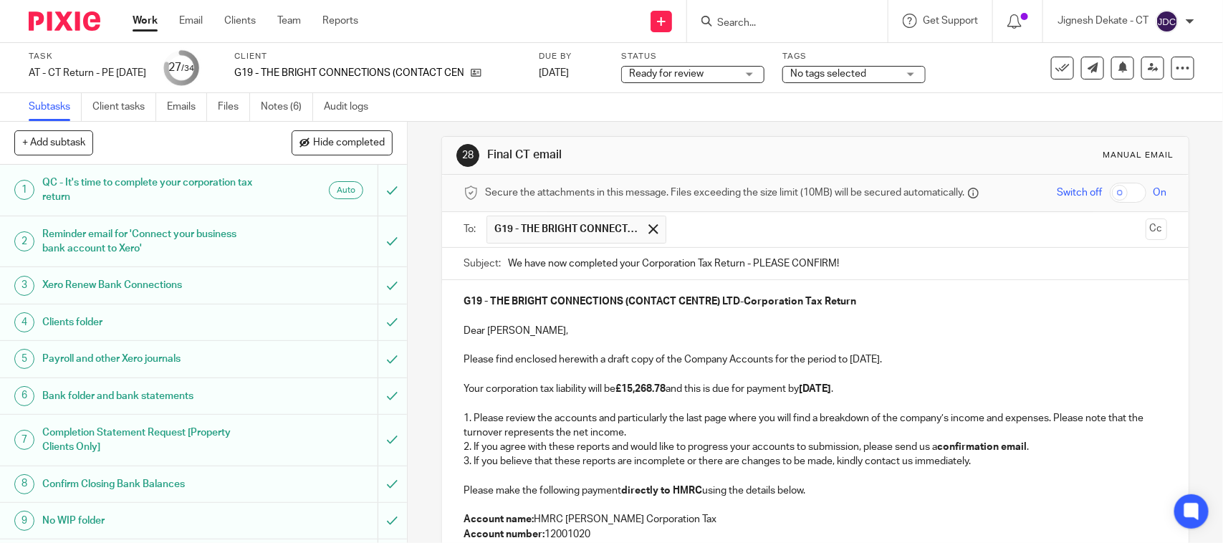
scroll to position [97, 0]
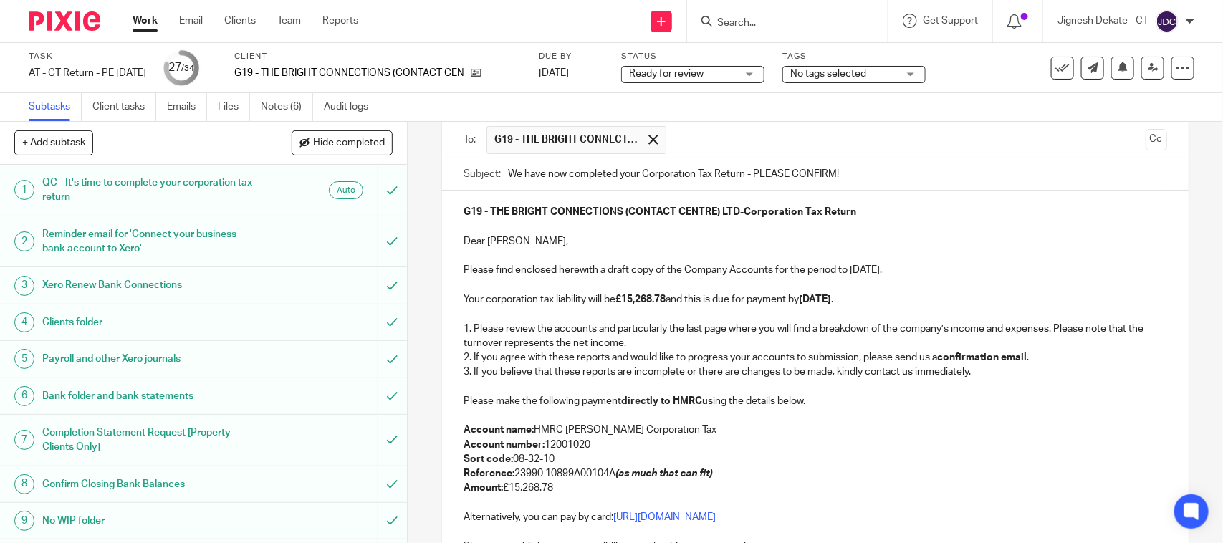
click at [869, 400] on p "Please make the following payment directly to HMRC using the details below." at bounding box center [814, 401] width 703 height 14
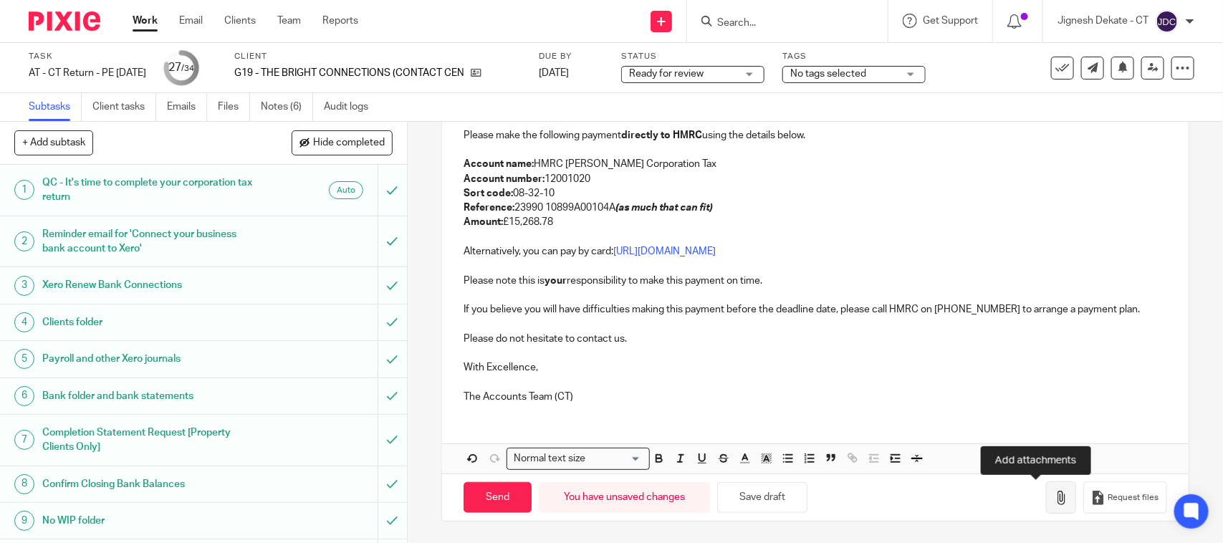
click at [1054, 496] on icon "button" at bounding box center [1061, 498] width 14 height 14
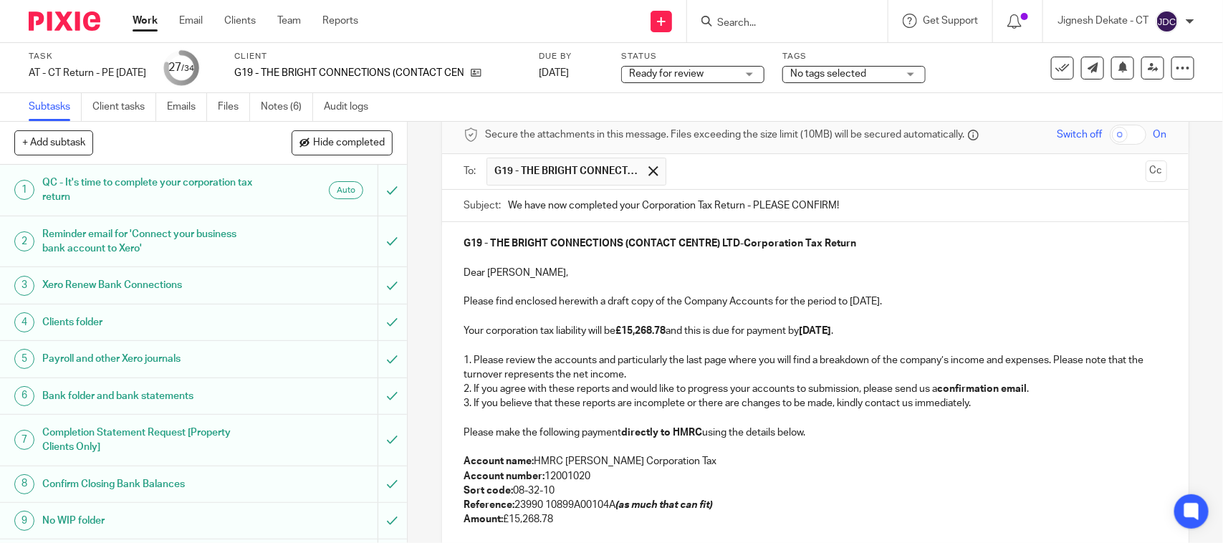
scroll to position [97, 0]
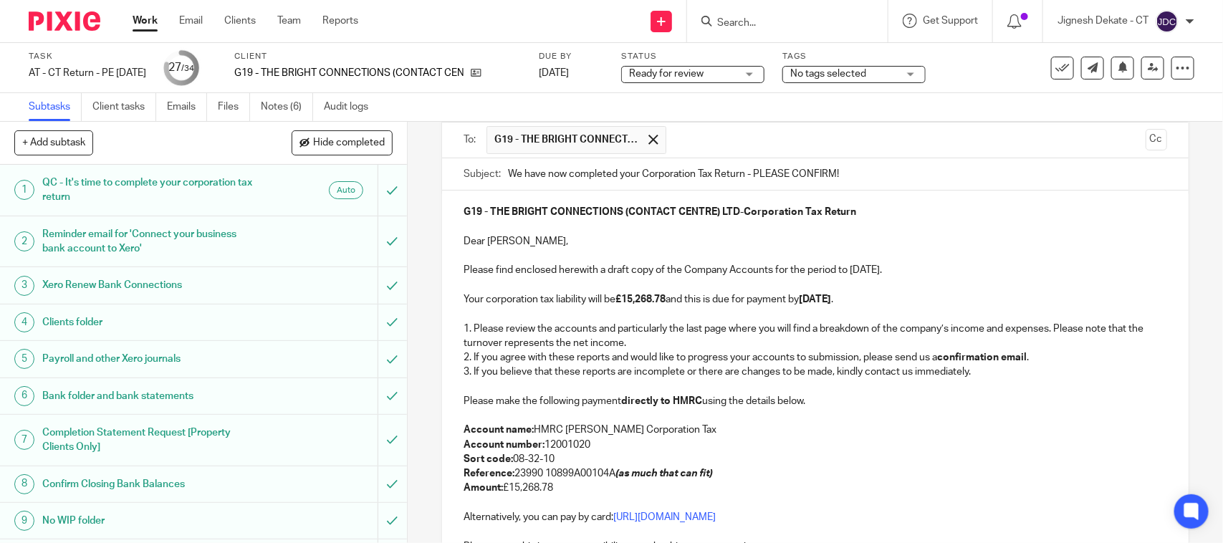
click at [895, 277] on p "Please find enclosed herewith a draft copy of the Company Accounts for the peri…" at bounding box center [814, 270] width 703 height 14
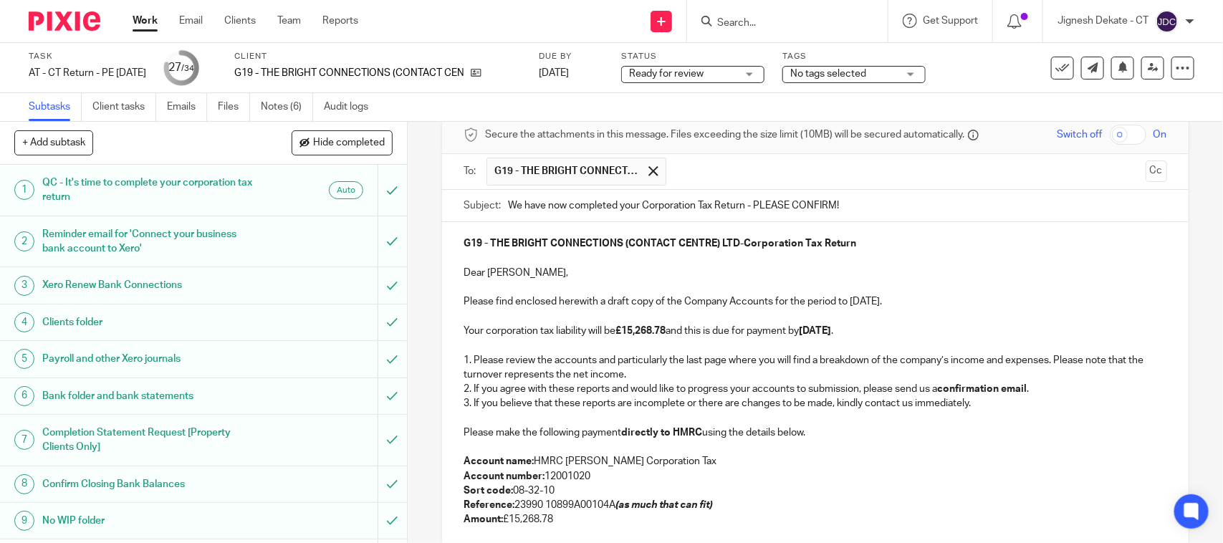
scroll to position [0, 0]
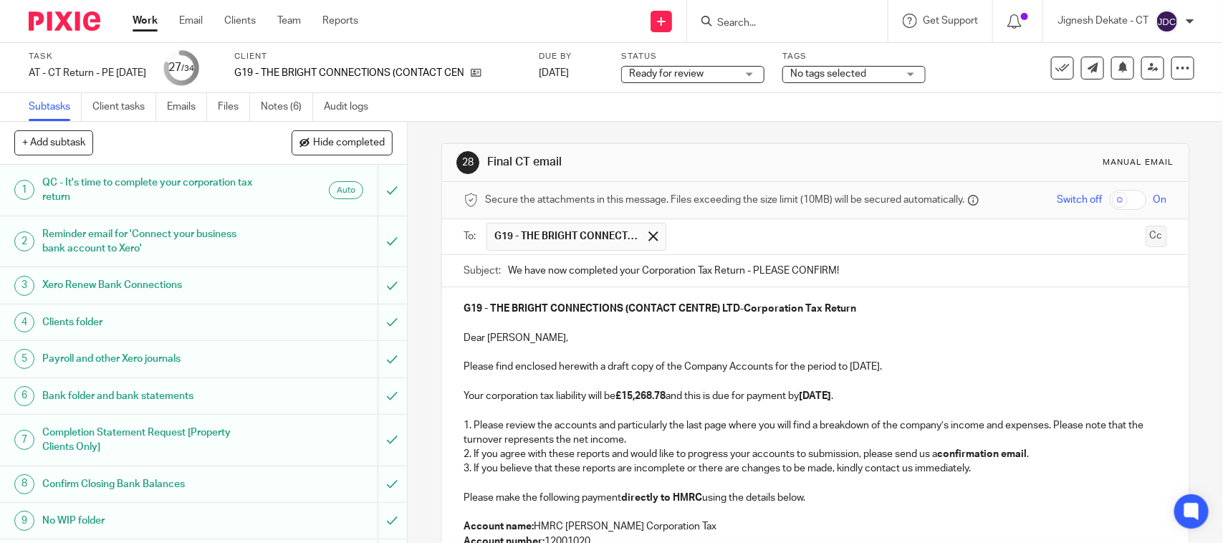
click at [1145, 235] on button "Cc" at bounding box center [1155, 236] width 21 height 21
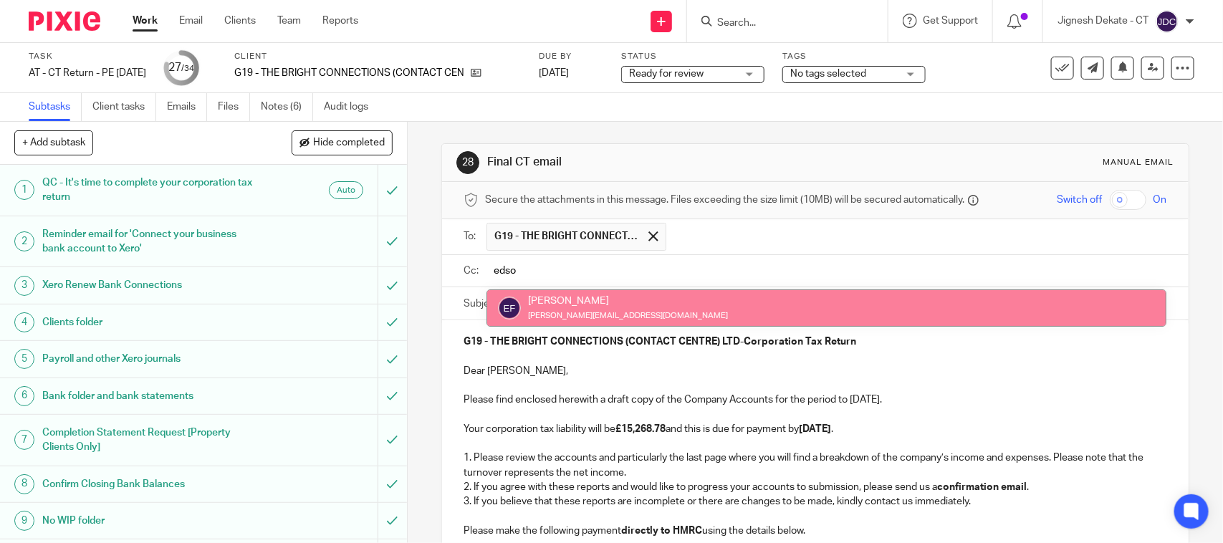
type input "edso"
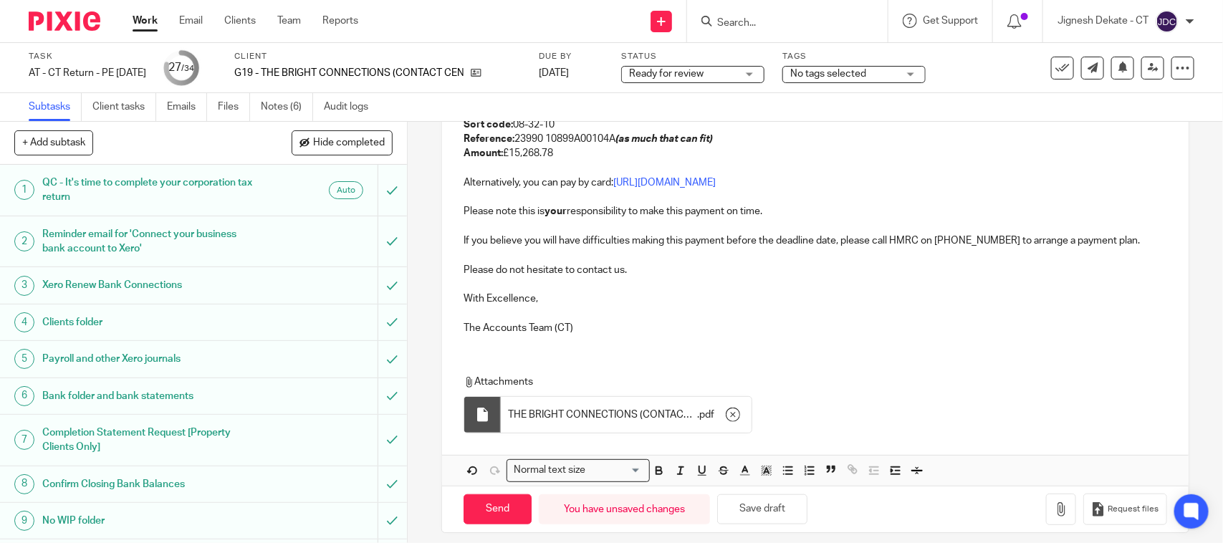
scroll to position [484, 0]
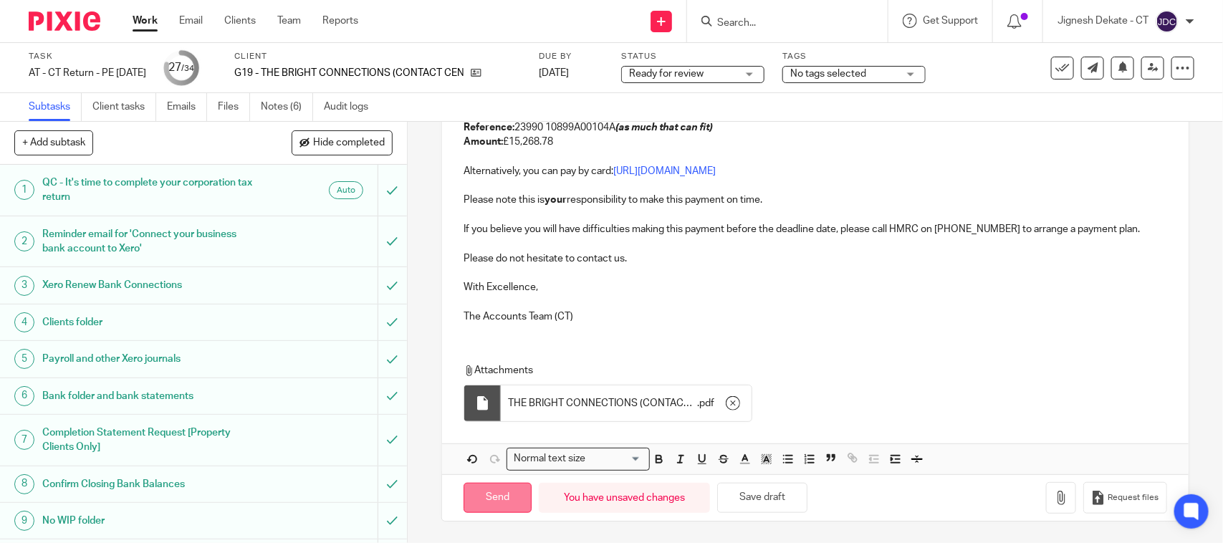
click at [492, 493] on input "Send" at bounding box center [497, 498] width 68 height 31
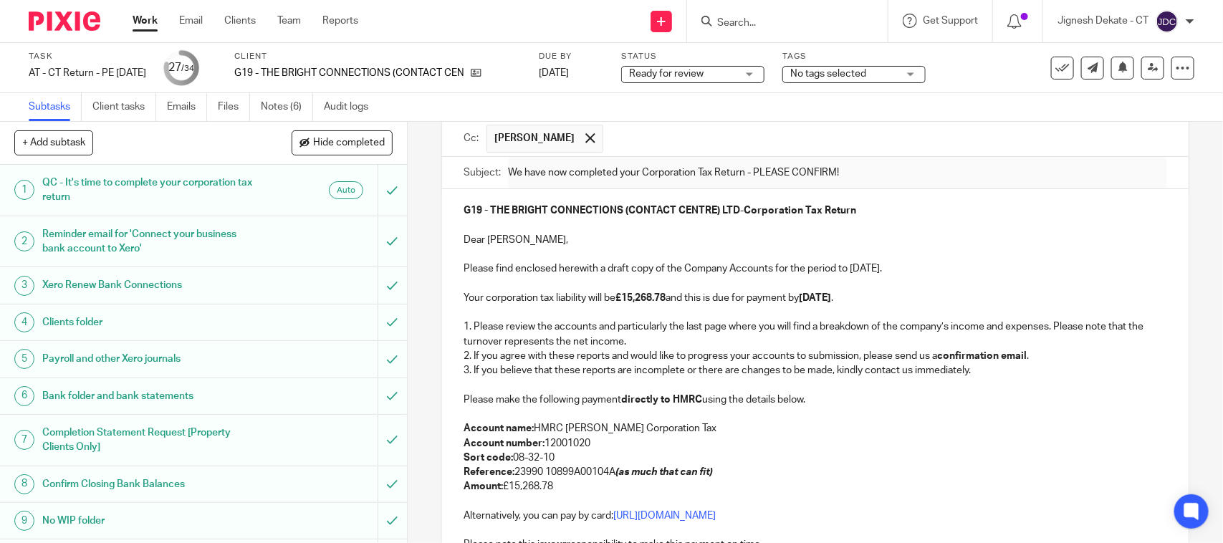
scroll to position [0, 0]
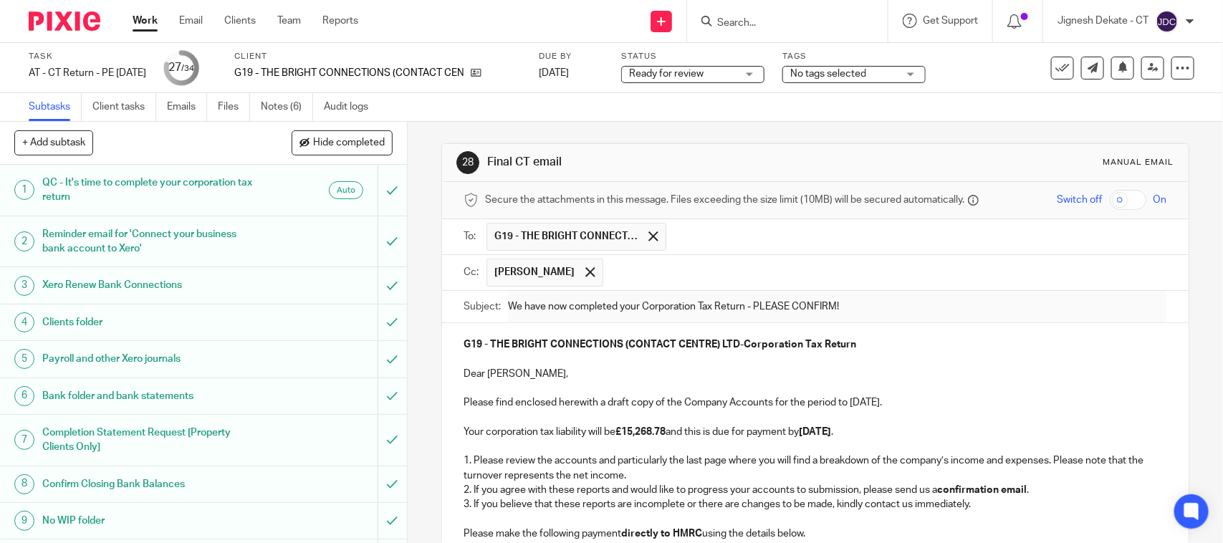
type input "Sent"
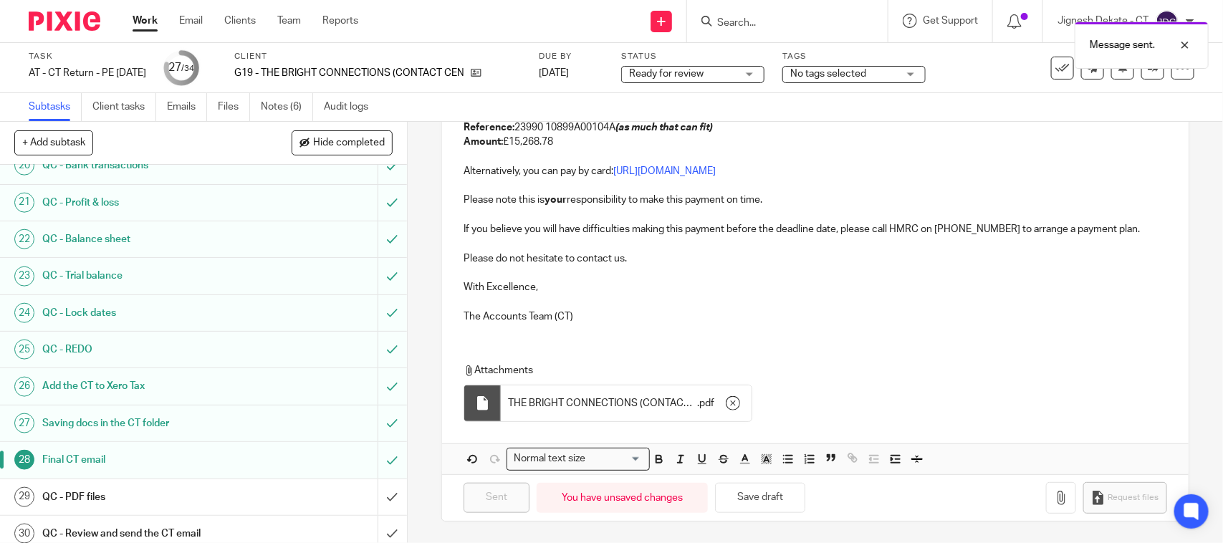
scroll to position [966, 0]
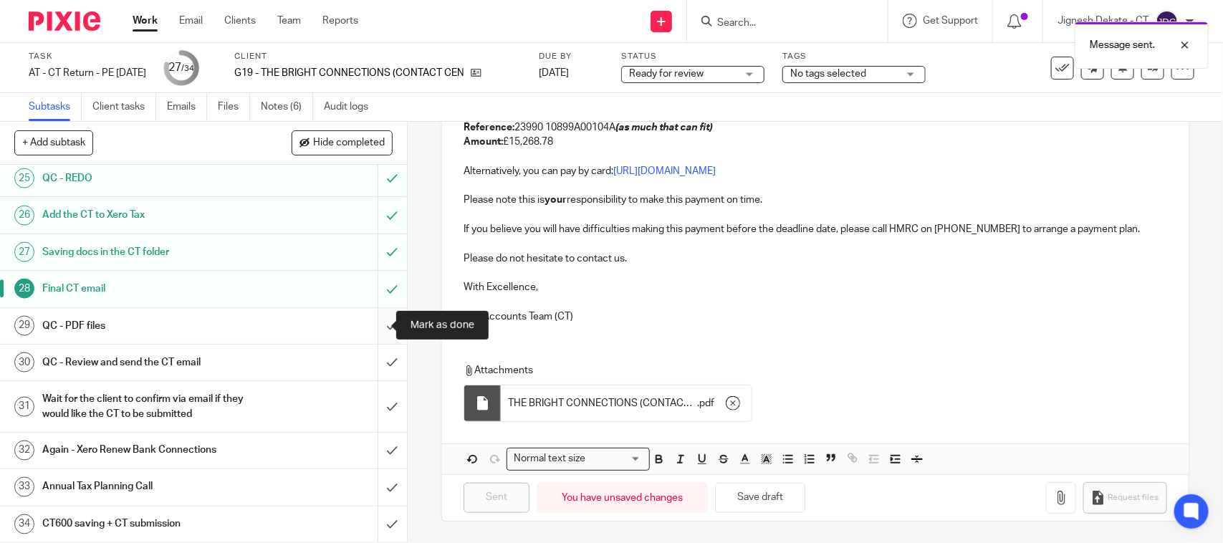
click at [367, 320] on input "submit" at bounding box center [203, 326] width 407 height 36
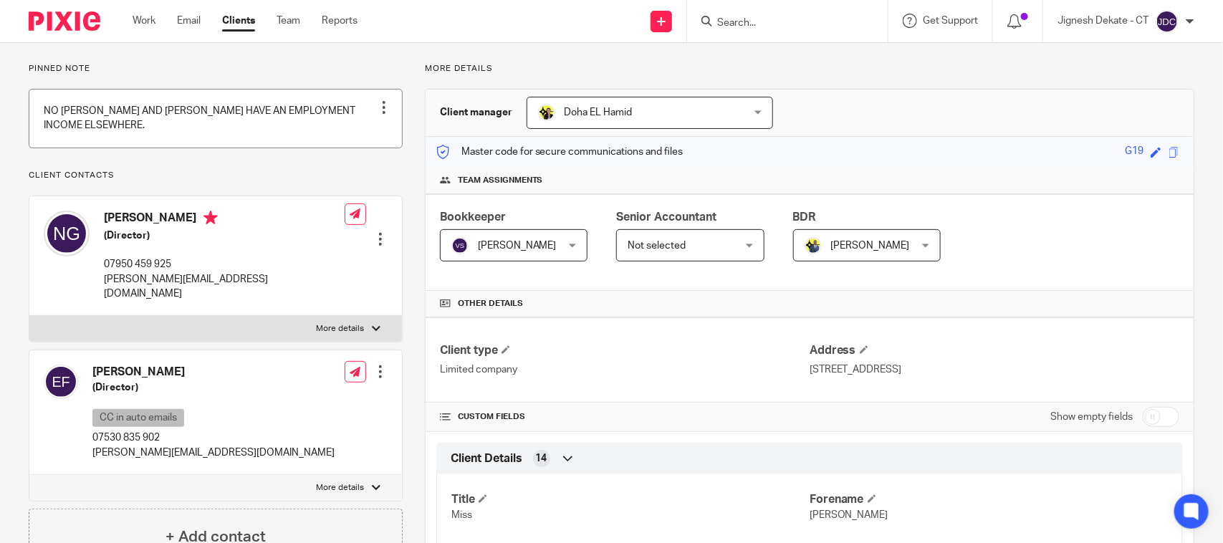
scroll to position [179, 0]
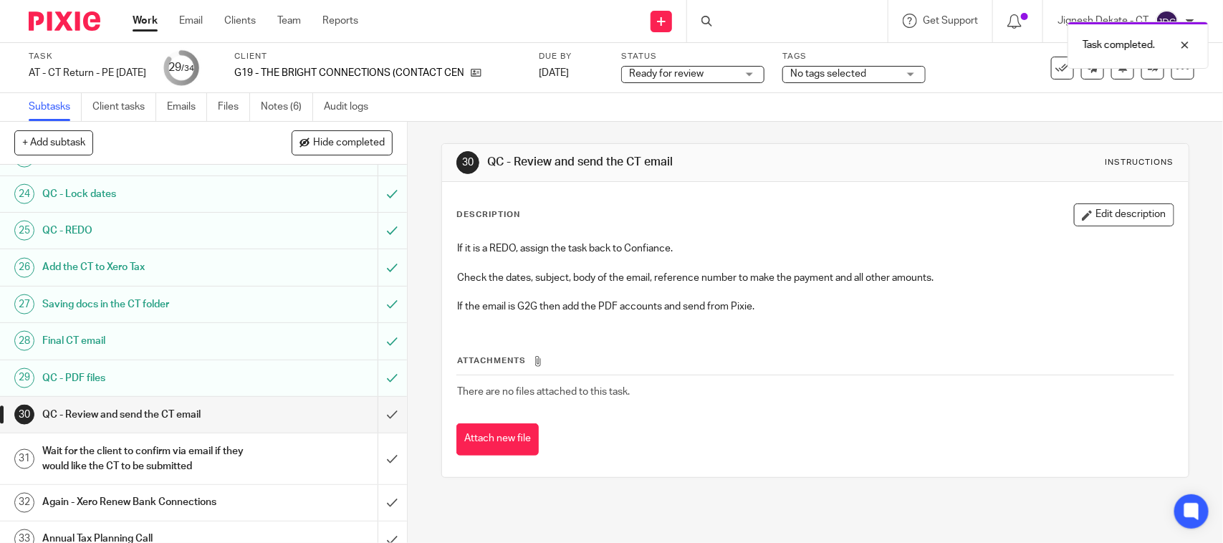
scroll to position [966, 0]
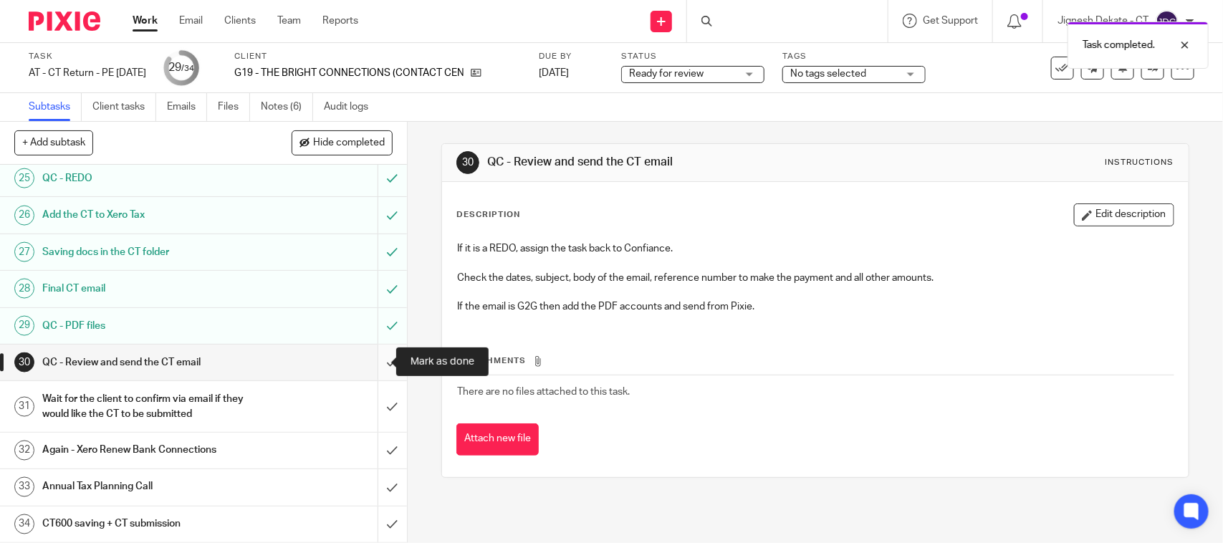
click at [378, 360] on input "submit" at bounding box center [203, 363] width 407 height 36
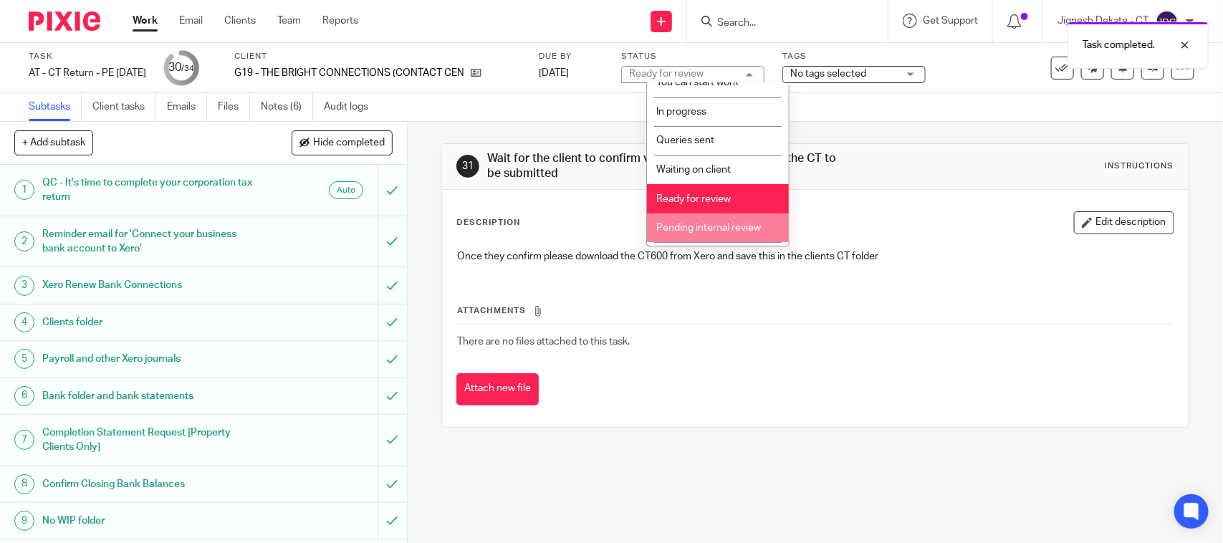
scroll to position [68, 0]
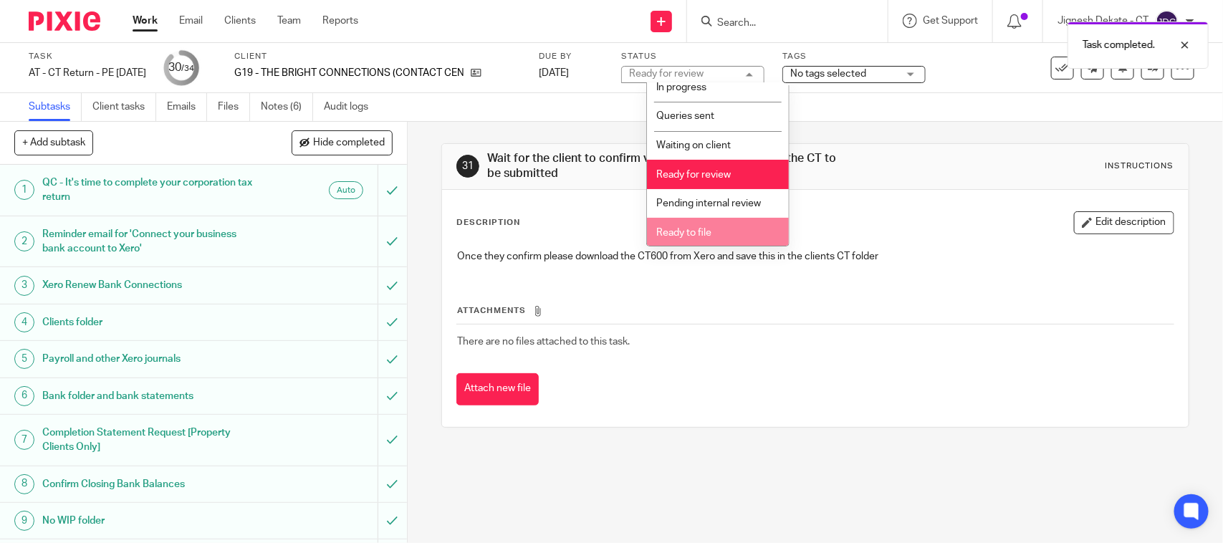
click at [675, 233] on span "Ready to file" at bounding box center [683, 233] width 55 height 10
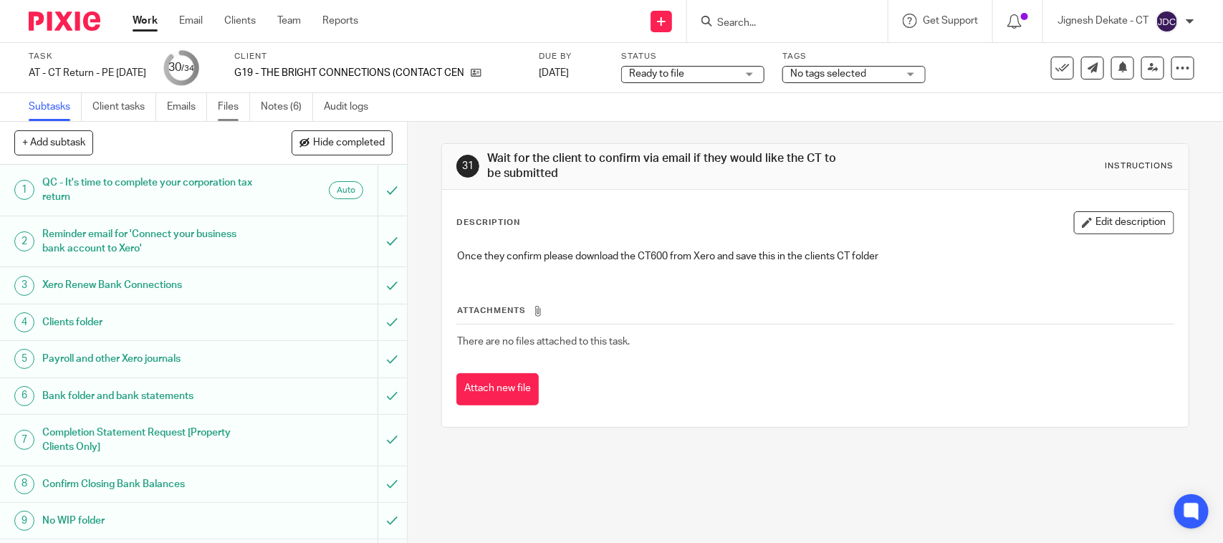
click at [240, 100] on link "Files" at bounding box center [234, 107] width 32 height 28
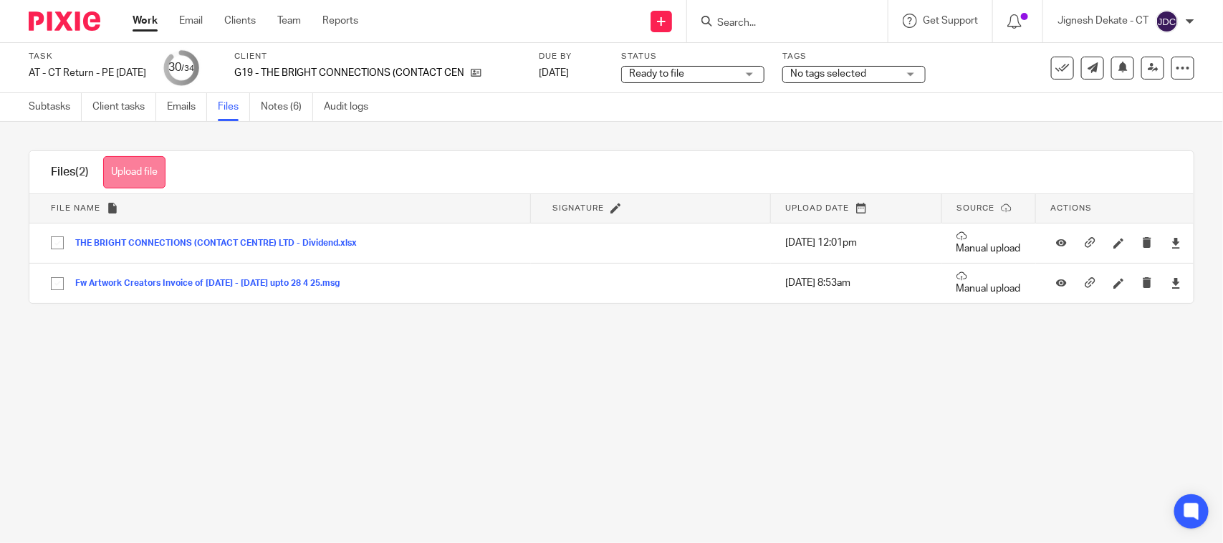
click at [133, 173] on button "Upload file" at bounding box center [134, 172] width 62 height 32
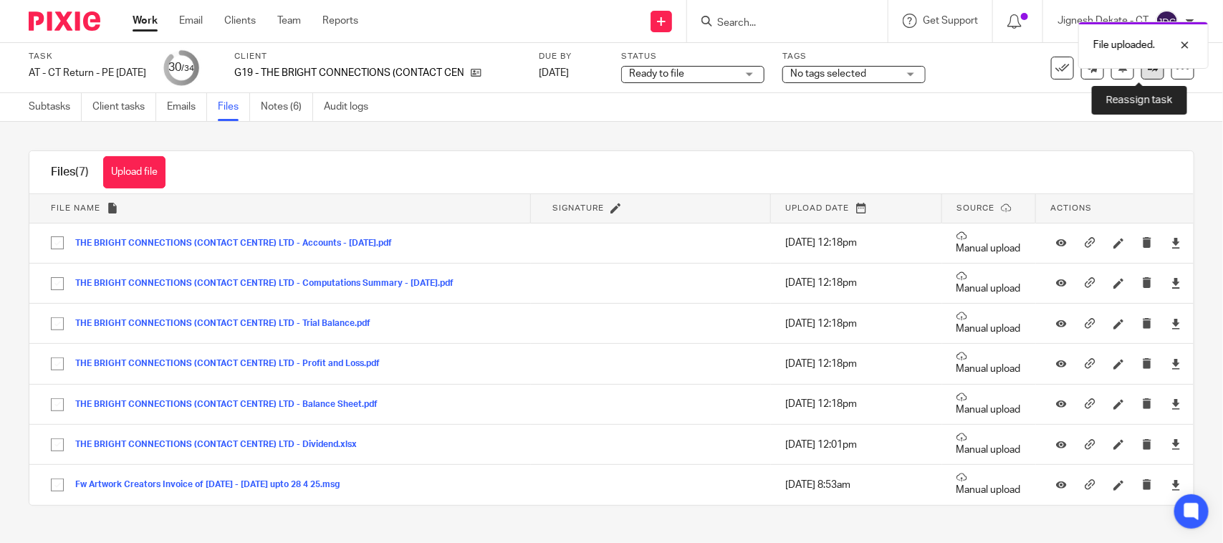
click at [1141, 73] on link at bounding box center [1152, 68] width 23 height 23
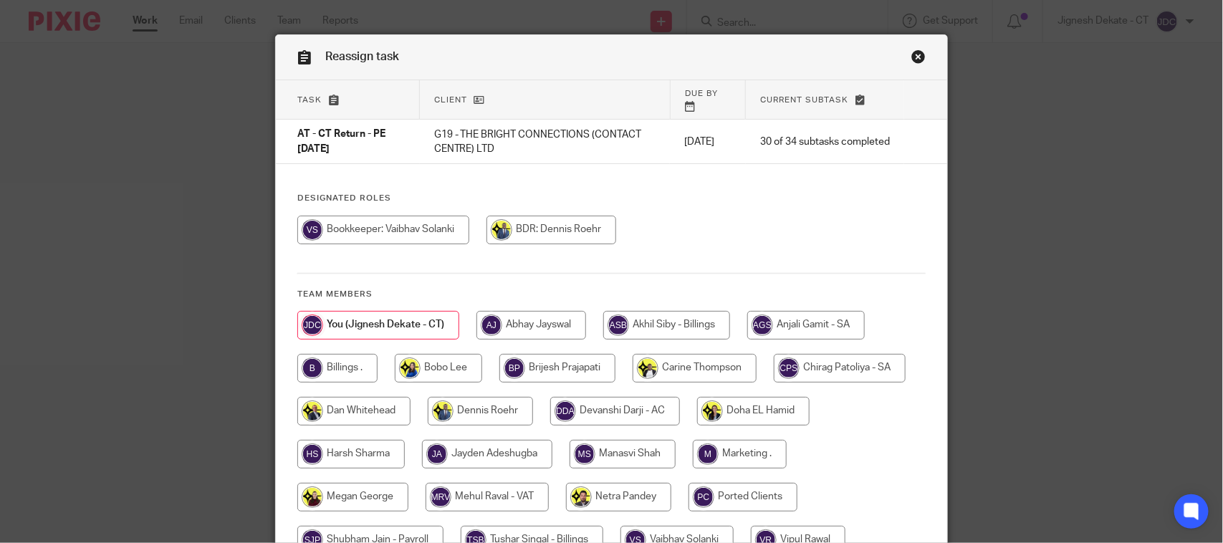
scroll to position [90, 0]
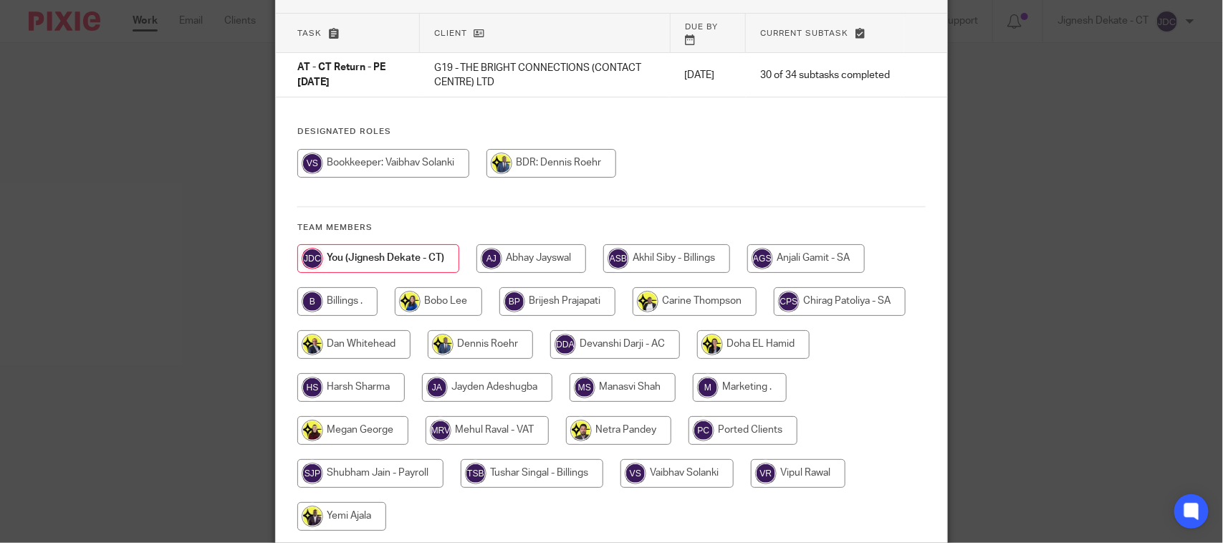
click at [342, 296] on input "radio" at bounding box center [337, 301] width 80 height 29
radio input "true"
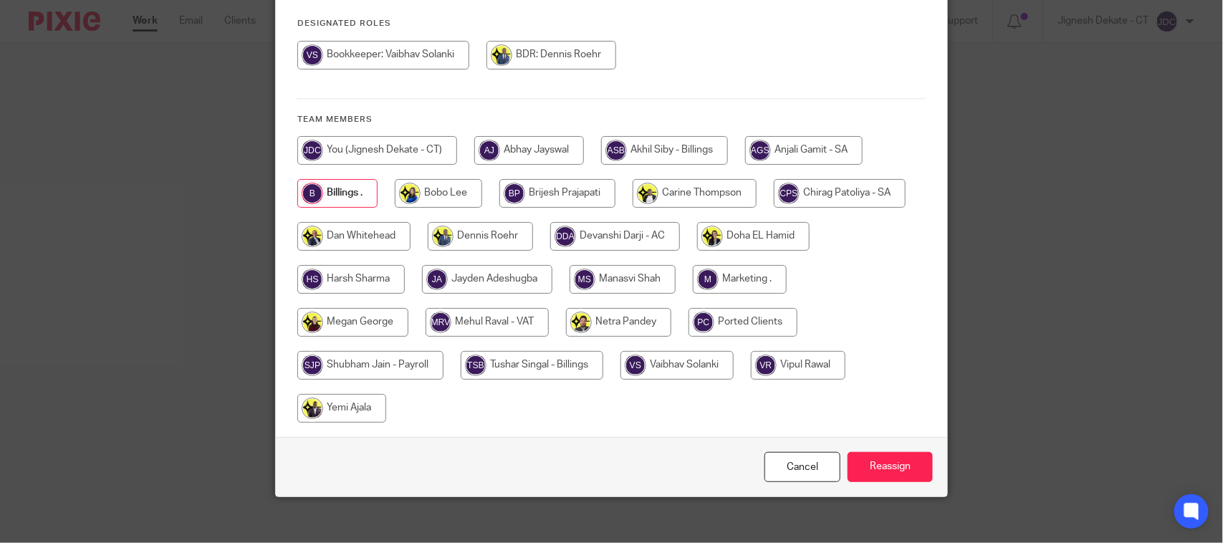
scroll to position [198, 0]
click at [878, 451] on input "Reassign" at bounding box center [889, 466] width 85 height 31
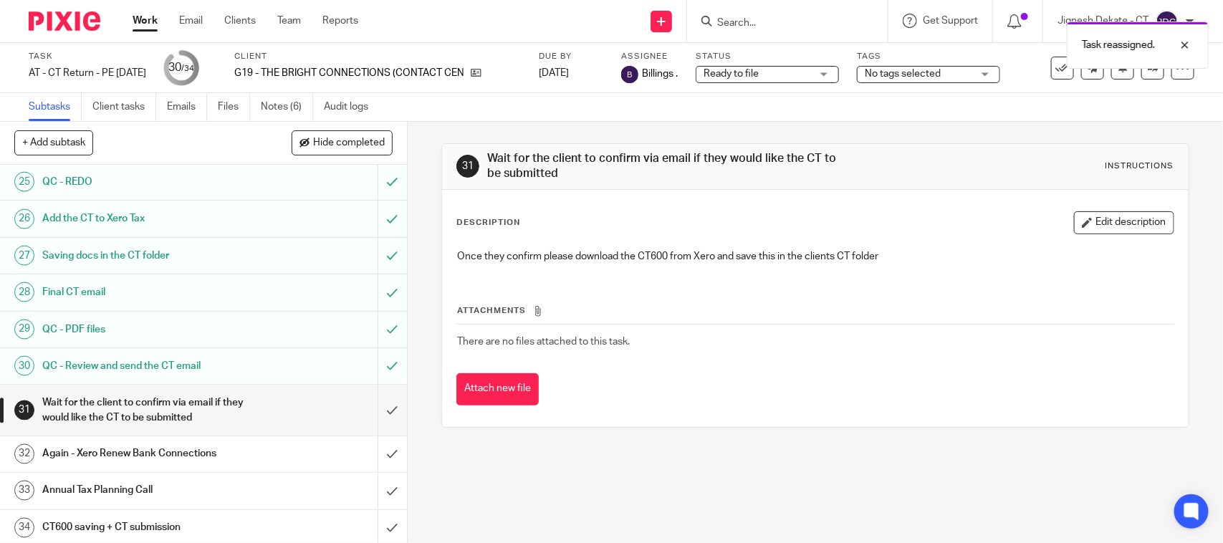
scroll to position [966, 0]
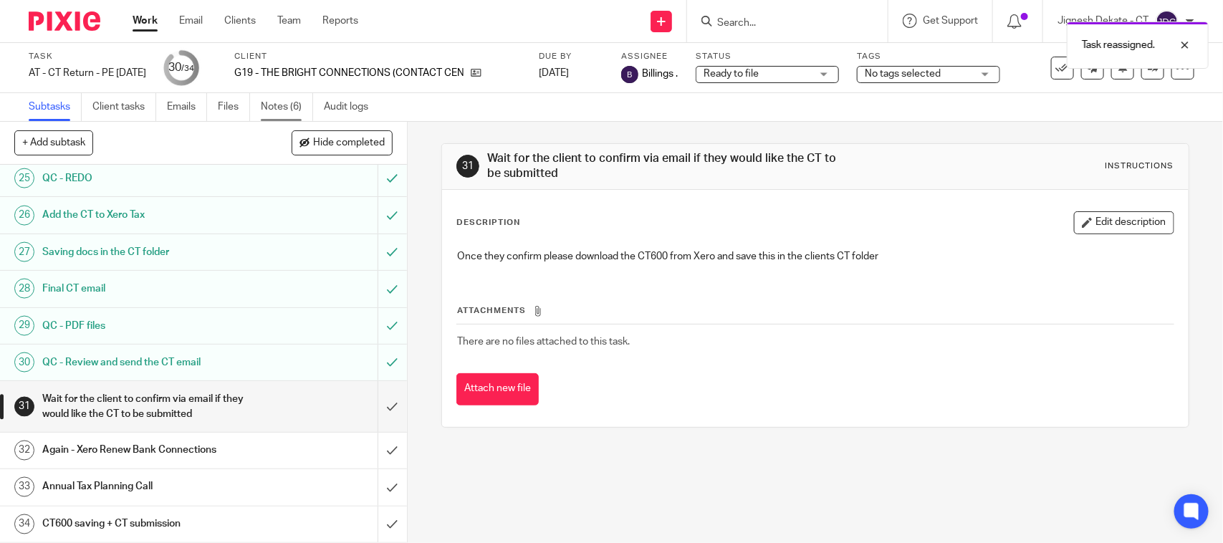
click at [262, 109] on link "Notes (6)" at bounding box center [287, 107] width 52 height 28
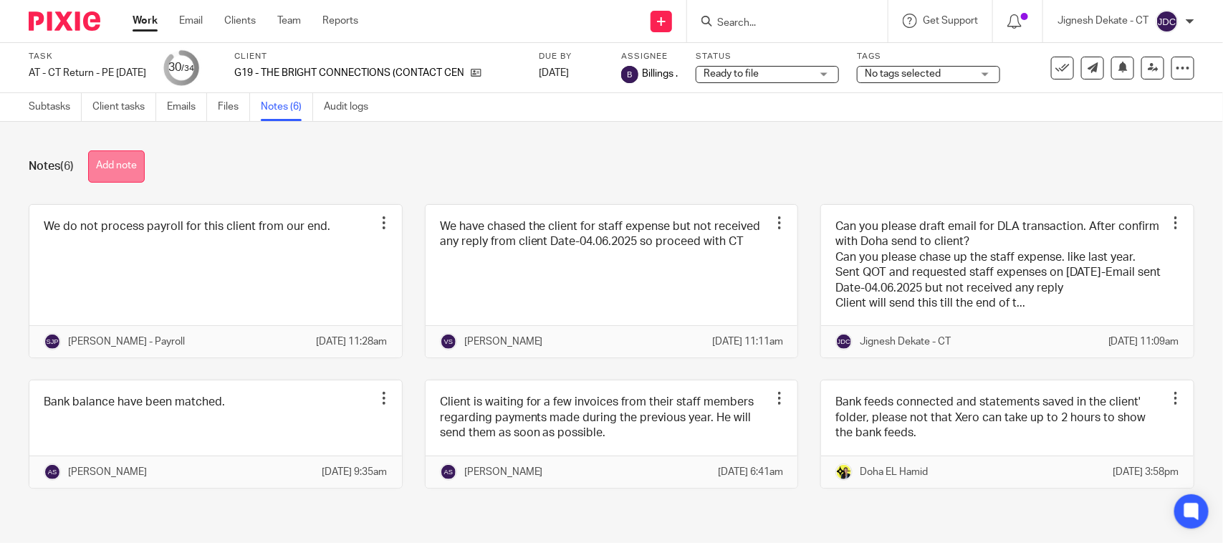
click at [128, 168] on button "Add note" at bounding box center [116, 166] width 57 height 32
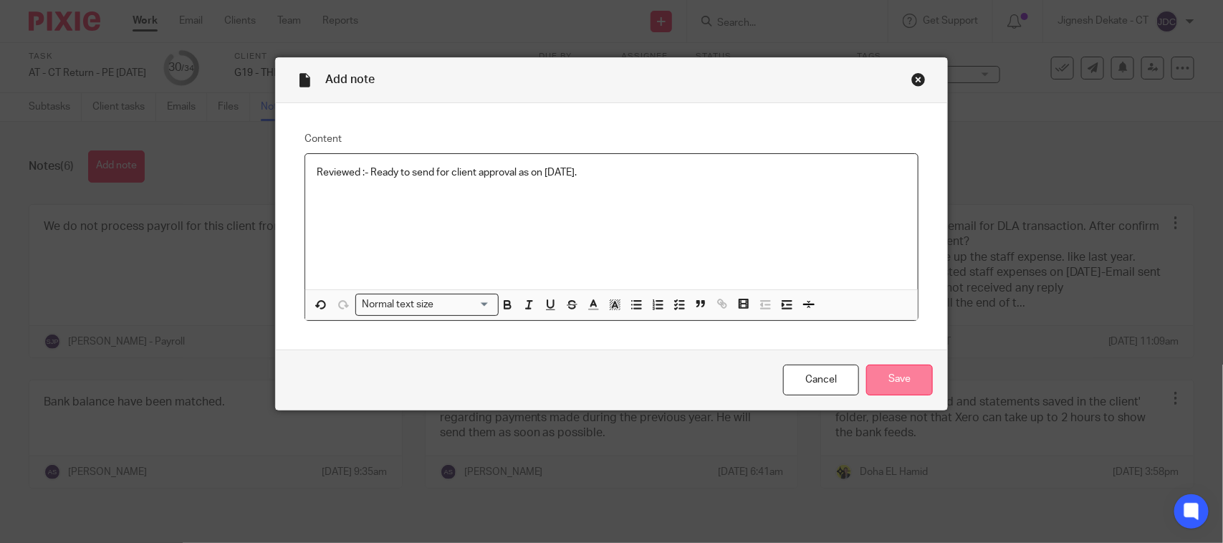
click at [875, 373] on input "Save" at bounding box center [899, 380] width 67 height 31
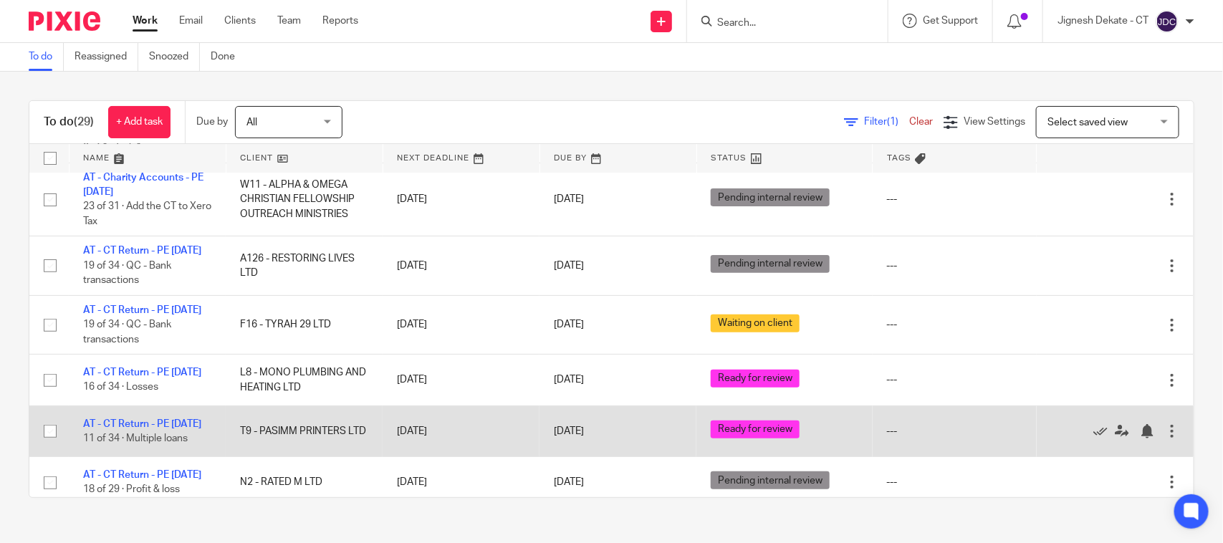
scroll to position [269, 0]
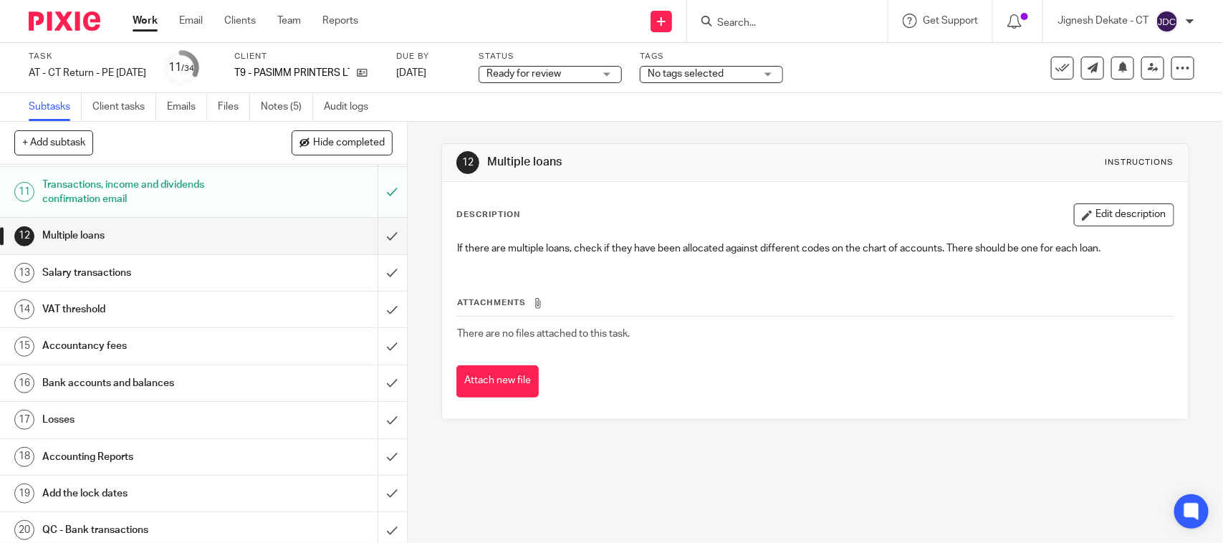
scroll to position [358, 0]
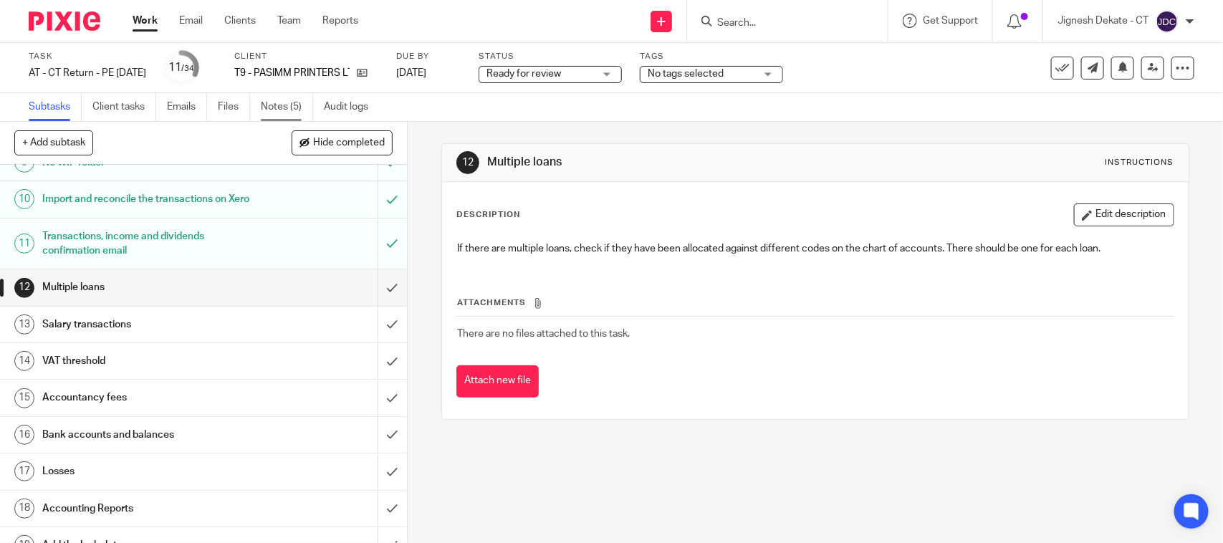
click at [284, 102] on link "Notes (5)" at bounding box center [287, 107] width 52 height 28
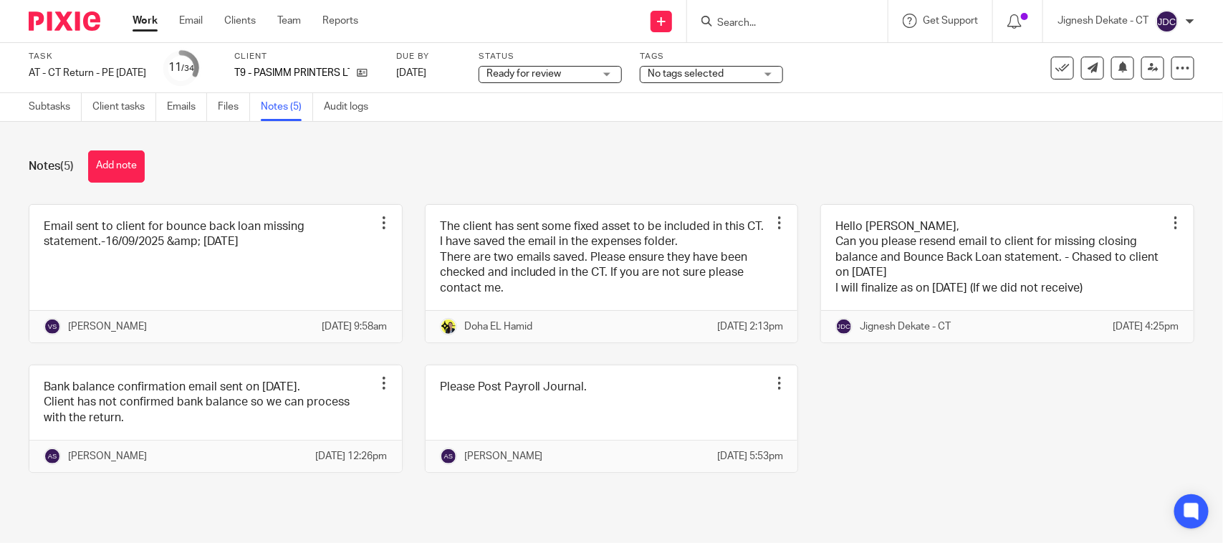
click at [733, 29] on input "Search" at bounding box center [780, 23] width 129 height 13
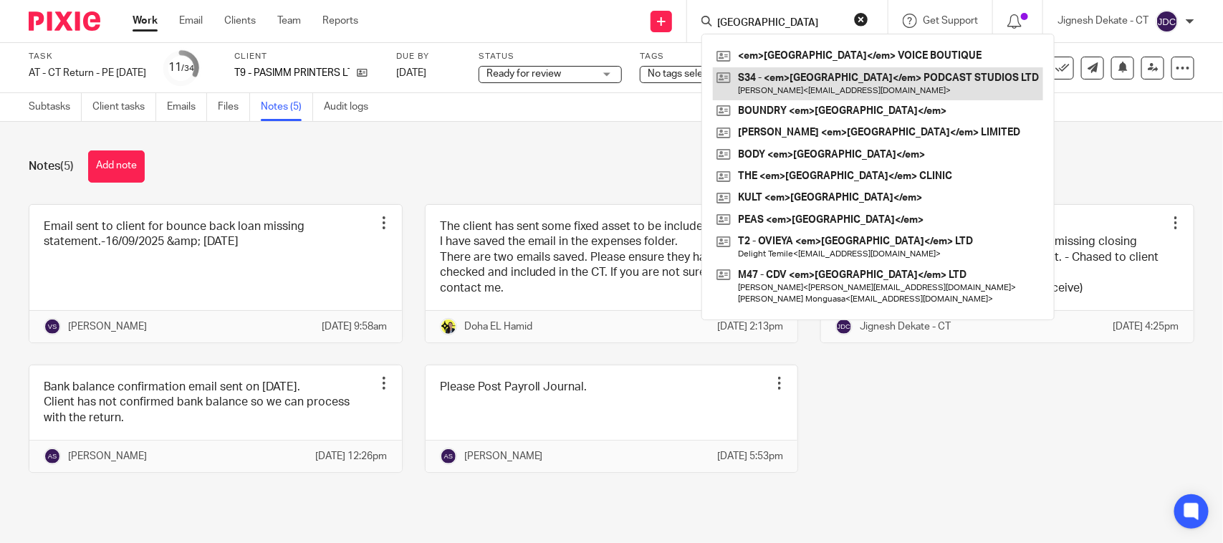
type input "London"
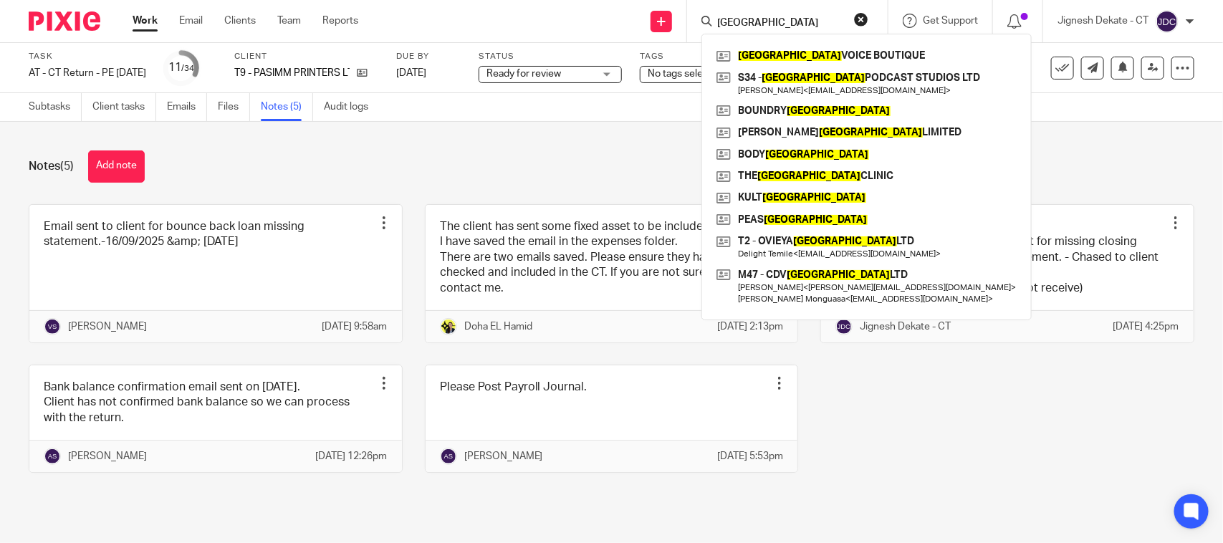
click at [550, 140] on div "Notes (5) Add note Email sent to client for bounce back loan missing statement.…" at bounding box center [611, 322] width 1223 height 401
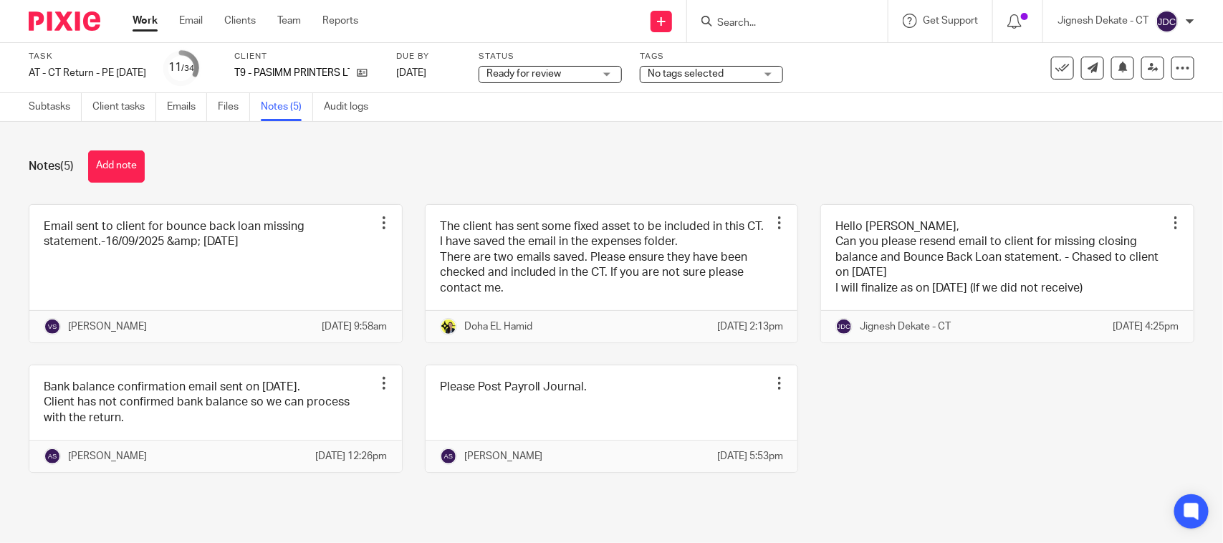
click at [783, 155] on div "Notes (5) Add note" at bounding box center [611, 166] width 1165 height 32
click at [360, 159] on div "Notes (5) Add note" at bounding box center [611, 166] width 1165 height 32
click at [125, 163] on button "Add note" at bounding box center [116, 166] width 57 height 32
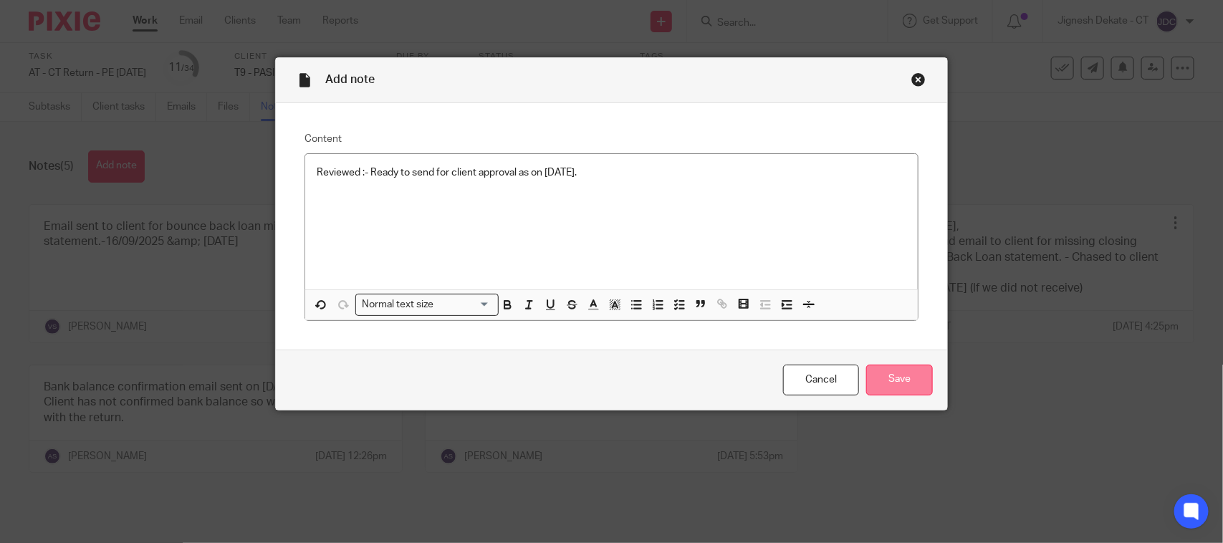
click at [890, 370] on input "Save" at bounding box center [899, 380] width 67 height 31
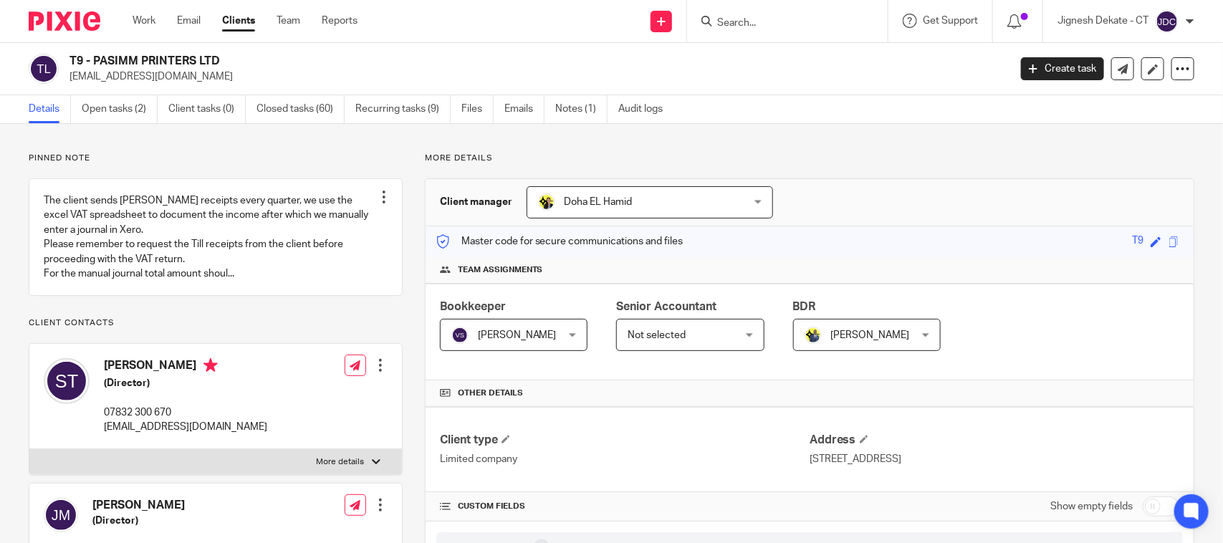
click at [273, 329] on p "Client contacts" at bounding box center [216, 322] width 374 height 11
drag, startPoint x: 419, startPoint y: 161, endPoint x: 489, endPoint y: 158, distance: 70.3
click at [582, 112] on link "Notes (1)" at bounding box center [581, 109] width 52 height 28
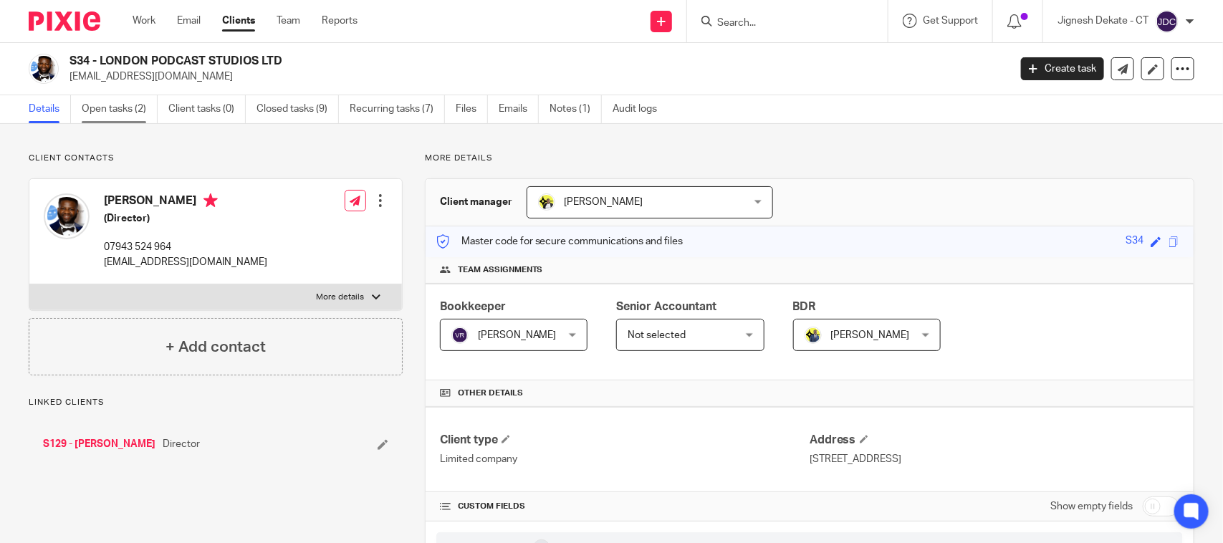
click at [119, 112] on link "Open tasks (2)" at bounding box center [120, 109] width 76 height 28
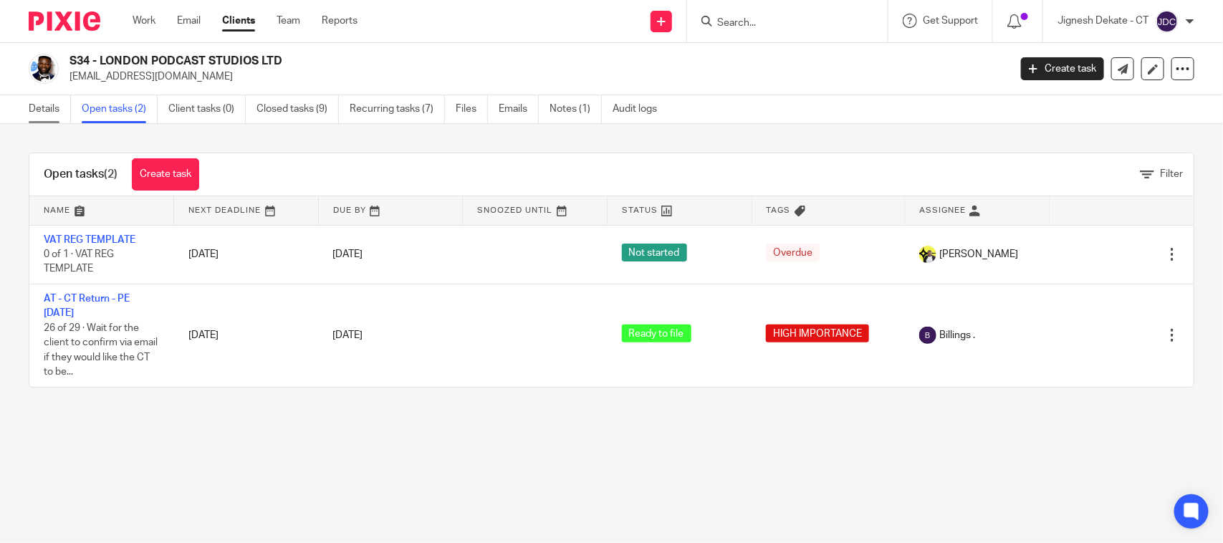
click at [31, 112] on link "Details" at bounding box center [50, 109] width 42 height 28
click at [122, 111] on link "Open tasks (2)" at bounding box center [120, 109] width 76 height 28
click at [57, 109] on link "Details" at bounding box center [50, 109] width 42 height 28
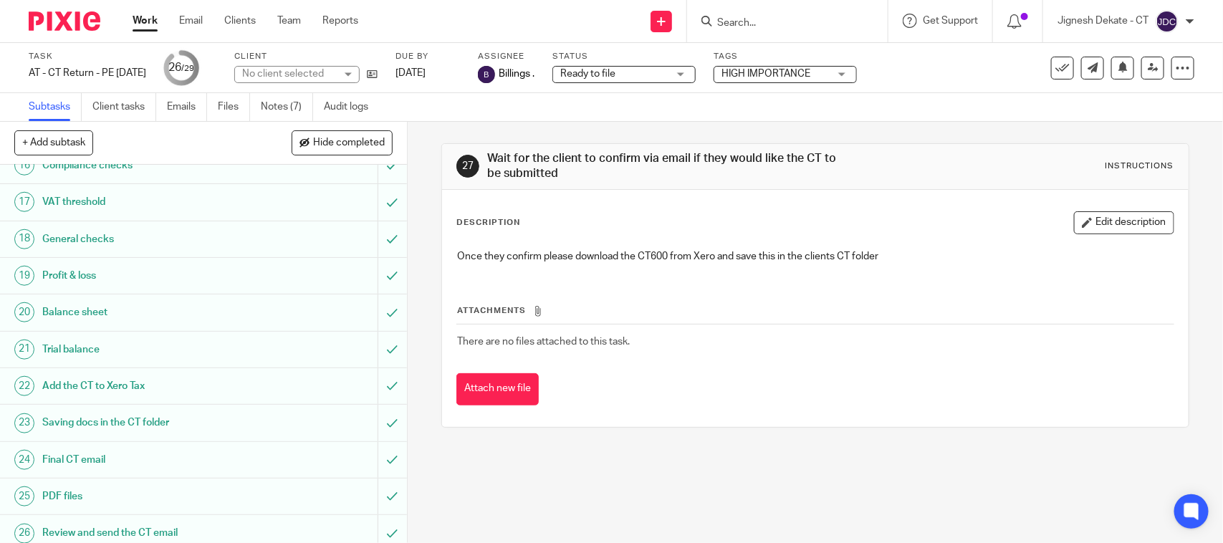
scroll to position [781, 0]
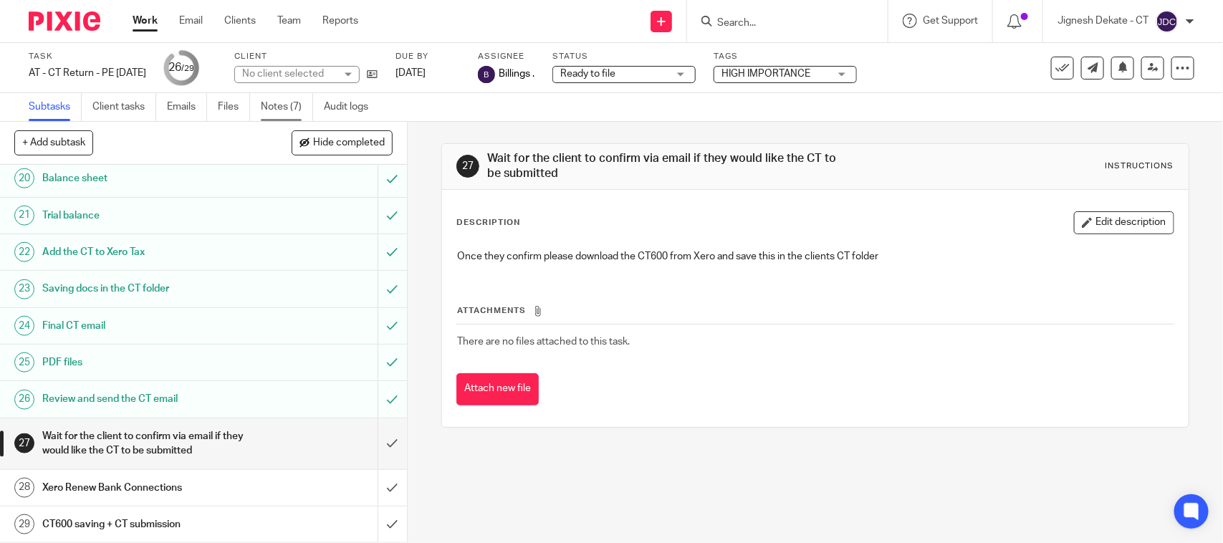
click at [287, 112] on link "Notes (7)" at bounding box center [287, 107] width 52 height 28
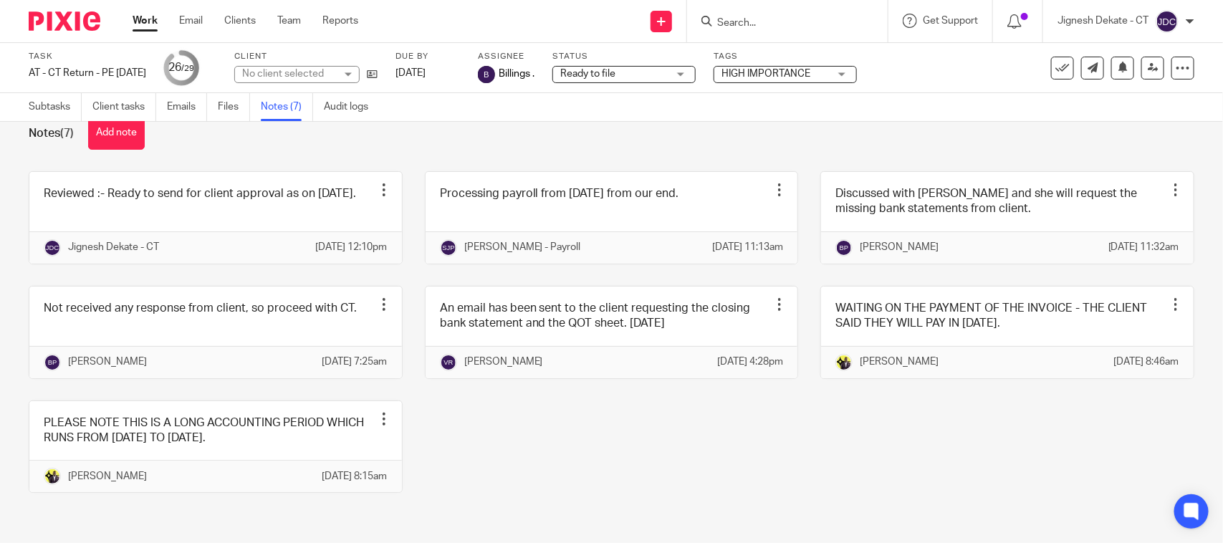
scroll to position [80, 0]
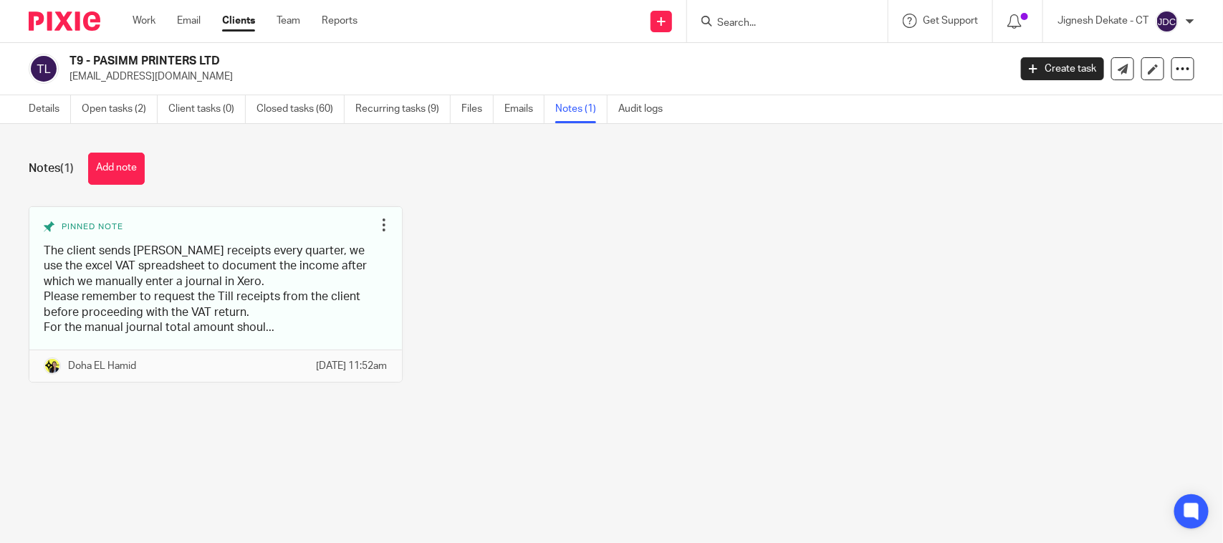
click at [118, 110] on link "Open tasks (2)" at bounding box center [120, 109] width 76 height 28
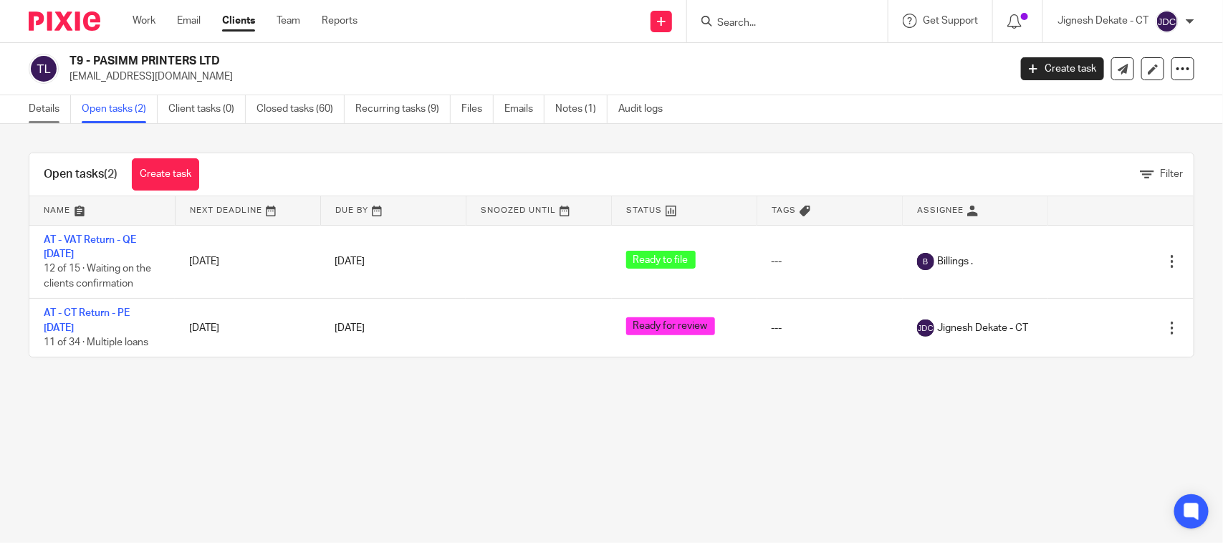
click at [37, 120] on link "Details" at bounding box center [50, 109] width 42 height 28
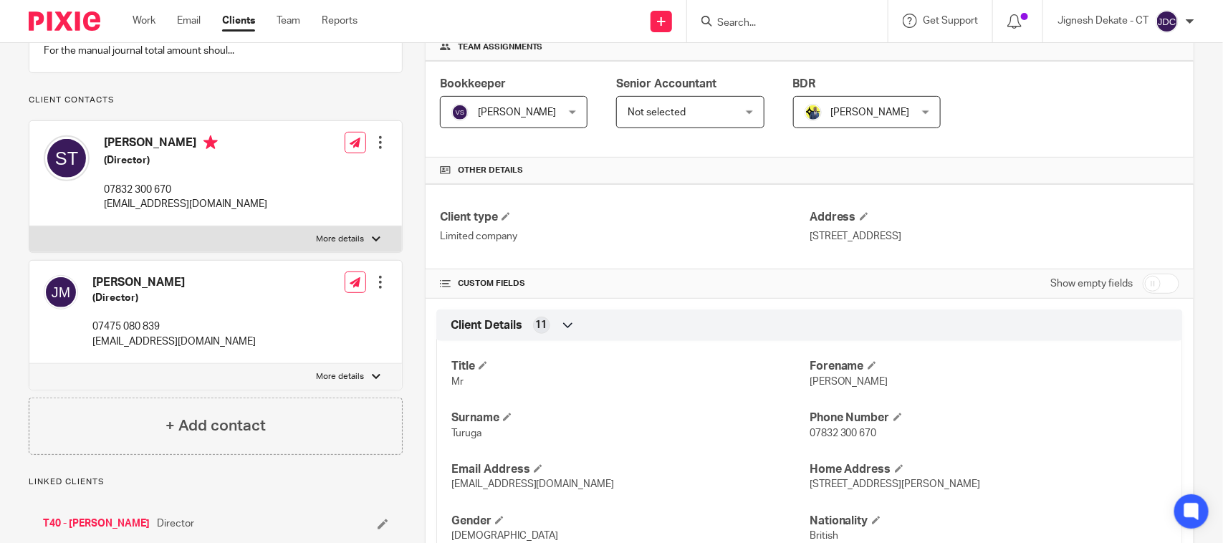
scroll to position [179, 0]
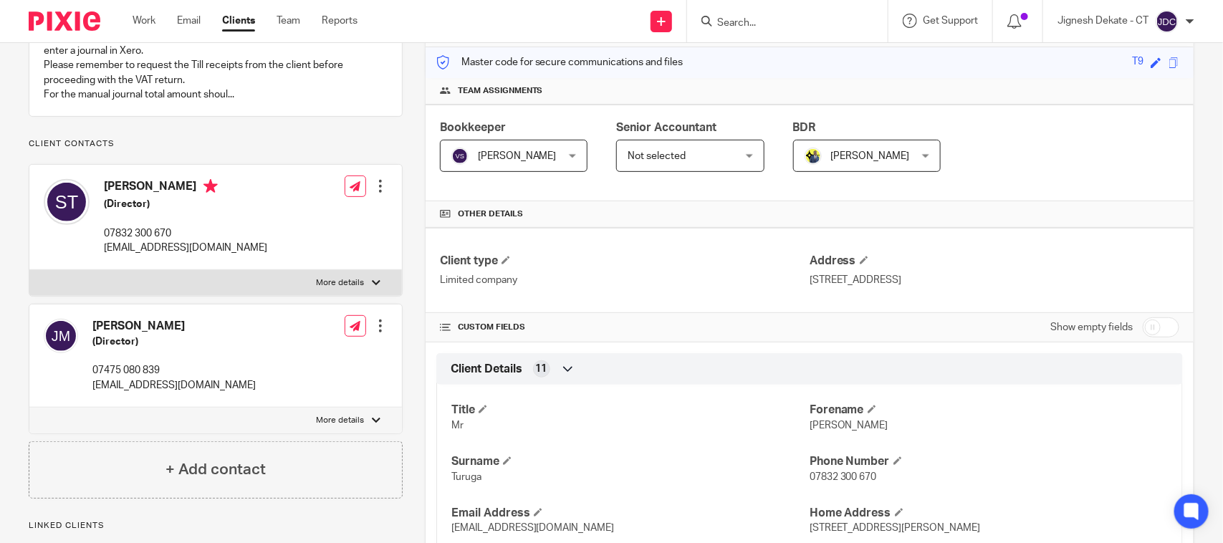
drag, startPoint x: 108, startPoint y: 204, endPoint x: 166, endPoint y: 208, distance: 58.1
click at [166, 197] on h4 "Simon Turuga" at bounding box center [185, 188] width 163 height 18
drag, startPoint x: 177, startPoint y: 206, endPoint x: 106, endPoint y: 202, distance: 71.0
click at [106, 197] on h4 "Simon Turuga" at bounding box center [185, 188] width 163 height 18
copy h4 "Simon Turuga"
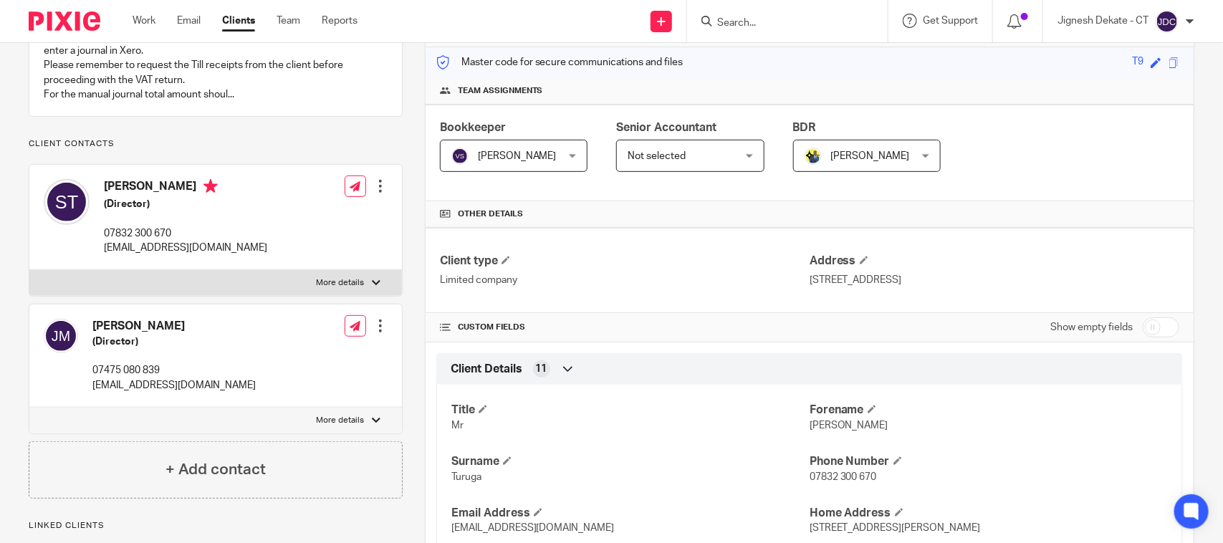
click at [128, 211] on h5 "(Director)" at bounding box center [185, 204] width 163 height 14
click at [127, 211] on h5 "(Director)" at bounding box center [185, 204] width 163 height 14
copy div "(Director)"
click at [127, 211] on h5 "(Director)" at bounding box center [185, 204] width 163 height 14
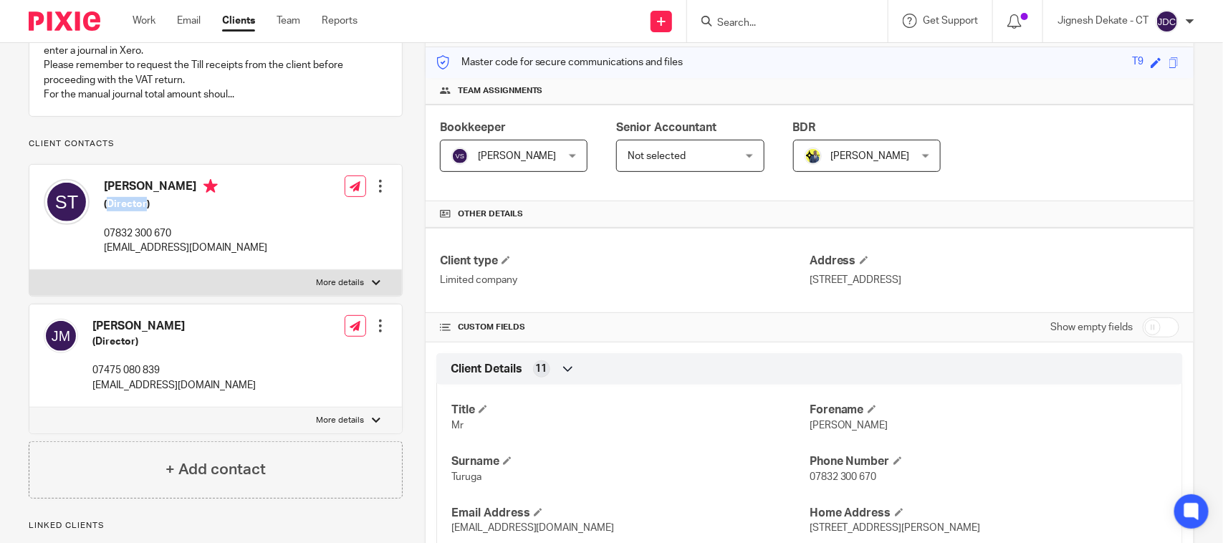
click at [125, 211] on h5 "(Director)" at bounding box center [185, 204] width 163 height 14
click at [130, 211] on h5 "(Director)" at bounding box center [185, 204] width 163 height 14
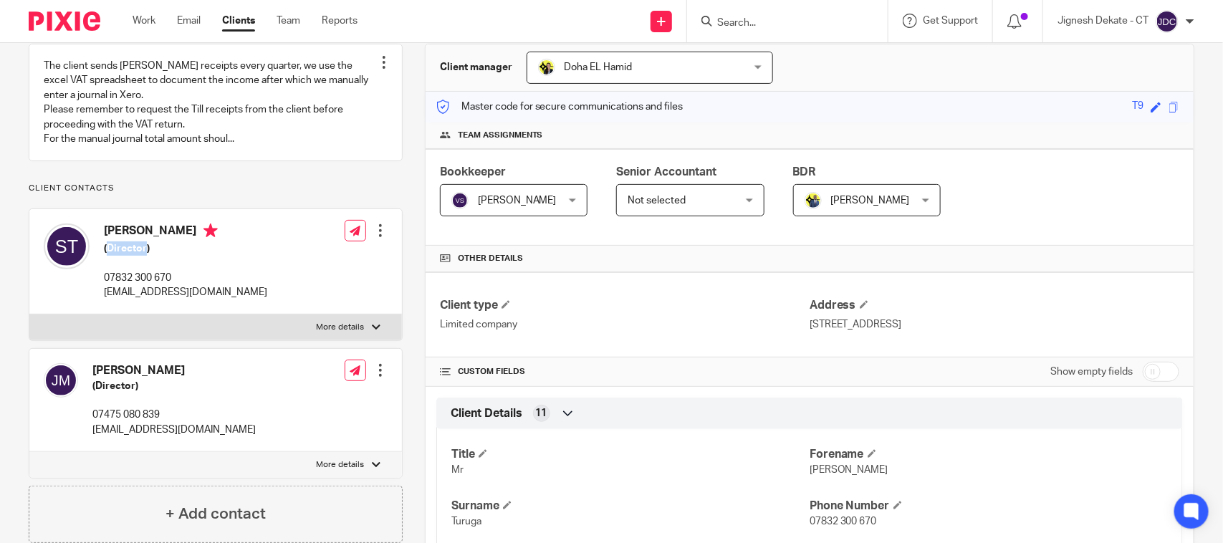
scroll to position [0, 0]
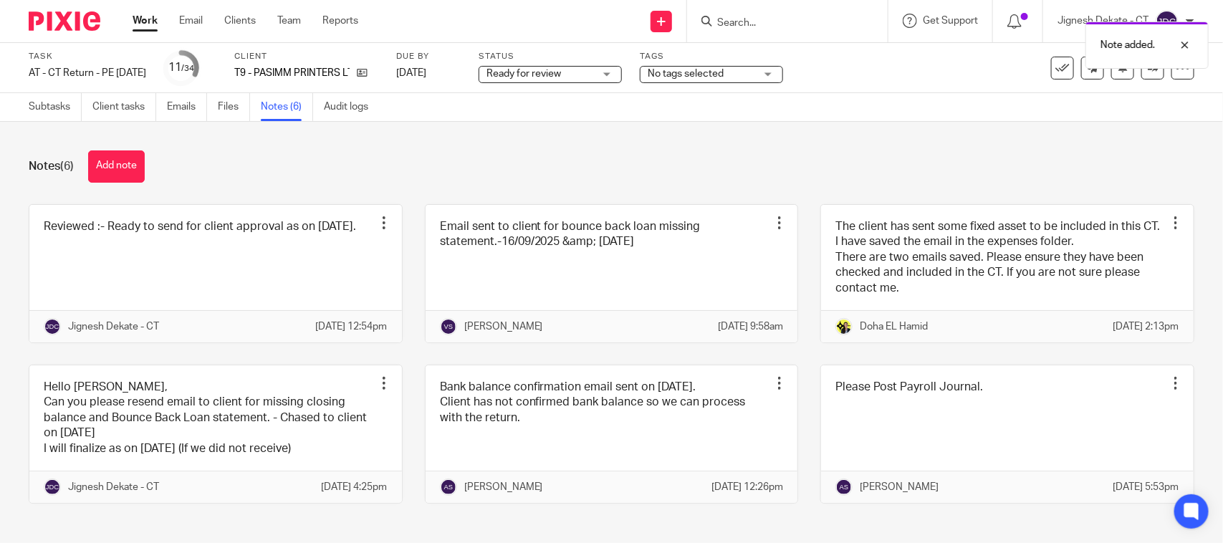
click at [777, 16] on div "Note added." at bounding box center [910, 41] width 597 height 54
click at [718, 19] on div "Note added." at bounding box center [910, 41] width 597 height 54
click at [707, 23] on div "Note added." at bounding box center [910, 41] width 597 height 54
click at [717, 19] on div "Note added." at bounding box center [910, 41] width 597 height 54
click at [711, 32] on div at bounding box center [787, 21] width 201 height 42
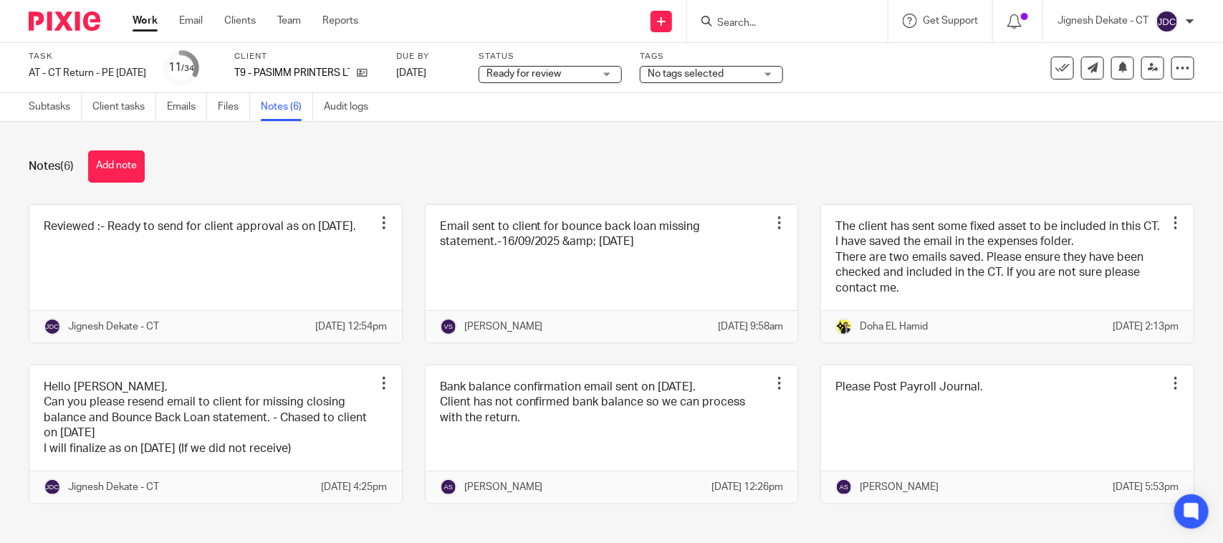
click at [723, 29] on input "Search" at bounding box center [780, 23] width 129 height 13
click at [739, 23] on input "Search" at bounding box center [780, 23] width 129 height 13
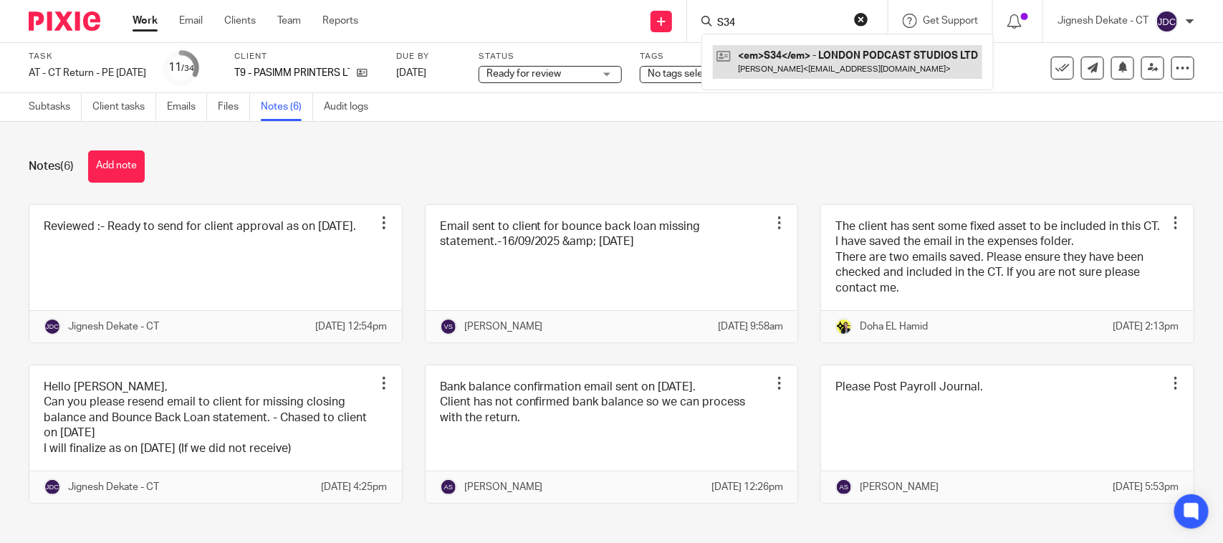
type input "S34"
click at [786, 62] on link at bounding box center [847, 61] width 269 height 33
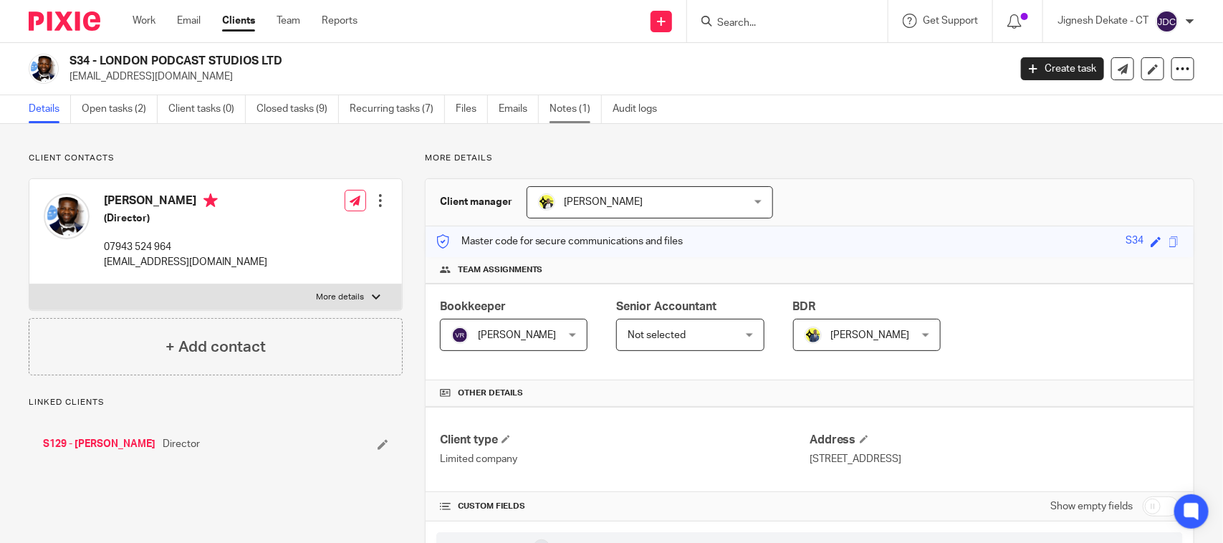
click at [582, 111] on link "Notes (1)" at bounding box center [575, 109] width 52 height 28
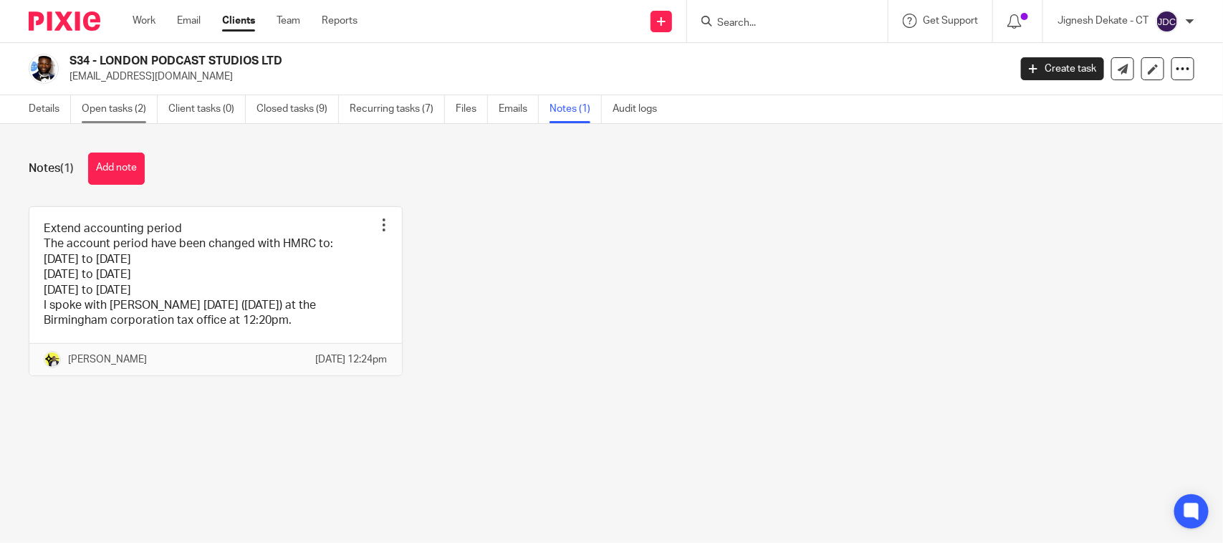
click at [108, 108] on link "Open tasks (2)" at bounding box center [120, 109] width 76 height 28
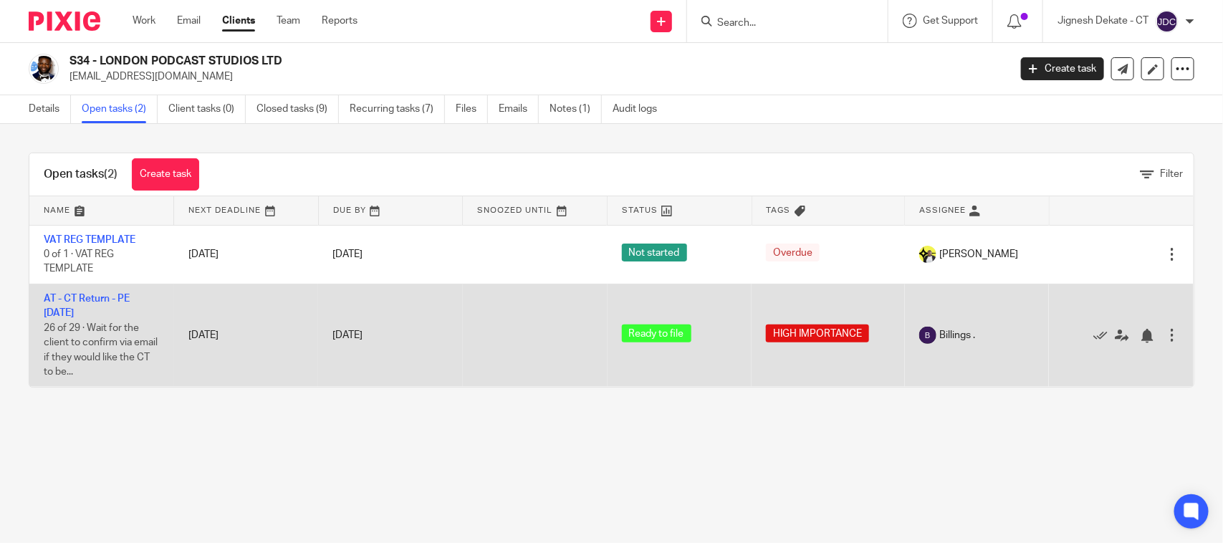
click at [77, 303] on td "AT - CT Return - PE 31-03-2025 26 of 29 · Wait for the client to confirm via em…" at bounding box center [101, 335] width 145 height 102
click at [72, 295] on link "AT - CT Return - PE [DATE]" at bounding box center [87, 306] width 86 height 24
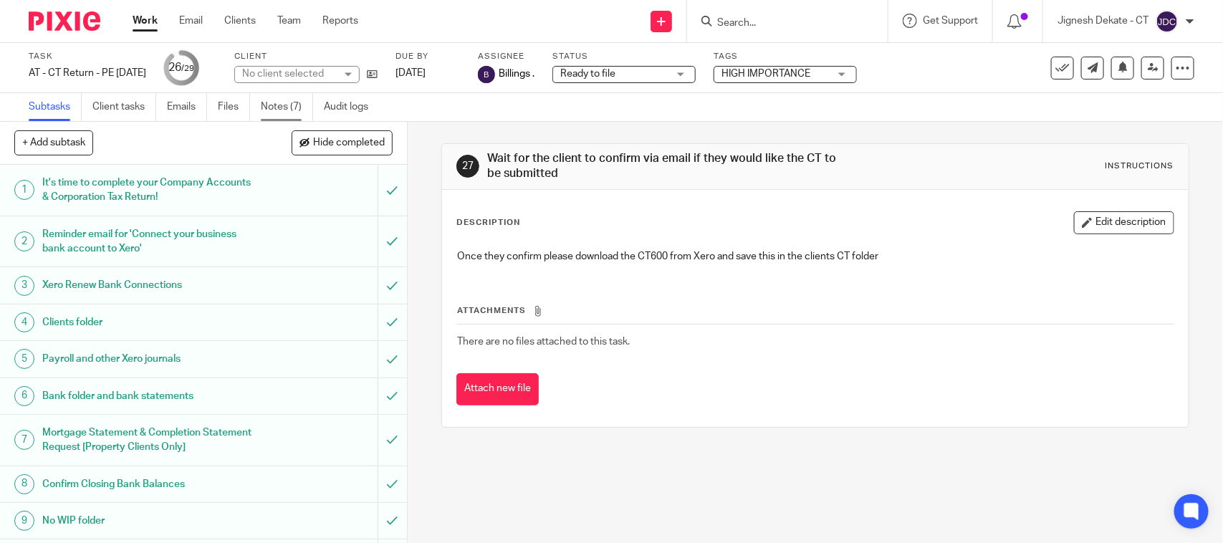
click at [269, 112] on link "Notes (7)" at bounding box center [287, 107] width 52 height 28
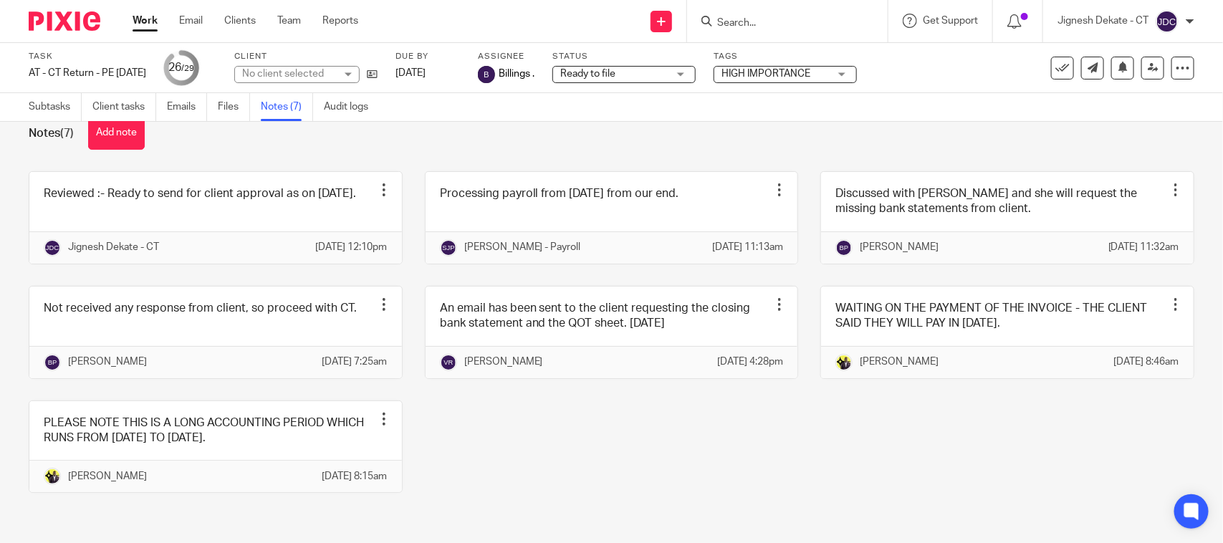
scroll to position [80, 0]
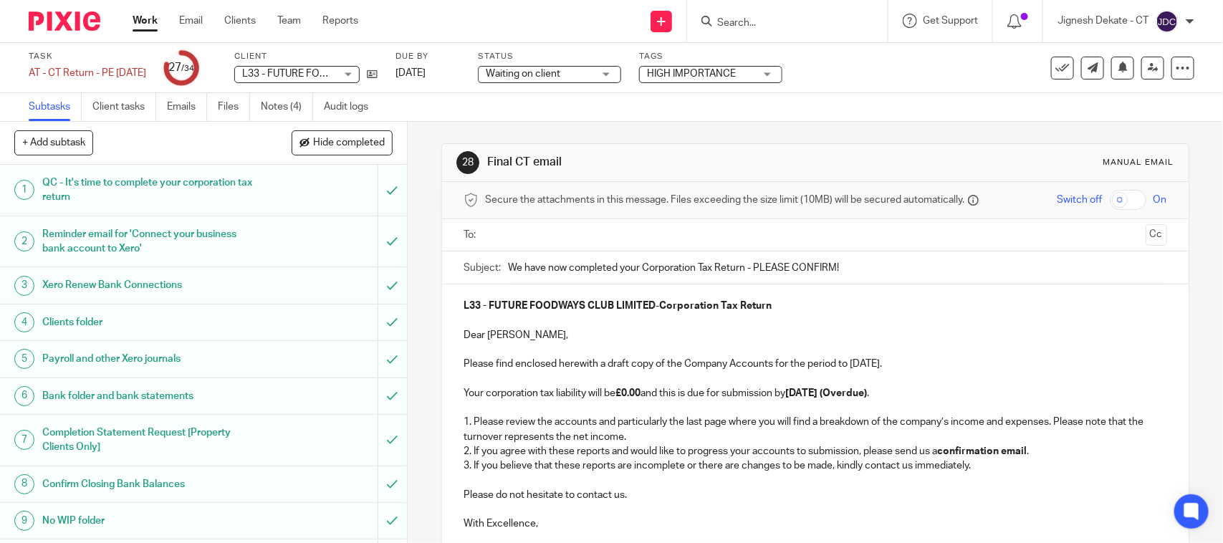
click at [686, 377] on p at bounding box center [814, 379] width 703 height 14
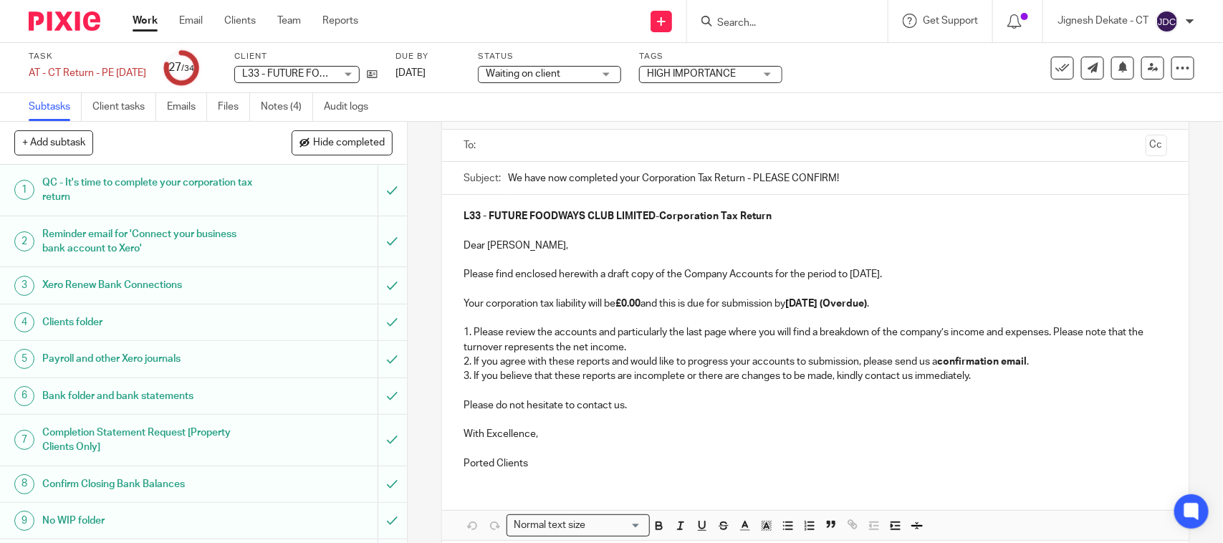
click at [510, 360] on p "2. If you agree with these reports and would like to progress your accounts to …" at bounding box center [814, 362] width 703 height 14
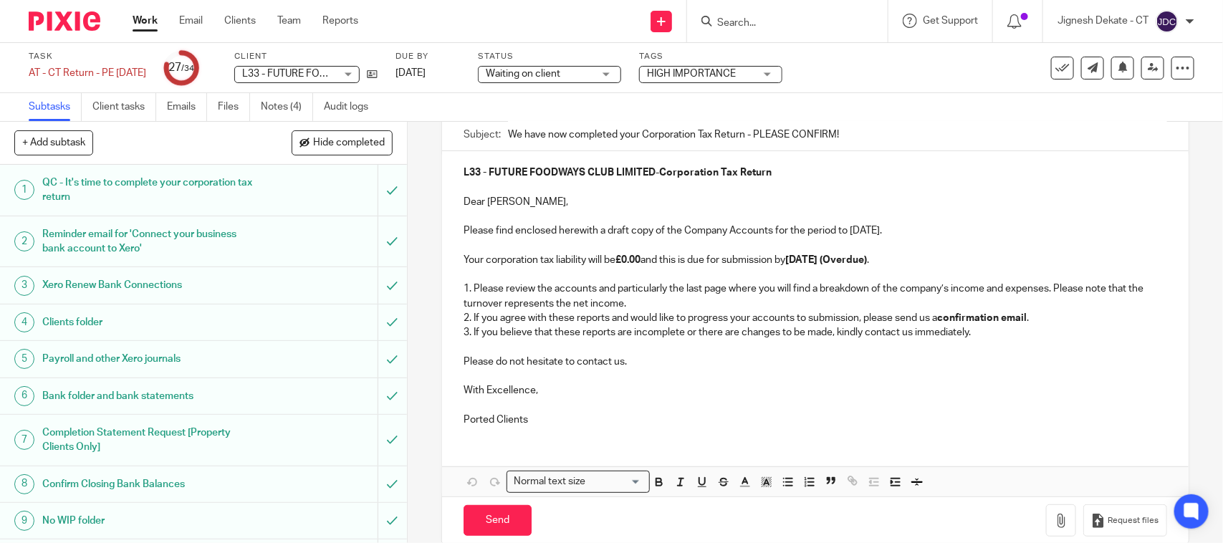
scroll to position [158, 0]
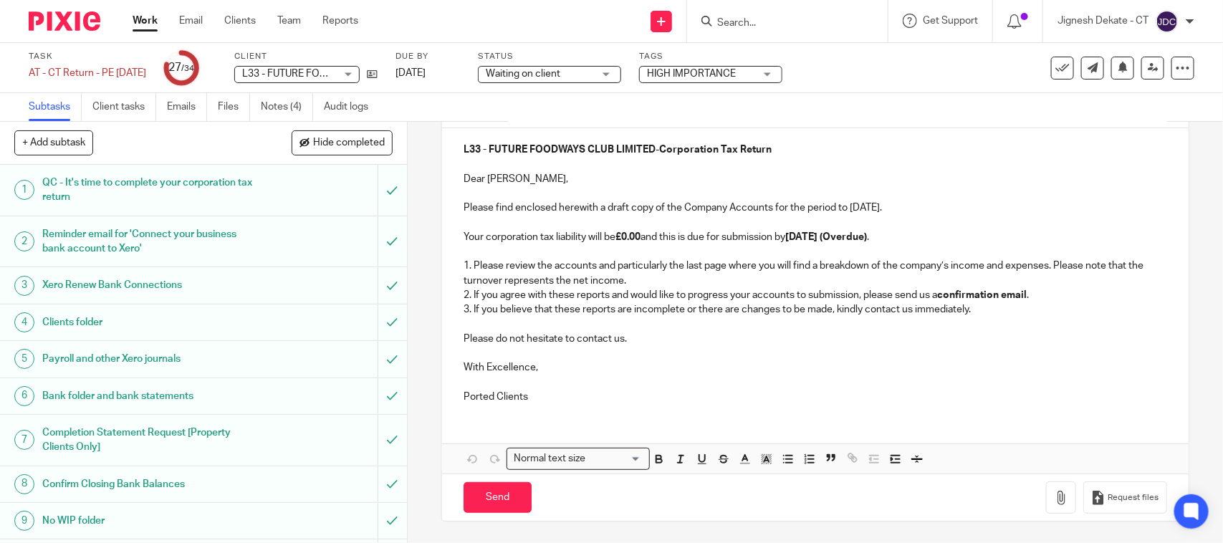
click at [528, 395] on p "Ported Clients" at bounding box center [814, 397] width 703 height 14
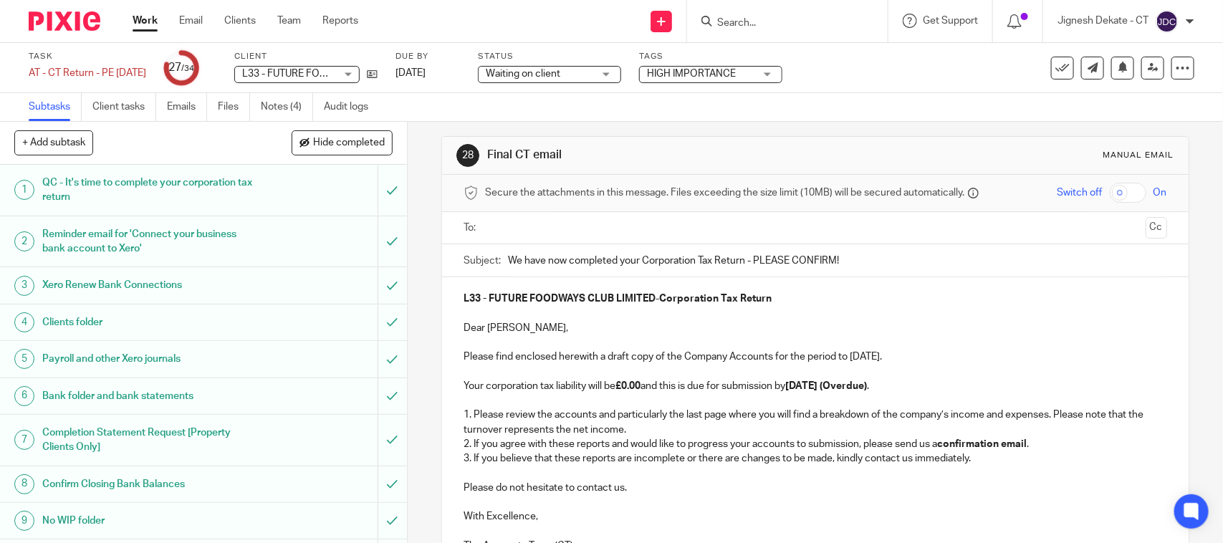
scroll to position [0, 0]
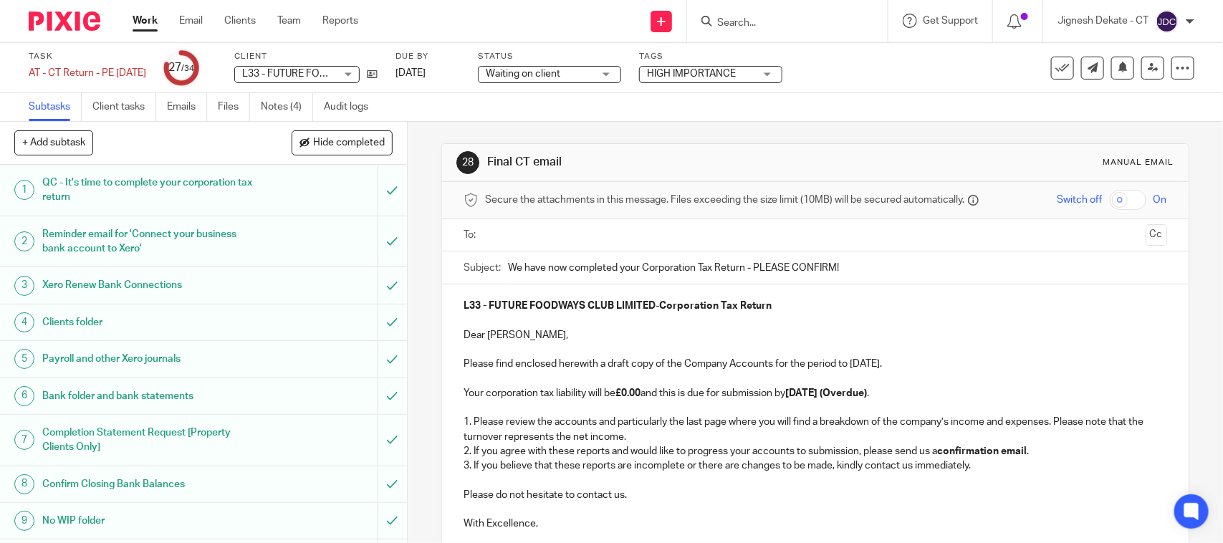
click at [531, 235] on input "text" at bounding box center [814, 235] width 649 height 16
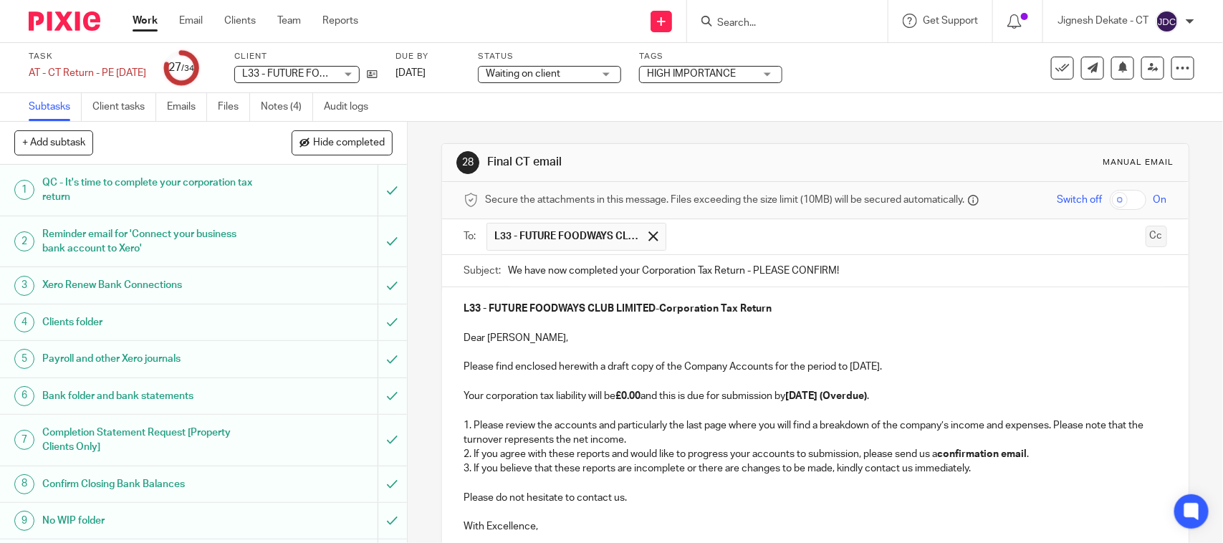
click at [1145, 240] on button "Cc" at bounding box center [1155, 236] width 21 height 21
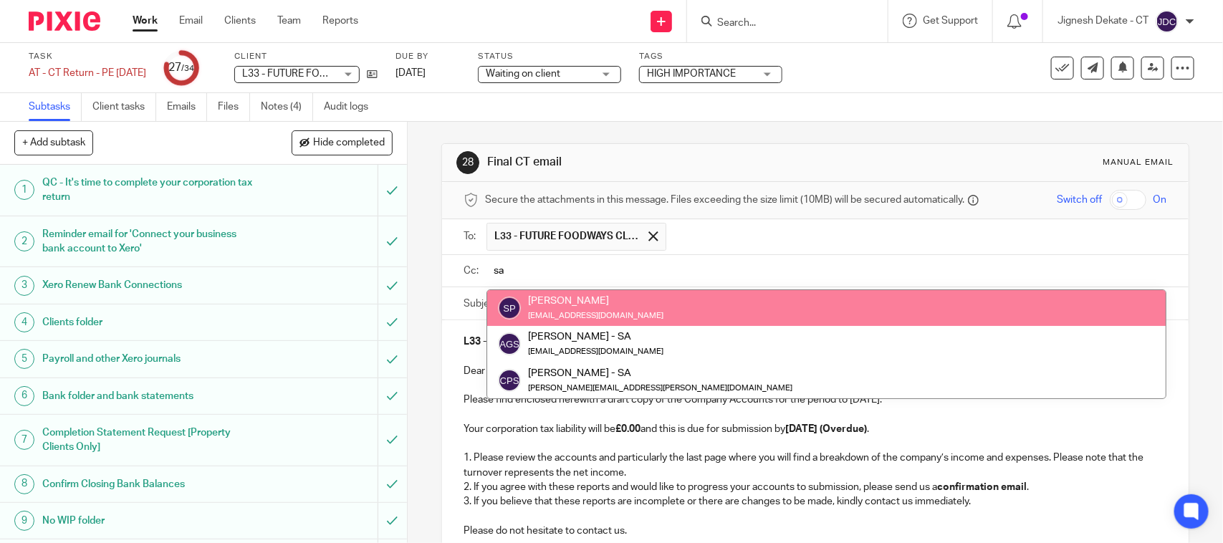
type input "sa"
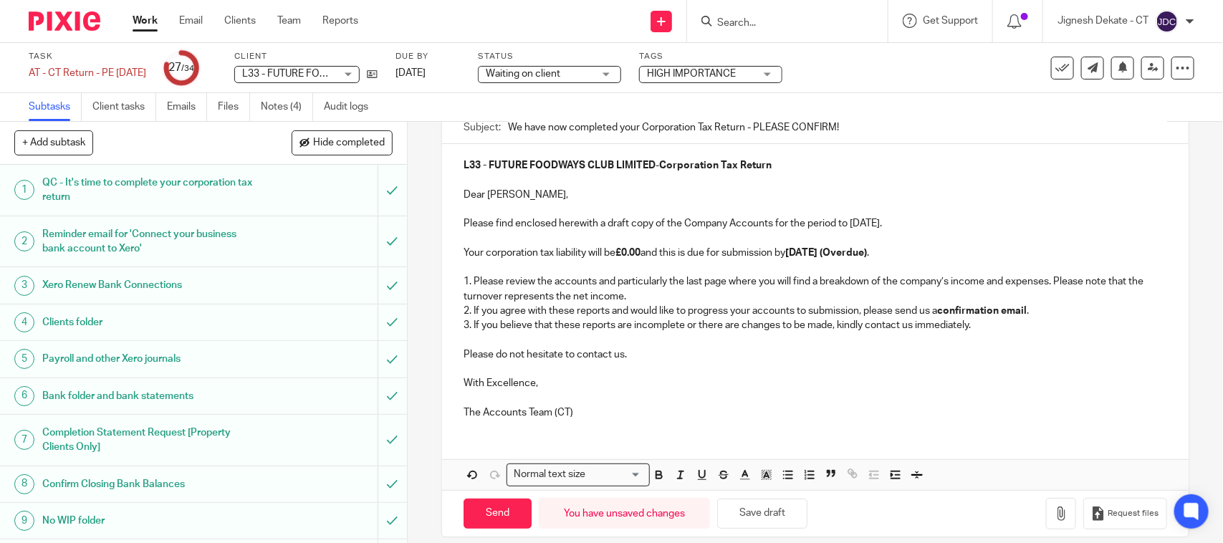
scroll to position [198, 0]
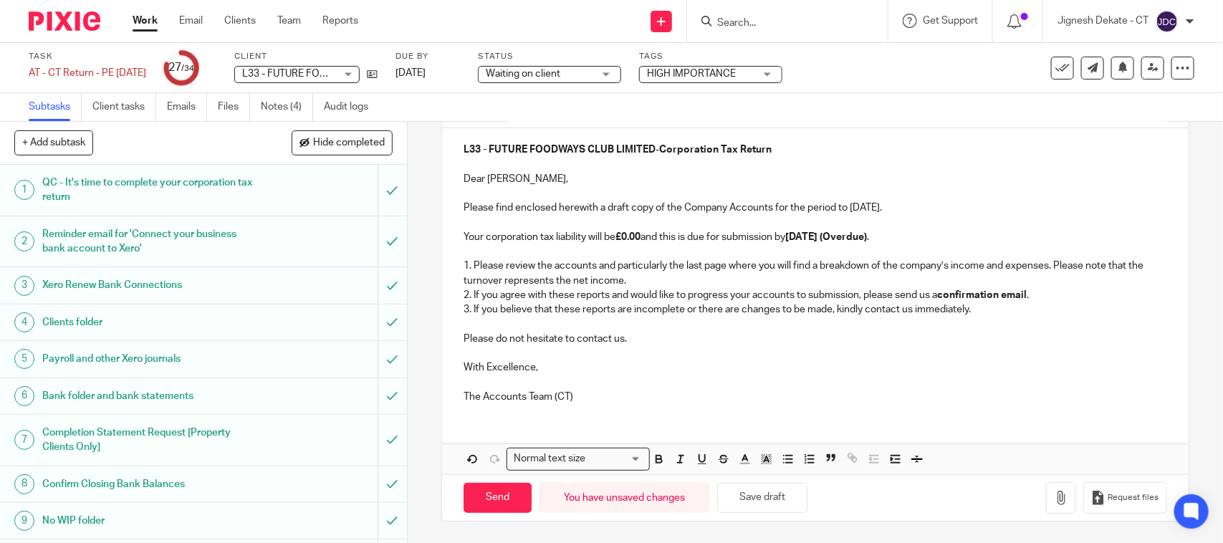
click at [663, 384] on p at bounding box center [814, 382] width 703 height 14
click at [1054, 495] on icon "button" at bounding box center [1061, 498] width 14 height 14
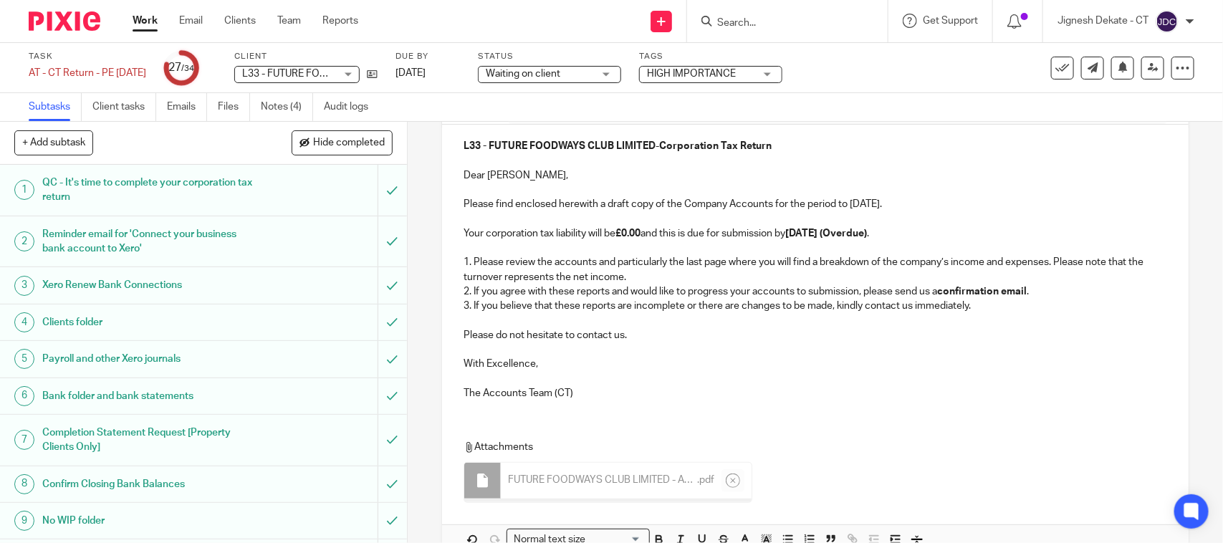
click at [710, 297] on p "2. If you agree with these reports and would like to progress your accounts to …" at bounding box center [814, 291] width 703 height 14
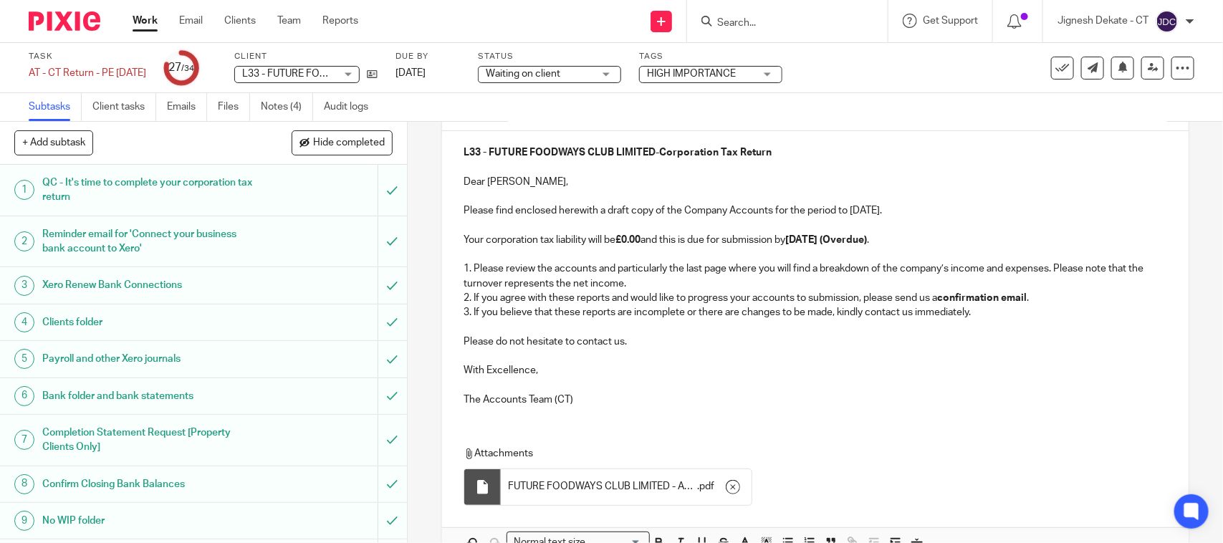
scroll to position [280, 0]
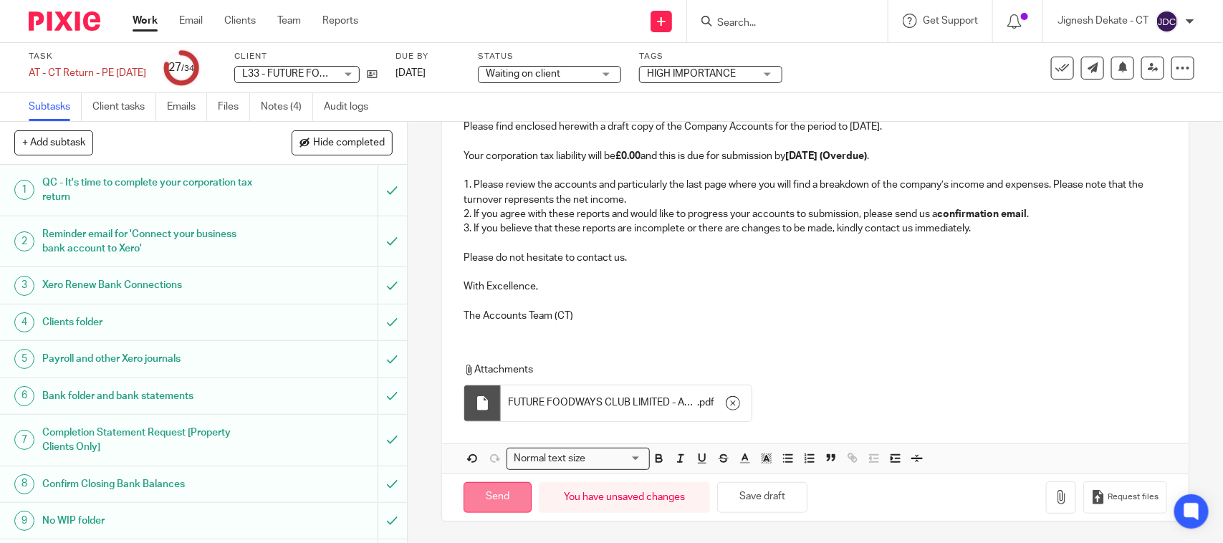
click at [476, 507] on input "Send" at bounding box center [497, 497] width 68 height 31
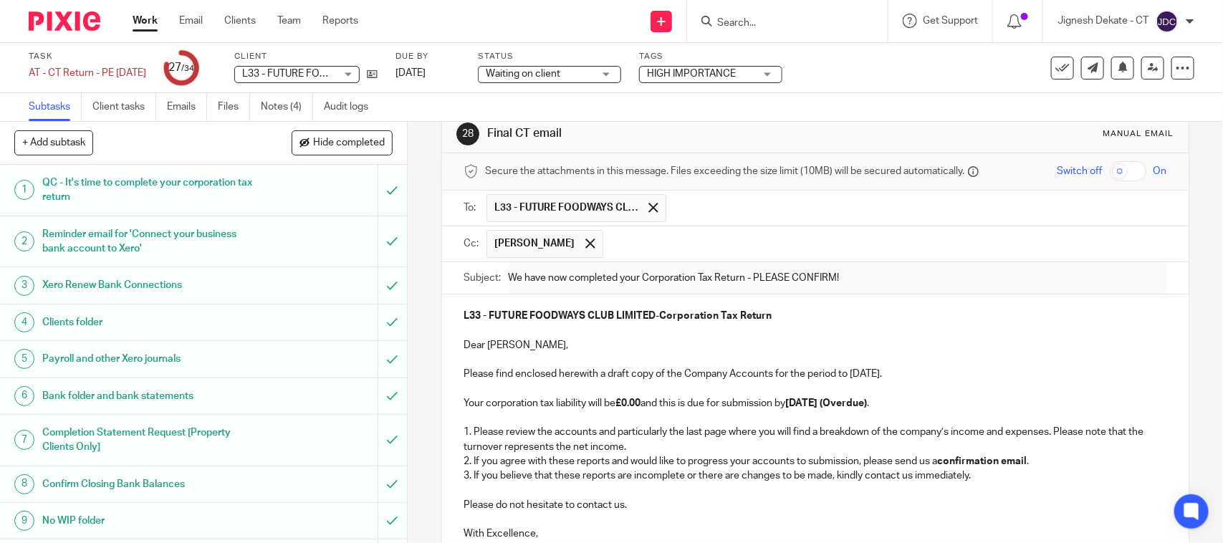
scroll to position [0, 0]
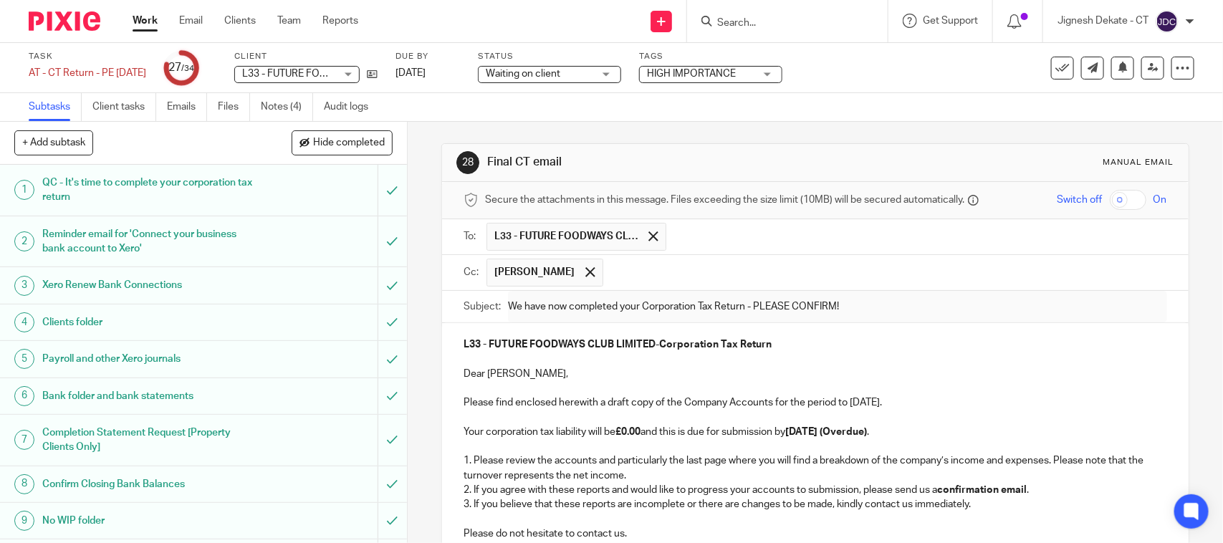
type input "Sent"
click at [560, 77] on span "Waiting on client" at bounding box center [523, 74] width 74 height 10
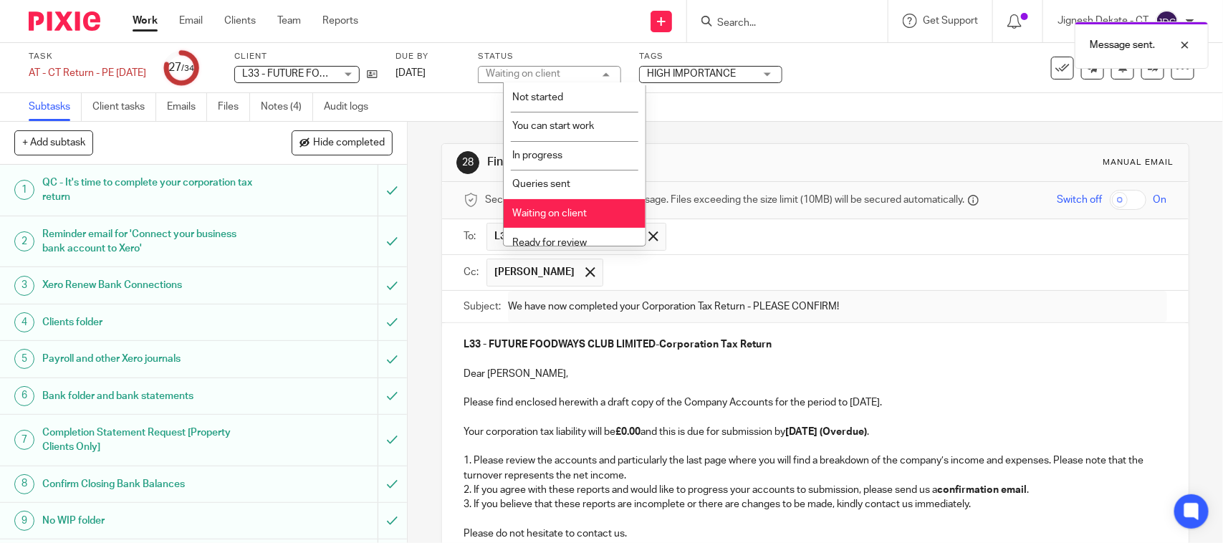
scroll to position [68, 0]
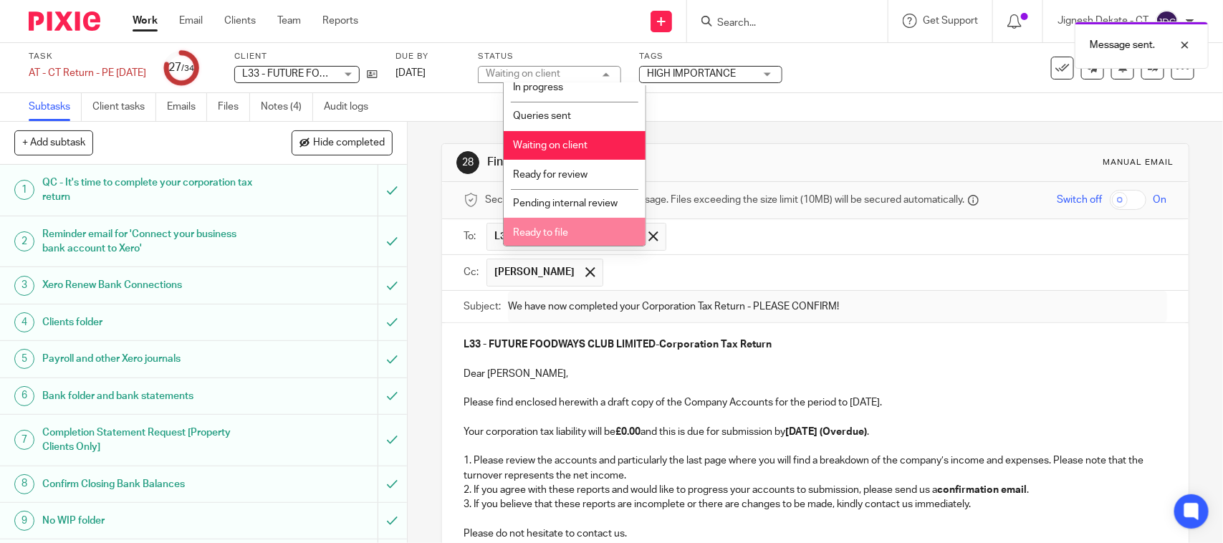
click at [552, 228] on span "Ready to file" at bounding box center [540, 233] width 55 height 10
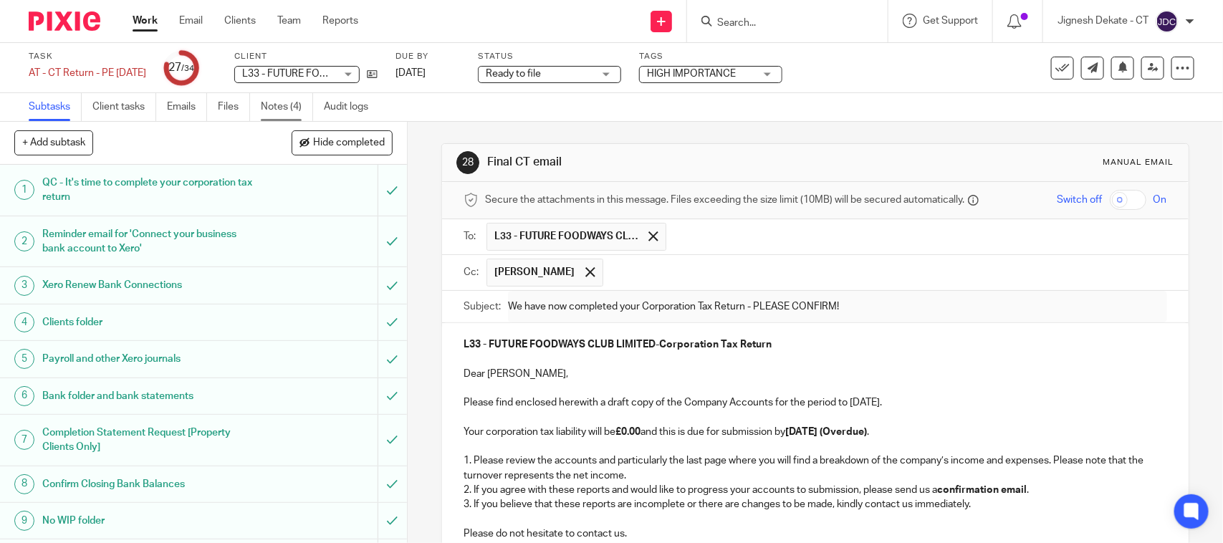
click at [292, 108] on link "Notes (4)" at bounding box center [287, 107] width 52 height 28
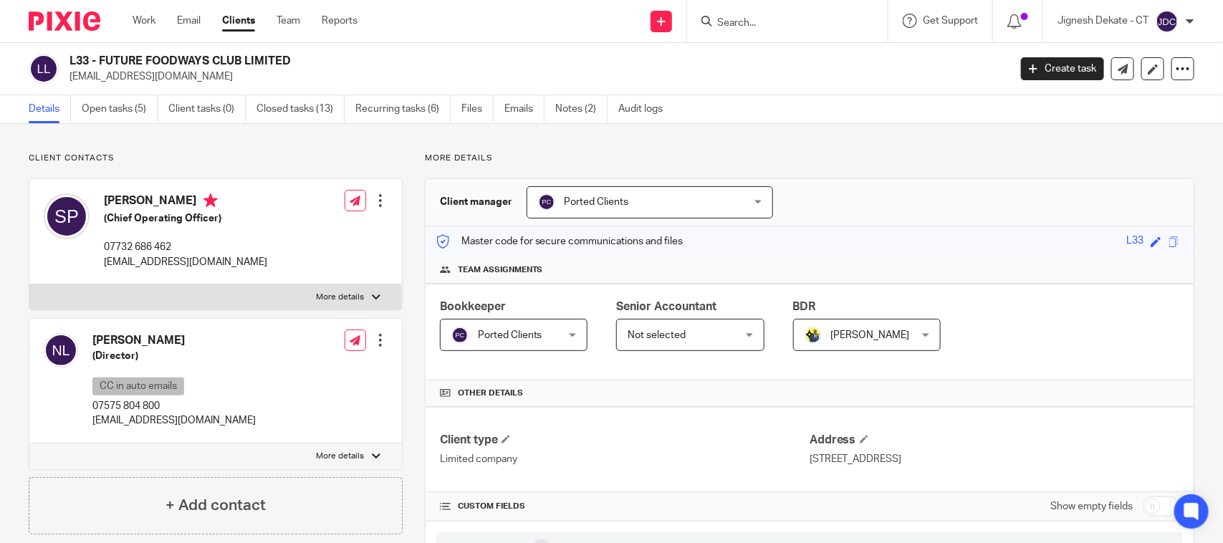
click at [720, 160] on p "More details" at bounding box center [809, 158] width 769 height 11
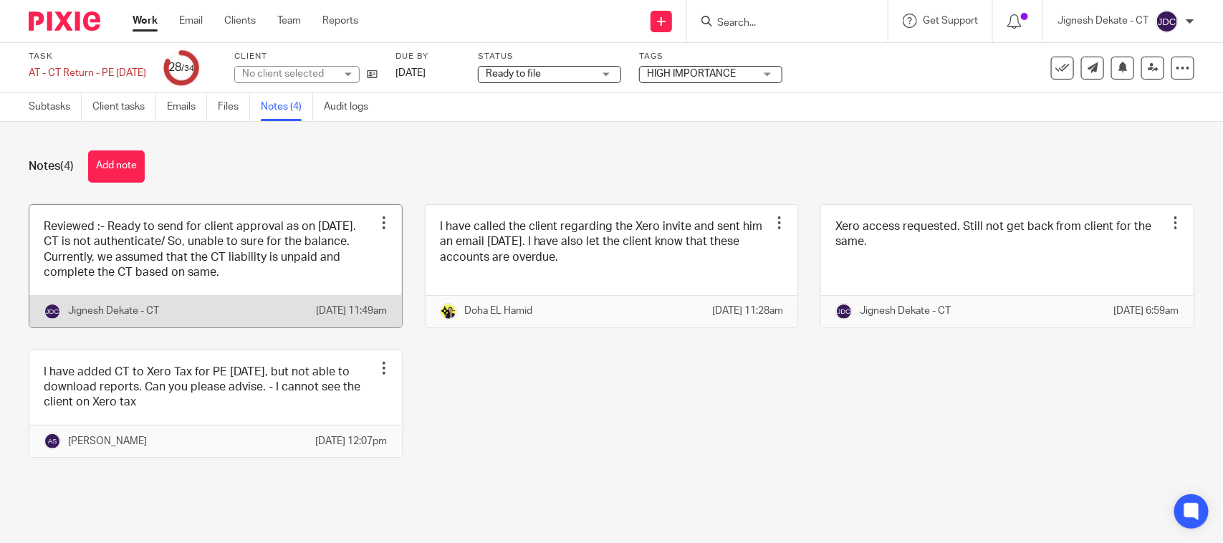
click at [170, 271] on link at bounding box center [215, 266] width 372 height 122
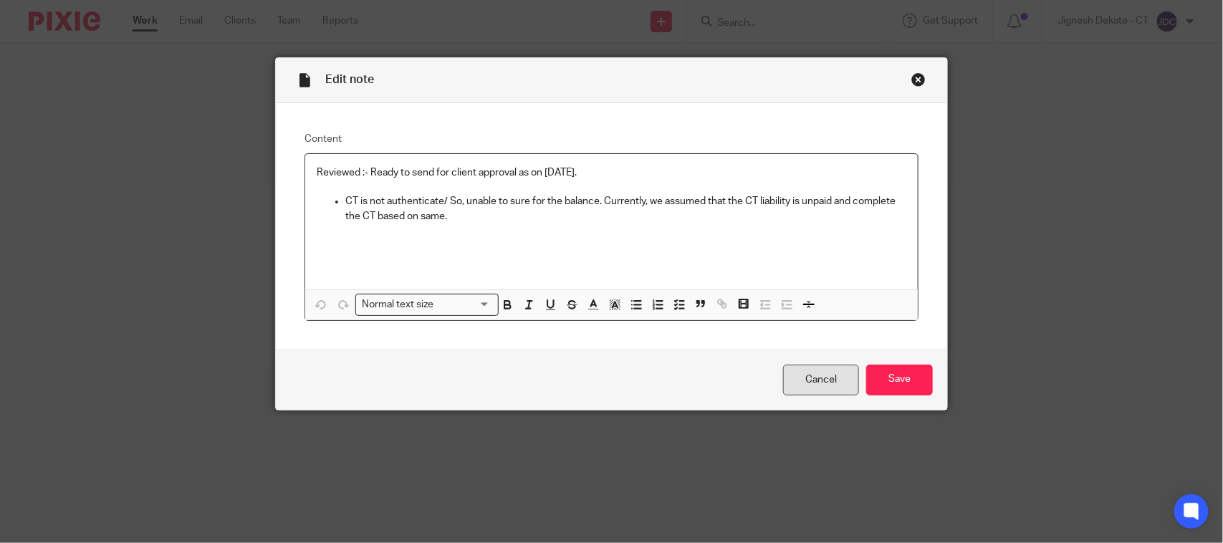
click at [797, 377] on link "Cancel" at bounding box center [821, 380] width 76 height 31
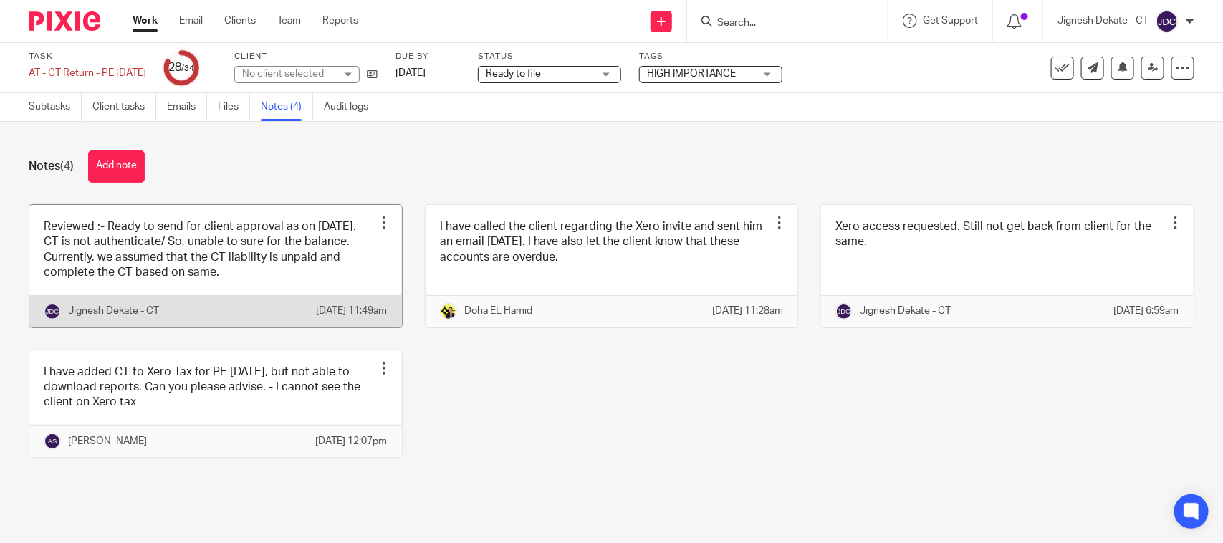
click at [115, 258] on link at bounding box center [215, 266] width 372 height 122
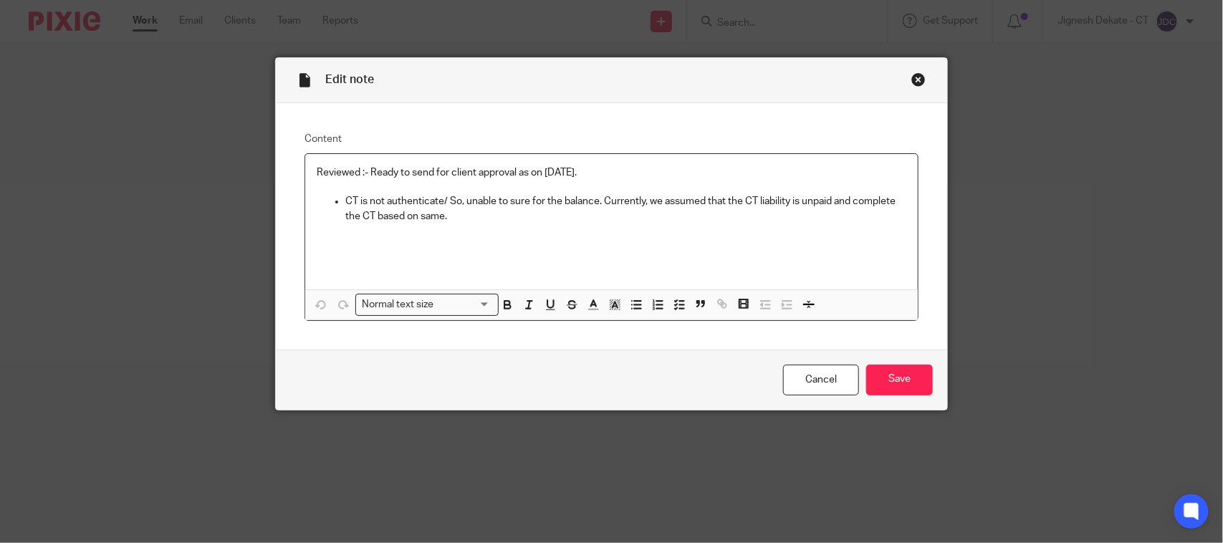
click at [541, 175] on p "Reviewed :- Ready to send for client approval as on [DATE]." at bounding box center [612, 172] width 590 height 14
click at [883, 374] on input "Save" at bounding box center [899, 380] width 67 height 31
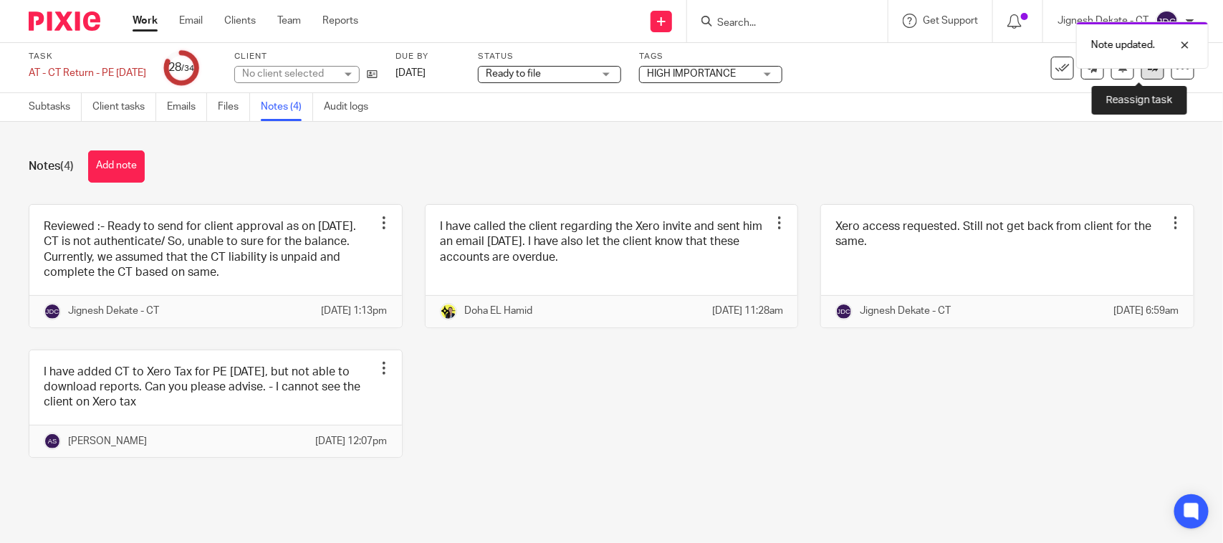
click at [1141, 72] on link at bounding box center [1152, 68] width 23 height 23
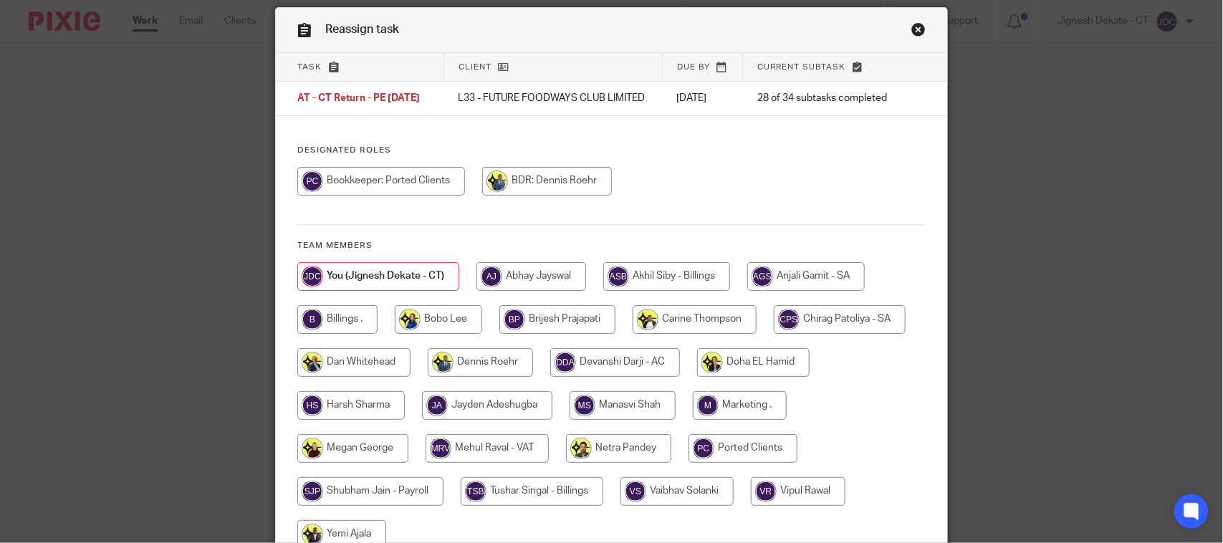
scroll to position [90, 0]
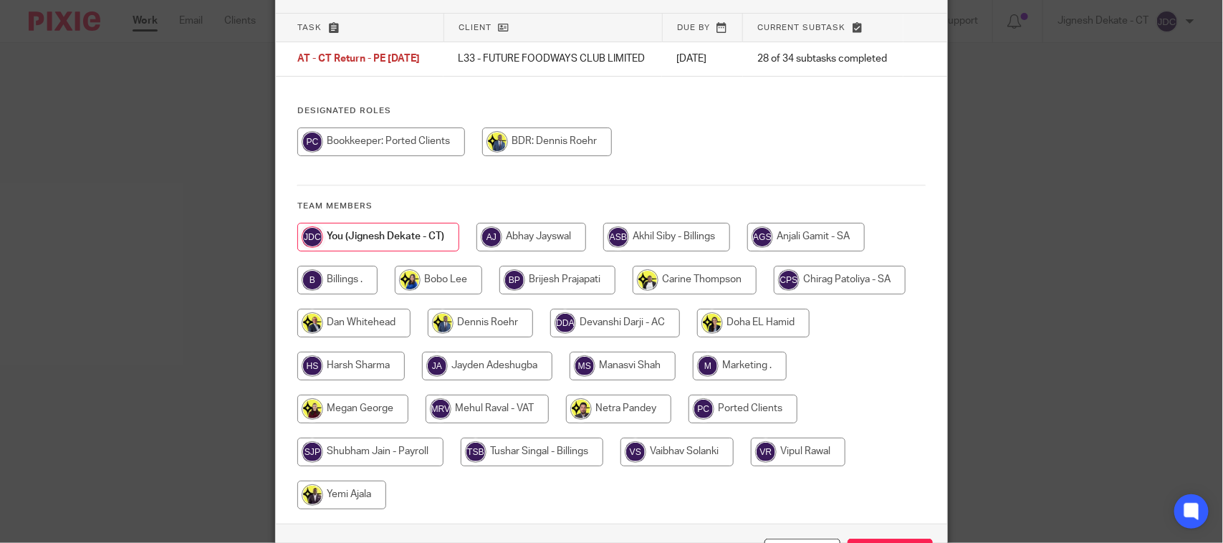
click at [345, 290] on input "radio" at bounding box center [337, 280] width 80 height 29
radio input "true"
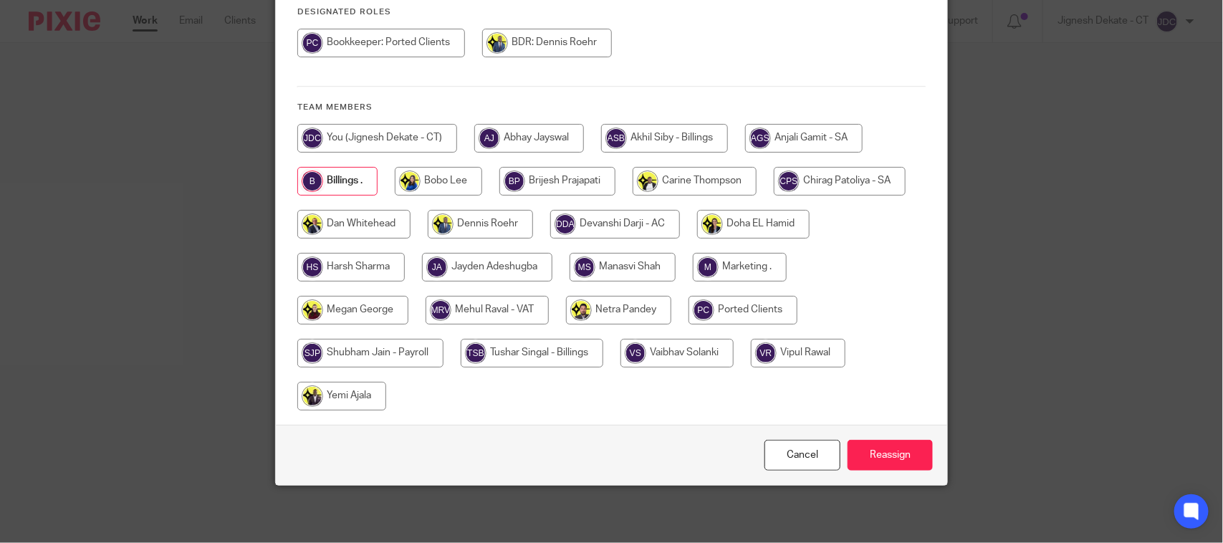
scroll to position [198, 0]
click at [875, 461] on input "Reassign" at bounding box center [889, 455] width 85 height 31
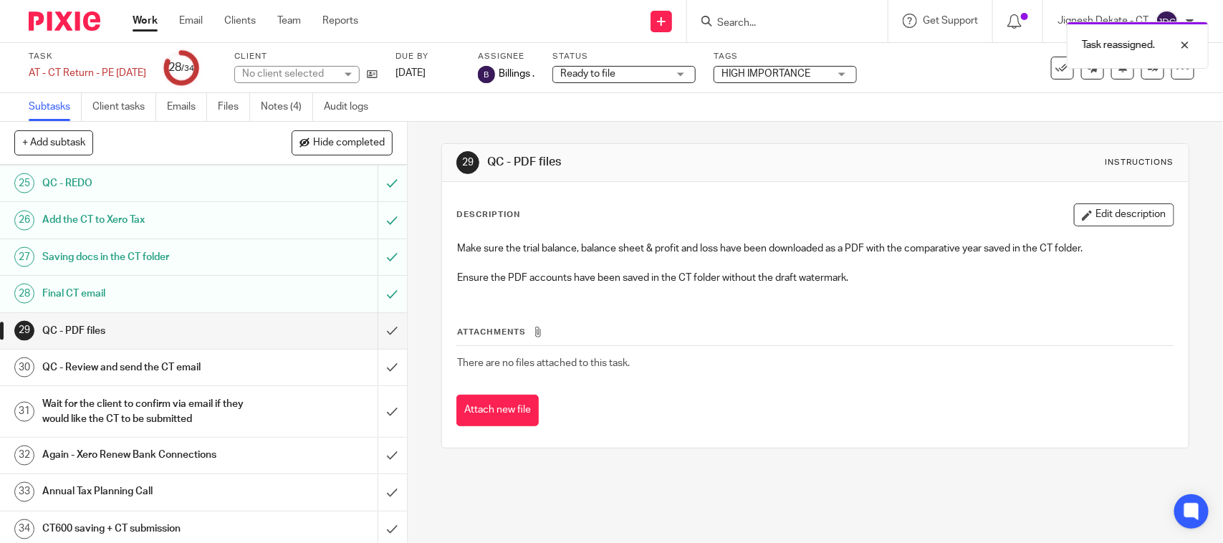
scroll to position [966, 0]
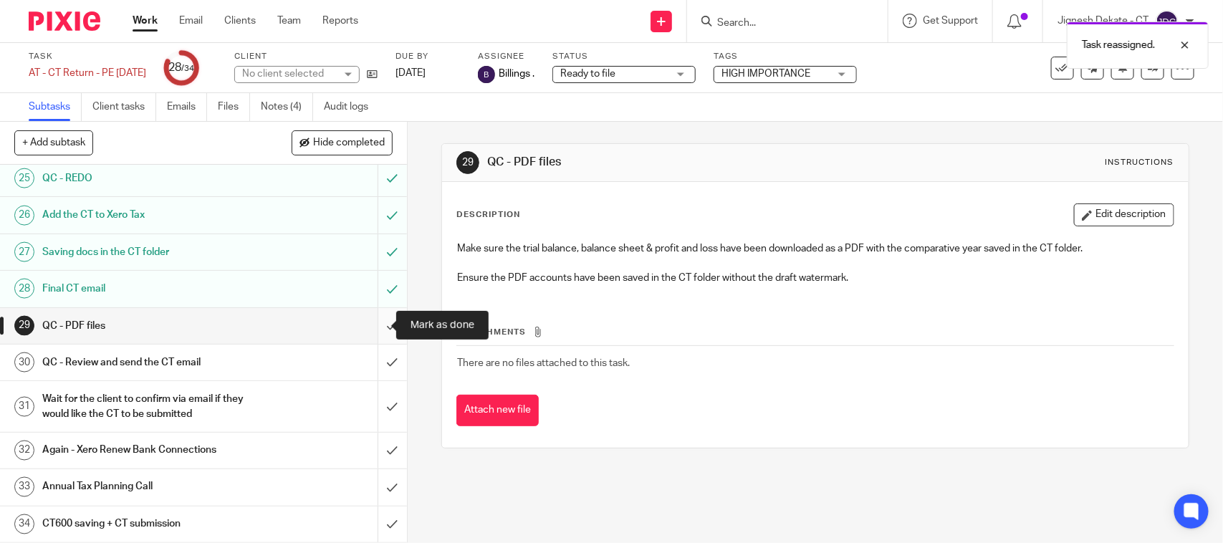
click at [377, 317] on input "submit" at bounding box center [203, 326] width 407 height 36
click at [367, 364] on input "submit" at bounding box center [203, 363] width 407 height 36
